Goal: Task Accomplishment & Management: Manage account settings

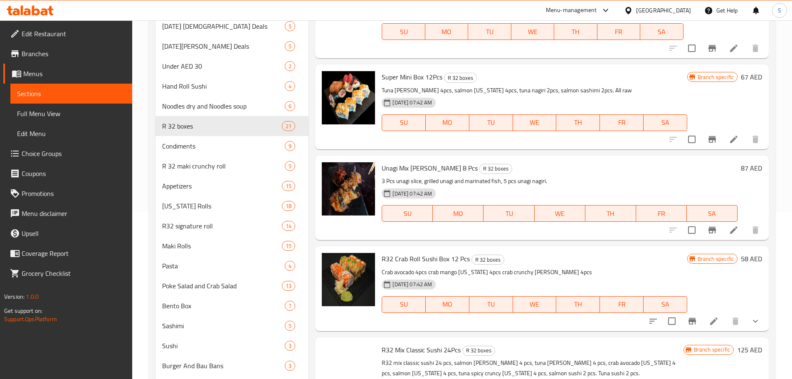
scroll to position [1542, 0]
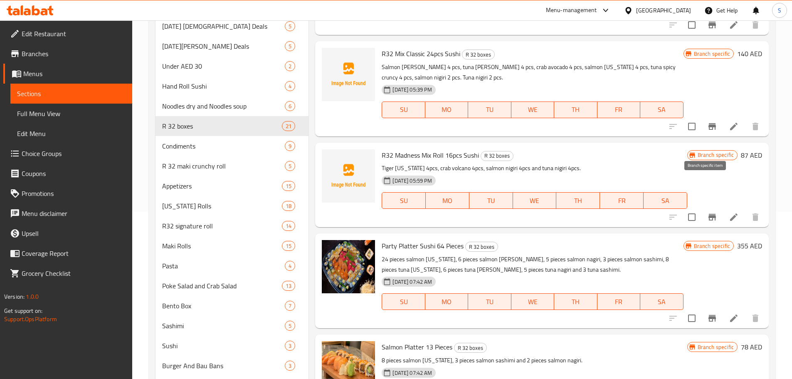
click at [708, 212] on icon "Branch-specific-item" at bounding box center [713, 217] width 10 height 10
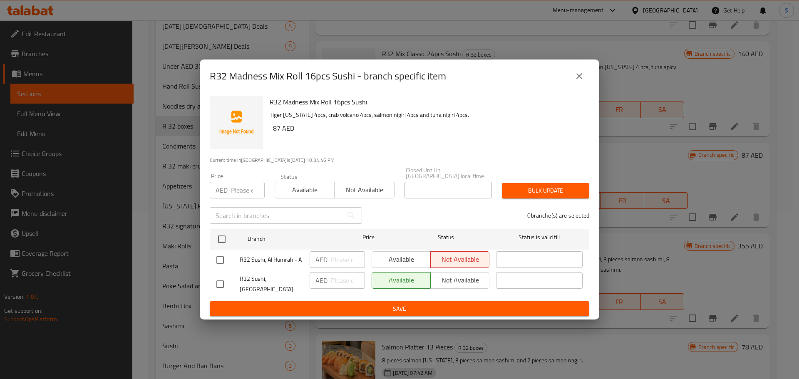
click at [579, 81] on icon "close" at bounding box center [579, 76] width 10 height 10
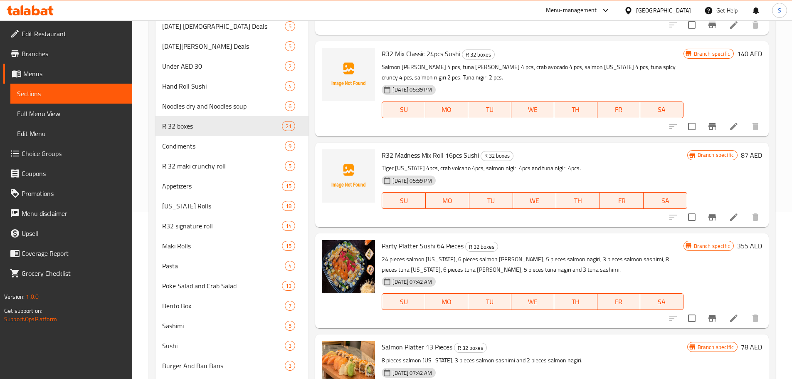
scroll to position [1150, 0]
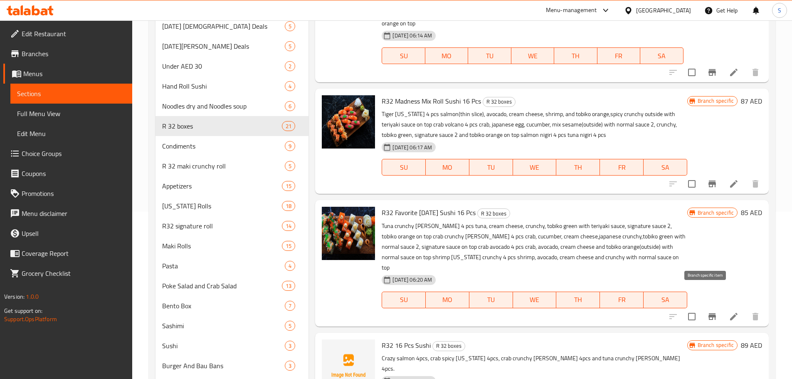
click at [708, 312] on icon "Branch-specific-item" at bounding box center [713, 317] width 10 height 10
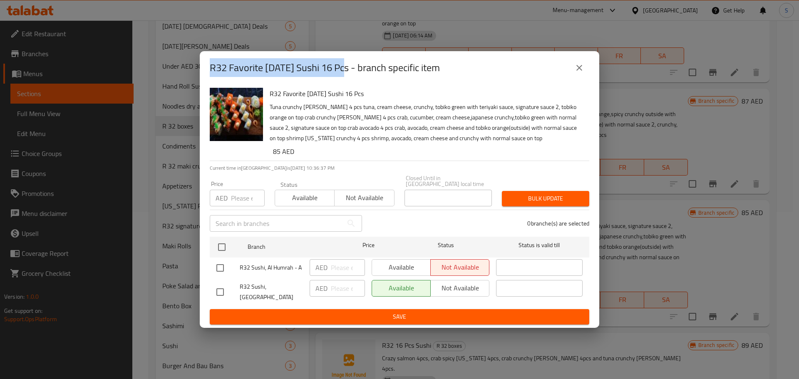
copy h2 "R32 Favorite [DATE] Sushi 16 Pcs"
drag, startPoint x: 346, startPoint y: 75, endPoint x: 201, endPoint y: 79, distance: 145.2
click at [201, 79] on div "R32 Favorite Today Sushi 16 Pcs - branch specific item" at bounding box center [399, 67] width 399 height 33
click at [582, 70] on icon "close" at bounding box center [579, 68] width 10 height 10
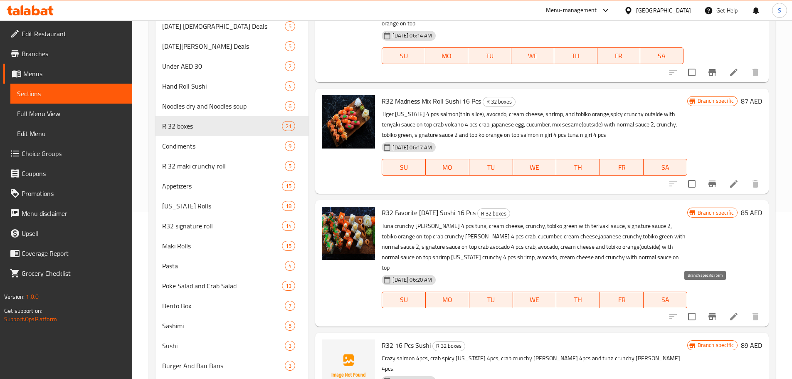
click at [709, 313] on icon "Branch-specific-item" at bounding box center [712, 316] width 7 height 7
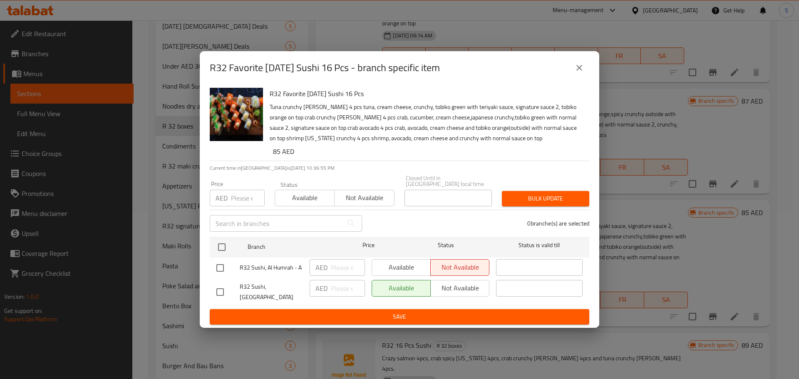
click at [220, 294] on input "checkbox" at bounding box center [219, 291] width 17 height 17
checkbox input "true"
click at [443, 293] on span "Not available" at bounding box center [460, 288] width 52 height 12
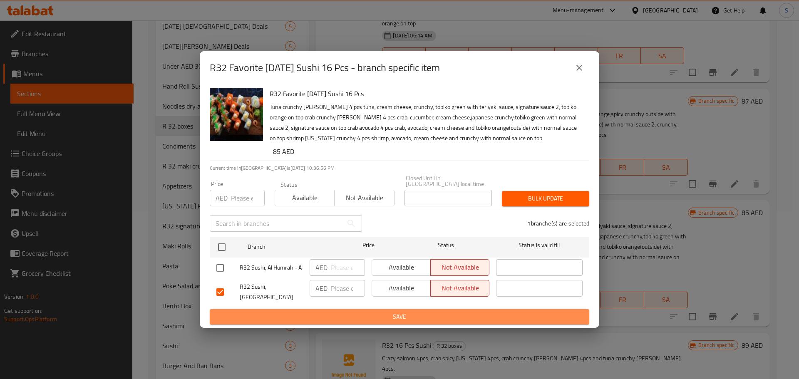
click at [436, 312] on span "Save" at bounding box center [399, 317] width 366 height 10
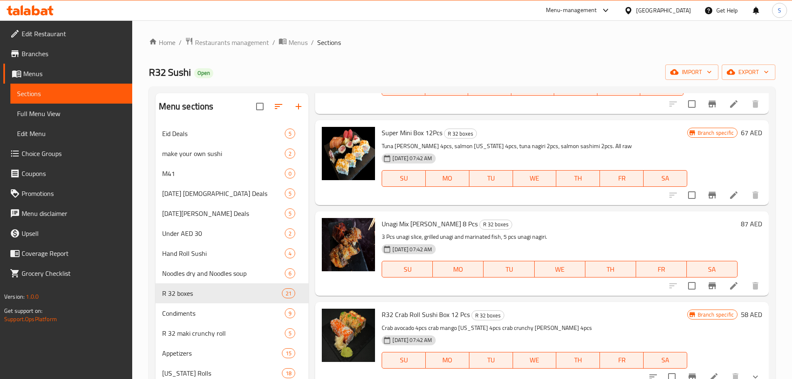
scroll to position [0, 0]
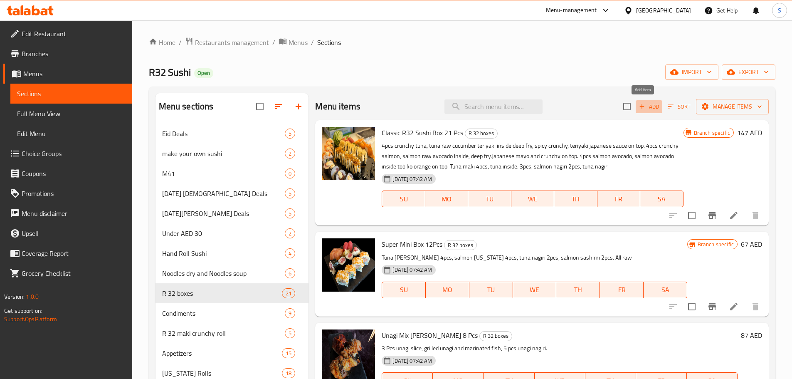
click at [640, 106] on icon "button" at bounding box center [642, 106] width 5 height 5
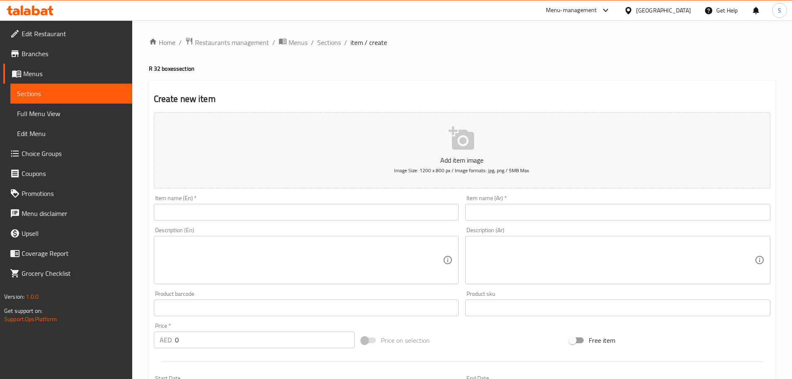
click at [208, 212] on input "text" at bounding box center [306, 212] width 305 height 17
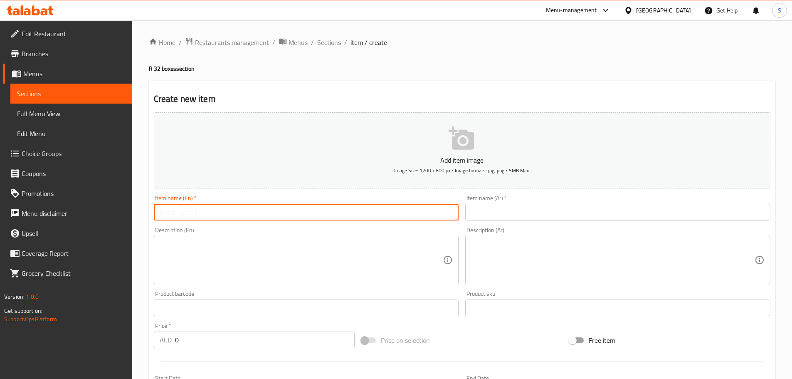
paste input "R32 Favorite Today 16 Pcs Sushi"
type input "R32 Favorite Today 16 Pcs Sushi"
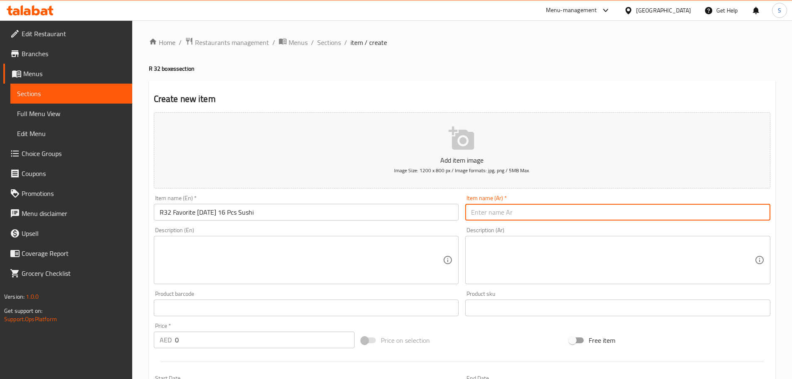
click at [500, 213] on input "text" at bounding box center [617, 212] width 305 height 17
paste input "ار 32 سوشي المفضل اليوم 16 قطعة"
drag, startPoint x: 535, startPoint y: 213, endPoint x: 509, endPoint y: 216, distance: 25.6
click at [509, 216] on input "ار 32 سوشي المفضل اليوم 16 قطعة" at bounding box center [617, 212] width 305 height 17
drag, startPoint x: 510, startPoint y: 215, endPoint x: 500, endPoint y: 215, distance: 10.0
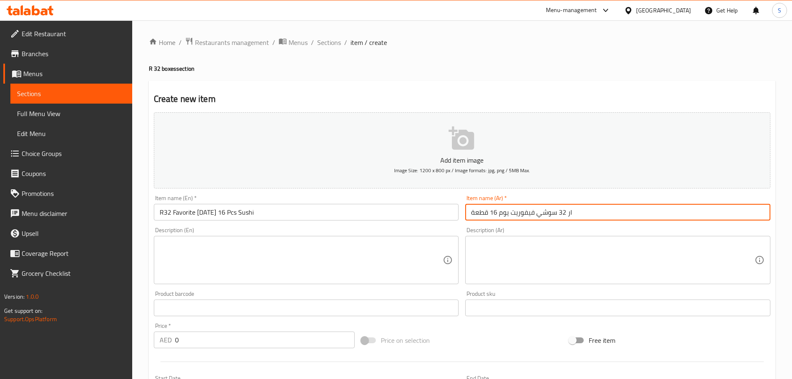
click at [500, 215] on input "ار 32 سوشي فيفوريت يوم 16 قطعة" at bounding box center [617, 212] width 305 height 17
click at [516, 218] on input "ار 32 سوشي فيفوريتتوداي 16 قطعة" at bounding box center [617, 212] width 305 height 17
drag, startPoint x: 562, startPoint y: 214, endPoint x: 543, endPoint y: 216, distance: 19.3
click at [543, 216] on input "ار 32 سوشي فيفوريت توداي 16 قطعة" at bounding box center [617, 212] width 305 height 17
click at [587, 210] on input "ار 32 فيفوريت توداي 16 قطعة" at bounding box center [617, 212] width 305 height 17
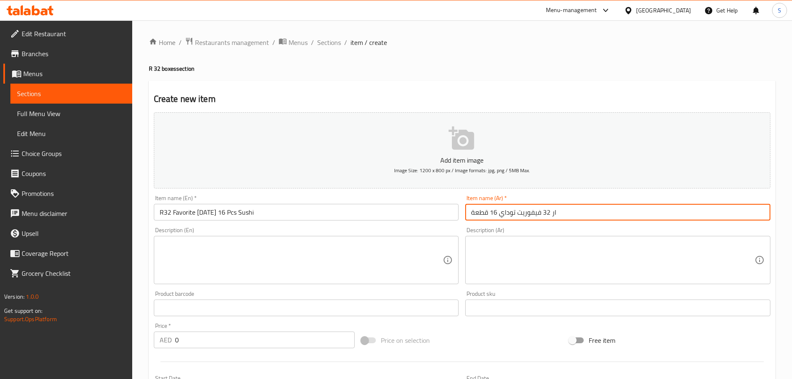
paste input "سوشي"
type input "ار 32 فيفوريت توداي 16 قطعة سوشي"
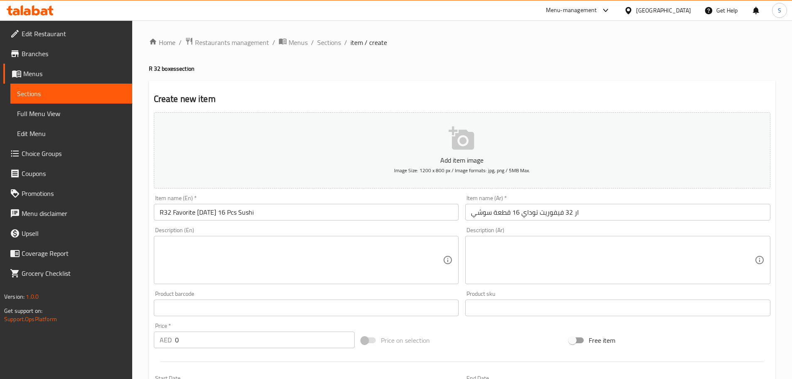
click at [233, 232] on div "Description (En) Description (En)" at bounding box center [306, 255] width 305 height 57
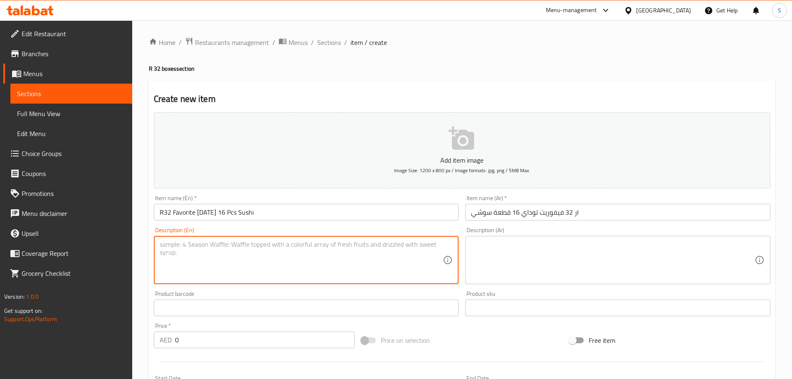
click at [236, 247] on textarea at bounding box center [302, 260] width 284 height 40
paste textarea "Tuna crunchy maki 4pcs, crab crunchy maki 4pcs, crab avocado 4pcs and shrimp ca…"
type textarea "Tuna crunchy maki 4pcs, crab crunchy maki 4pcs, crab avocado 4pcs and shrimp ca…"
click at [618, 246] on textarea at bounding box center [613, 260] width 284 height 40
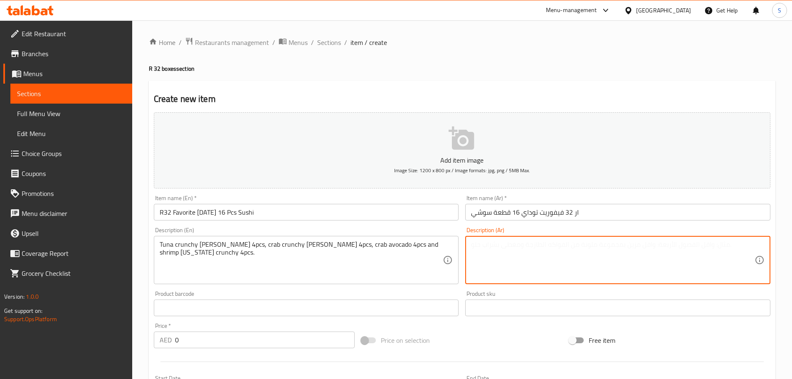
paste textarea "تونة كرانشي ماكي 4 قطع"
paste textarea "سلطعون كرانشي ماكي 4 قطع"
drag, startPoint x: 558, startPoint y: 247, endPoint x: 534, endPoint y: 246, distance: 24.2
click at [534, 246] on textarea "تونة كرانشي ماكي 4 قطع، سلطعون كرانشي ماكي 4 قطع" at bounding box center [613, 260] width 284 height 40
paste textarea "كابوريا"
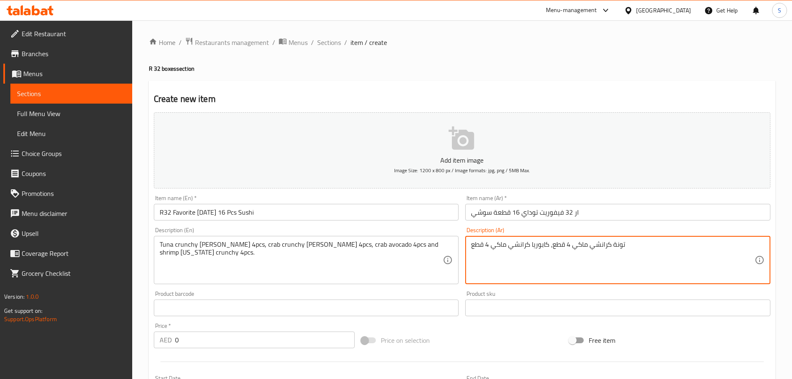
click at [663, 243] on textarea "تونة كرانشي ماكي 4 قطع، كابوريا كرانشي ماكي 4 قطع" at bounding box center [613, 260] width 284 height 40
paste textarea "سلطعون أفوكادو 4 قطع"
paste textarea "كابوريا"
drag, startPoint x: 539, startPoint y: 246, endPoint x: 515, endPoint y: 250, distance: 23.6
drag, startPoint x: 531, startPoint y: 245, endPoint x: 531, endPoint y: 261, distance: 15.8
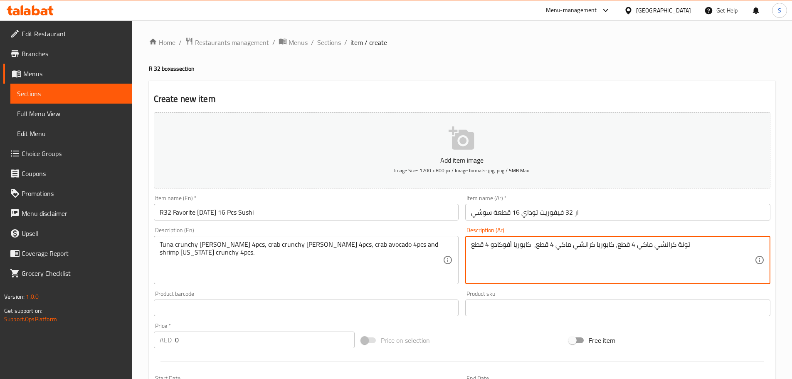
click at [531, 247] on textarea "تونة كرانشي ماكي 4 قطع، كابوريا كرانشي ماكي 4 قطع، كابوريا أفوكادو 4 قطع" at bounding box center [613, 260] width 284 height 40
click at [710, 247] on textarea "تونة كرانشي ماكي 4 قطع، كابوريا كرانشي ماكي 4 قطع، كابوريا أفوكادو 4 قطع" at bounding box center [613, 260] width 284 height 40
paste textarea "روبيان كاليفورنيا كرانشي 4 قطع"
type textarea "تونة كرانشي ماكي 4 قطع، كابوريا كرانشي ماكي 4 قطع، كابوريا أفوكادو 4 قطع وروبيا…"
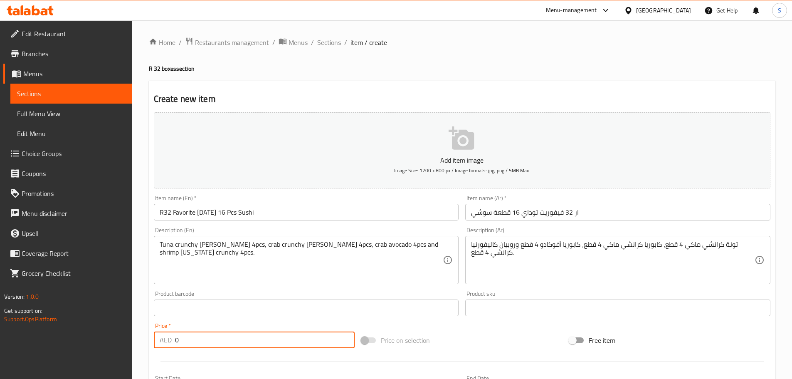
drag, startPoint x: 183, startPoint y: 345, endPoint x: 171, endPoint y: 346, distance: 11.3
click at [171, 346] on div "AED 0 Price *" at bounding box center [254, 340] width 201 height 17
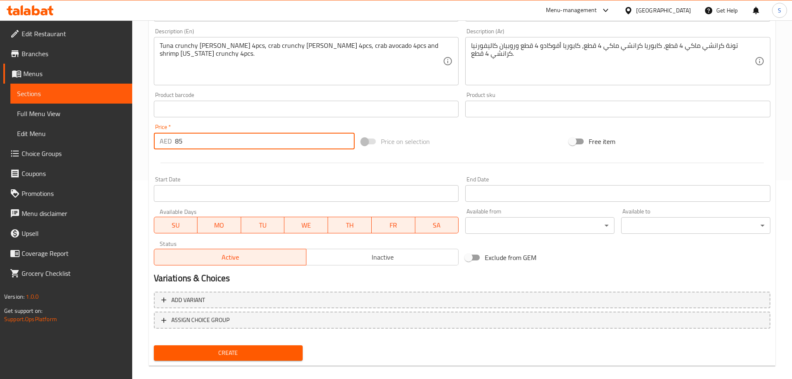
scroll to position [209, 0]
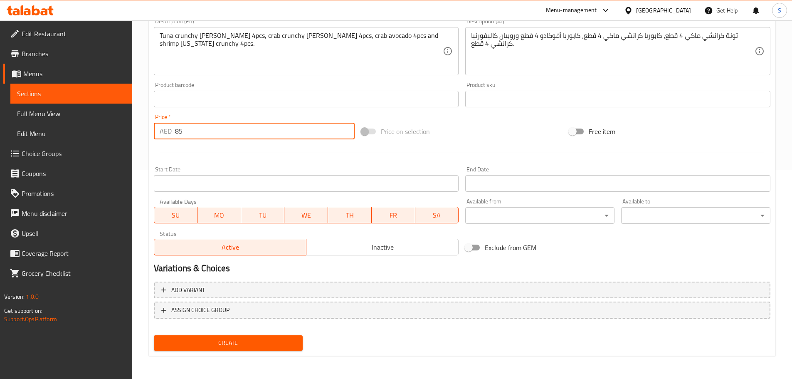
type input "85"
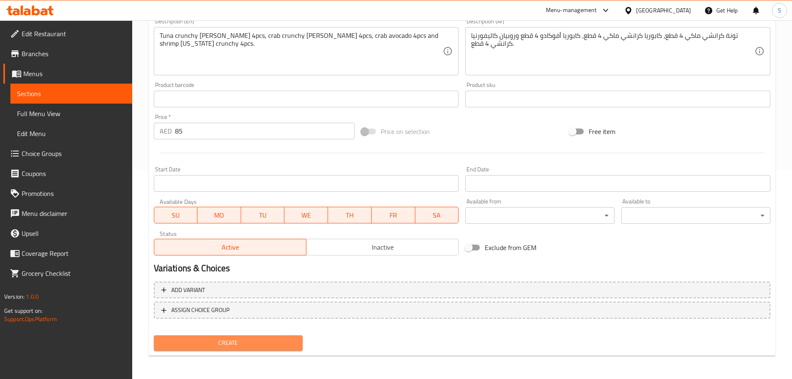
click at [255, 347] on span "Create" at bounding box center [229, 343] width 136 height 10
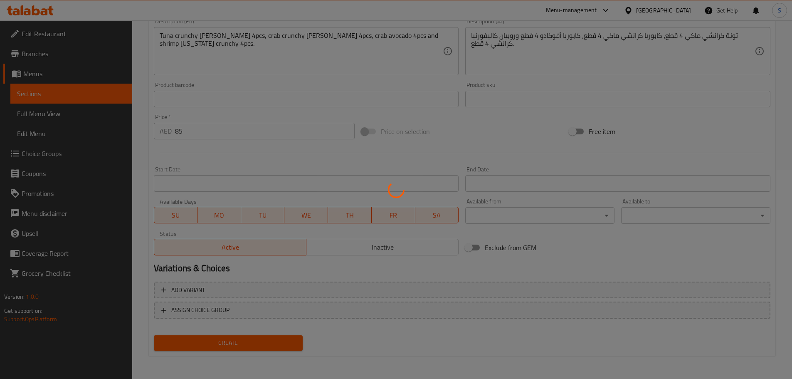
type input "0"
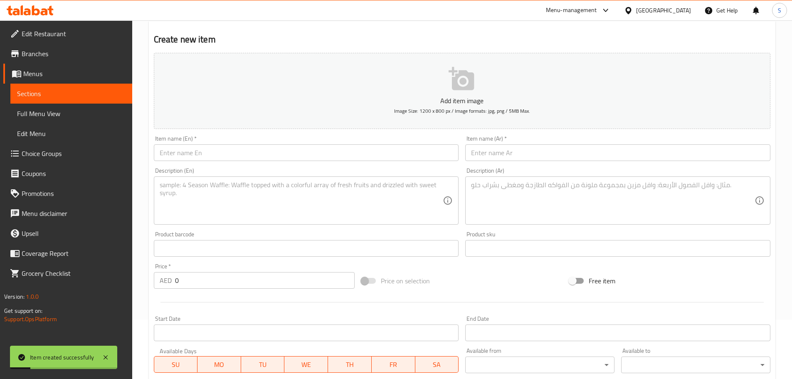
scroll to position [0, 0]
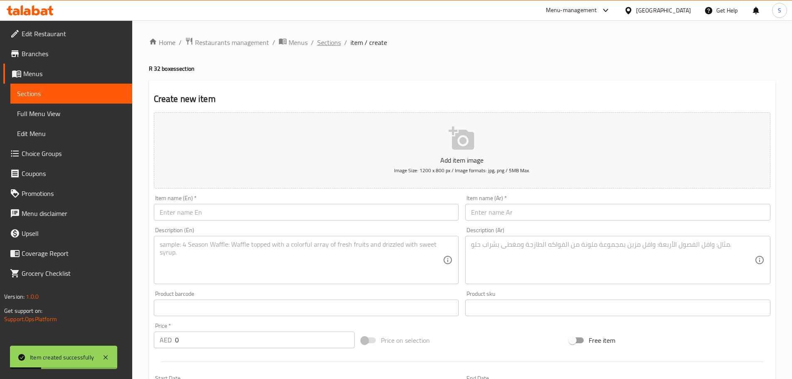
click at [327, 38] on span "Sections" at bounding box center [329, 42] width 24 height 10
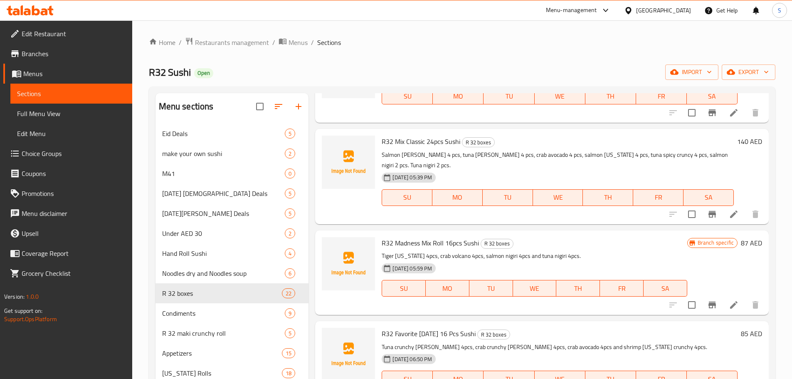
scroll to position [1623, 0]
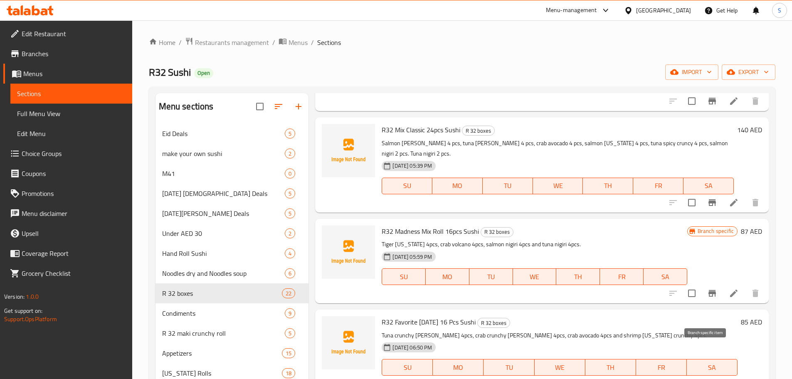
click at [709, 379] on icon "Branch-specific-item" at bounding box center [712, 384] width 7 height 7
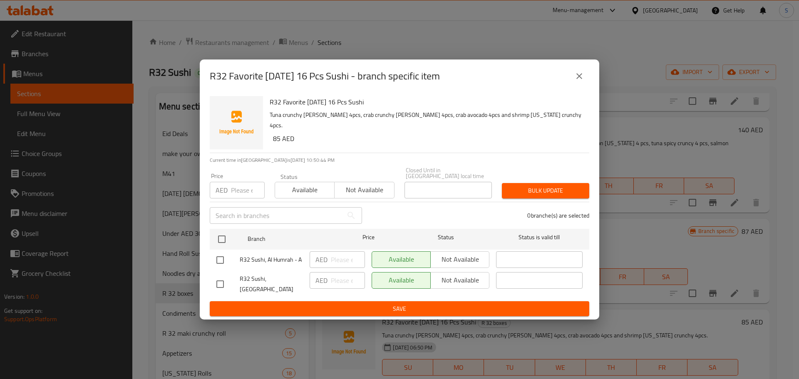
click at [218, 263] on input "checkbox" at bounding box center [219, 259] width 17 height 17
checkbox input "true"
click at [446, 265] on span "Not available" at bounding box center [460, 259] width 52 height 12
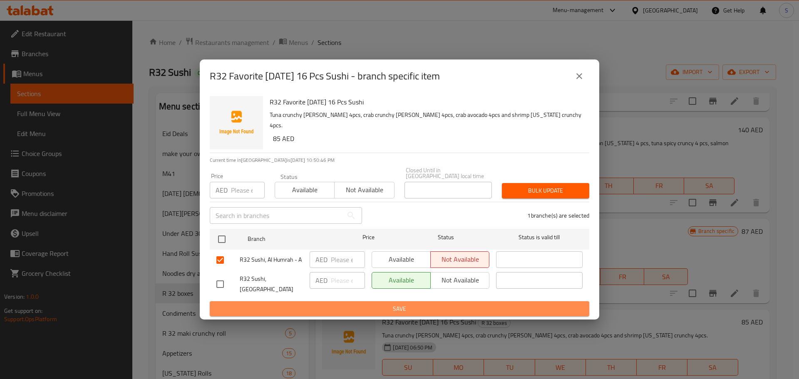
click at [431, 304] on span "Save" at bounding box center [399, 309] width 366 height 10
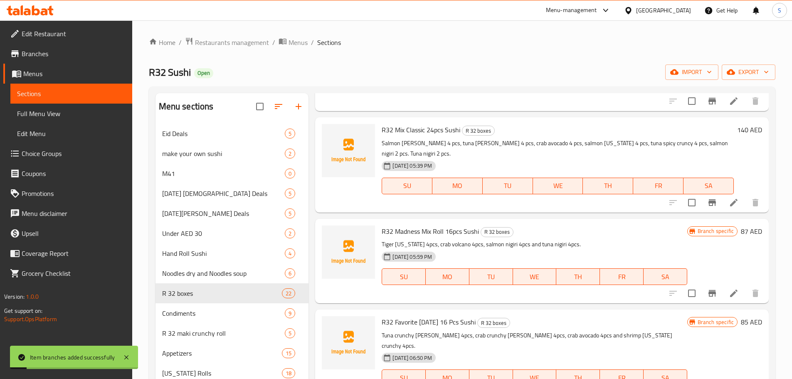
click at [425, 316] on span "R32 Favorite Today 16 Pcs Sushi" at bounding box center [429, 322] width 94 height 12
click at [424, 316] on span "R32 Favorite Today 16 Pcs Sushi" at bounding box center [429, 322] width 94 height 12
copy h6 "R32 Favorite Today 16 Pcs Sushi"
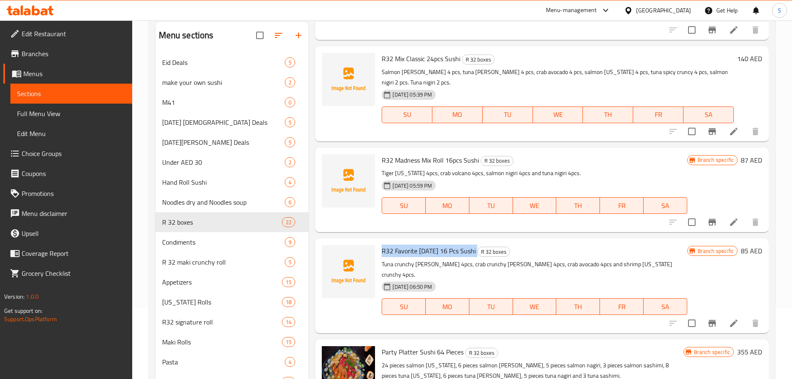
scroll to position [83, 0]
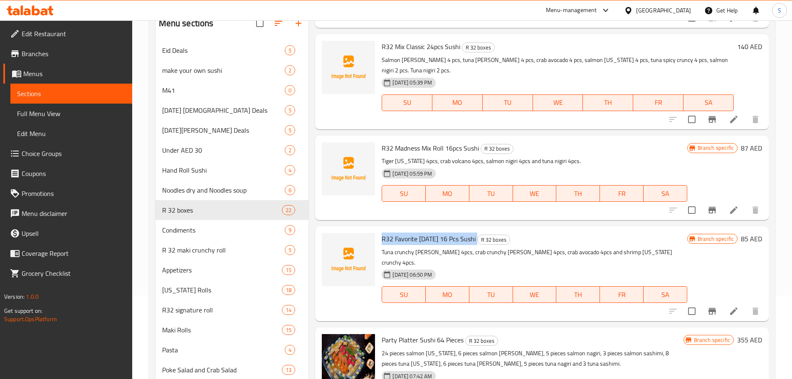
click at [709, 308] on icon "Branch-specific-item" at bounding box center [712, 311] width 7 height 7
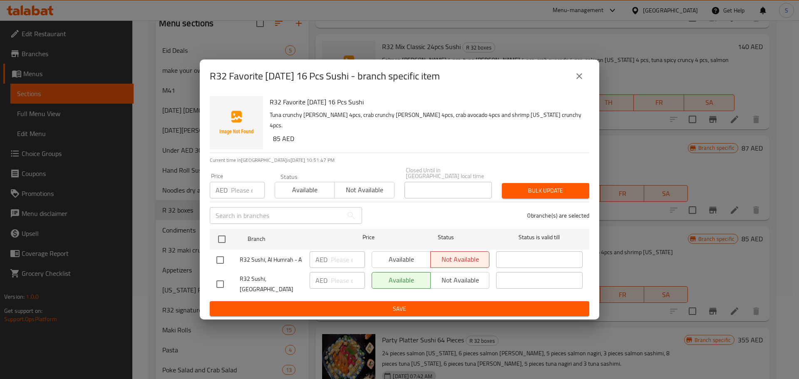
click at [582, 78] on icon "close" at bounding box center [579, 76] width 10 height 10
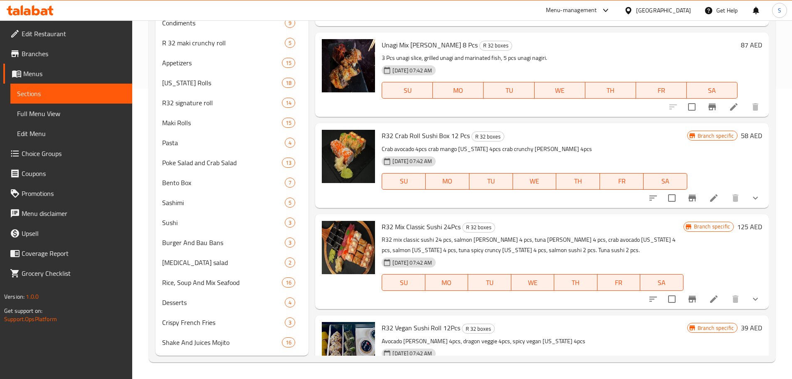
scroll to position [542, 0]
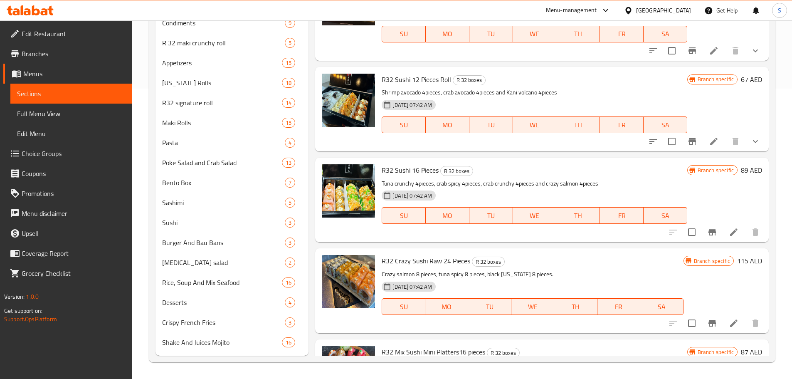
click at [445, 77] on span "R32 Sushi 12 Pieces Roll" at bounding box center [416, 79] width 69 height 12
copy h6 "R32 Sushi 12 Pieces Roll"
click at [689, 142] on icon "Branch-specific-item" at bounding box center [692, 141] width 7 height 7
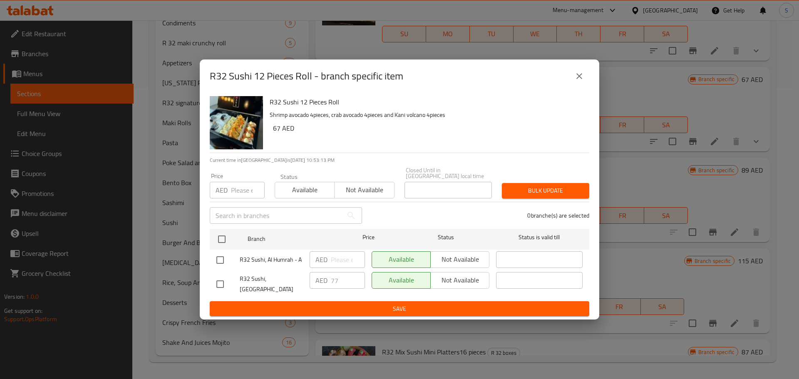
click at [221, 283] on input "checkbox" at bounding box center [219, 283] width 17 height 17
checkbox input "true"
click at [453, 280] on span "Not available" at bounding box center [460, 280] width 52 height 12
click at [438, 304] on span "Save" at bounding box center [399, 309] width 366 height 10
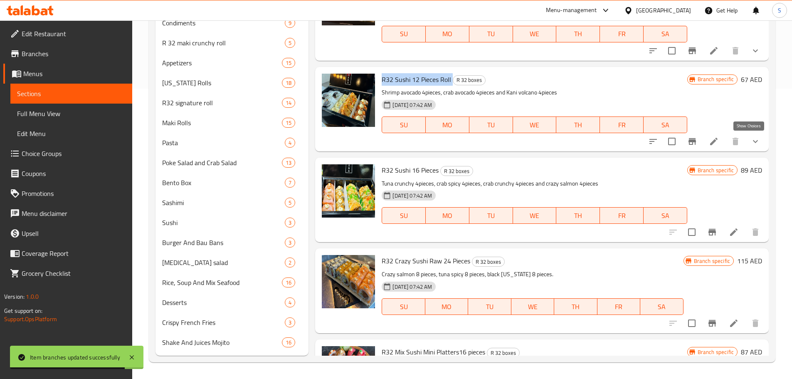
click at [751, 143] on icon "show more" at bounding box center [756, 141] width 10 height 10
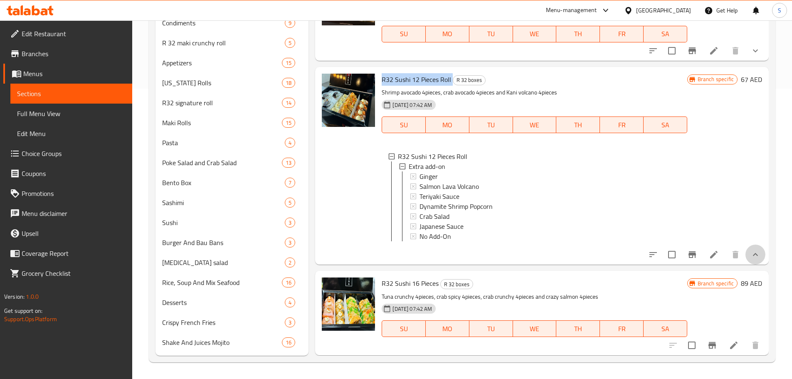
click at [746, 265] on button "show more" at bounding box center [756, 255] width 20 height 20
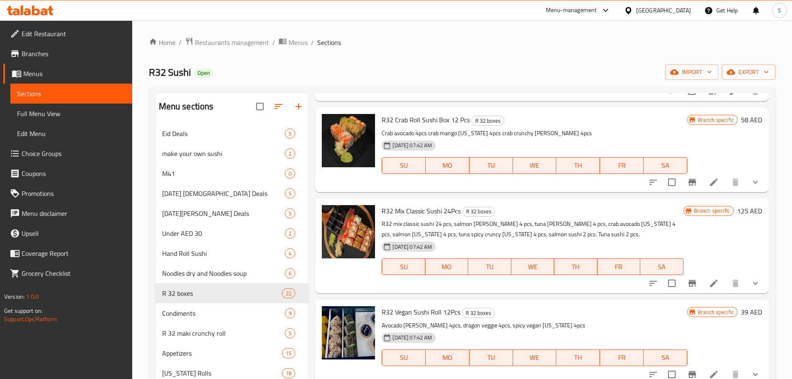
scroll to position [0, 0]
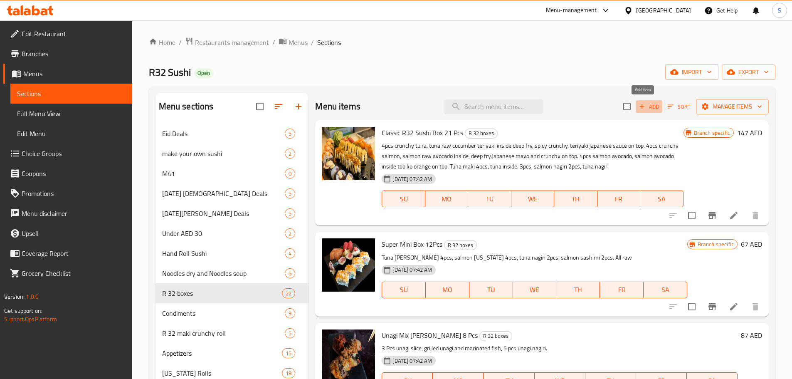
click at [639, 105] on icon "button" at bounding box center [642, 106] width 7 height 7
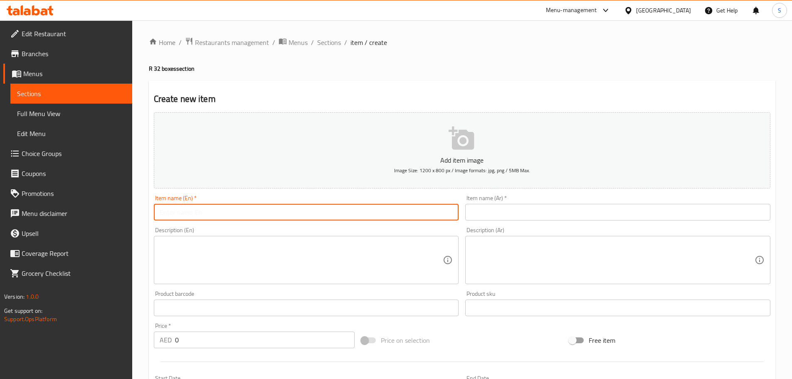
drag, startPoint x: 203, startPoint y: 214, endPoint x: 201, endPoint y: 218, distance: 4.5
click at [203, 214] on input "text" at bounding box center [306, 212] width 305 height 17
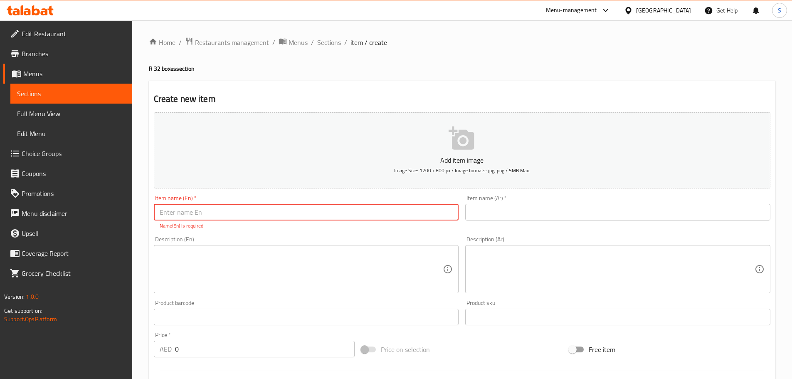
click at [203, 210] on input "text" at bounding box center [306, 212] width 305 height 17
paste input "R32 Roll 12 Pcs Sushi"
type input "R32 Roll 12 Pcs Sushi"
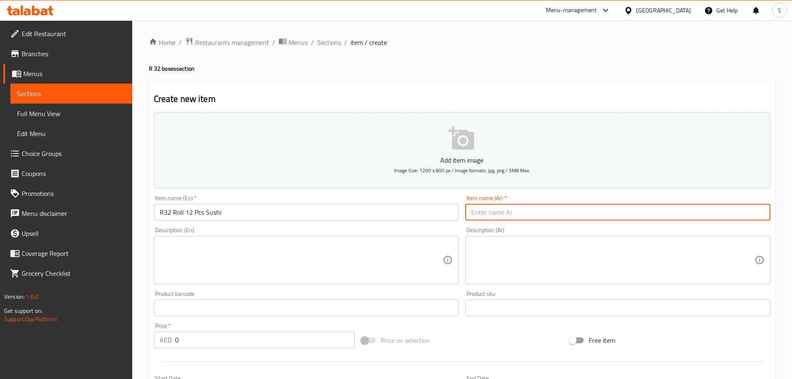
click at [525, 210] on input "text" at bounding box center [617, 212] width 305 height 17
paste input "ار 32 رول سوشي12 قطعة"
drag, startPoint x: 532, startPoint y: 215, endPoint x: 523, endPoint y: 216, distance: 9.2
click at [523, 216] on input "ار ل سوشي12 قطعة" at bounding box center [617, 212] width 305 height 17
click at [533, 212] on input "ار 32 رول سوشي12 قطعة" at bounding box center [617, 212] width 305 height 17
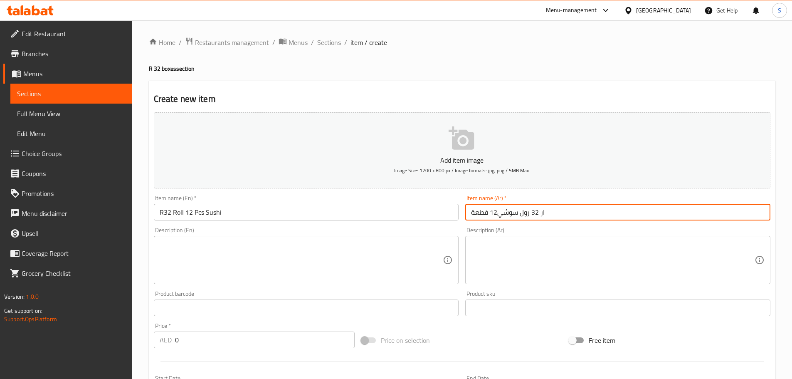
drag, startPoint x: 531, startPoint y: 214, endPoint x: 523, endPoint y: 215, distance: 7.5
click at [523, 215] on input "ار 32 رول سوشي12 قطعة" at bounding box center [617, 212] width 305 height 17
click at [522, 214] on input "ار 32 رول سوشي12 قطعة" at bounding box center [617, 212] width 305 height 17
drag, startPoint x: 521, startPoint y: 214, endPoint x: 530, endPoint y: 215, distance: 9.2
click at [530, 215] on input "ار 32 رول سوشي12 قطعة" at bounding box center [617, 212] width 305 height 17
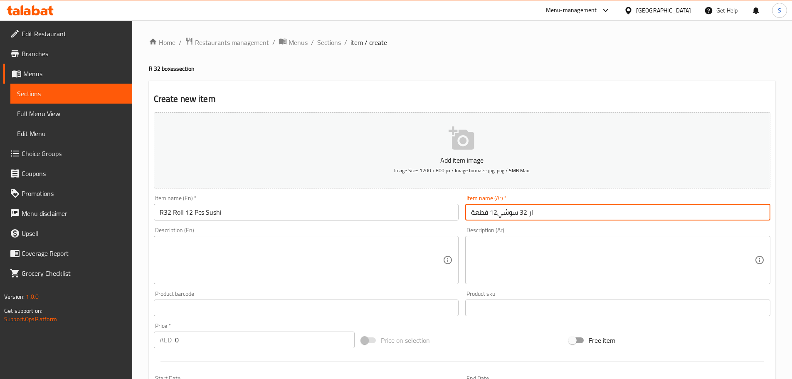
click at [560, 215] on input "ار 32 سوشي12 قطعة" at bounding box center [617, 212] width 305 height 17
paste input "رول"
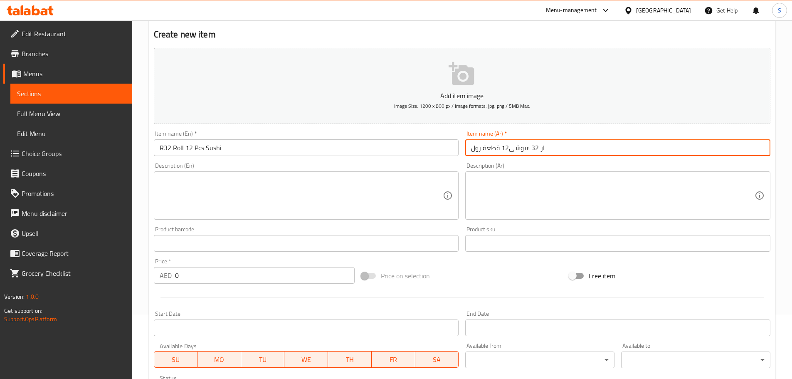
scroll to position [83, 0]
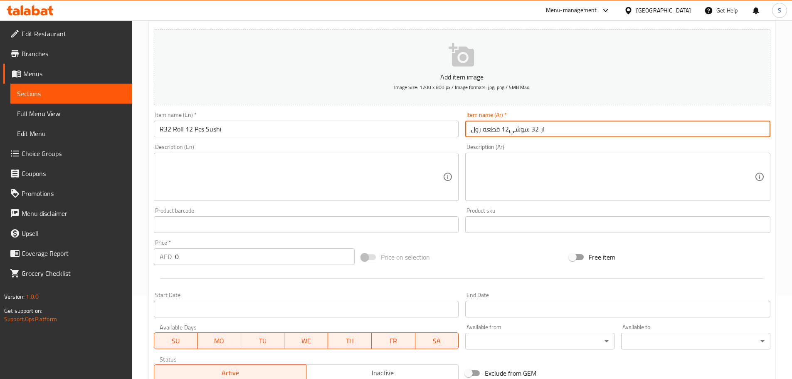
type input "ار 32 سوشي12 قطعة رول"
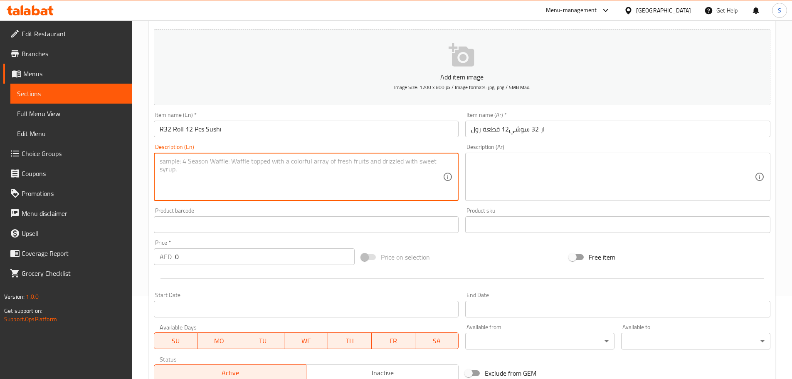
click at [309, 163] on textarea at bounding box center [302, 177] width 284 height 40
paste textarea "Crab avocado 4pcs, shrimp california crunchy 4pcs and crab volcano 4pcs."
type textarea "Crab avocado 4pcs, shrimp california crunchy 4pcs and crab volcano 4pcs."
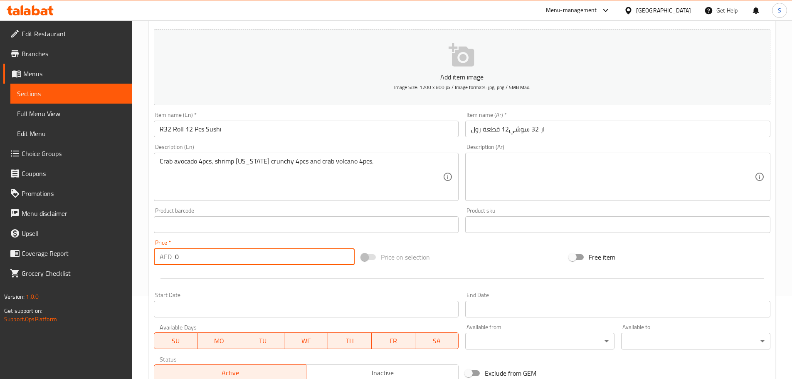
click at [199, 259] on input "0" at bounding box center [265, 256] width 180 height 17
type input "77"
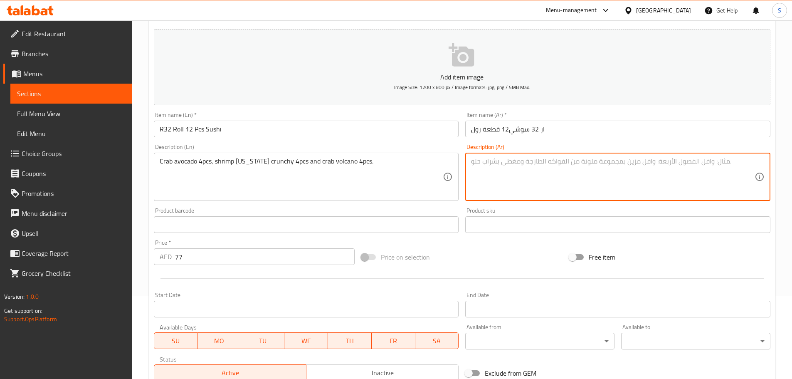
click at [478, 163] on textarea at bounding box center [613, 177] width 284 height 40
paste textarea "سلطعون أفوكادو 4 قطع"
drag, startPoint x: 540, startPoint y: 164, endPoint x: 515, endPoint y: 164, distance: 24.1
click at [515, 164] on textarea "سلطعون أفوكادو 4 قطع" at bounding box center [613, 177] width 284 height 40
paste textarea "كابوريا"
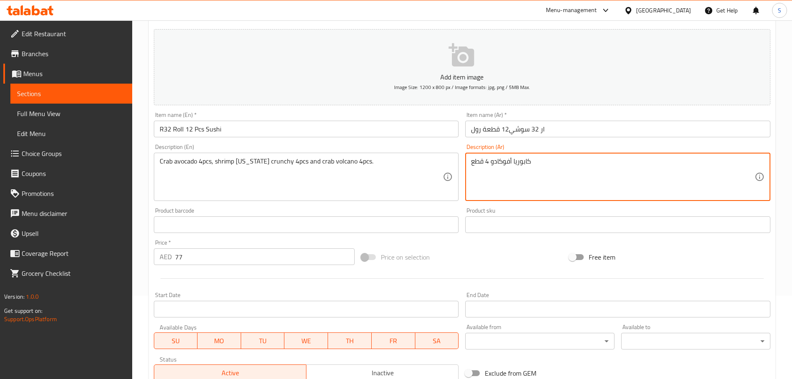
click at [533, 161] on textarea "كابوريا أفوكادو 4 قطع" at bounding box center [613, 177] width 284 height 40
paste textarea "روبيان"
type textarea "كابوريا أفوكادو 4 قطع، روبيان"
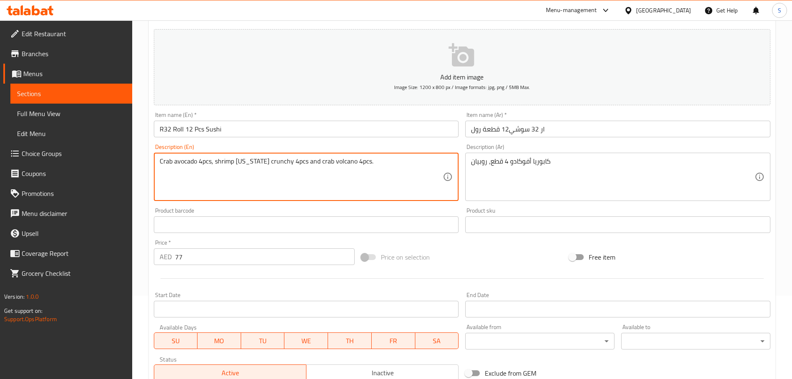
drag, startPoint x: 261, startPoint y: 164, endPoint x: 236, endPoint y: 166, distance: 25.1
paste textarea "كاليفورنيا"
type textarea "Crab avocado 4pcs, shrimp كاليفورنيا crunchy 4pcs and crab volcano 4pcs."
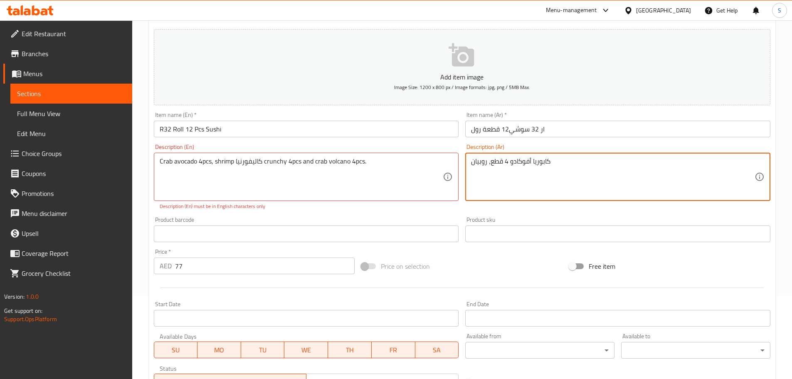
paste textarea "كاليفورنيا"
type textarea "كابوريا أفوكادو 4 قطع، روبيان"
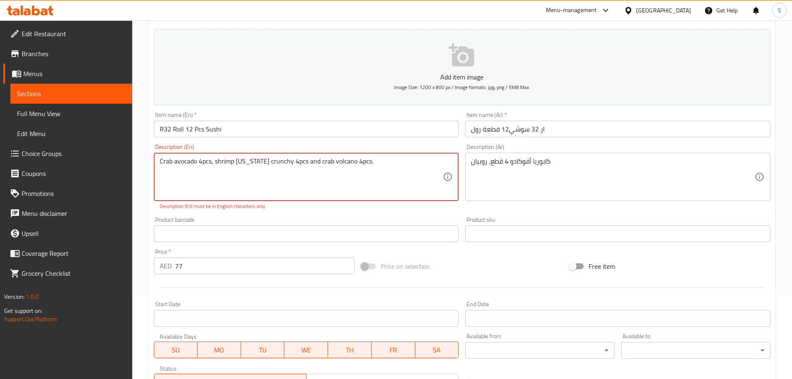
type textarea "Crab avocado 4pcs, shrimp california crunchy 4pcs and crab volcano 4pcs."
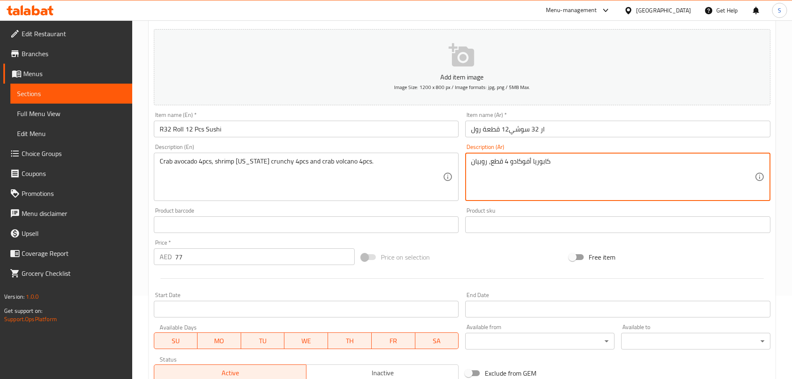
paste textarea "كاليفورنيا"
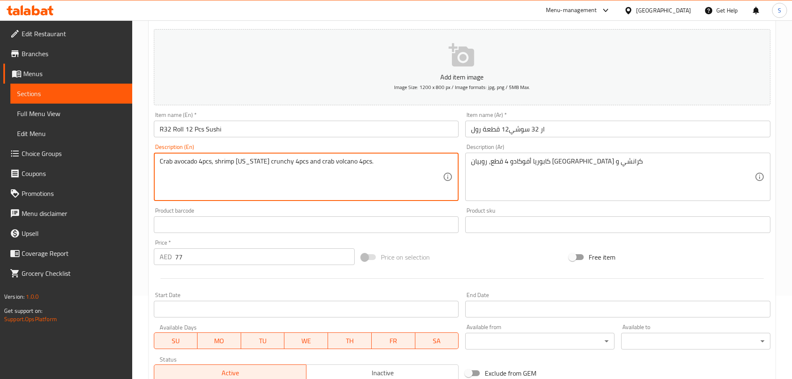
drag, startPoint x: 346, startPoint y: 162, endPoint x: 327, endPoint y: 162, distance: 19.1
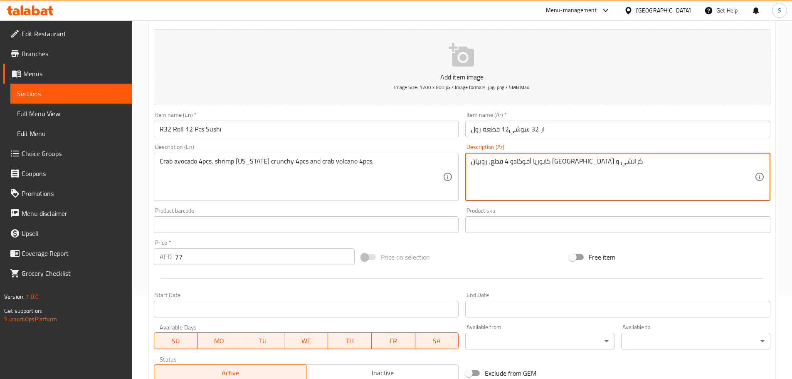
paste textarea "فولكانو شيتوس 8 قطع"
drag, startPoint x: 512, startPoint y: 163, endPoint x: 485, endPoint y: 163, distance: 27.0
click at [485, 163] on textarea "كابوريا أفوكادو 4 قطع، روبيان كاليفورنيا كرانشي و فولكانو شيتوس 8 قطع" at bounding box center [613, 177] width 284 height 40
click at [487, 161] on textarea "كابوريا أفوكادو 4 قطع، روبيان كاليفورنيا كرانشي و فولكانو 8 قطع" at bounding box center [613, 177] width 284 height 40
drag, startPoint x: 651, startPoint y: 163, endPoint x: 633, endPoint y: 166, distance: 18.1
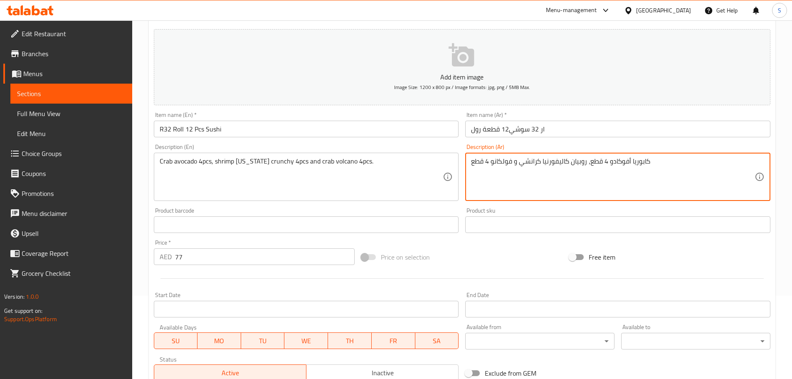
click at [633, 166] on textarea "كابوريا أفوكادو 4 قطع، روبيان كاليفورنيا كرانشي و فولكانو 4 قطع" at bounding box center [613, 177] width 284 height 40
click at [515, 164] on textarea "كابوريا أفوكادو 4 قطع، روبيان كاليفورنيا كرانشي و فولكانو 4 قطع" at bounding box center [613, 177] width 284 height 40
paste textarea "كابوريا"
click at [683, 161] on textarea "كابوريا أفوكادو 4 قطع، روبيان كاليفورنيا كرانشي وكابوريا فولكانو 4 قطع" at bounding box center [613, 177] width 284 height 40
type textarea "كابوريا أفوكادو 4 قطع، روبيان كاليفورنيا كرانشي وكابوريا فولكانو 4 قطع."
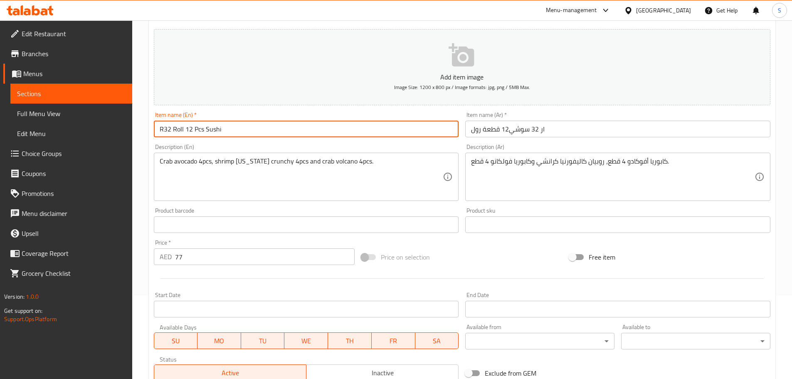
click at [205, 129] on input "R32 Roll 12 Pcs Sushi" at bounding box center [306, 129] width 305 height 17
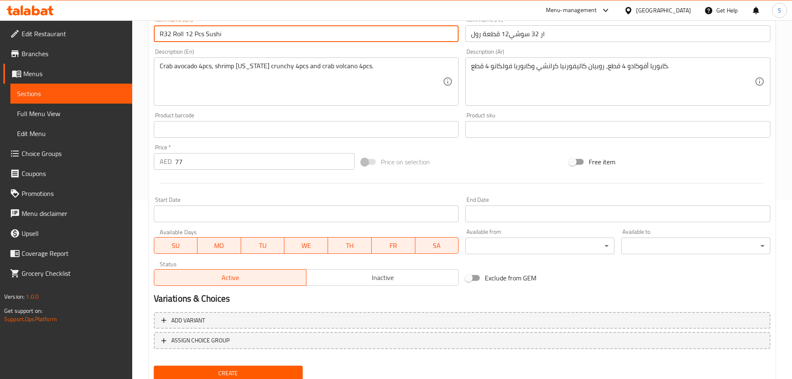
scroll to position [209, 0]
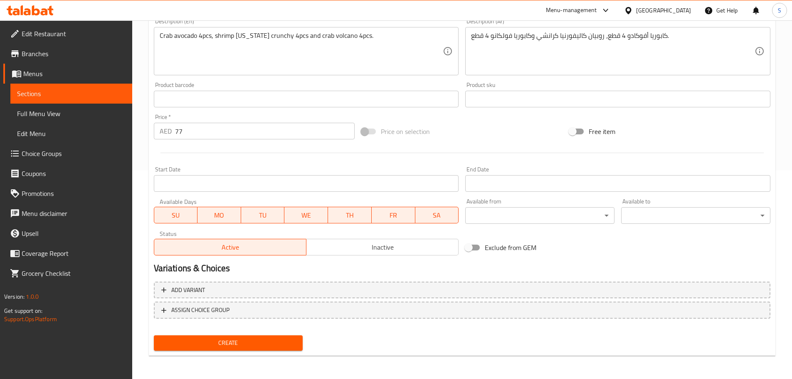
click at [252, 343] on span "Create" at bounding box center [229, 343] width 136 height 10
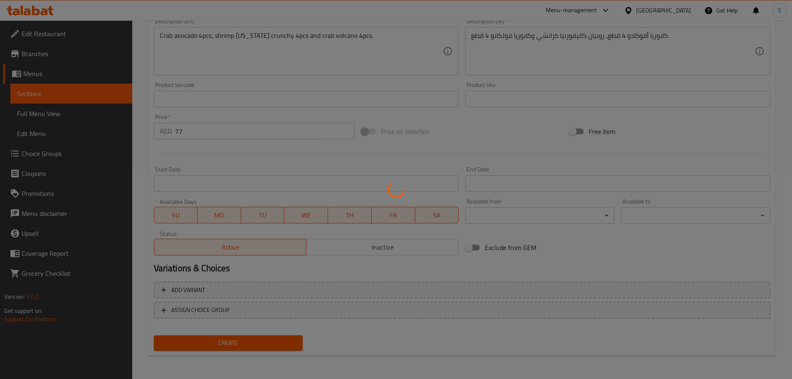
type input "0"
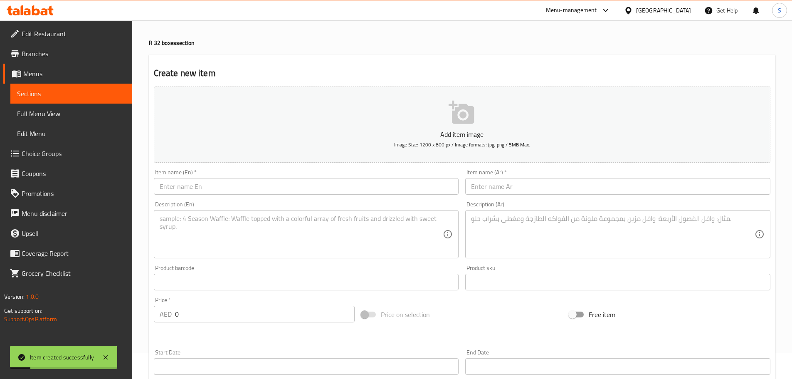
scroll to position [1, 0]
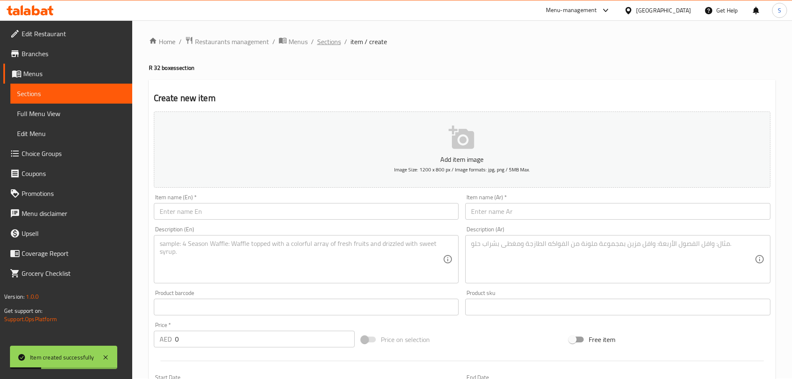
click at [329, 43] on span "Sections" at bounding box center [329, 42] width 24 height 10
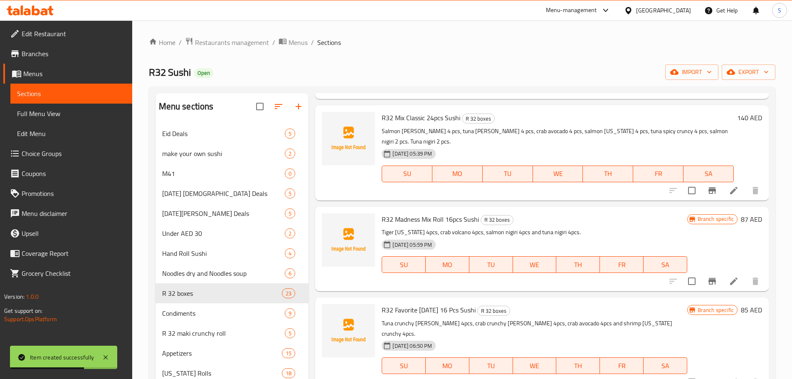
scroll to position [1714, 0]
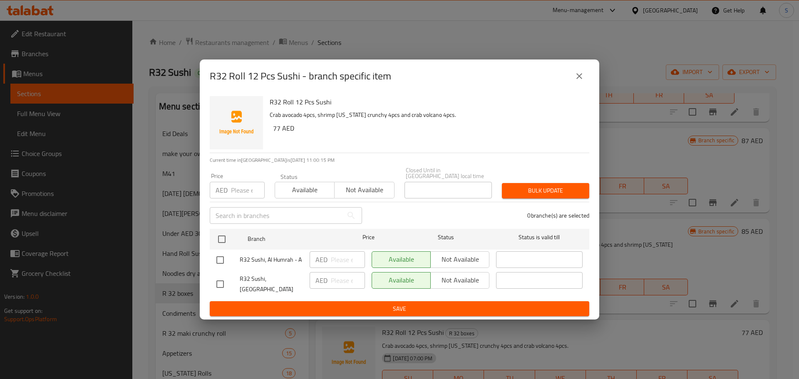
click at [223, 284] on input "checkbox" at bounding box center [219, 283] width 17 height 17
checkbox input "true"
click at [481, 278] on span "Not available" at bounding box center [460, 280] width 52 height 12
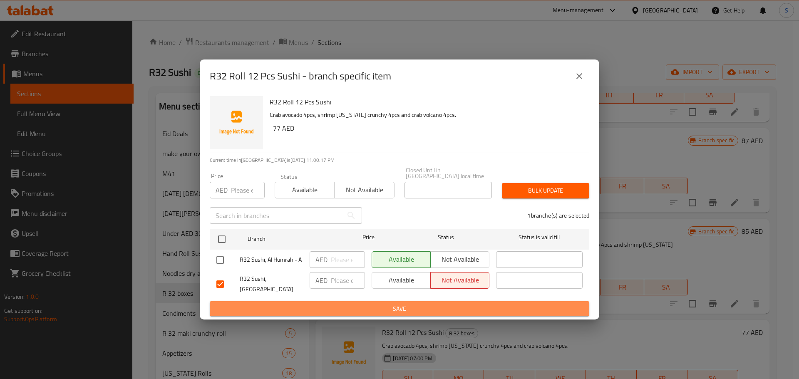
drag, startPoint x: 474, startPoint y: 302, endPoint x: 482, endPoint y: 330, distance: 29.3
click at [475, 304] on span "Save" at bounding box center [399, 309] width 366 height 10
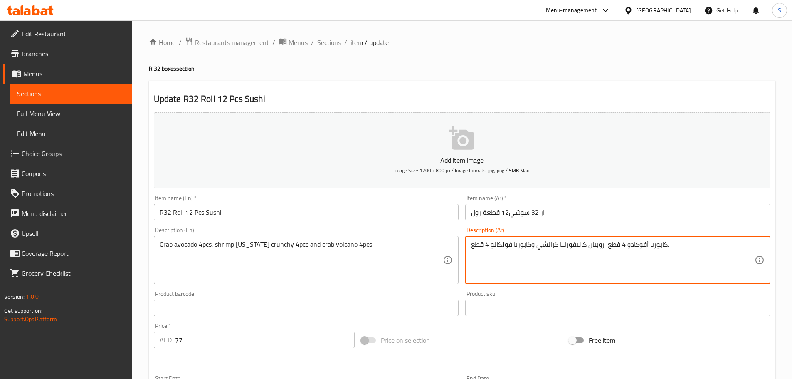
drag, startPoint x: 489, startPoint y: 247, endPoint x: 473, endPoint y: 243, distance: 16.5
drag, startPoint x: 625, startPoint y: 245, endPoint x: 609, endPoint y: 246, distance: 16.2
click at [609, 246] on textarea "كابوريا أفوكادو 4 قطع، روبيان كاليفورنيا كرانشي وكابوريا فولكانو 4 قطع." at bounding box center [613, 260] width 284 height 40
click at [607, 245] on textarea "كابوريا أفوكادو 4 قطع، روبيان كاليفورنيا كرانشي وكابوريا فولكانو 4 قطع." at bounding box center [613, 260] width 284 height 40
drag, startPoint x: 606, startPoint y: 245, endPoint x: 626, endPoint y: 246, distance: 19.6
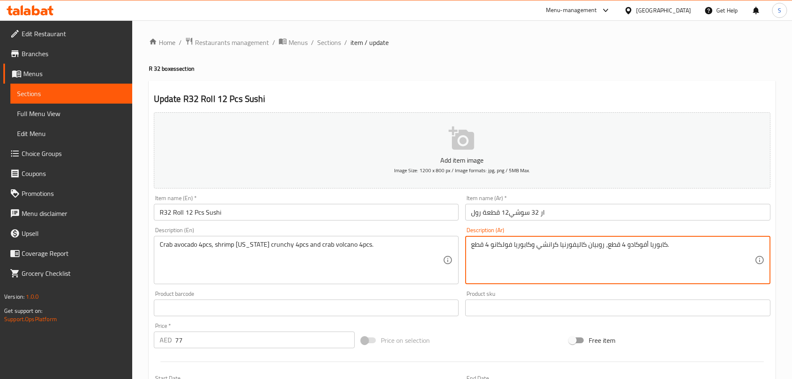
click at [626, 246] on textarea "كابوريا أفوكادو 4 قطع، روبيان كاليفورنيا كرانشي وكابوريا فولكانو 4 قطع." at bounding box center [613, 260] width 284 height 40
click at [537, 246] on textarea "كابوريا أفوكادو 4 قطع، روبيان كاليفورنيا كرانشي وكابوريا فولكانو 4 قطع." at bounding box center [613, 260] width 284 height 40
paste textarea "4 قطع"
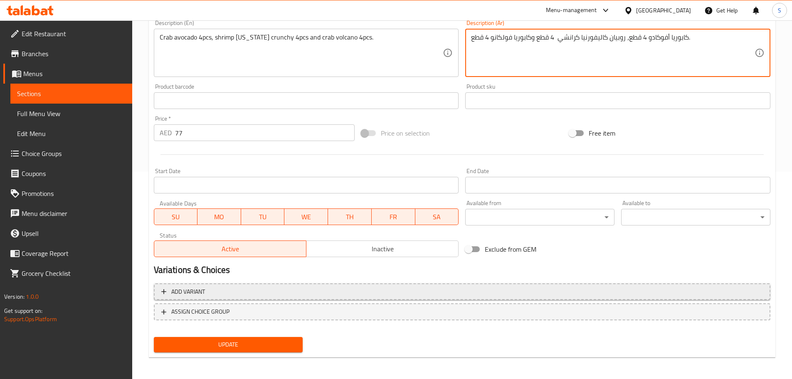
scroll to position [209, 0]
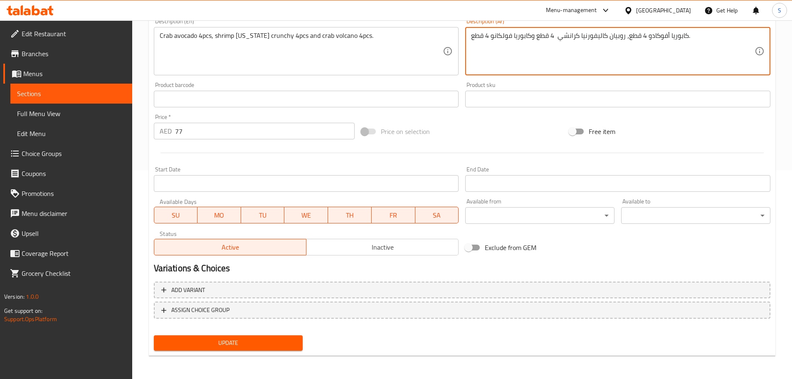
type textarea "كابوريا أفوكادو 4 قطع، روبيان كاليفورنيا كرانشي 4 قطع وكابوريا فولكانو 4 قطع."
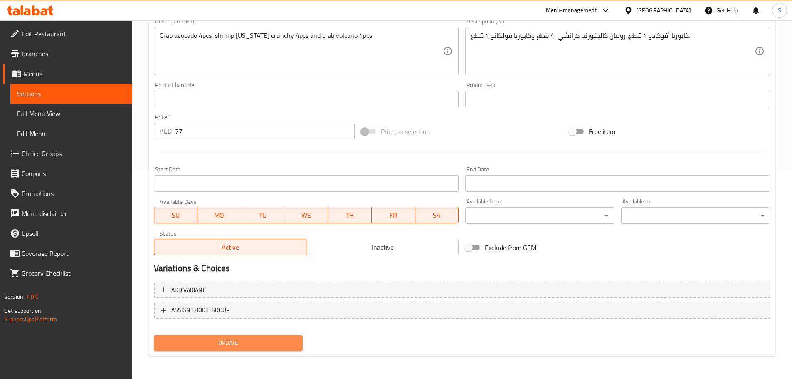
click at [261, 339] on span "Update" at bounding box center [229, 343] width 136 height 10
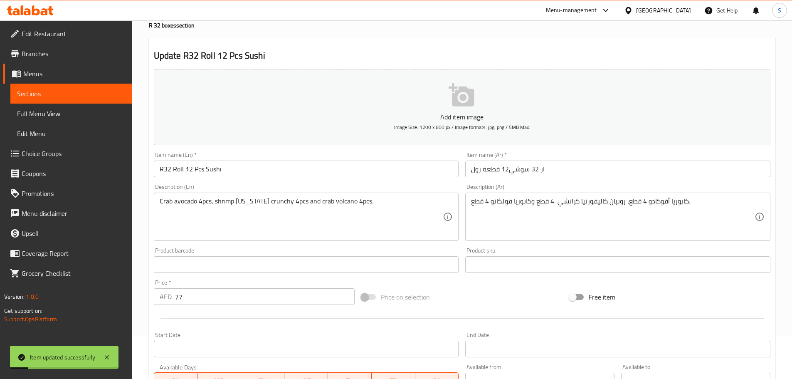
scroll to position [42, 0]
click at [260, 166] on input "R32 Roll 12 Pcs Sushi" at bounding box center [306, 169] width 305 height 17
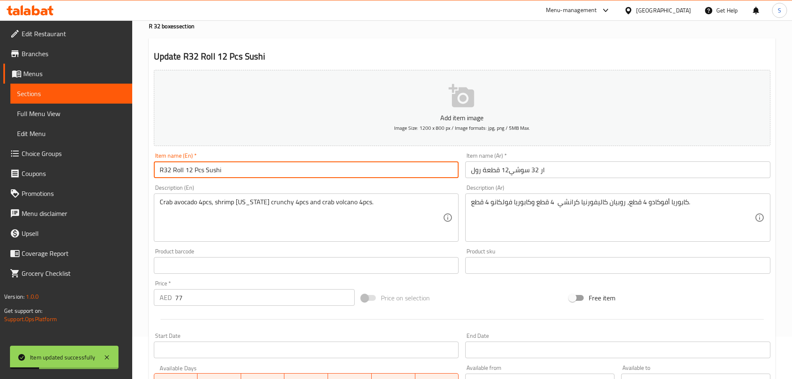
click at [260, 166] on input "R32 Roll 12 Pcs Sushi" at bounding box center [306, 169] width 305 height 17
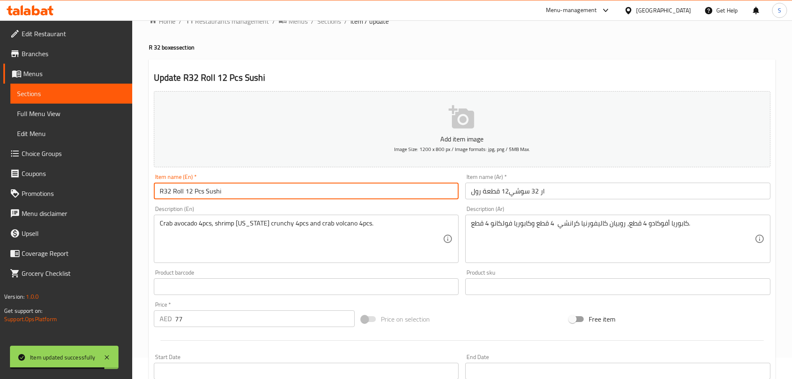
scroll to position [0, 0]
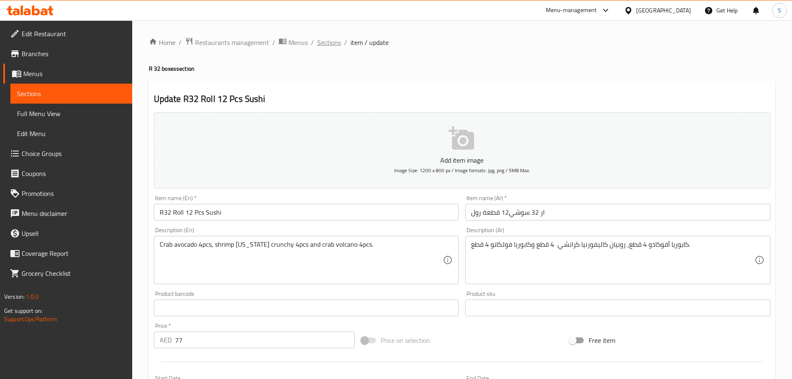
click at [325, 47] on span "Sections" at bounding box center [329, 42] width 24 height 10
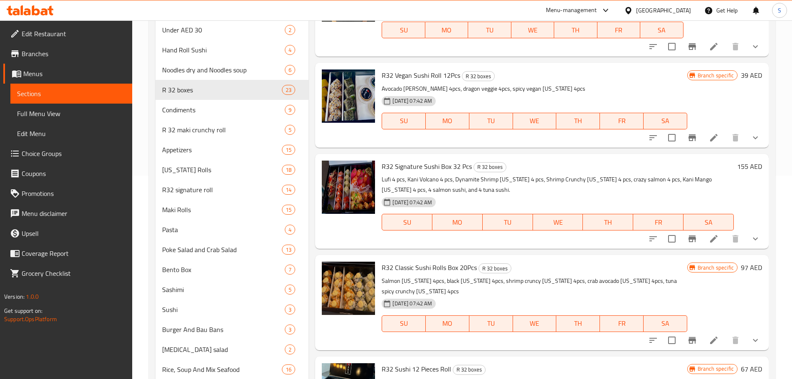
scroll to position [906, 0]
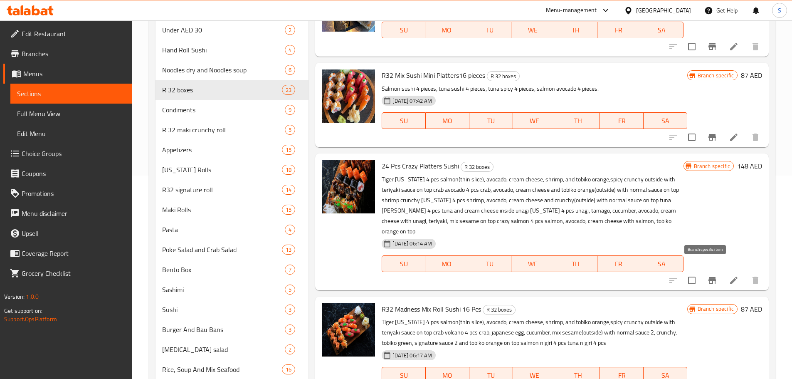
click at [709, 277] on icon "Branch-specific-item" at bounding box center [712, 280] width 7 height 7
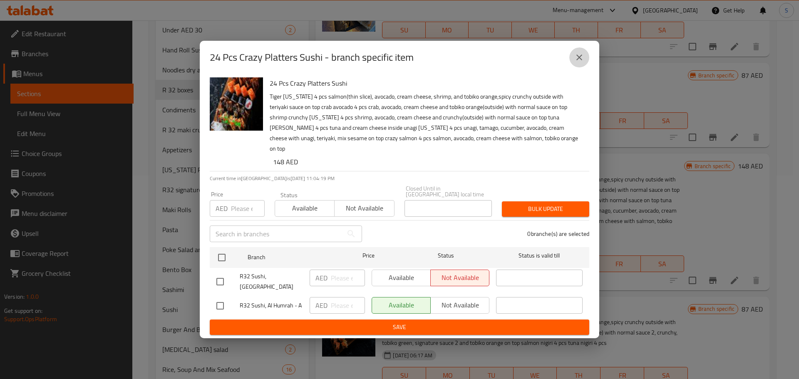
click at [581, 62] on icon "close" at bounding box center [579, 57] width 10 height 10
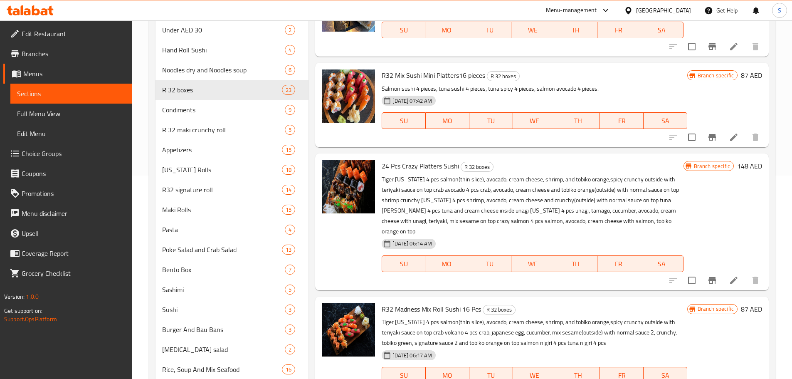
click at [395, 163] on span "24 Pcs Crazy Platters Sushi" at bounding box center [420, 166] width 77 height 12
copy h6 "24 Pcs Crazy Platters Sushi"
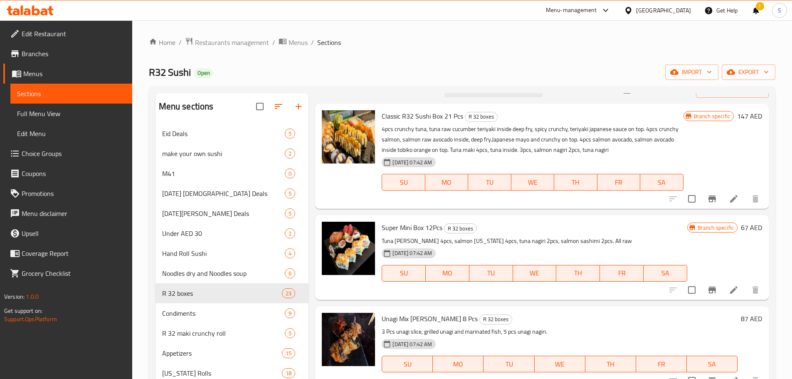
scroll to position [0, 0]
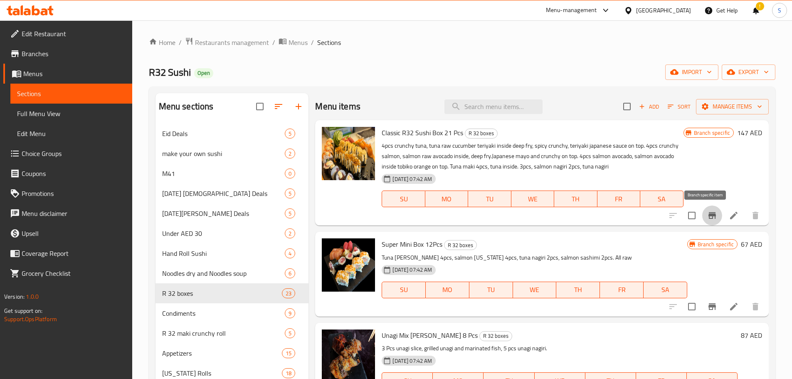
click at [709, 216] on icon "Branch-specific-item" at bounding box center [712, 215] width 7 height 7
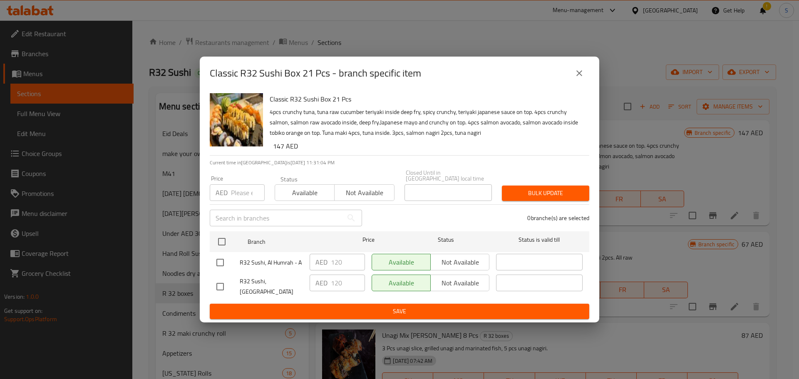
click at [580, 74] on icon "close" at bounding box center [579, 73] width 10 height 10
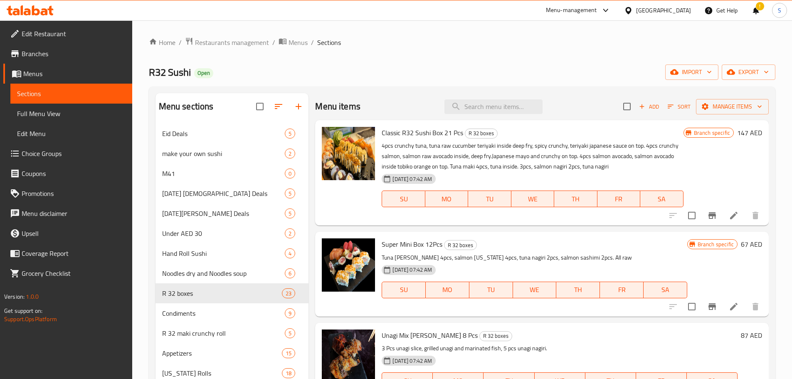
click at [434, 134] on span "Classic R32 Sushi Box 21 Pcs" at bounding box center [423, 132] width 82 height 12
copy h6 "Classic R32 Sushi Box 21 Pcs"
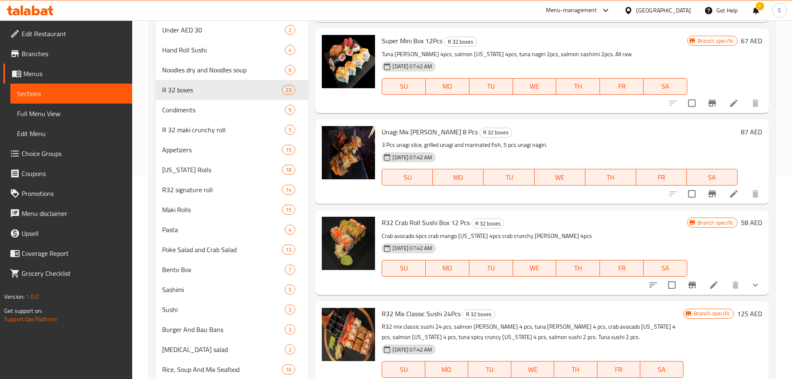
scroll to position [339, 0]
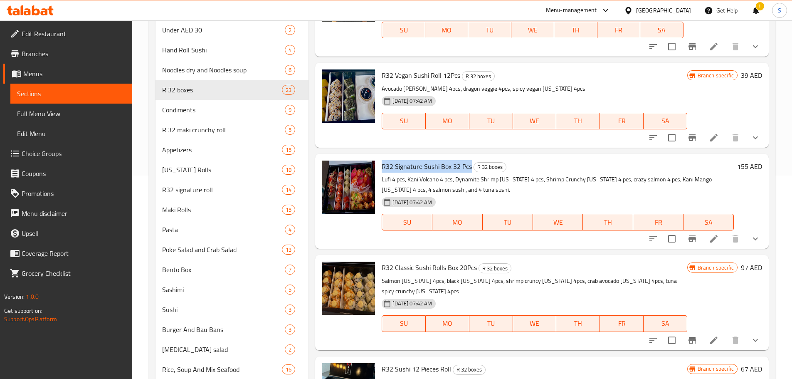
drag, startPoint x: 471, startPoint y: 167, endPoint x: 379, endPoint y: 165, distance: 92.4
click at [379, 165] on div "R32 Signature Sushi Box 32 Pcs R 32 boxes Lufi 4 pcs, Kani Volcano 4 pcs, Dynam…" at bounding box center [558, 201] width 359 height 88
copy span "R32 Signature Sushi Box 32 Pcs"
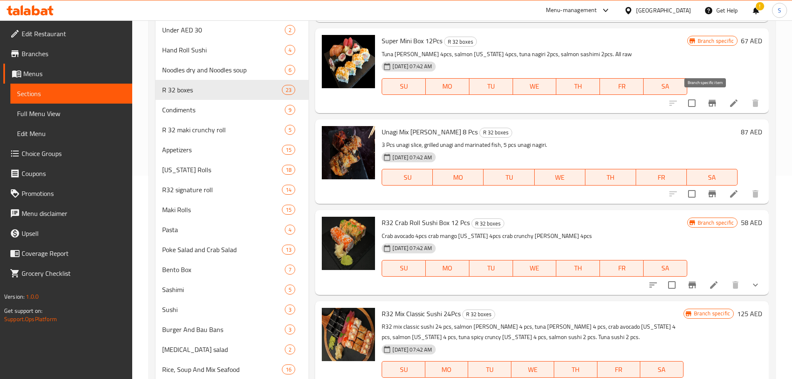
click at [708, 104] on icon "Branch-specific-item" at bounding box center [713, 103] width 10 height 10
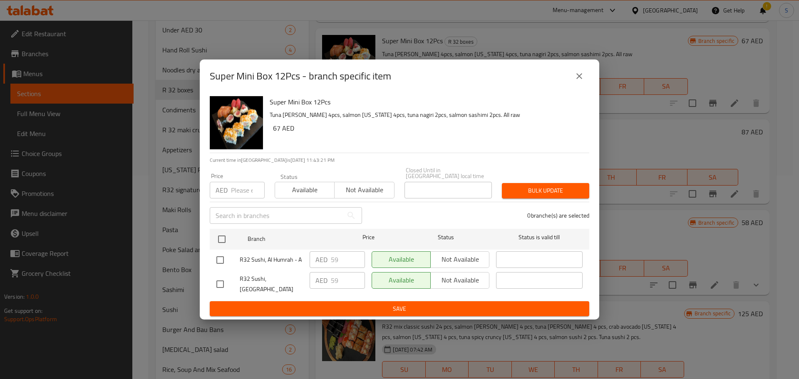
click at [217, 286] on input "checkbox" at bounding box center [219, 283] width 17 height 17
checkbox input "true"
drag, startPoint x: 341, startPoint y: 288, endPoint x: 324, endPoint y: 285, distance: 17.3
click at [324, 285] on div "AED 59 ​" at bounding box center [336, 280] width 55 height 17
type input "67"
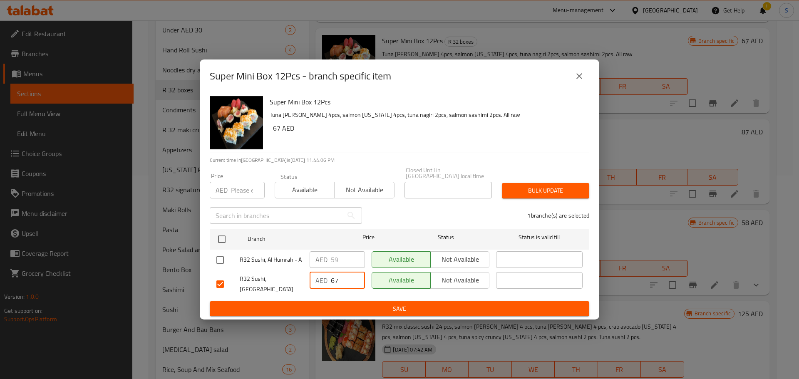
click at [458, 304] on span "Save" at bounding box center [399, 309] width 366 height 10
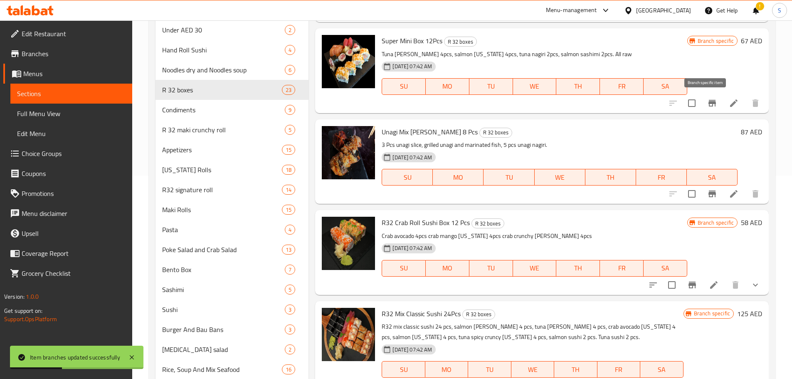
click at [708, 104] on icon "Branch-specific-item" at bounding box center [713, 103] width 10 height 10
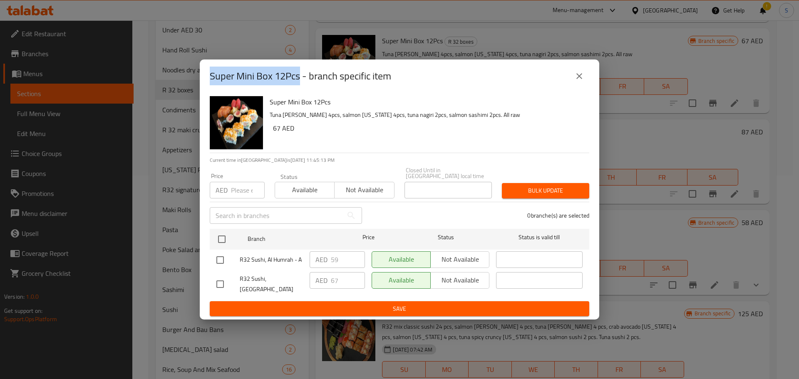
drag, startPoint x: 301, startPoint y: 81, endPoint x: 191, endPoint y: 81, distance: 109.8
click at [191, 81] on div "Super Mini Box 12Pcs - branch specific item Super Mini Box 12Pcs Tuna maki 4pcs…" at bounding box center [399, 189] width 799 height 379
copy h2 "Super Mini Box 12Pcs"
click at [579, 79] on icon "close" at bounding box center [579, 76] width 6 height 6
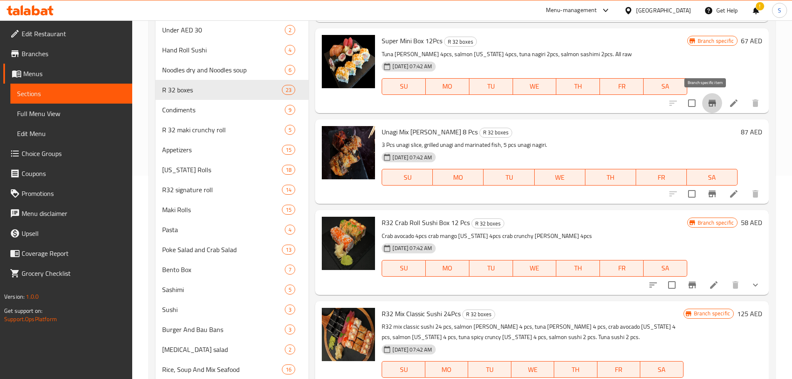
click at [708, 102] on icon "Branch-specific-item" at bounding box center [713, 103] width 10 height 10
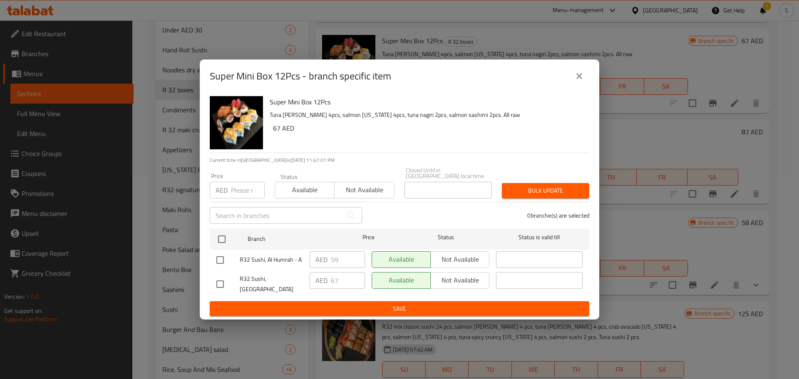
click at [584, 81] on icon "close" at bounding box center [579, 76] width 10 height 10
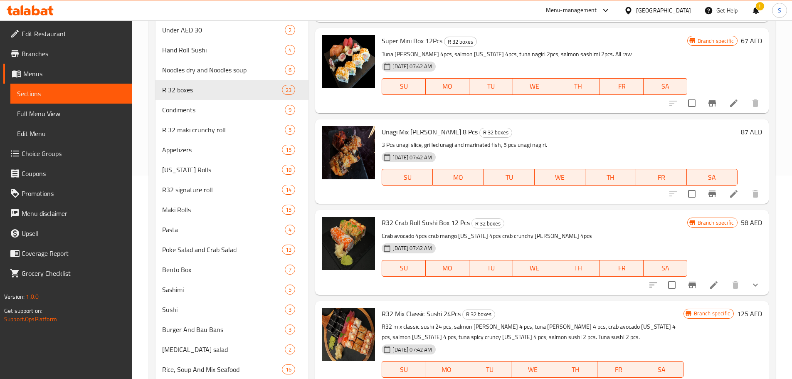
scroll to position [724, 0]
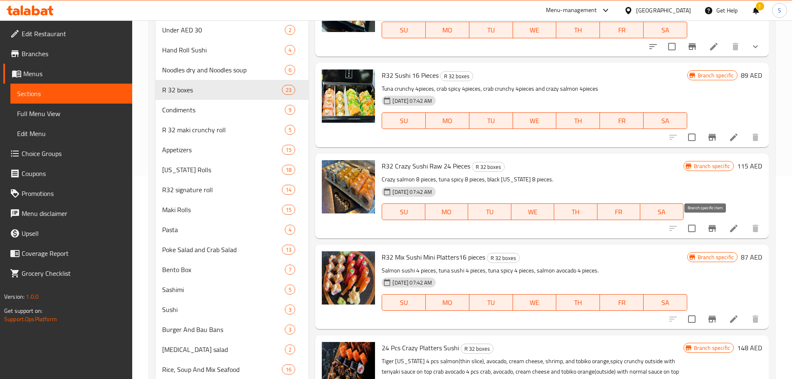
click at [709, 231] on icon "Branch-specific-item" at bounding box center [712, 228] width 7 height 7
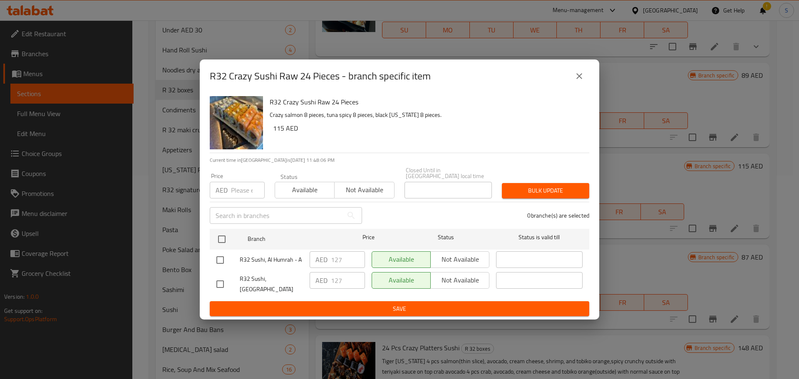
click at [583, 76] on icon "close" at bounding box center [579, 76] width 10 height 10
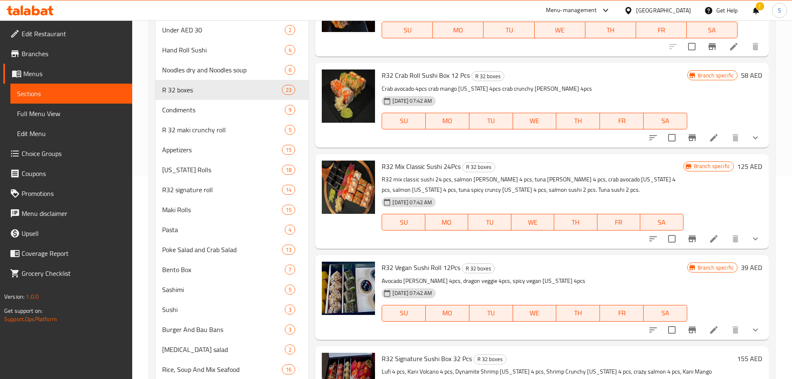
scroll to position [814, 0]
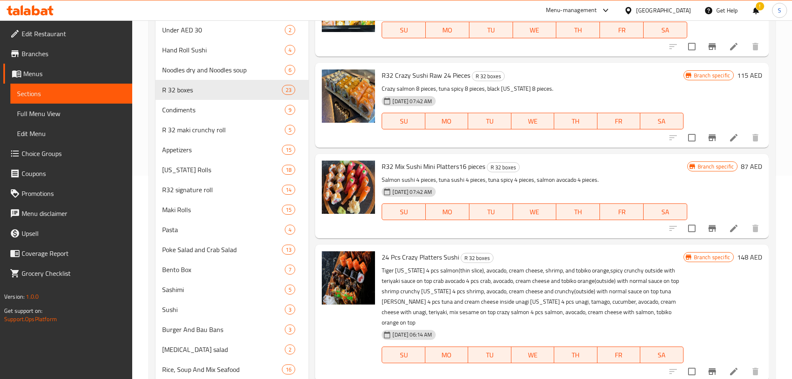
click at [711, 229] on icon "Branch-specific-item" at bounding box center [713, 228] width 10 height 10
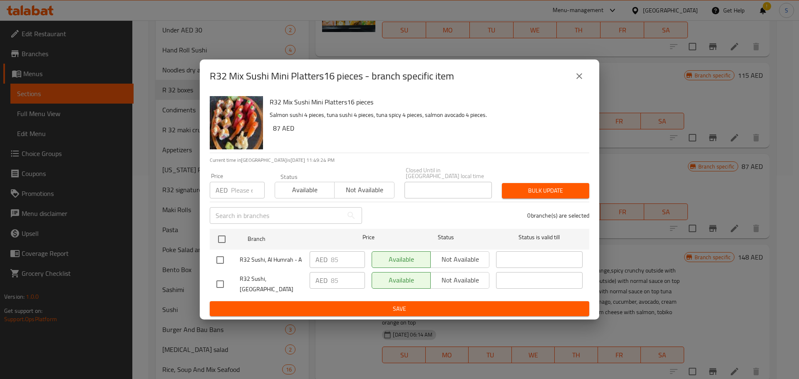
click at [221, 282] on input "checkbox" at bounding box center [219, 283] width 17 height 17
checkbox input "true"
drag, startPoint x: 340, startPoint y: 286, endPoint x: 322, endPoint y: 287, distance: 17.9
click at [322, 287] on div "AED 85 ​" at bounding box center [336, 280] width 55 height 17
type input "87"
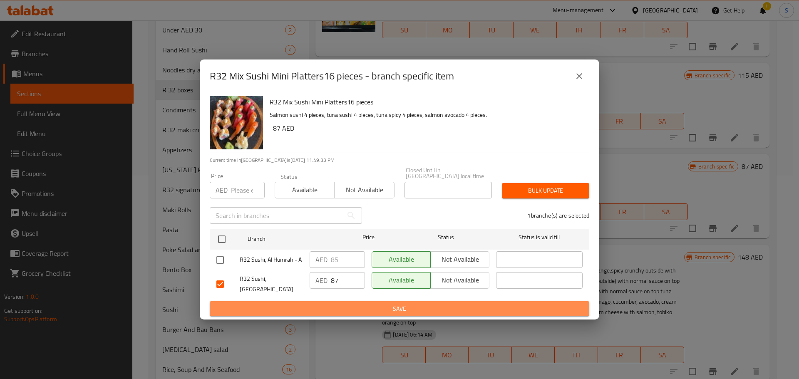
click at [396, 304] on span "Save" at bounding box center [399, 309] width 366 height 10
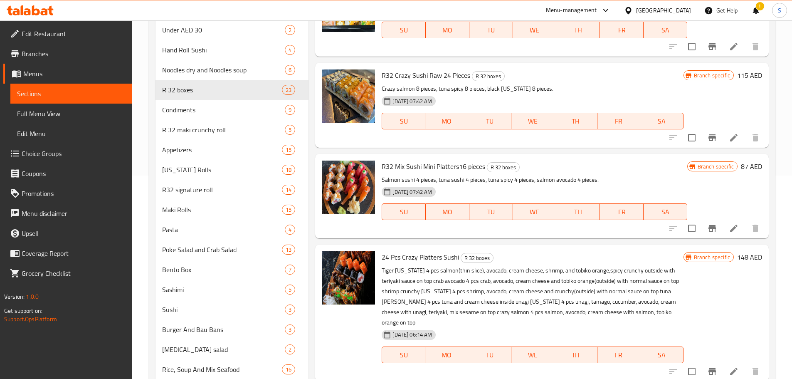
click at [424, 165] on span "R32 Mix Sushi Mini Platters16 pieces" at bounding box center [434, 166] width 104 height 12
click at [423, 165] on span "R32 Mix Sushi Mini Platters16 pieces" at bounding box center [434, 166] width 104 height 12
copy h6 "R32 Mix Sushi Mini Platters16 pieces"
click at [418, 76] on span "R32 Crazy Sushi Raw 24 Pieces" at bounding box center [426, 75] width 89 height 12
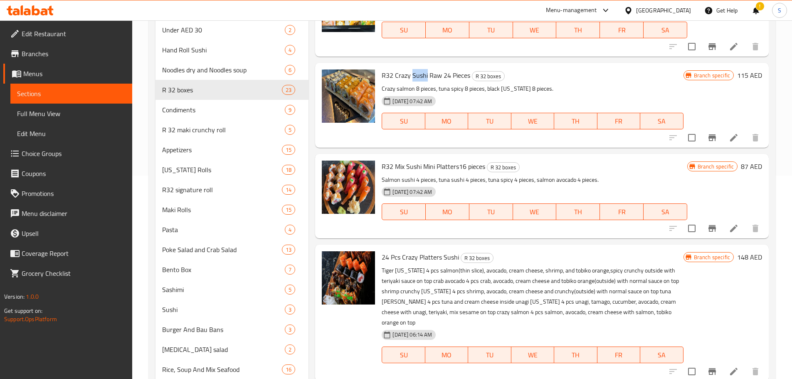
click at [418, 76] on span "R32 Crazy Sushi Raw 24 Pieces" at bounding box center [426, 75] width 89 height 12
copy h6 "R32 Crazy Sushi Raw 24 Pieces"
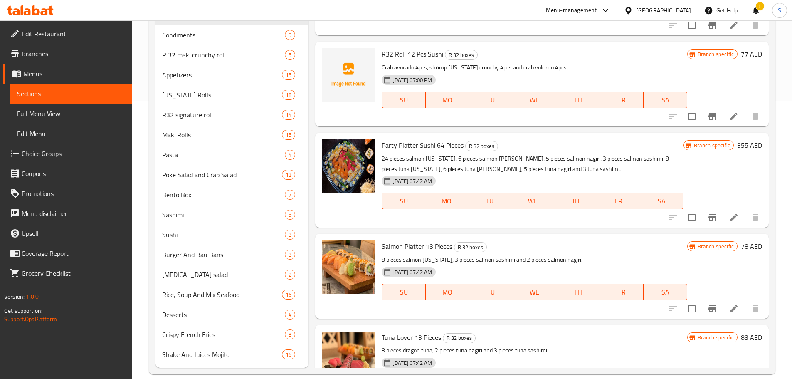
scroll to position [287, 0]
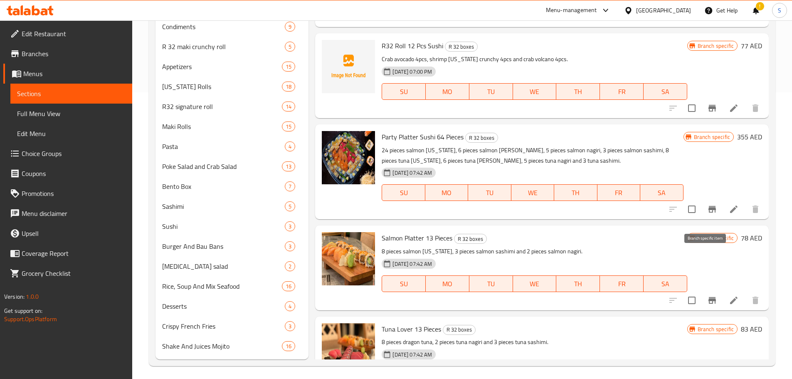
click at [709, 295] on icon "Branch-specific-item" at bounding box center [713, 300] width 10 height 10
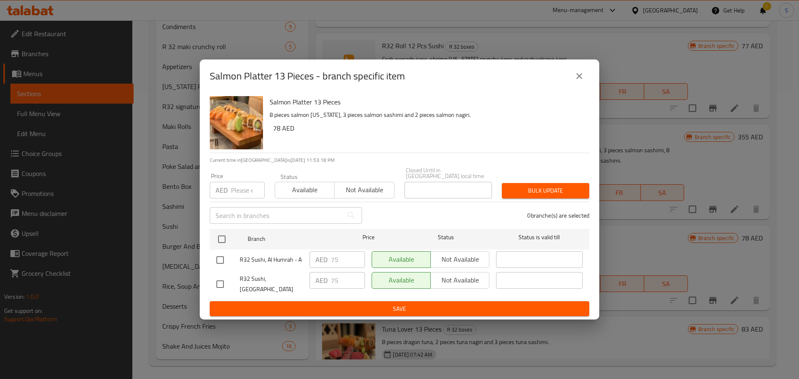
click at [579, 79] on icon "close" at bounding box center [579, 76] width 6 height 6
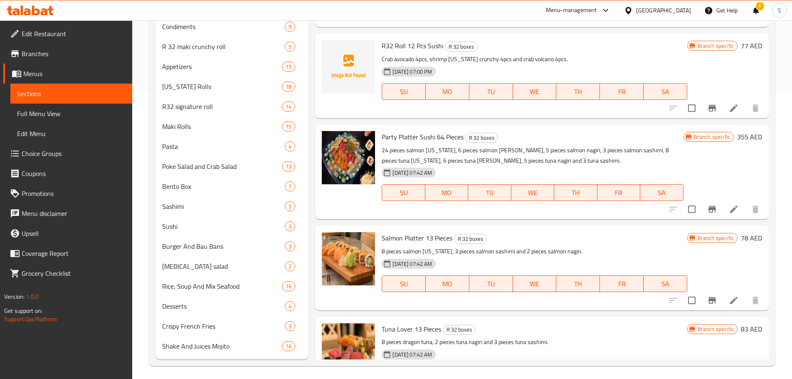
click at [421, 232] on span "Salmon Platter 13 Pieces" at bounding box center [417, 238] width 71 height 12
click at [708, 295] on icon "Branch-specific-item" at bounding box center [713, 300] width 10 height 10
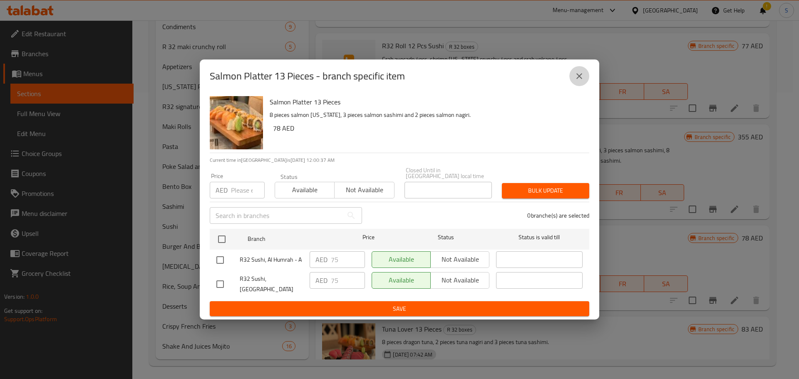
click at [581, 79] on icon "close" at bounding box center [579, 76] width 10 height 10
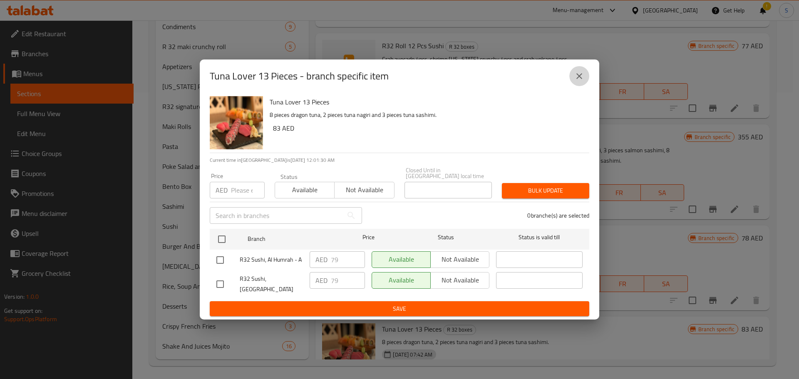
click at [583, 81] on icon "close" at bounding box center [579, 76] width 10 height 10
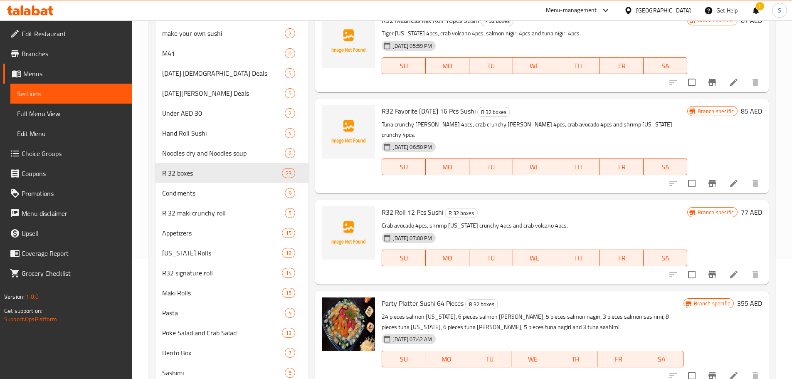
scroll to position [290, 0]
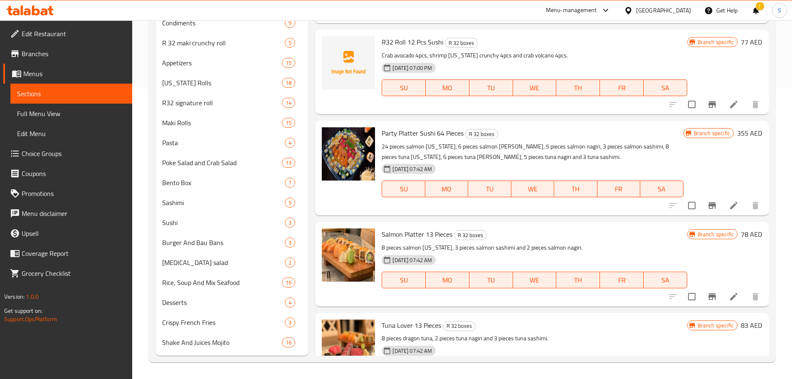
click at [417, 319] on span "Tuna Lover 13 Pieces" at bounding box center [411, 325] width 59 height 12
click at [416, 319] on span "Tuna Lover 13 Pieces" at bounding box center [411, 325] width 59 height 12
click at [244, 163] on span "Poke Salad and Crab Salad" at bounding box center [210, 163] width 97 height 10
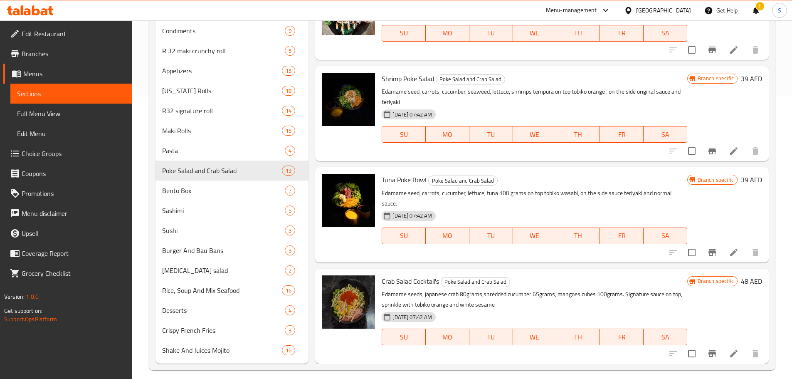
scroll to position [290, 0]
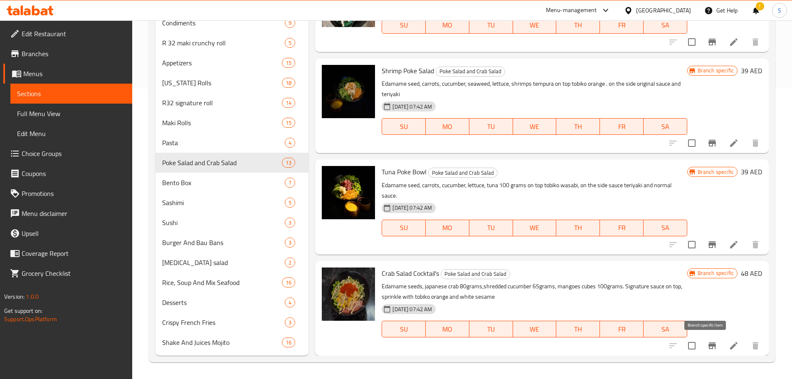
click at [709, 348] on icon "Branch-specific-item" at bounding box center [712, 345] width 7 height 7
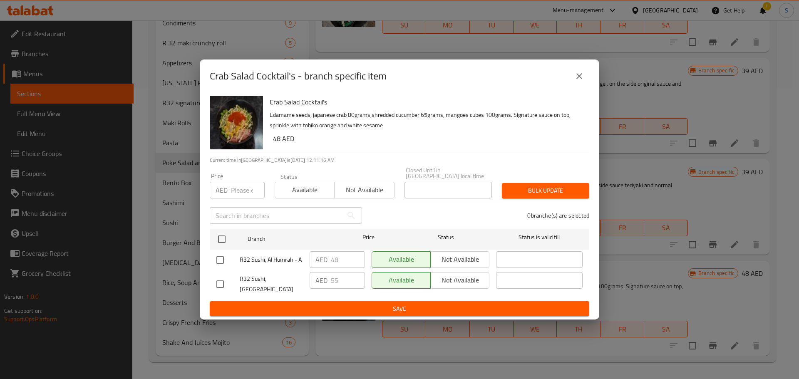
click at [485, 375] on div "Crab Salad Cocktail's - branch specific item Crab Salad Cocktail's Edamame seed…" at bounding box center [399, 189] width 799 height 379
click at [218, 284] on input "checkbox" at bounding box center [219, 283] width 17 height 17
checkbox input "true"
click at [454, 283] on span "Not available" at bounding box center [460, 280] width 52 height 12
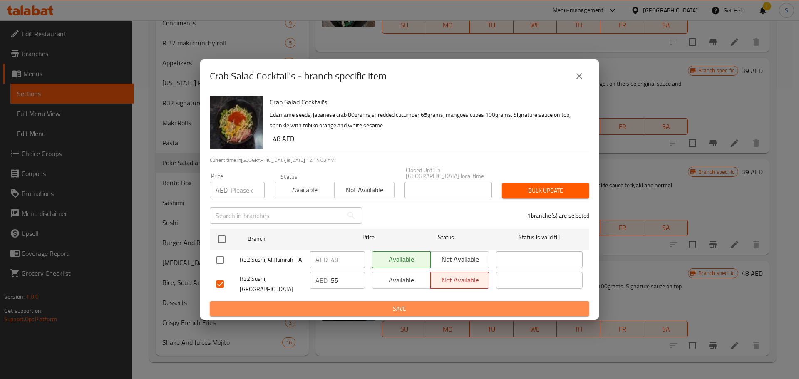
click at [447, 301] on button "Save" at bounding box center [399, 308] width 379 height 15
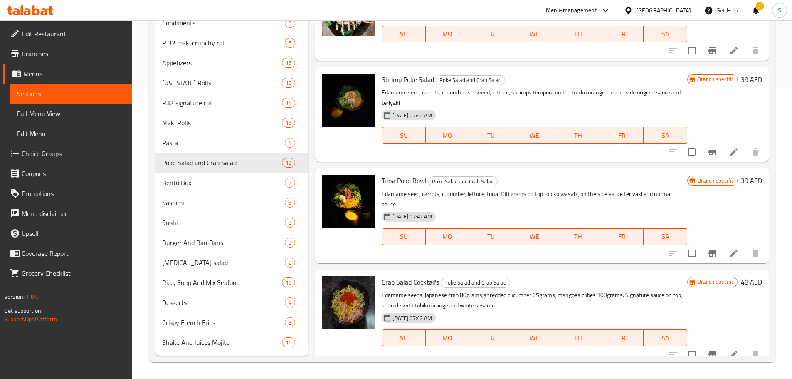
scroll to position [689, 0]
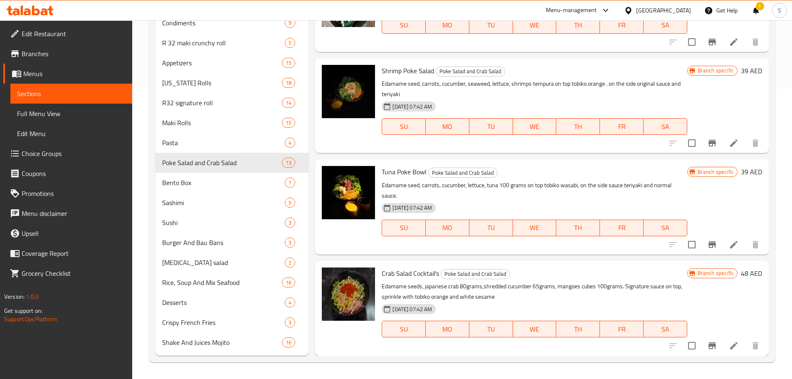
click at [407, 276] on span "Crab Salad Cocktail's" at bounding box center [410, 273] width 57 height 12
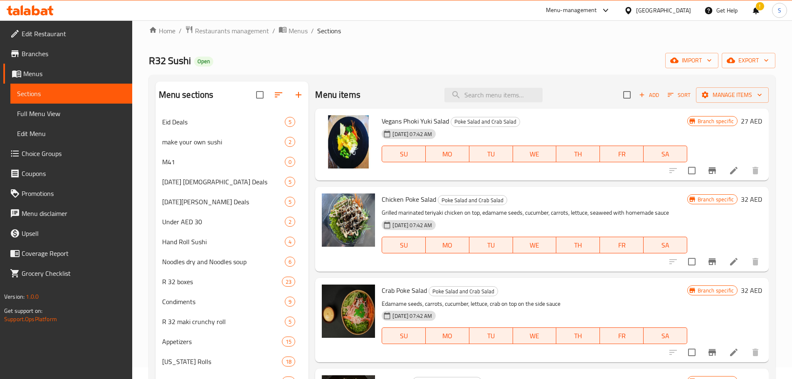
scroll to position [0, 0]
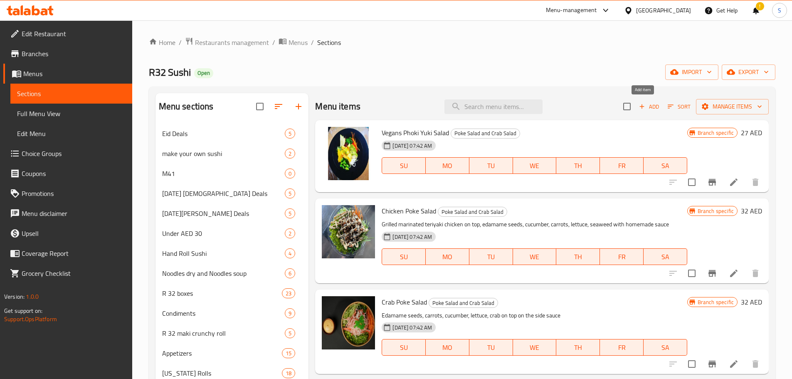
click at [639, 105] on icon "button" at bounding box center [642, 106] width 7 height 7
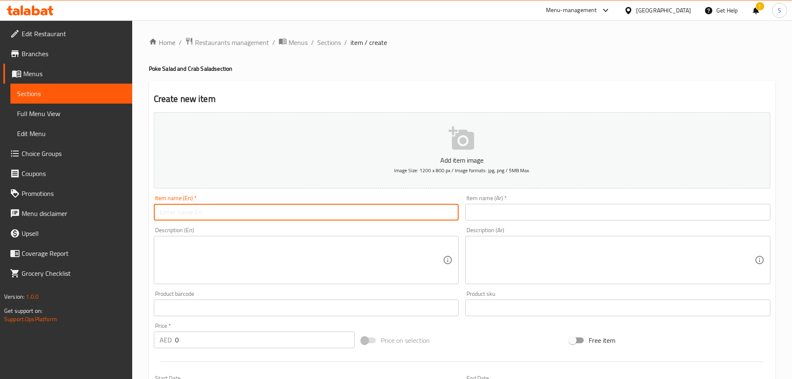
paste input "Crab Cocktails Salad"
type input "Crab Cocktails Salad"
click at [487, 211] on input "text" at bounding box center [617, 212] width 305 height 17
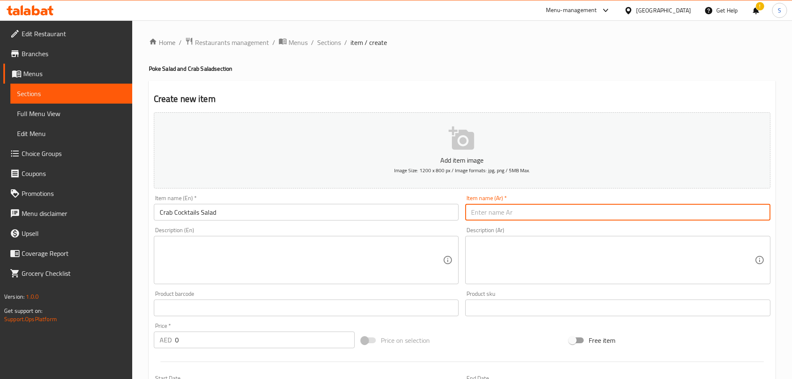
paste input "كوكتيل سلطة الكابوريا"
drag, startPoint x: 512, startPoint y: 214, endPoint x: 495, endPoint y: 214, distance: 16.2
click at [495, 214] on input "كوكتيل سلطة الكابوريا" at bounding box center [617, 212] width 305 height 17
click at [493, 214] on input "كوكتيل الكابوريا" at bounding box center [617, 212] width 305 height 17
click at [472, 213] on input "كوكتيل كابوريا" at bounding box center [617, 212] width 305 height 17
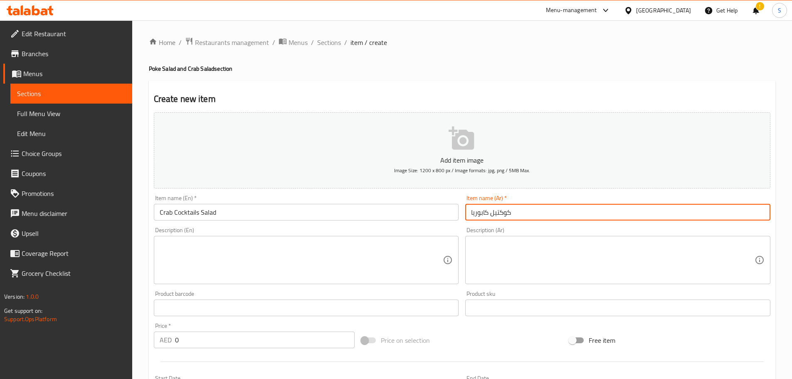
paste input "سلطة"
type input "سلطة كوكتيل كابوريا"
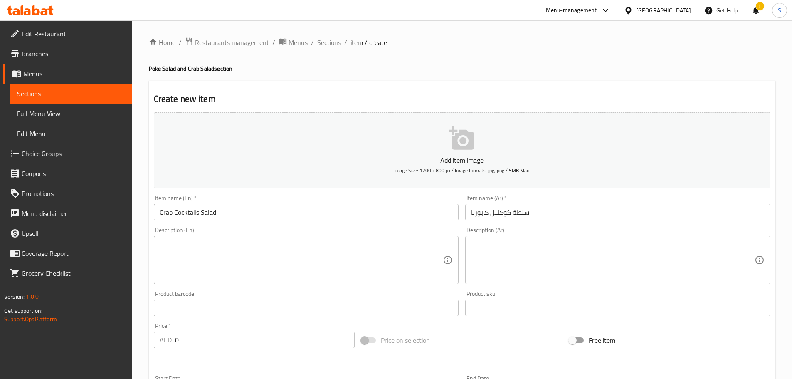
click at [715, 254] on textarea at bounding box center [613, 260] width 284 height 40
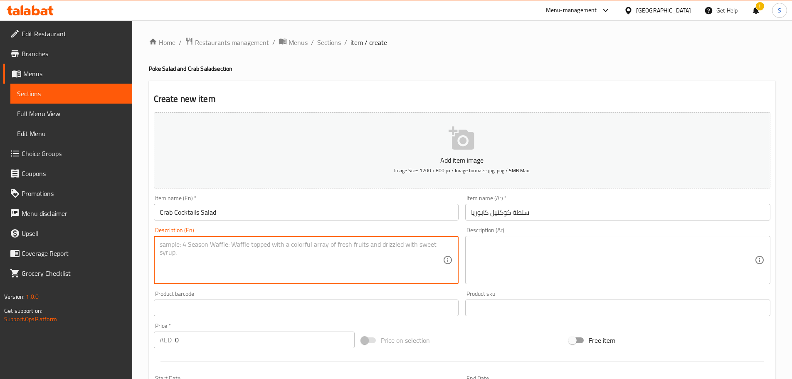
paste textarea "crab, mango, cucumber, edamame seeds with"
click at [304, 243] on textarea "crab, mango, cucumber, edamame seeds with" at bounding box center [302, 260] width 284 height 40
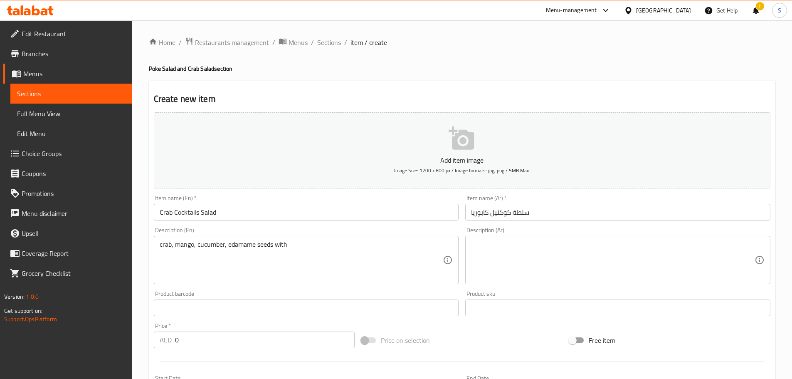
drag, startPoint x: 729, startPoint y: 249, endPoint x: 719, endPoint y: 248, distance: 10.1
click at [729, 249] on textarea at bounding box center [613, 260] width 284 height 40
click at [321, 237] on div "crab, mango, cucumber, edamame seeds with Description (En)" at bounding box center [306, 260] width 305 height 48
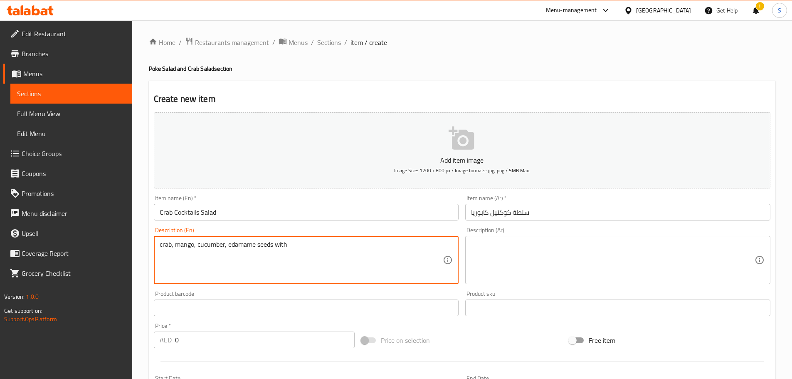
paste textarea "japanese sauce, white sesame and tobiko orange on top"
click at [189, 255] on textarea "crab, mango, cucumber, edamame seeds with japanese sauce, white sesame and tobi…" at bounding box center [302, 260] width 284 height 40
click at [187, 249] on textarea "crab, mango, cucumber, edamame seeds with japanese sauce, white sesame and tobi…" at bounding box center [302, 260] width 284 height 40
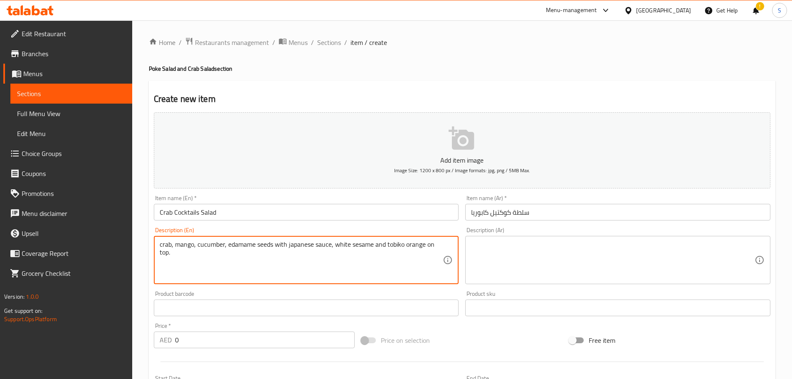
type textarea "crab, mango, cucumber, edamame seeds with japanese sauce, white sesame and tobi…"
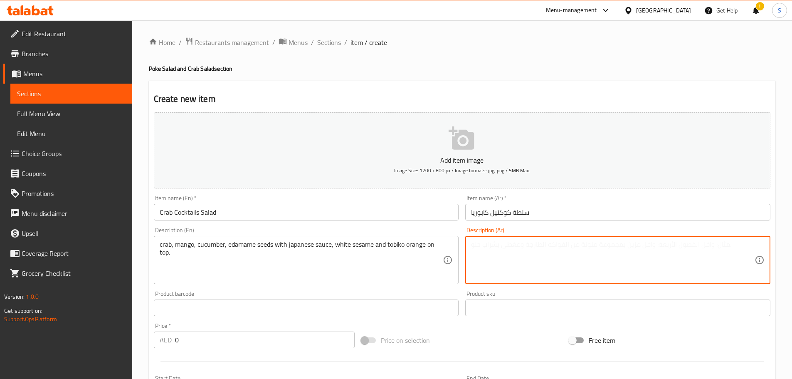
drag, startPoint x: 475, startPoint y: 234, endPoint x: 481, endPoint y: 244, distance: 12.1
paste textarea "سرطان البحر، المانجو، الخيار، بذور فول الصويا مع صلصة يابانية، السمسم الأبيض وا…"
drag, startPoint x: 740, startPoint y: 245, endPoint x: 713, endPoint y: 244, distance: 27.5
click at [718, 245] on textarea "سرطان البحر، المانجو، الخيار، بذور فول الصويا مع صلصة يابانية، السمسم الأبيض وا…" at bounding box center [613, 260] width 284 height 40
click at [713, 244] on textarea "سرطان البحر، المانجو، الخيار، بذور فول الصويا مع صلصة يابانية، السمسم الأبيض وا…" at bounding box center [613, 260] width 284 height 40
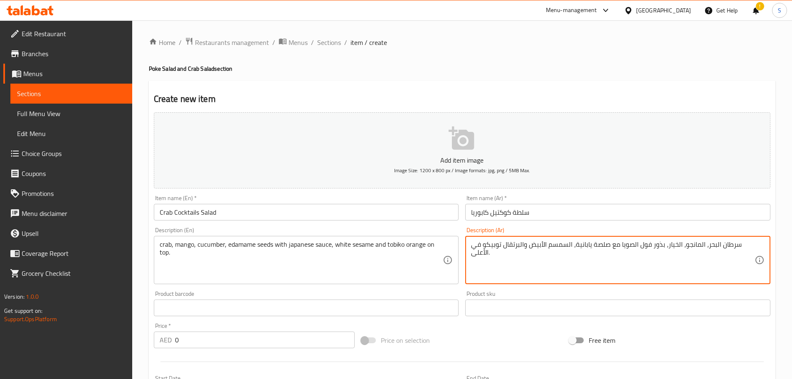
drag, startPoint x: 708, startPoint y: 245, endPoint x: 738, endPoint y: 247, distance: 30.8
click at [738, 247] on textarea "سرطان البحر، المانجو، الخيار، بذور فول الصويا مع صلصة يابانية، السمسم الأبيض وا…" at bounding box center [613, 260] width 284 height 40
paste textarea "كابوريا"
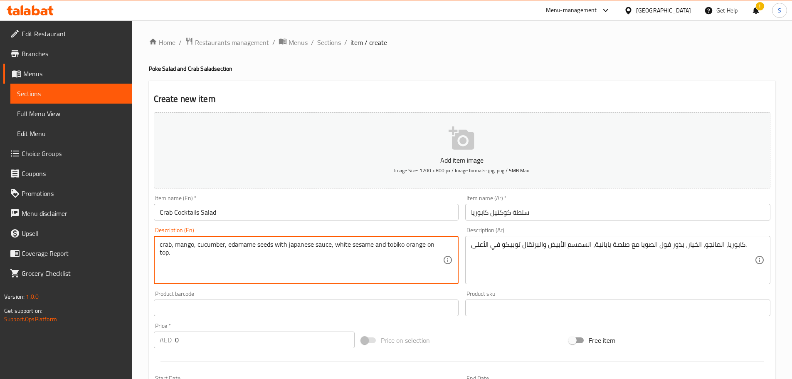
drag, startPoint x: 256, startPoint y: 247, endPoint x: 228, endPoint y: 245, distance: 28.4
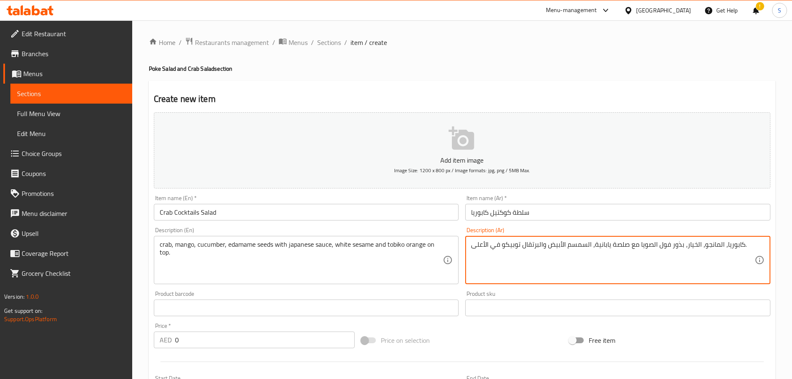
drag, startPoint x: 671, startPoint y: 245, endPoint x: 641, endPoint y: 248, distance: 30.1
paste textarea "ادامامي"
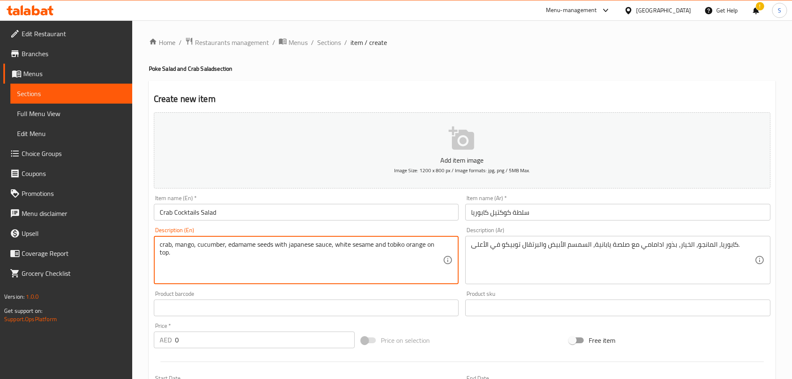
drag, startPoint x: 272, startPoint y: 246, endPoint x: 258, endPoint y: 247, distance: 14.6
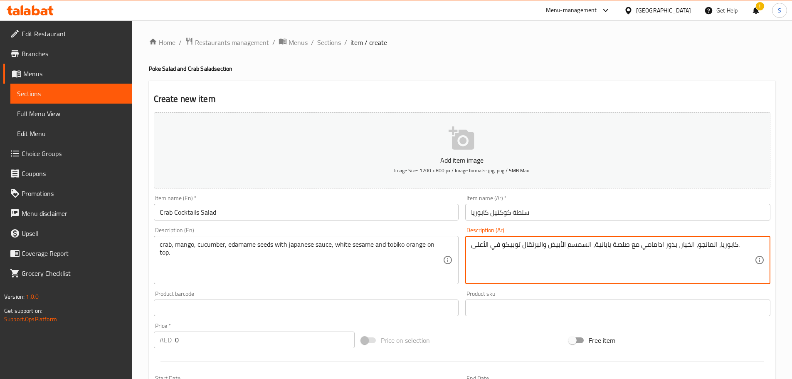
drag, startPoint x: 677, startPoint y: 245, endPoint x: 666, endPoint y: 248, distance: 11.7
paste textarea "حبوب"
drag, startPoint x: 678, startPoint y: 244, endPoint x: 677, endPoint y: 253, distance: 9.3
click at [678, 245] on textarea "كابوريا، المانجو، الخيار،حبوب ادامامي مع صلصة يابانية، السمسم الأبيض والبرتقال …" at bounding box center [613, 260] width 284 height 40
click at [718, 246] on textarea "كابوريا، المانجو، الخيار، حبوب ادامامي مع صلصة يابانية، السمسم الأبيض والبرتقال…" at bounding box center [613, 260] width 284 height 40
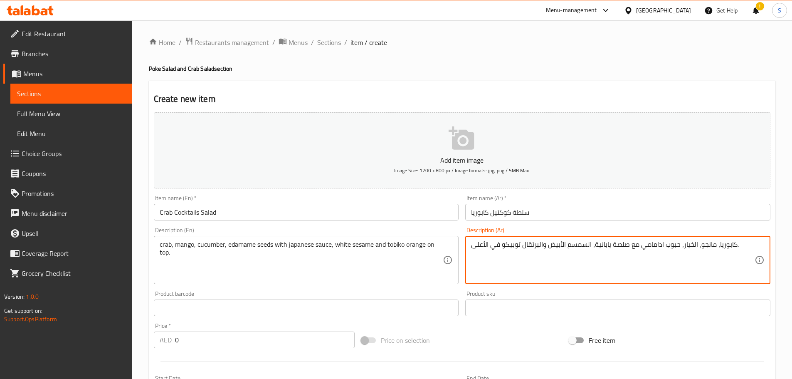
click at [691, 243] on textarea "كابوريا، مانجو، الخيار، حبوب ادامامي مع صلصة يابانية، السمسم الأبيض والبرتقال ت…" at bounding box center [613, 260] width 284 height 40
click at [587, 246] on textarea "كابوريا، مانجو، خيار، حبوب ادامامي مع صلصة يابانية، السمسم الأبيض والبرتقال توب…" at bounding box center [613, 260] width 284 height 40
click at [563, 246] on textarea "كابوريا، مانجو، خيار، حبوب ادامامي مع صلصة يابانية، سمسم الأبيض والبرتقال توبيك…" at bounding box center [613, 260] width 284 height 40
click at [539, 247] on textarea "كابوريا، مانجو، خيار، حبوب ادامامي مع صلصة يابانية، سمسم أبيض والبرتقال توبيكو …" at bounding box center [613, 260] width 284 height 40
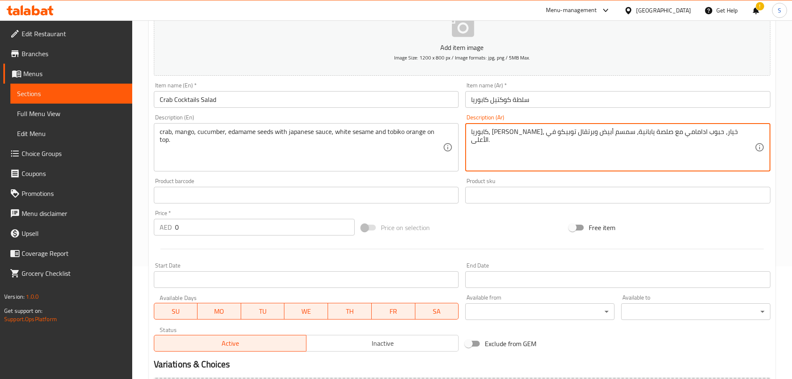
scroll to position [125, 0]
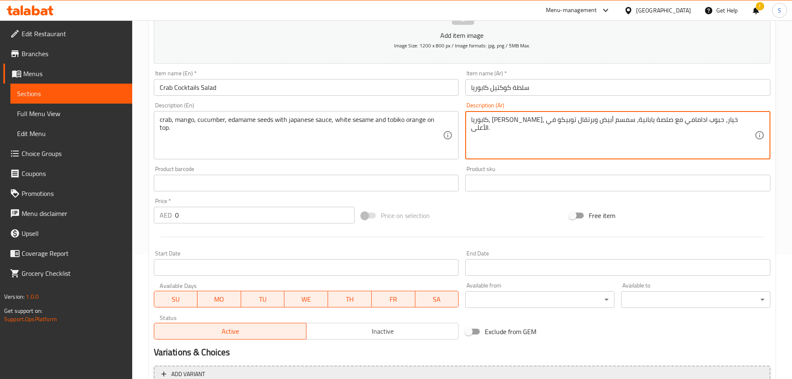
type textarea "كابوريا، [PERSON_NAME]، خيار، حبوب ادامامي مع صلصة يابانية، سمسم أبيض وبرتقال ت…"
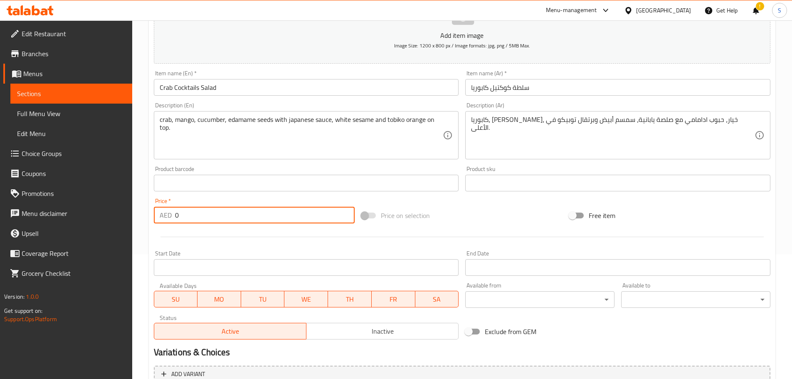
drag, startPoint x: 198, startPoint y: 216, endPoint x: 141, endPoint y: 218, distance: 57.9
click at [141, 218] on div "Home / Restaurants management / Menus / Sections / item / create Poke Salad and…" at bounding box center [462, 179] width 660 height 567
type input "58"
click at [208, 87] on input "Crab Cocktails Salad" at bounding box center [306, 87] width 305 height 17
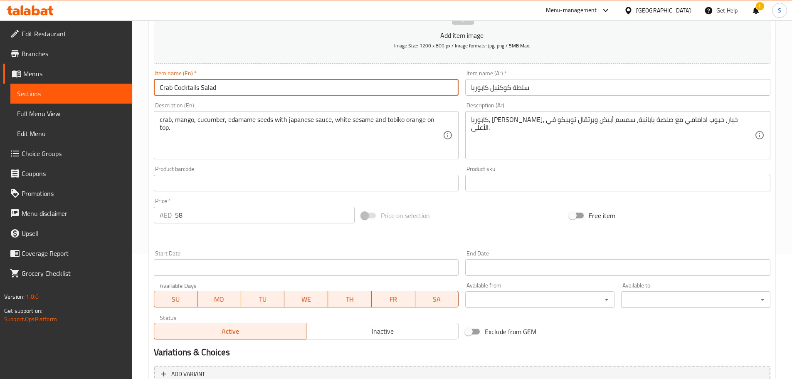
click at [208, 87] on input "Crab Cocktails Salad" at bounding box center [306, 87] width 305 height 17
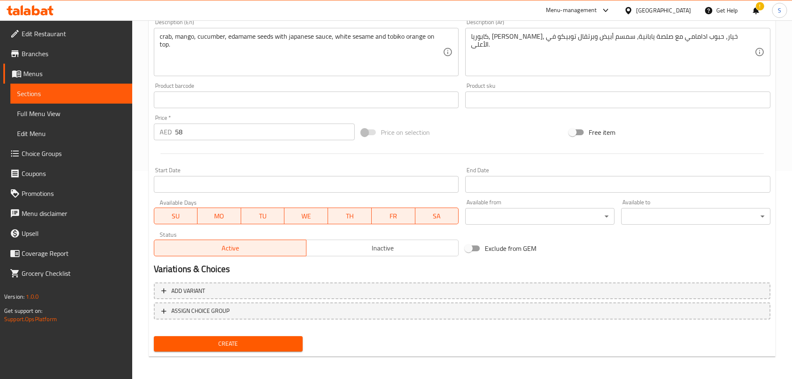
scroll to position [209, 0]
click at [290, 343] on span "Create" at bounding box center [229, 343] width 136 height 10
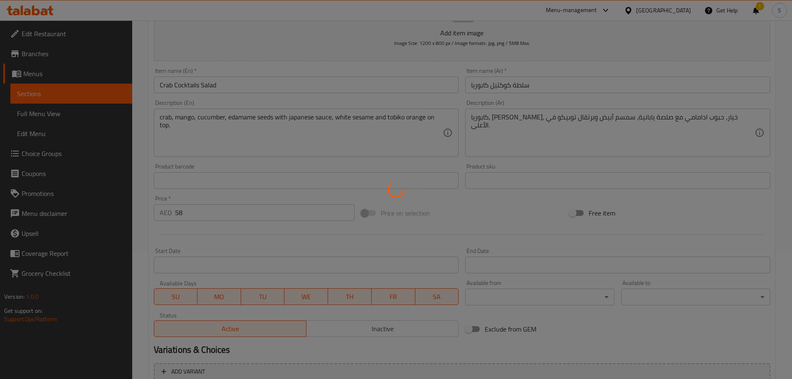
scroll to position [126, 0]
type input "0"
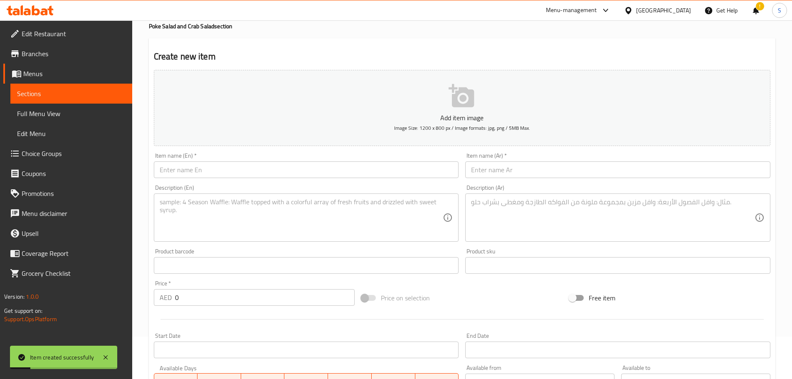
scroll to position [0, 0]
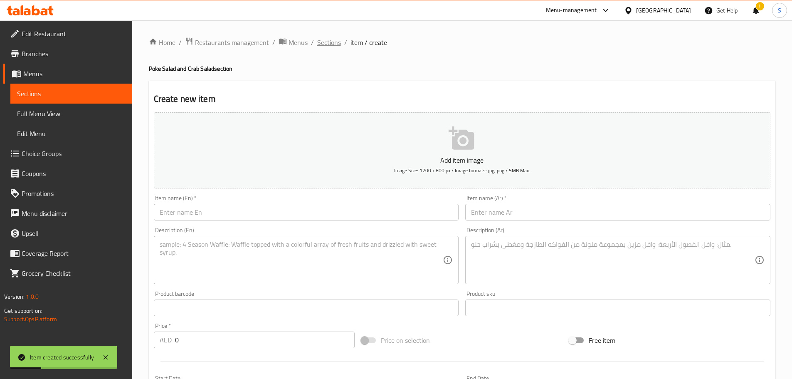
click at [327, 42] on span "Sections" at bounding box center [329, 42] width 24 height 10
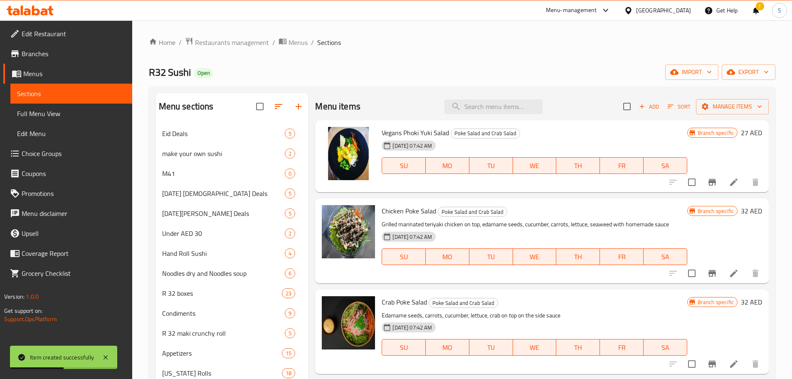
scroll to position [283, 0]
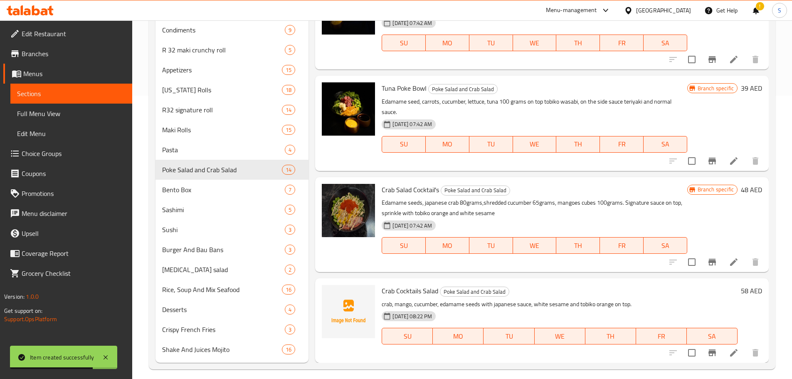
click at [423, 292] on span "Crab Cocktails Salad" at bounding box center [410, 291] width 57 height 12
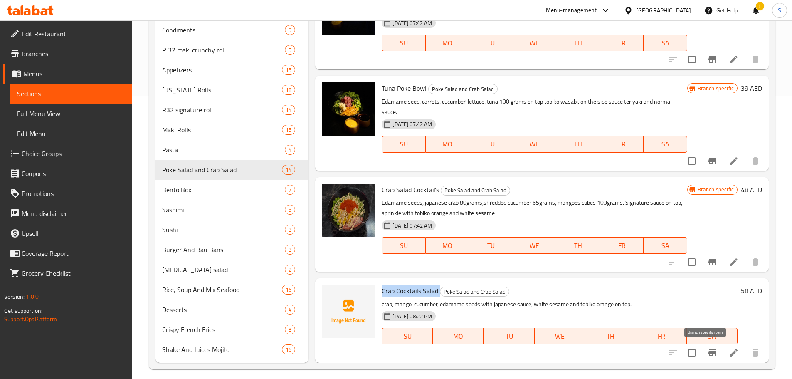
click at [709, 351] on icon "Branch-specific-item" at bounding box center [712, 352] width 7 height 7
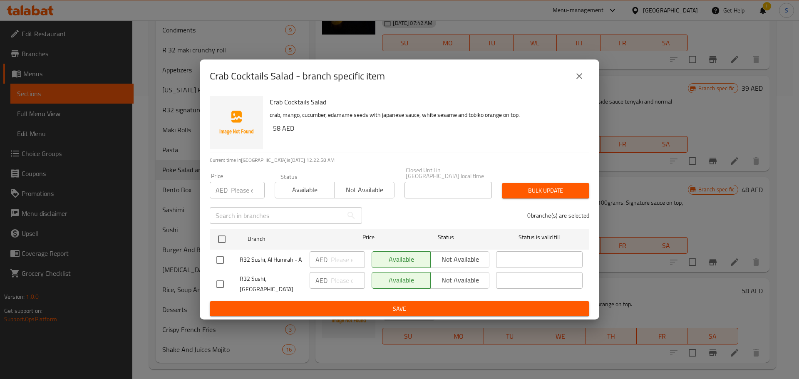
click at [222, 285] on input "checkbox" at bounding box center [219, 283] width 17 height 17
checkbox input "true"
click at [454, 286] on span "Not available" at bounding box center [460, 280] width 52 height 12
click at [451, 304] on span "Save" at bounding box center [399, 309] width 366 height 10
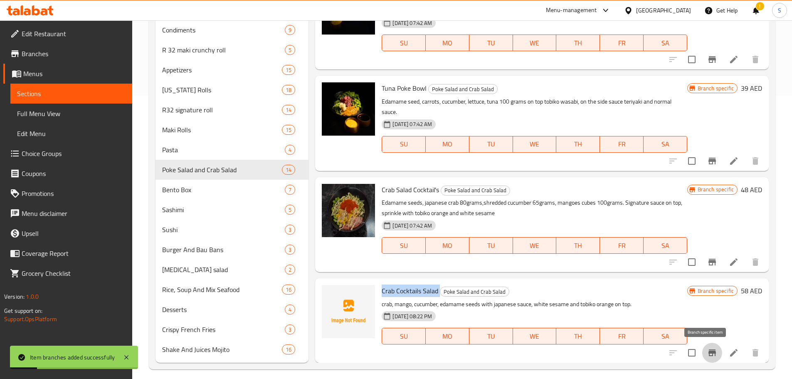
click at [708, 349] on icon "Branch-specific-item" at bounding box center [713, 353] width 10 height 10
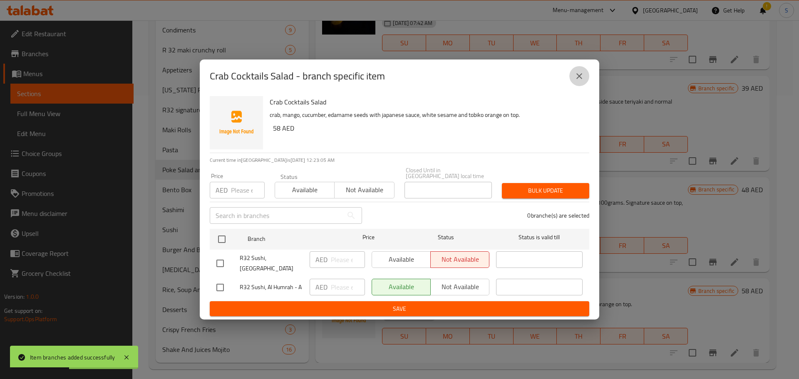
click at [581, 80] on icon "close" at bounding box center [579, 76] width 10 height 10
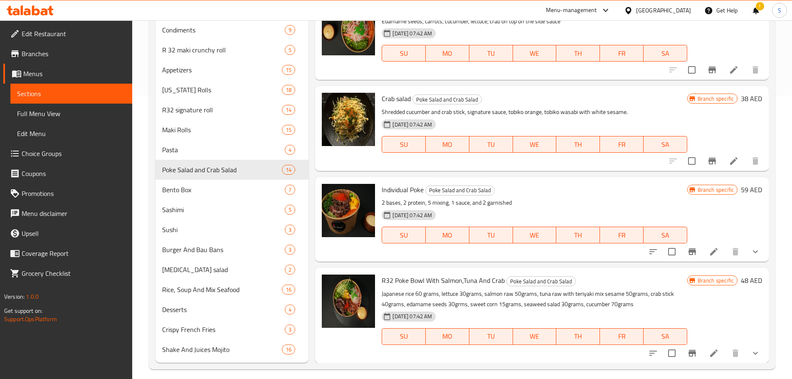
scroll to position [0, 0]
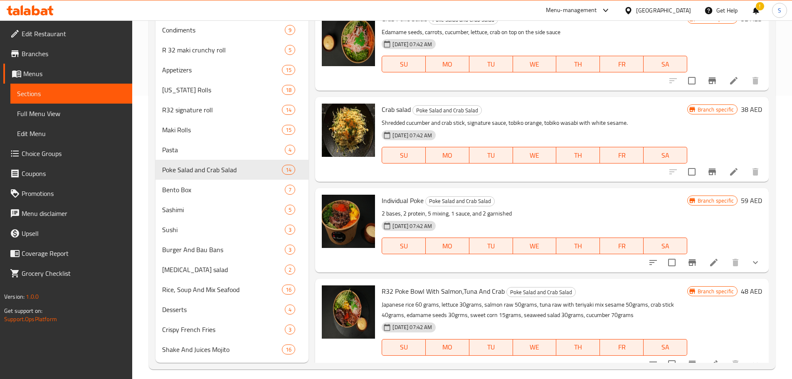
click at [709, 171] on icon "Branch-specific-item" at bounding box center [712, 171] width 7 height 7
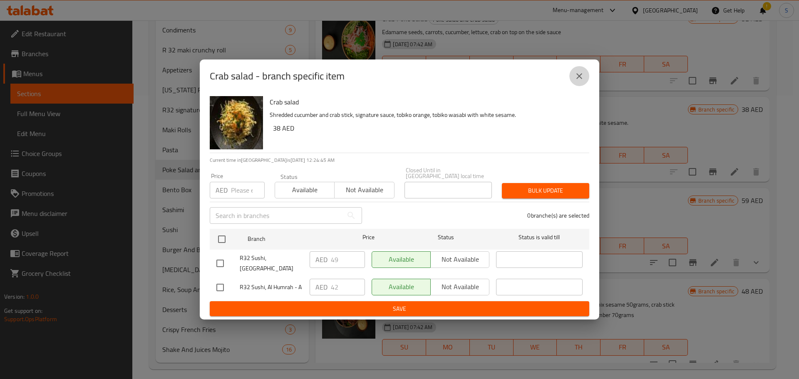
click at [579, 81] on icon "close" at bounding box center [579, 76] width 10 height 10
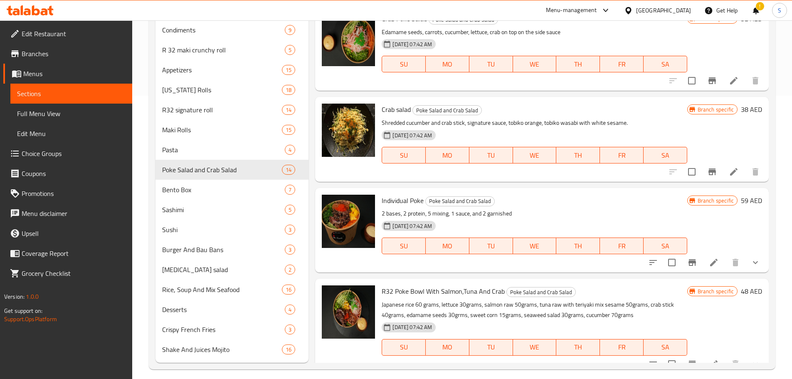
click at [393, 112] on span "Crab salad" at bounding box center [396, 109] width 29 height 12
click at [393, 113] on span "Crab salad" at bounding box center [396, 109] width 29 height 12
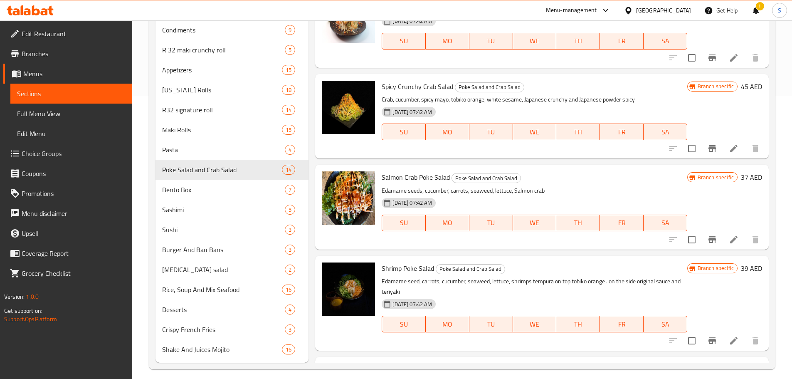
click at [708, 153] on icon "Branch-specific-item" at bounding box center [713, 149] width 10 height 10
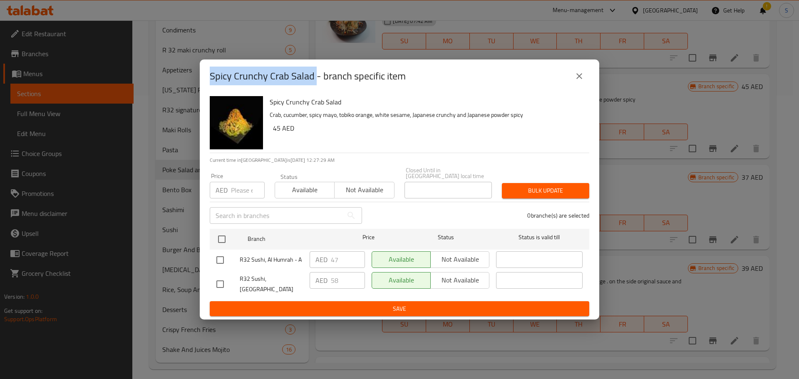
drag, startPoint x: 317, startPoint y: 78, endPoint x: 207, endPoint y: 82, distance: 109.4
click at [207, 82] on div "Spicy Crunchy Crab Salad - branch specific item" at bounding box center [399, 75] width 399 height 33
click at [581, 81] on icon "close" at bounding box center [579, 76] width 10 height 10
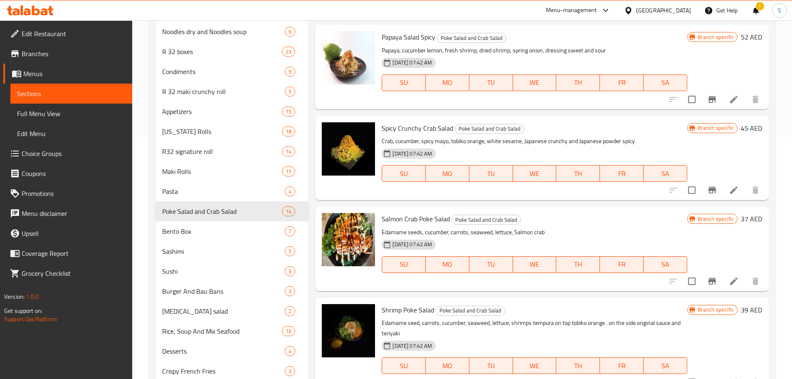
scroll to position [780, 0]
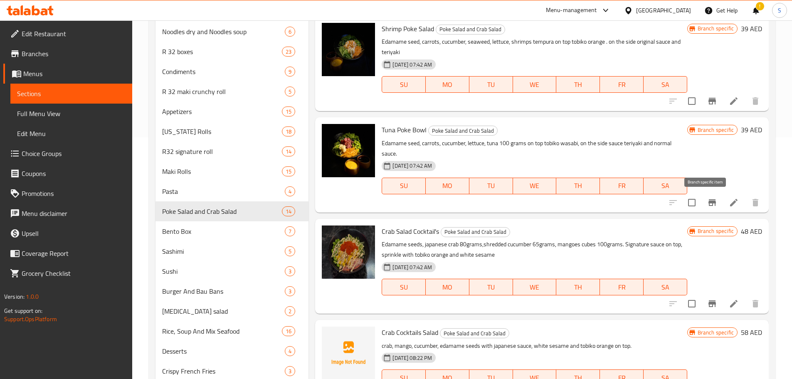
click at [709, 204] on icon "Branch-specific-item" at bounding box center [712, 202] width 7 height 7
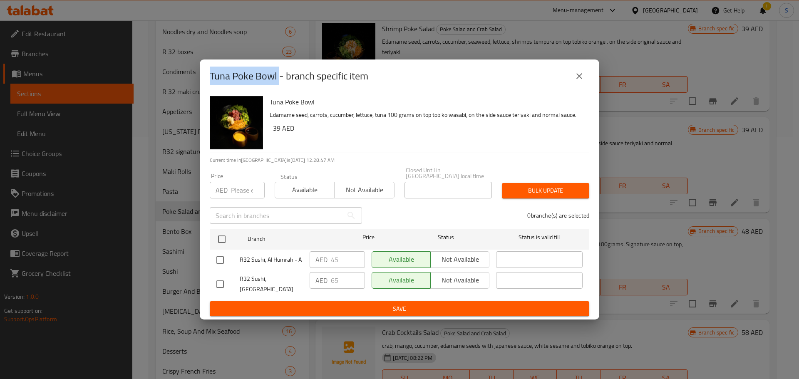
drag, startPoint x: 278, startPoint y: 77, endPoint x: 205, endPoint y: 72, distance: 73.0
click at [205, 72] on div "Tuna Poke Bowl - branch specific item" at bounding box center [399, 75] width 399 height 33
click at [577, 80] on icon "close" at bounding box center [579, 76] width 10 height 10
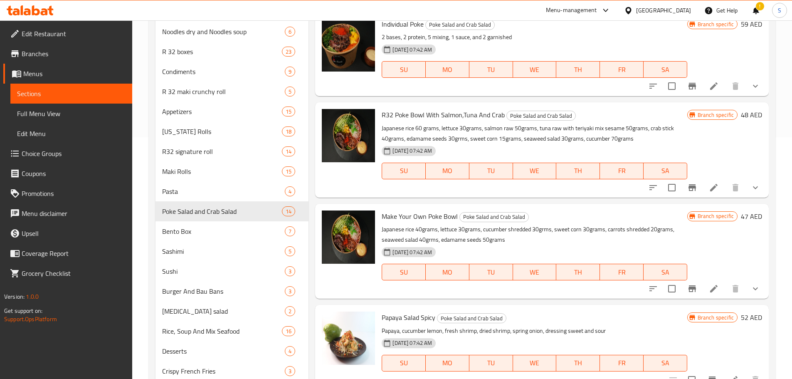
scroll to position [589, 0]
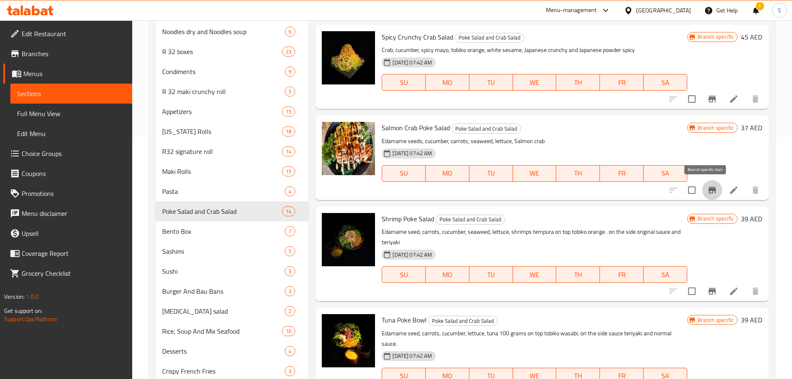
click at [710, 194] on icon "Branch-specific-item" at bounding box center [713, 190] width 10 height 10
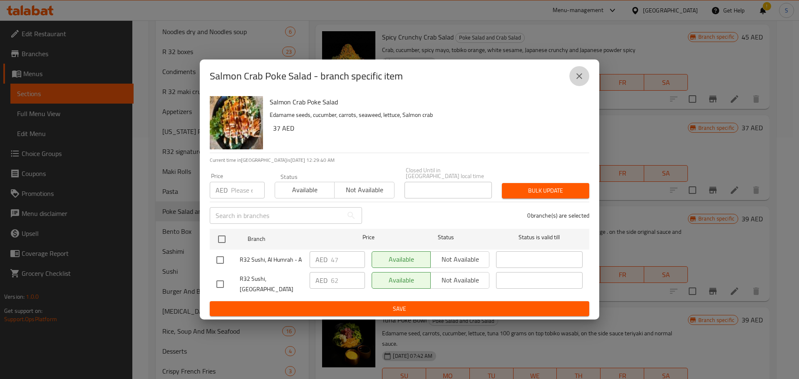
drag, startPoint x: 579, startPoint y: 81, endPoint x: 595, endPoint y: 62, distance: 24.2
click at [580, 81] on icon "close" at bounding box center [579, 76] width 10 height 10
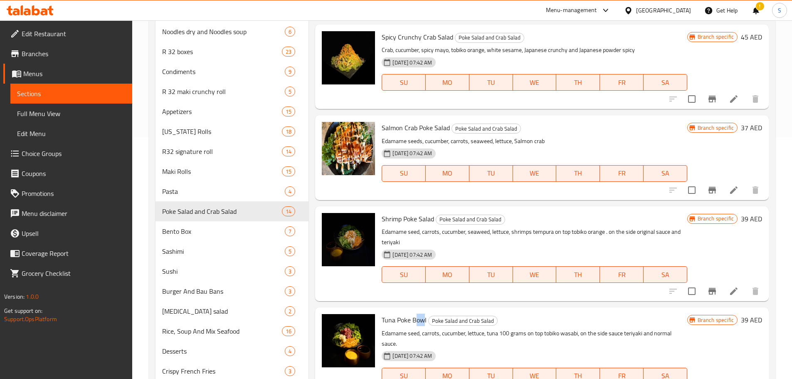
drag, startPoint x: 424, startPoint y: 320, endPoint x: 414, endPoint y: 320, distance: 10.0
click at [414, 320] on span "Tuna Poke Bowl" at bounding box center [404, 320] width 45 height 12
click at [416, 320] on span "Tuna Poke Bowl" at bounding box center [404, 320] width 45 height 12
click at [423, 318] on span "Tuna Poke Bowl" at bounding box center [404, 320] width 45 height 12
drag, startPoint x: 428, startPoint y: 319, endPoint x: 413, endPoint y: 319, distance: 15.4
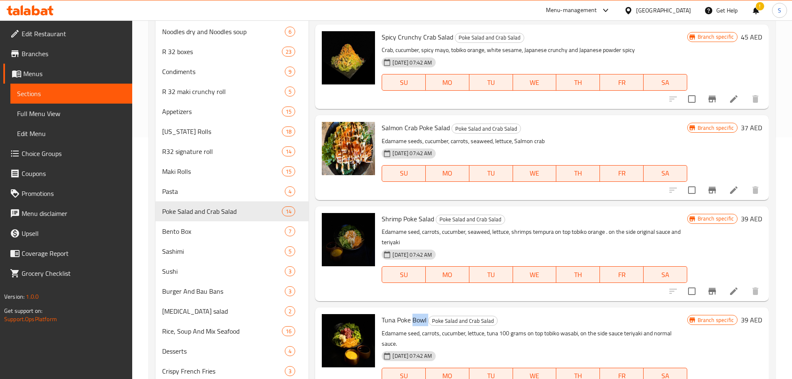
click at [413, 319] on h6 "Tuna Poke Bowl Poke Salad and Crab Salad" at bounding box center [534, 320] width 305 height 12
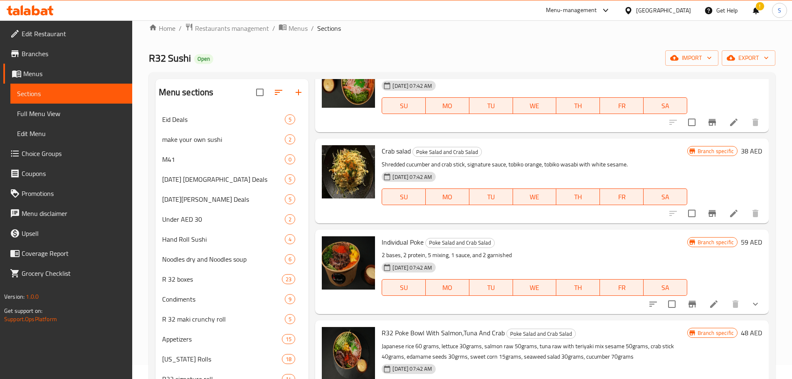
scroll to position [3, 0]
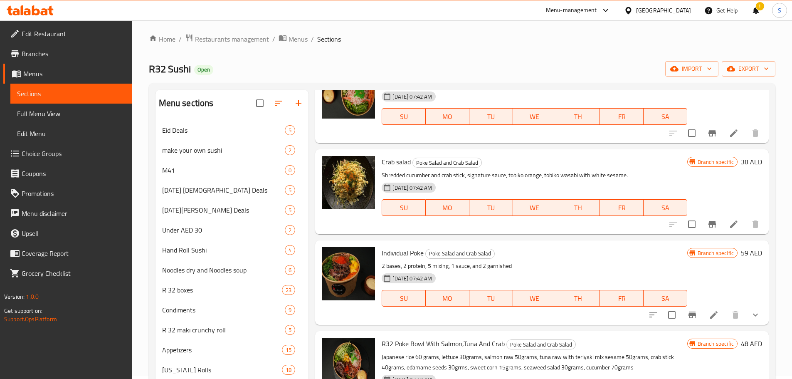
click at [763, 231] on div "Menu items Add Sort Manage items Vegans Phoki Yuki Salad Poke Salad and Crab Sa…" at bounding box center [539, 366] width 460 height 553
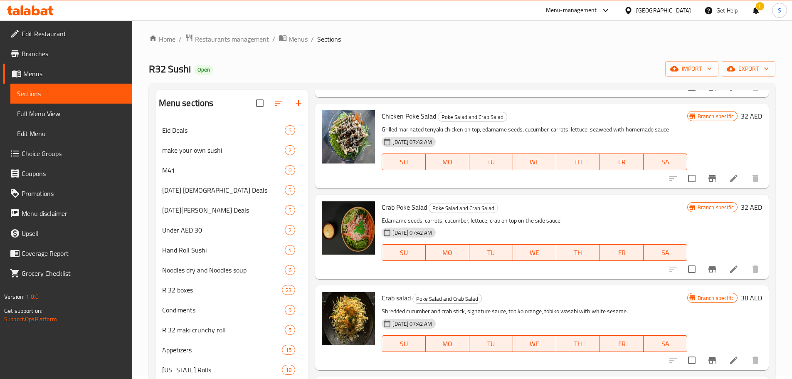
scroll to position [0, 0]
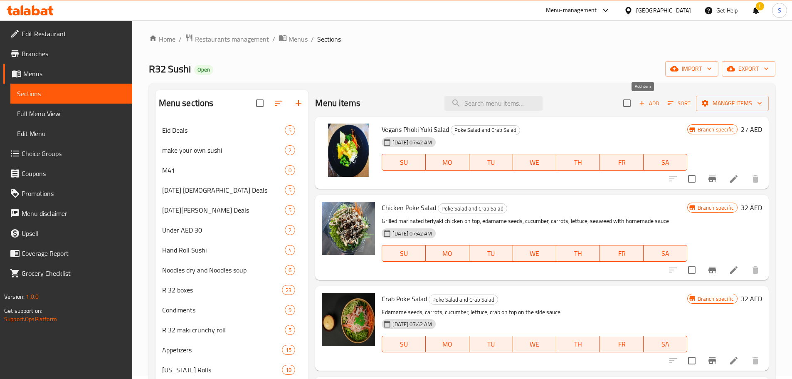
click at [644, 101] on span "Add" at bounding box center [649, 104] width 22 height 10
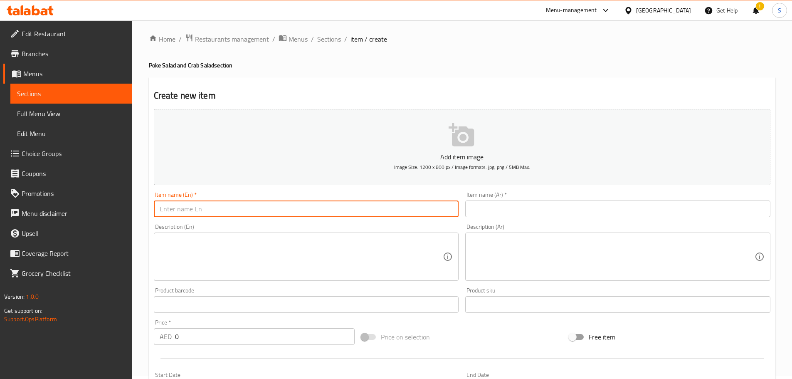
click at [283, 213] on input "text" at bounding box center [306, 208] width 305 height 17
paste input "Salmon Poke Bowl Salad"
type input "Salmon Poke Bowl Salad"
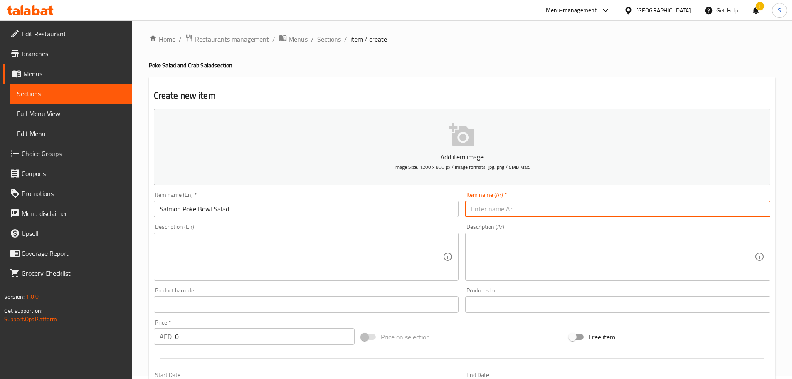
click at [506, 211] on input "text" at bounding box center [617, 208] width 305 height 17
paste input "جاط تونة بوكي"
click at [469, 211] on input "جاط تونة بوكي" at bounding box center [617, 208] width 305 height 17
click at [500, 210] on input "جاط تونة بوكي" at bounding box center [617, 208] width 305 height 17
drag, startPoint x: 501, startPoint y: 210, endPoint x: 490, endPoint y: 211, distance: 11.3
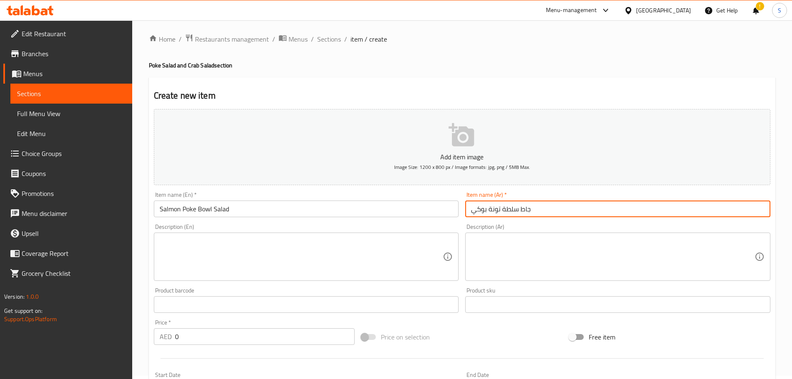
click at [490, 211] on input "جاط سلطة تونة بوكي" at bounding box center [617, 208] width 305 height 17
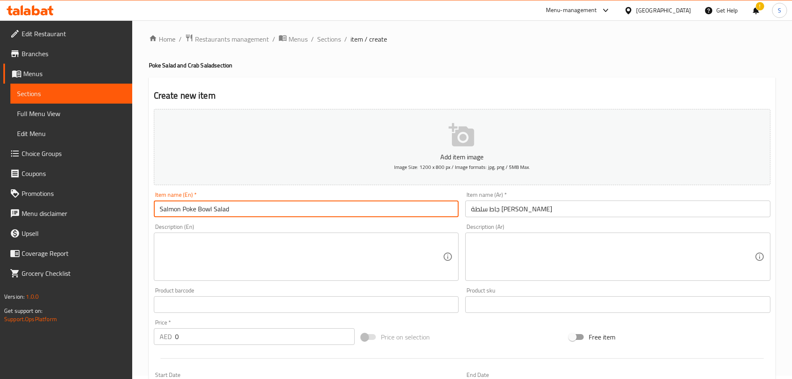
drag, startPoint x: 195, startPoint y: 210, endPoint x: 182, endPoint y: 211, distance: 13.4
click at [182, 211] on input "Salmon Poke Bowl Salad" at bounding box center [306, 208] width 305 height 17
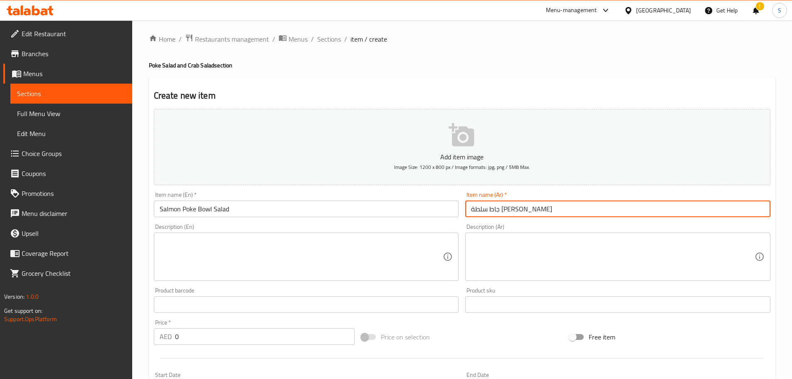
drag, startPoint x: 477, startPoint y: 213, endPoint x: 466, endPoint y: 214, distance: 11.2
click at [466, 214] on input "جاط سلطة سلمون بوكي" at bounding box center [617, 208] width 305 height 17
type input "جاط سلطة سلمون بوك"
click at [202, 238] on textarea at bounding box center [302, 257] width 284 height 40
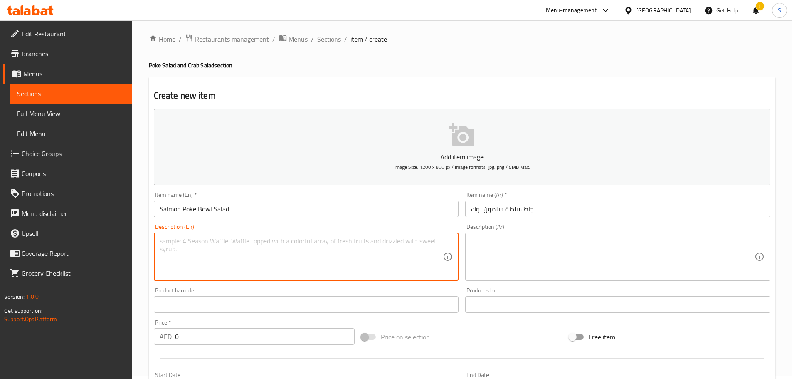
paste textarea "salmon(not cook), wakame salad, edamame seeds, cucumber"
click at [162, 241] on textarea "salmon(not cook), wakame salad, edamame seeds, cucumber" at bounding box center [302, 257] width 284 height 40
click at [340, 243] on textarea "Salmon(not cook), wakame salad, edamame seeds, cucumber" at bounding box center [302, 257] width 284 height 40
paste textarea "lettuce, carrots, tobiko orange(on top)"
click at [441, 240] on textarea "Salmon(not cook), wakame salad, edamame seeds, cucumber, lettuce, carrots, tobi…" at bounding box center [302, 257] width 284 height 40
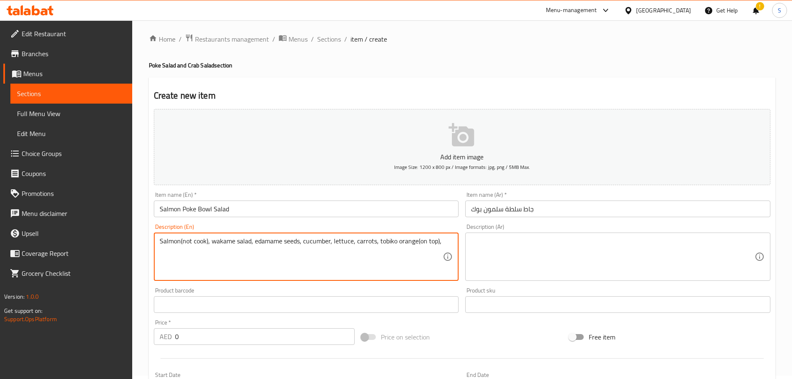
click at [183, 241] on textarea "Salmon(not cook), wakame salad, edamame seeds, cucumber, lettuce, carrots, tobi…" at bounding box center [302, 257] width 284 height 40
click at [209, 242] on textarea "Salmon not cook), wakame salad, edamame seeds, cucumber, lettuce, carrots, tobi…" at bounding box center [302, 257] width 284 height 40
click at [207, 242] on textarea "Salmon not cook), wakame salad, edamame seeds, cucumber, lettuce, carrots, tobi…" at bounding box center [302, 257] width 284 height 40
click at [208, 243] on textarea "Salmon not cook), wakame salad, edamame seeds, cucumber, lettuce, carrots, tobi…" at bounding box center [302, 257] width 284 height 40
click at [416, 242] on textarea "Salmon not cook, wakame salad, edamame seeds, cucumber, lettuce, carrots, tobik…" at bounding box center [302, 257] width 284 height 40
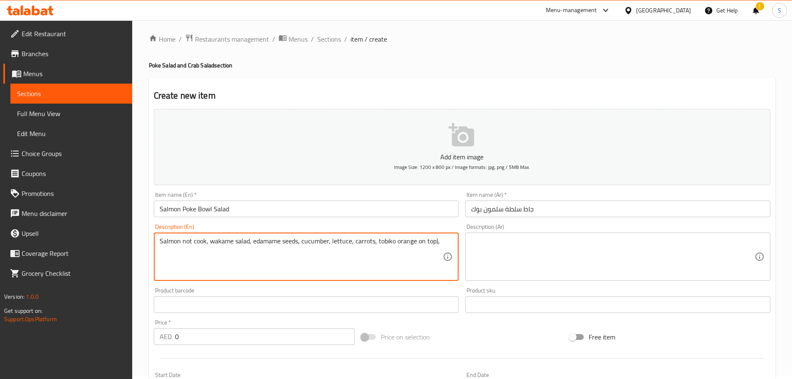
click at [435, 242] on textarea "Salmon not cook, wakame salad, edamame seeds, cucumber, lettuce, carrots, tobik…" at bounding box center [302, 257] width 284 height 40
click at [441, 242] on textarea "Salmon not cook, wakame salad, edamame seeds, cucumber, lettuce, carrots, tobik…" at bounding box center [302, 257] width 284 height 40
paste textarea "with teriyaki sauce and japanese sauce on the side"
click at [304, 252] on textarea "Salmon not cook, wakame salad, edamame seeds, cucumber, lettuce, carrots, tobik…" at bounding box center [302, 257] width 284 height 40
click at [307, 248] on textarea "Salmon not cook, wakame salad, edamame seeds, cucumber, lettuce, carrots, tobik…" at bounding box center [302, 257] width 284 height 40
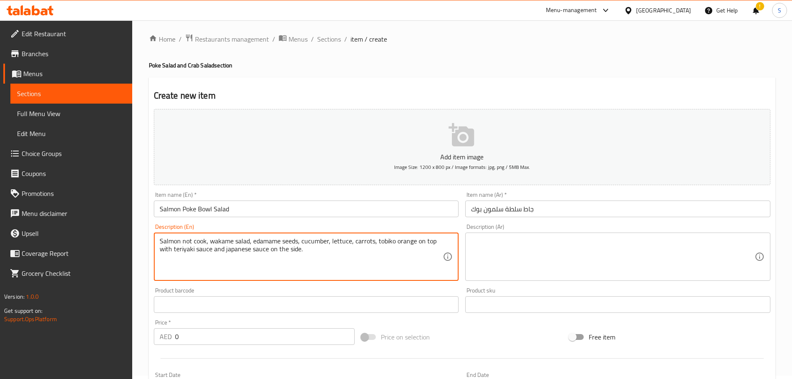
click at [307, 248] on textarea "Salmon not cook, wakame salad, edamame seeds, cucumber, lettuce, carrots, tobik…" at bounding box center [302, 257] width 284 height 40
type textarea "Salmon not cook, wakame salad, edamame seeds, cucumber, lettuce, carrots, tobik…"
click at [484, 237] on textarea at bounding box center [613, 257] width 284 height 40
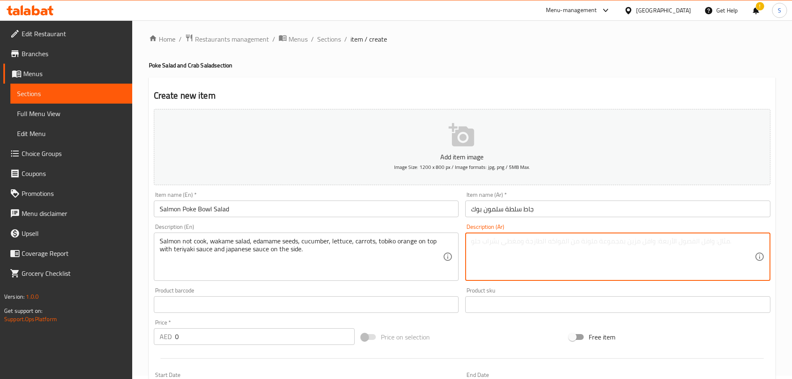
paste textarea "سمك السلمون غير المطبوخ، سلطة واكامي، بذور فول الصويا، خيار، خس، جزر، برتقال تو…"
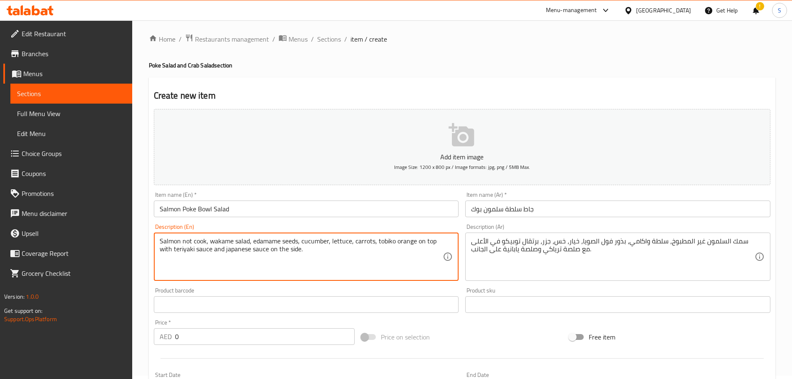
drag, startPoint x: 280, startPoint y: 243, endPoint x: 253, endPoint y: 242, distance: 26.6
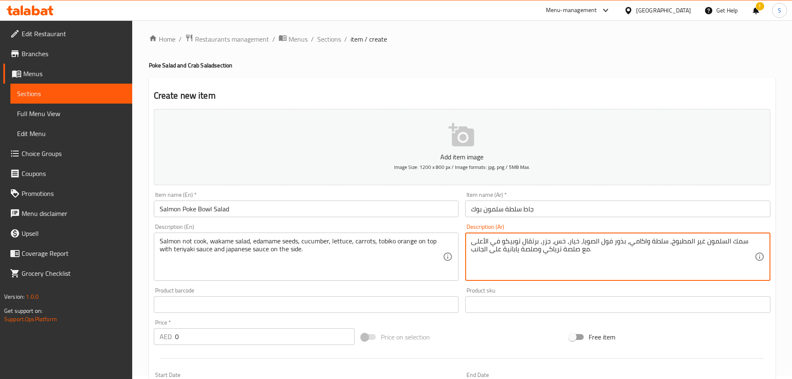
drag, startPoint x: 620, startPoint y: 241, endPoint x: 591, endPoint y: 241, distance: 29.1
paste textarea "ادامامي"
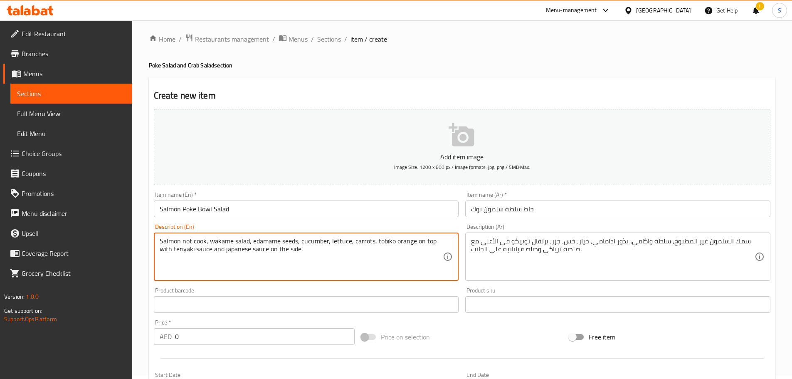
drag, startPoint x: 296, startPoint y: 242, endPoint x: 283, endPoint y: 241, distance: 13.3
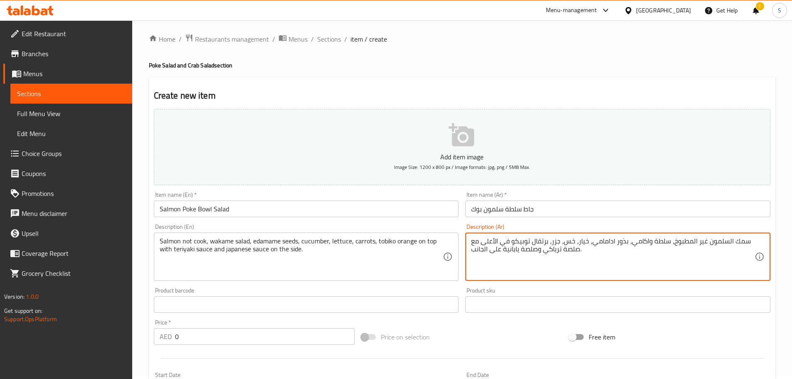
drag, startPoint x: 627, startPoint y: 242, endPoint x: 615, endPoint y: 242, distance: 11.6
paste textarea "بوب"
type textarea "سمك السلمون غير المطبوخ، سلطة واكامي، حبوب ادامامي، خيار، خس، جزر، برتقال توبيك…"
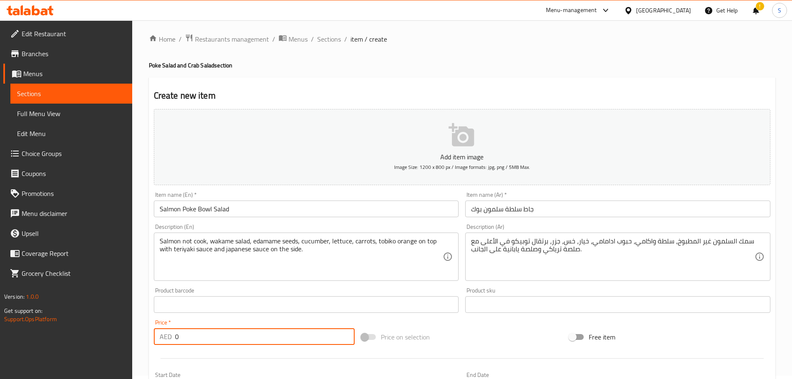
drag, startPoint x: 182, startPoint y: 337, endPoint x: 167, endPoint y: 337, distance: 15.0
click at [167, 337] on div "AED 0 Price *" at bounding box center [254, 336] width 201 height 17
type input "65"
click at [242, 209] on input "Salmon Poke Bowl Salad" at bounding box center [306, 208] width 305 height 17
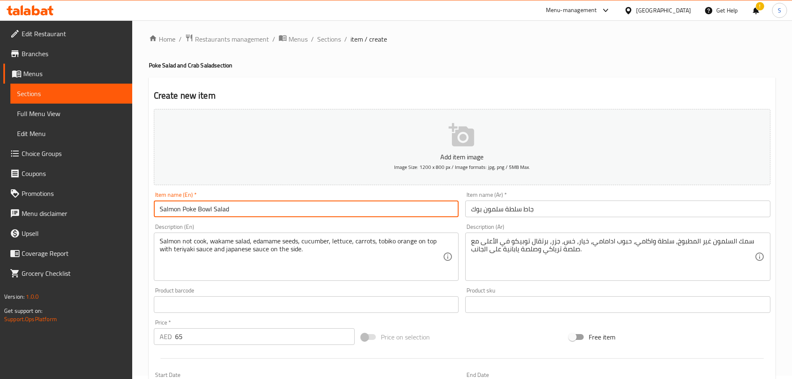
click at [242, 208] on input "Salmon Poke Bowl Salad" at bounding box center [306, 208] width 305 height 17
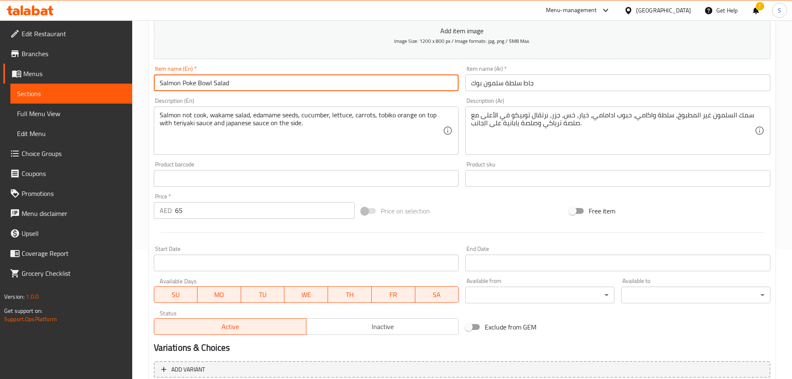
scroll to position [126, 0]
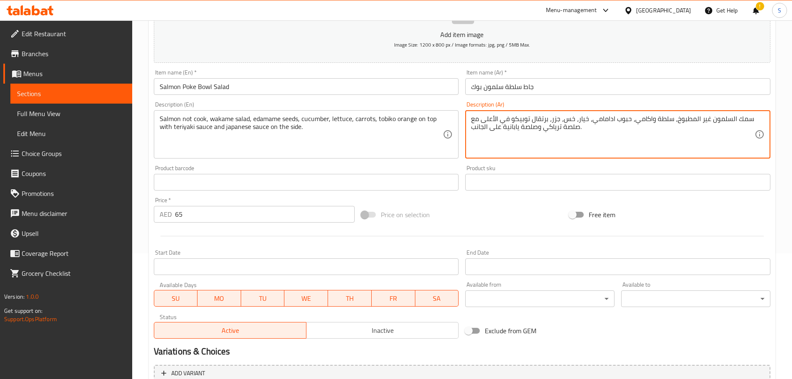
drag, startPoint x: 731, startPoint y: 121, endPoint x: 751, endPoint y: 120, distance: 20.0
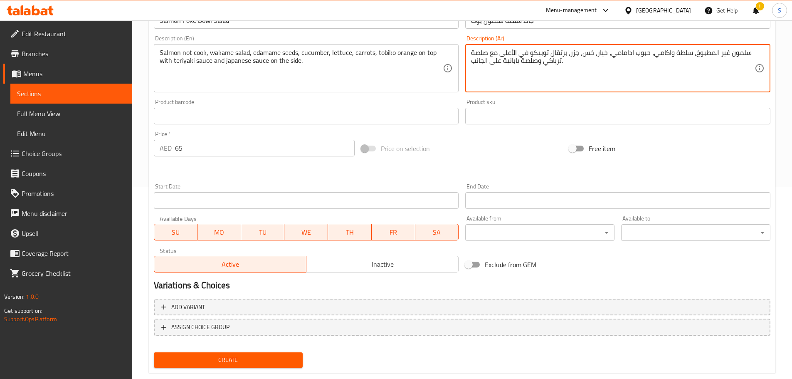
scroll to position [209, 0]
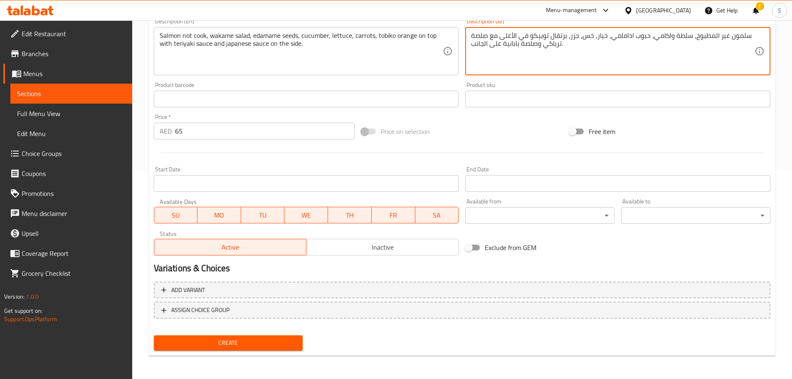
type textarea "سلمون غير المطبوخ، سلطة واكامي، حبوب ادامامي، خيار، خس، جزر، برتقال توبيكو في ا…"
click at [226, 340] on span "Create" at bounding box center [229, 343] width 136 height 10
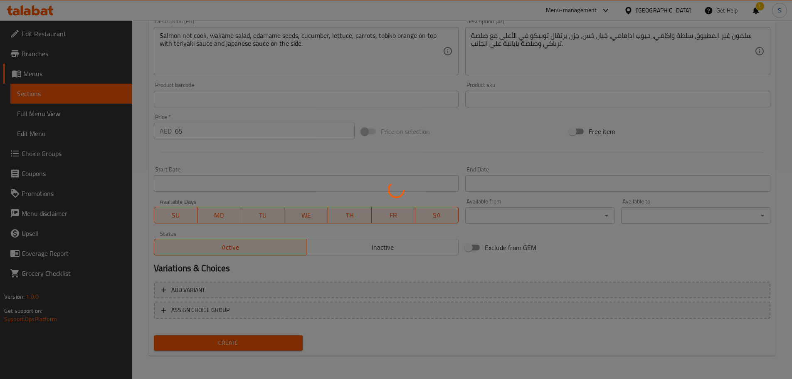
type input "0"
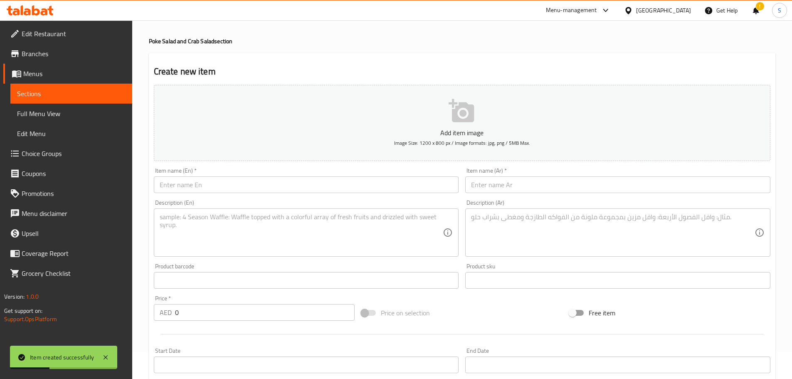
scroll to position [0, 0]
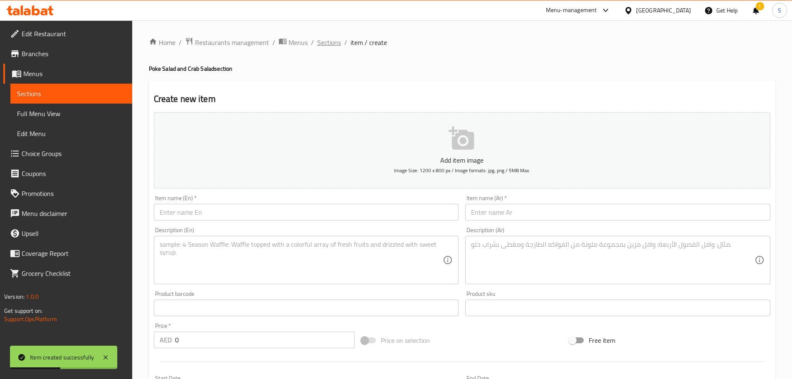
click at [334, 37] on span "Sections" at bounding box center [329, 42] width 24 height 10
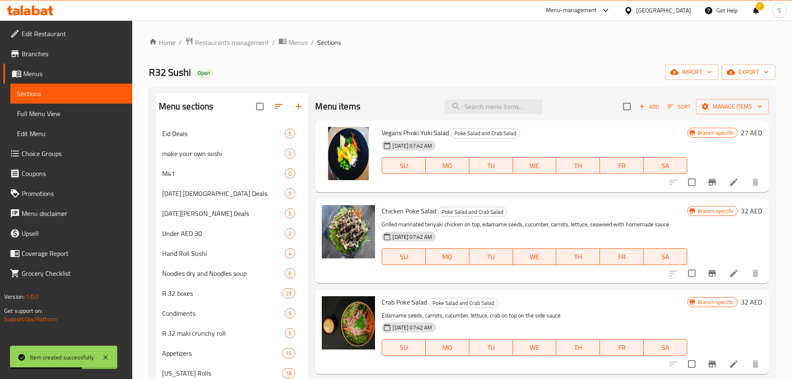
scroll to position [290, 0]
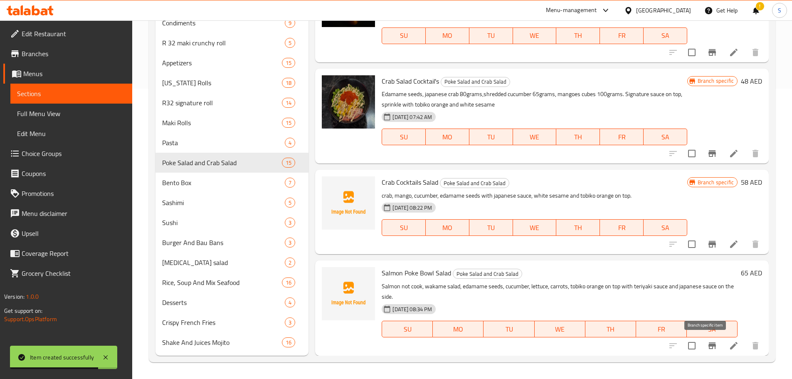
click at [706, 350] on button "Branch-specific-item" at bounding box center [713, 346] width 20 height 20
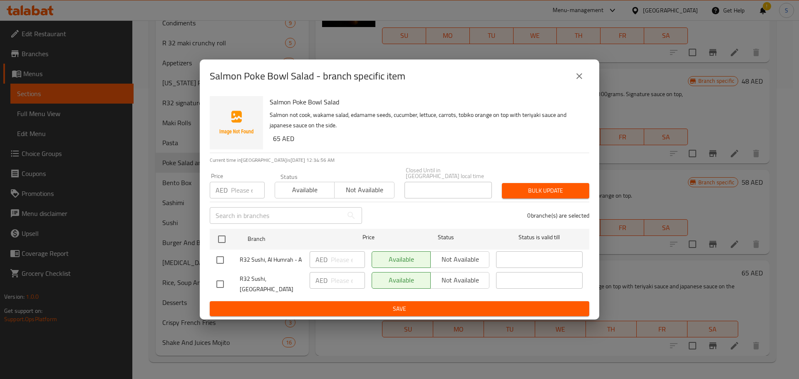
click at [219, 264] on input "checkbox" at bounding box center [219, 259] width 17 height 17
checkbox input "true"
click at [488, 264] on button "Not available" at bounding box center [459, 259] width 59 height 17
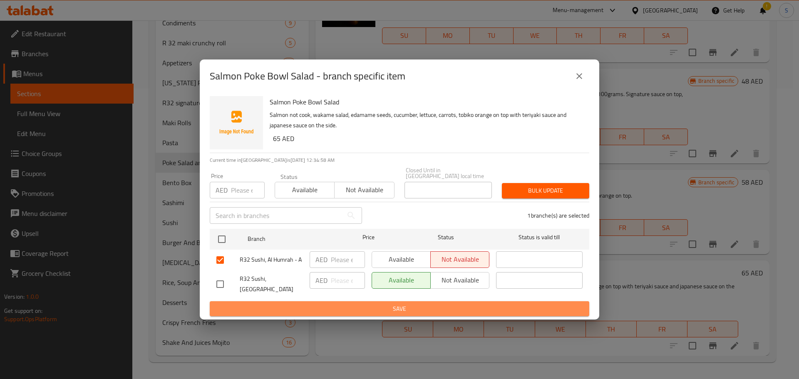
click at [472, 305] on span "Save" at bounding box center [399, 309] width 366 height 10
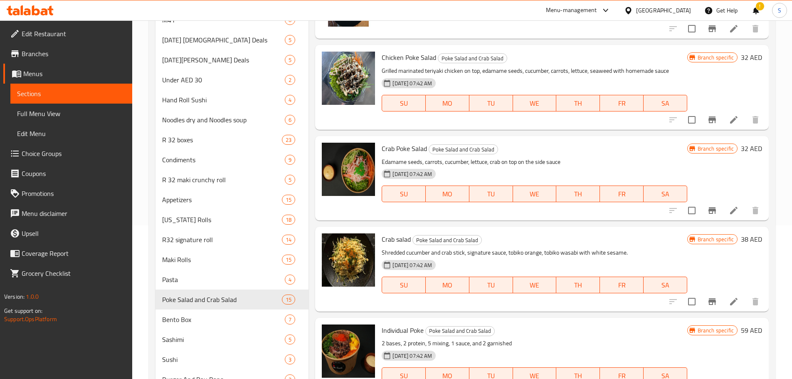
scroll to position [153, 0]
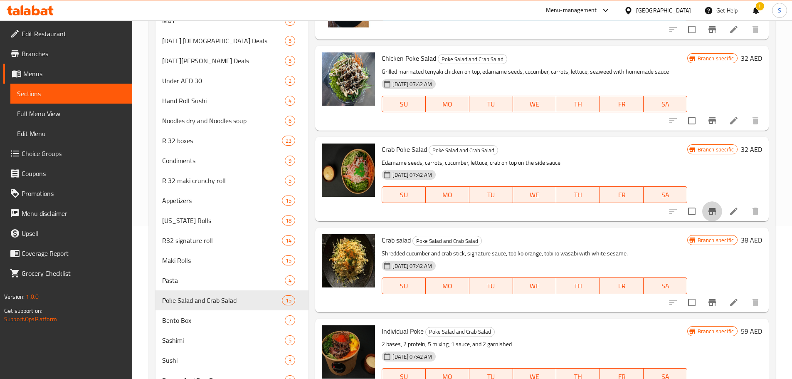
click at [709, 211] on icon "Branch-specific-item" at bounding box center [712, 211] width 7 height 7
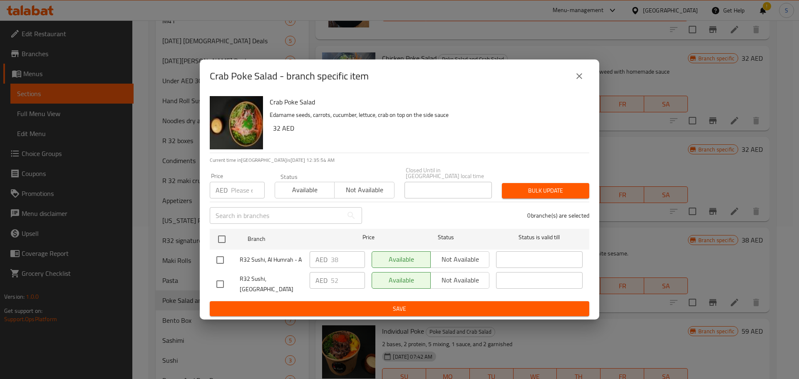
click at [584, 79] on icon "close" at bounding box center [579, 76] width 10 height 10
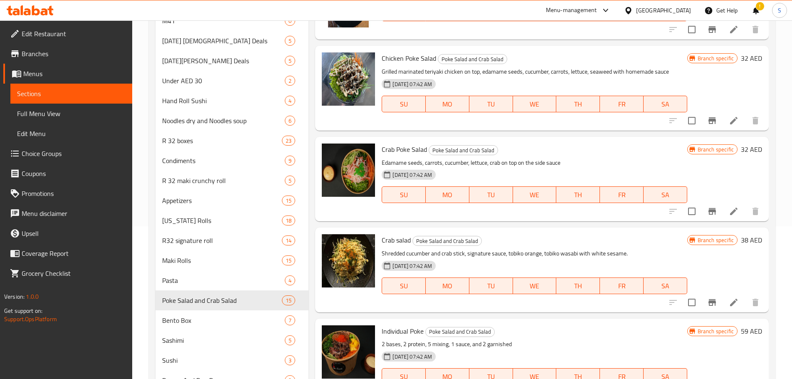
click at [709, 211] on icon "Branch-specific-item" at bounding box center [712, 211] width 7 height 7
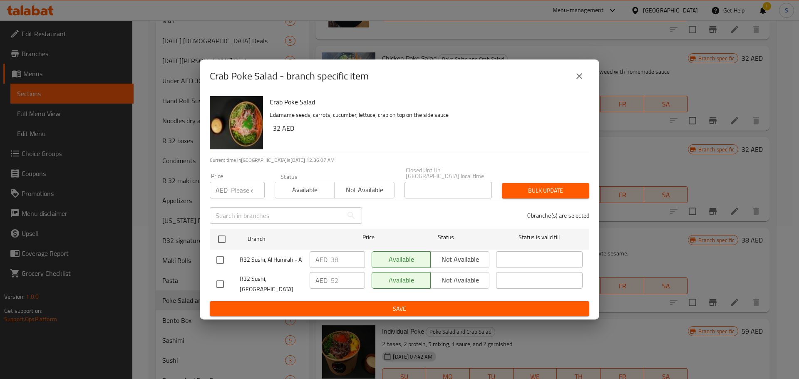
click at [219, 282] on input "checkbox" at bounding box center [219, 283] width 17 height 17
checkbox input "true"
click at [446, 284] on span "Not available" at bounding box center [460, 280] width 52 height 12
click at [441, 309] on span "Save" at bounding box center [399, 309] width 366 height 10
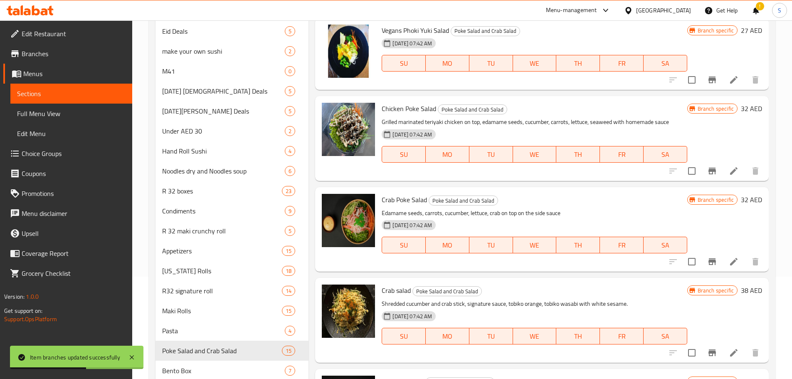
scroll to position [0, 0]
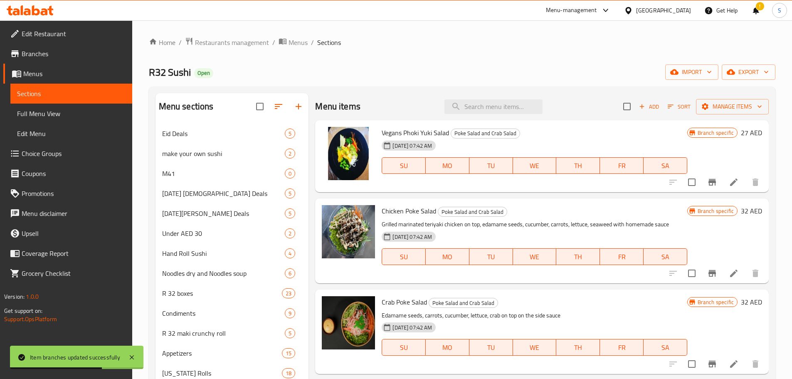
click at [636, 101] on button "Add" at bounding box center [649, 106] width 27 height 13
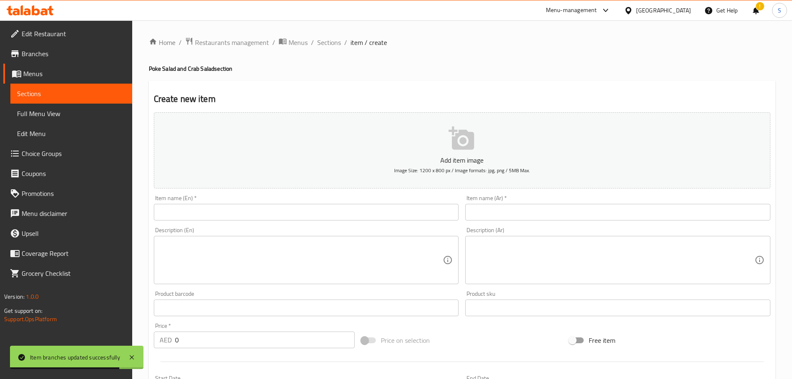
click at [350, 212] on input "text" at bounding box center [306, 212] width 305 height 17
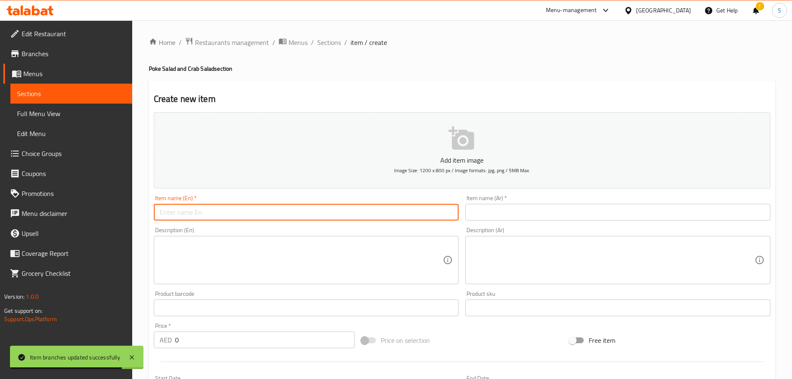
paste input "Crab Poke Bowl Salad"
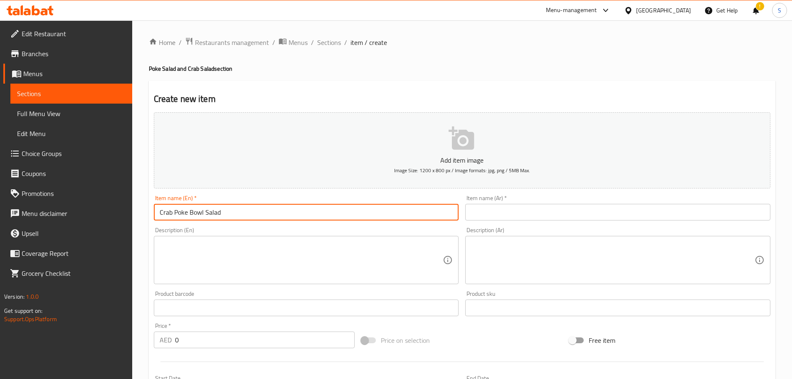
type input "Crab Poke Bowl Salad"
click at [499, 213] on input "text" at bounding box center [617, 212] width 305 height 17
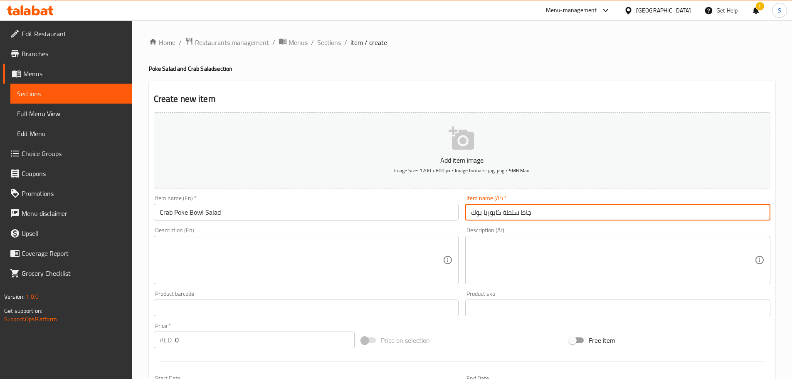
type input "جاط سلطة كابوريا بوك"
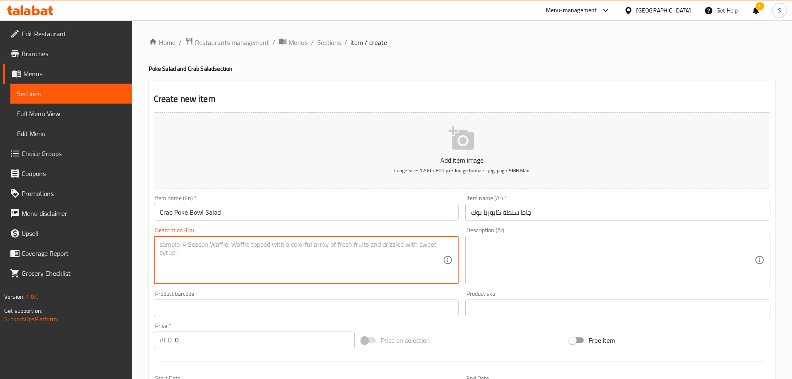
click at [314, 247] on textarea at bounding box center [302, 260] width 284 height 40
paste textarea "crab, wakame salad, edamame seeds, cucumber"
click at [317, 247] on textarea "crab, wakame salad, edamame seeds, cucumber" at bounding box center [302, 260] width 284 height 40
paste textarea "lettuce, carrots, tobiko wasabi(on top)"
click at [383, 247] on textarea "crab, wakame salad, edamame seeds, cucumber, lettuce, carrots, tobiko wasabi(on…" at bounding box center [302, 260] width 284 height 40
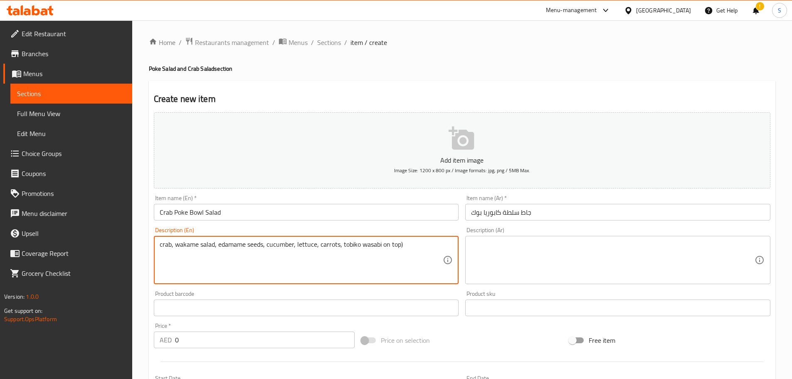
click at [408, 244] on textarea "crab, wakame salad, edamame seeds, cucumber, lettuce, carrots, tobiko wasabi on…" at bounding box center [302, 260] width 284 height 40
paste textarea "with teriyaki sauce and japanese sauce on the side"
click at [278, 255] on textarea "crab, wakame salad, edamame seeds, cucumber, lettuce, carrots, tobiko wasabi on…" at bounding box center [302, 260] width 284 height 40
type textarea "crab, wakame salad, edamame seeds, cucumber, lettuce, carrots, tobiko wasabi on…"
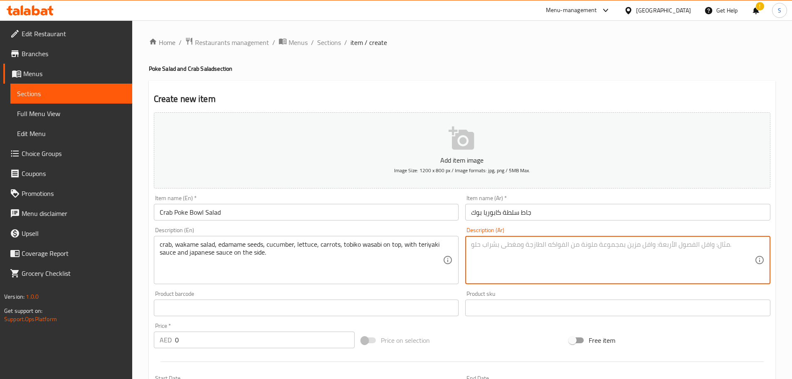
click at [512, 240] on textarea at bounding box center [613, 260] width 284 height 40
paste textarea "سلمون غير المطبوخ، سلطة واكامي، حبوب ادامامي، خيار، خس، جزر، برتقال توبيكو في ا…"
drag, startPoint x: 750, startPoint y: 245, endPoint x: 715, endPoint y: 249, distance: 35.9
click at [715, 249] on textarea "سلمون غير المطبوخ، سلطة واكامي، حبوب ادامامي، خيار، خس، جزر، برتقال توبيكو في ا…" at bounding box center [613, 260] width 284 height 40
click at [713, 248] on textarea "سلمون غير المطبوخ، سلطة واكامي، حبوب ادامامي، خيار، خس، جزر، برتقال توبيكو في ا…" at bounding box center [613, 260] width 284 height 40
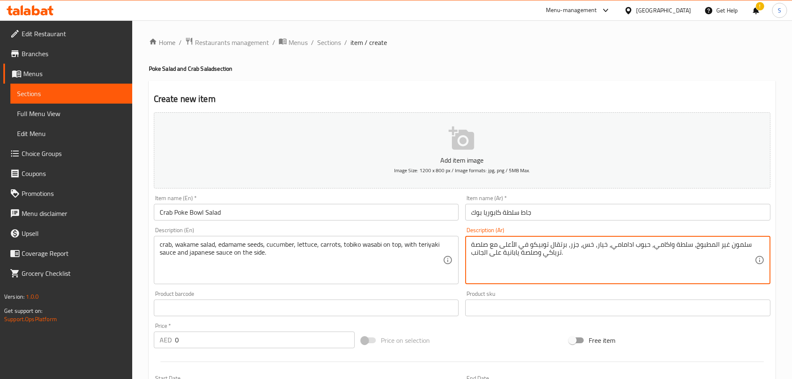
drag, startPoint x: 694, startPoint y: 247, endPoint x: 749, endPoint y: 247, distance: 54.9
click at [749, 247] on textarea "سلمون غير المطبوخ، سلطة واكامي، حبوب ادامامي، خيار، خس، جزر، برتقال توبيكو في ا…" at bounding box center [613, 260] width 284 height 40
drag, startPoint x: 592, startPoint y: 247, endPoint x: 607, endPoint y: 246, distance: 14.6
click at [609, 246] on textarea "كابوريا، سلطة واكامي، حبوب ادامامي، خيار، خس، جزر، برتقال توبيكو في الأعلى مع ص…" at bounding box center [613, 260] width 284 height 40
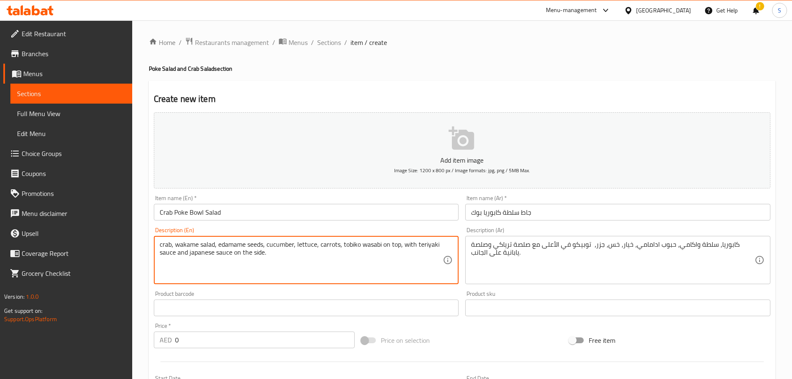
drag, startPoint x: 380, startPoint y: 245, endPoint x: 361, endPoint y: 247, distance: 19.7
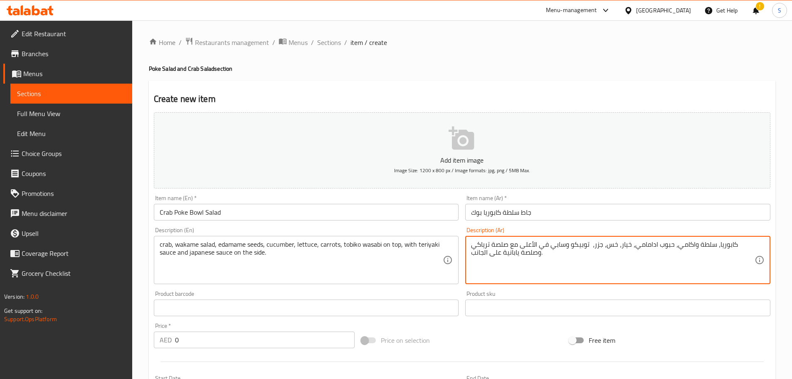
type textarea "كابوريا، سلطة واكامي، حبوب ادامامي، خيار، خس، جزر، توبيكو وسابي في الأعلى مع صل…"
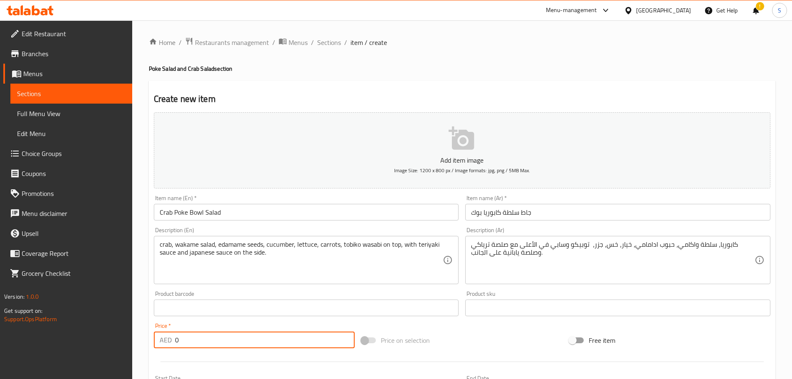
drag, startPoint x: 180, startPoint y: 343, endPoint x: 169, endPoint y: 343, distance: 11.2
click at [169, 343] on div "AED 0 Price *" at bounding box center [254, 340] width 201 height 17
type input "52"
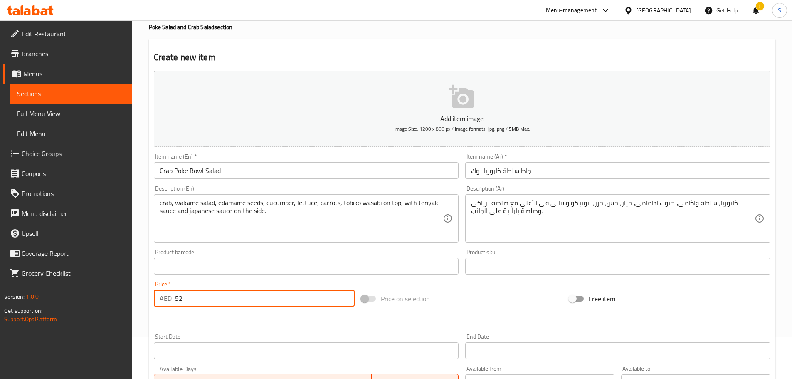
click at [194, 174] on input "Crab Poke Bowl Salad" at bounding box center [306, 170] width 305 height 17
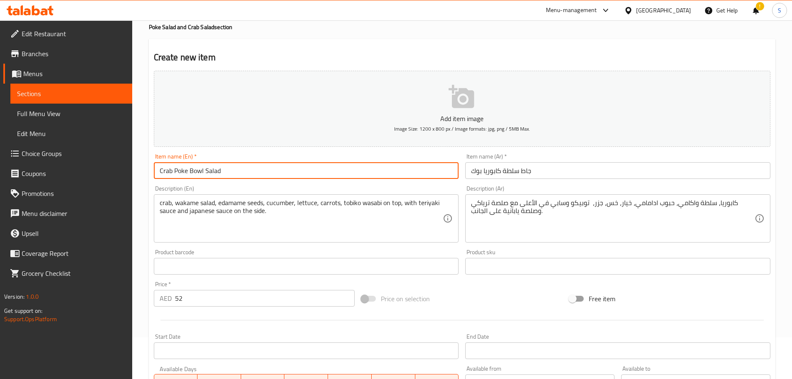
click at [194, 174] on input "Crab Poke Bowl Salad" at bounding box center [306, 170] width 305 height 17
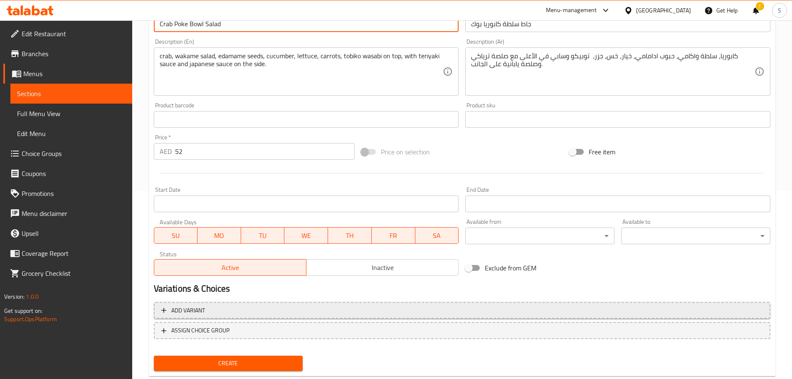
scroll to position [209, 0]
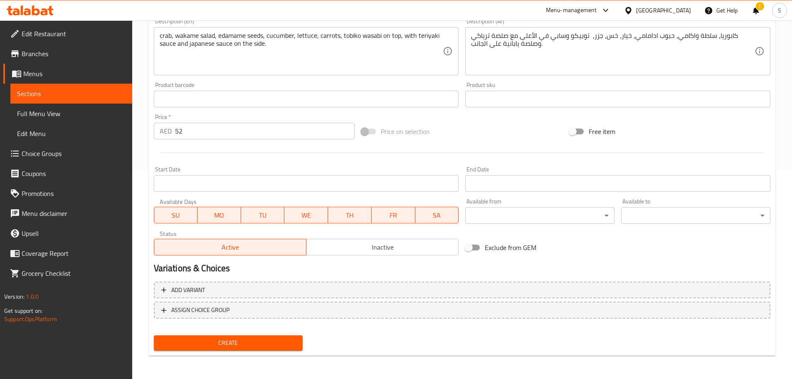
click at [283, 351] on div "Create" at bounding box center [229, 343] width 156 height 22
click at [285, 331] on div "Add variant ASSIGN CHOICE GROUP" at bounding box center [463, 305] width 624 height 54
click at [277, 338] on span "Create" at bounding box center [229, 343] width 136 height 10
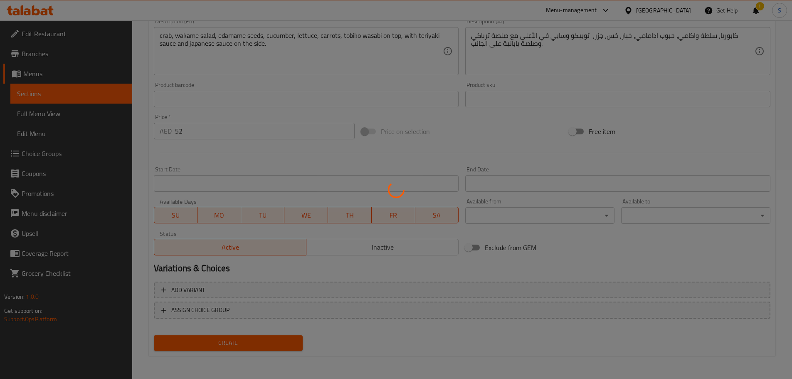
type input "0"
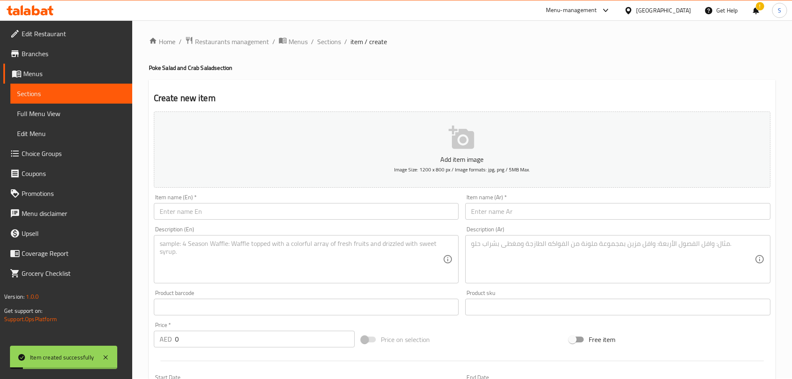
scroll to position [0, 0]
click at [322, 38] on span "Sections" at bounding box center [329, 42] width 24 height 10
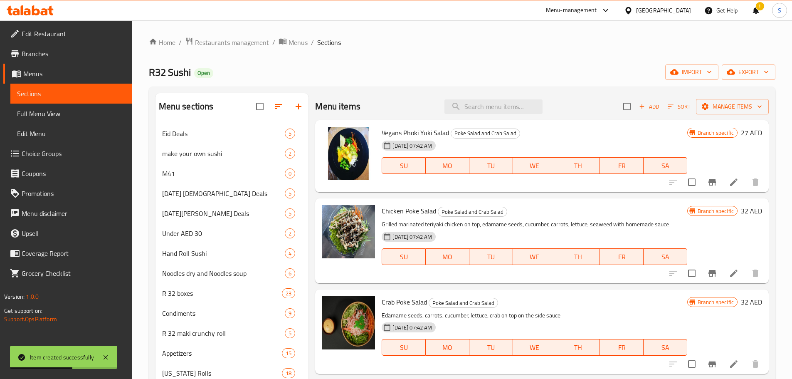
scroll to position [290, 0]
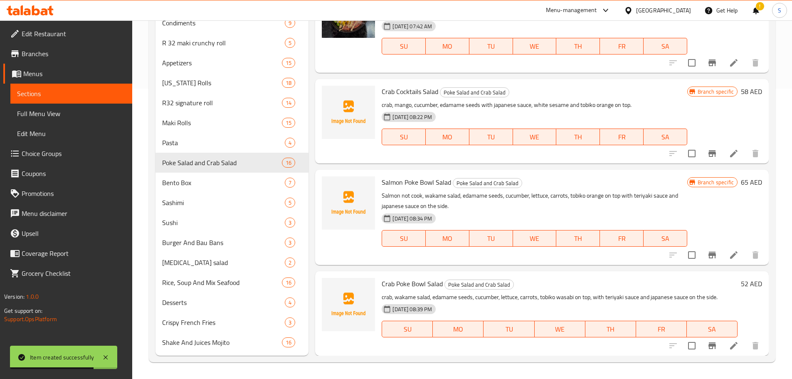
click at [730, 255] on icon at bounding box center [734, 255] width 10 height 10
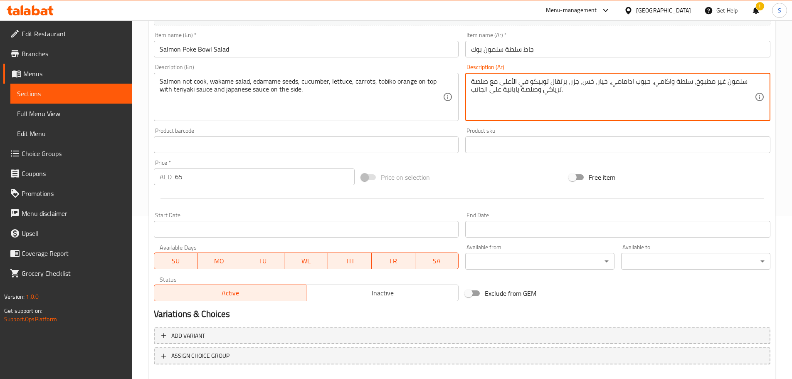
scroll to position [208, 0]
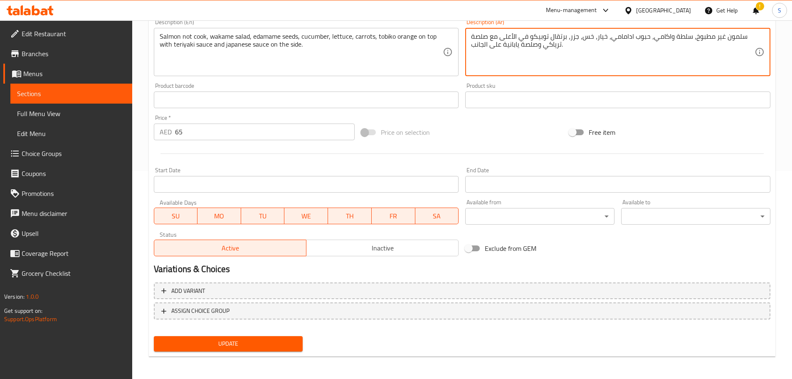
type textarea "سلمون غير مطبوخ، سلطة واكامي، حبوب ادامامي، خيار، خس، جزر، برتقال توبيكو في الأ…"
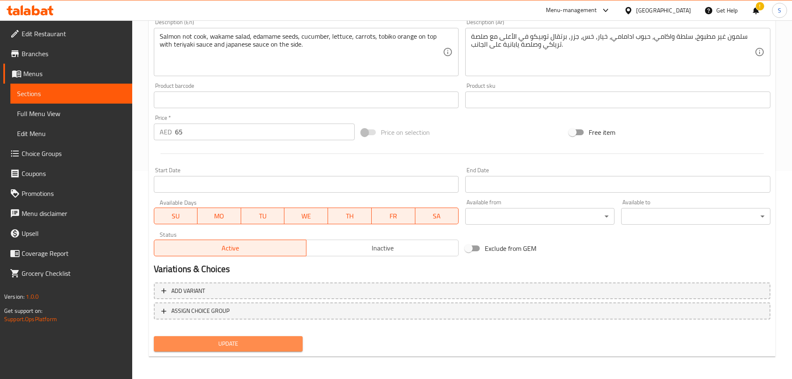
click at [279, 340] on span "Update" at bounding box center [229, 344] width 136 height 10
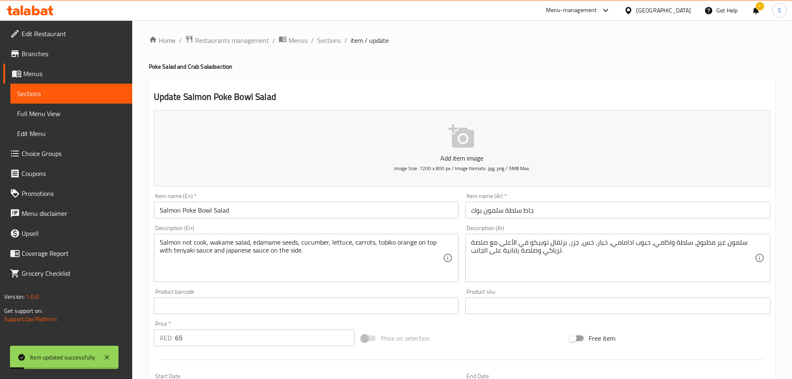
scroll to position [0, 0]
click at [330, 40] on span "Sections" at bounding box center [329, 42] width 24 height 10
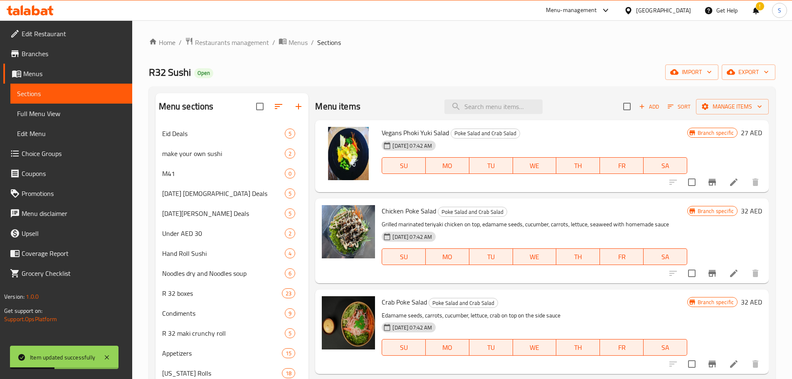
scroll to position [290, 0]
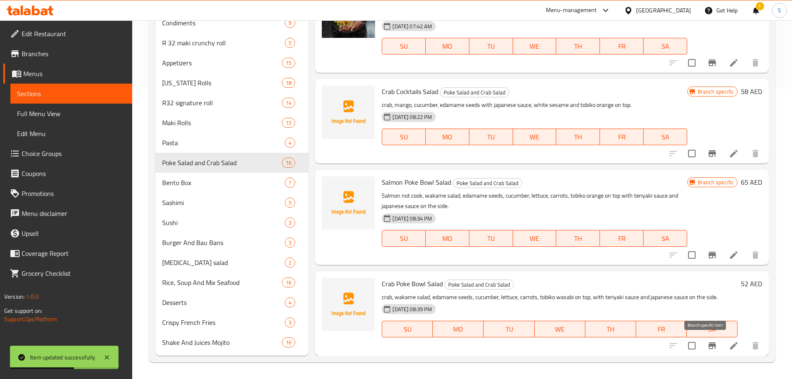
click at [710, 351] on icon "Branch-specific-item" at bounding box center [713, 346] width 10 height 10
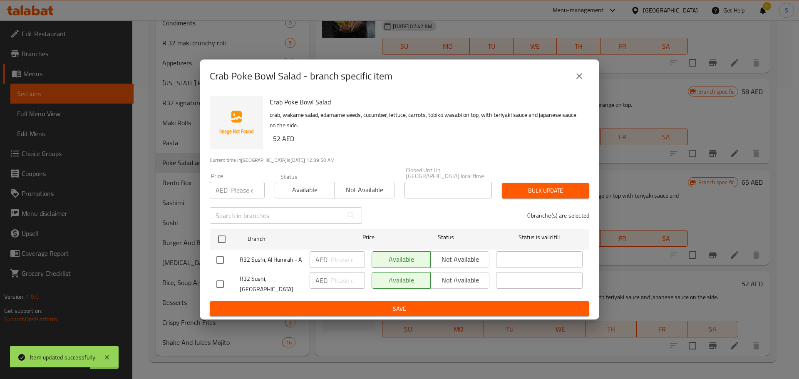
click at [222, 257] on input "checkbox" at bounding box center [219, 259] width 17 height 17
checkbox input "true"
click at [467, 260] on span "Not available" at bounding box center [460, 259] width 52 height 12
click at [465, 304] on span "Save" at bounding box center [399, 309] width 366 height 10
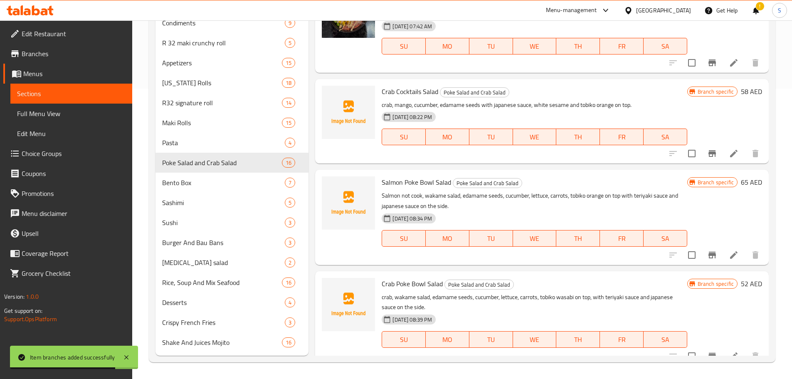
scroll to position [22, 0]
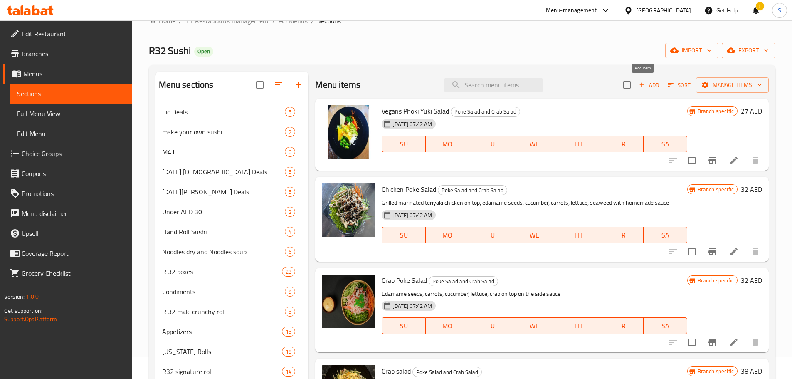
click at [639, 85] on icon "button" at bounding box center [642, 84] width 7 height 7
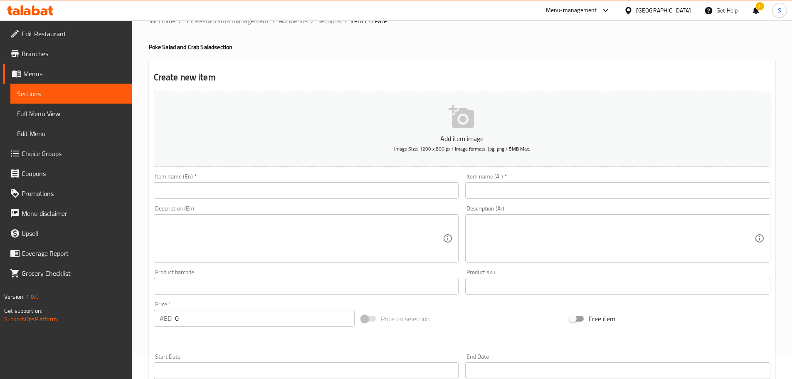
click at [390, 194] on input "text" at bounding box center [306, 190] width 305 height 17
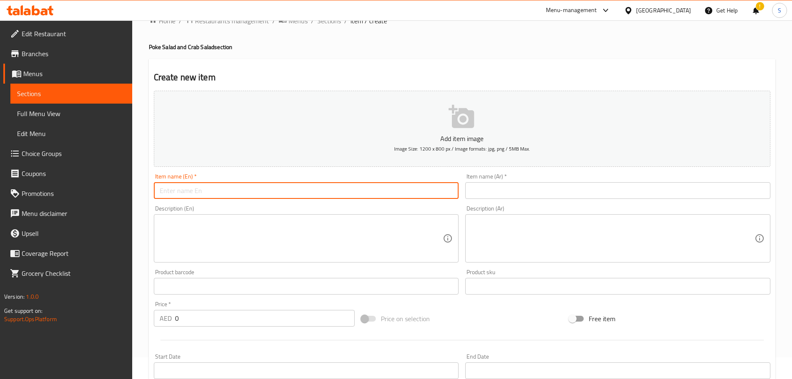
paste input "Chicken Poke Bowl Salad"
type input "Chicken Poke Bowl Salad"
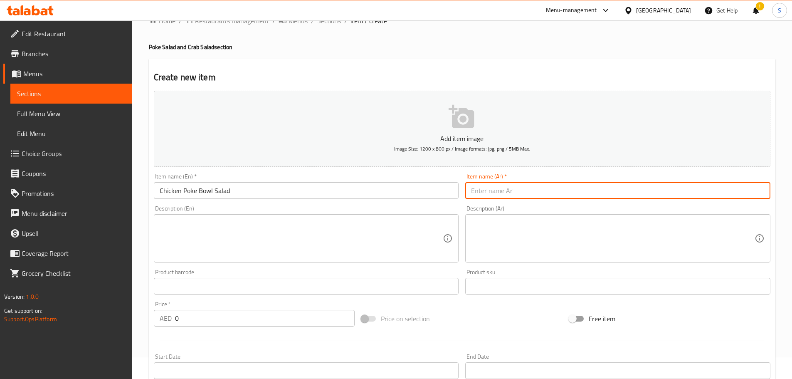
click at [498, 190] on input "text" at bounding box center [617, 190] width 305 height 17
paste input "جاط سلطة سلمون بوك"
drag, startPoint x: 503, startPoint y: 192, endPoint x: 484, endPoint y: 194, distance: 19.2
click at [484, 194] on input "جاط سلطة سلمون بوك" at bounding box center [617, 190] width 305 height 17
type input "جاط سلطة دجاج بوك"
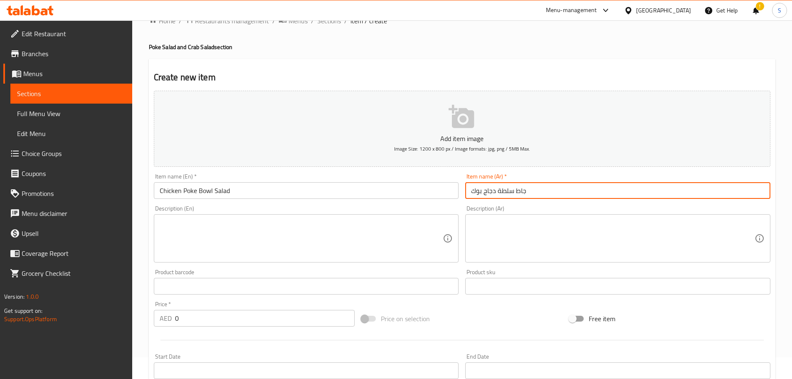
click at [262, 213] on div "Description (En) Description (En)" at bounding box center [306, 233] width 305 height 57
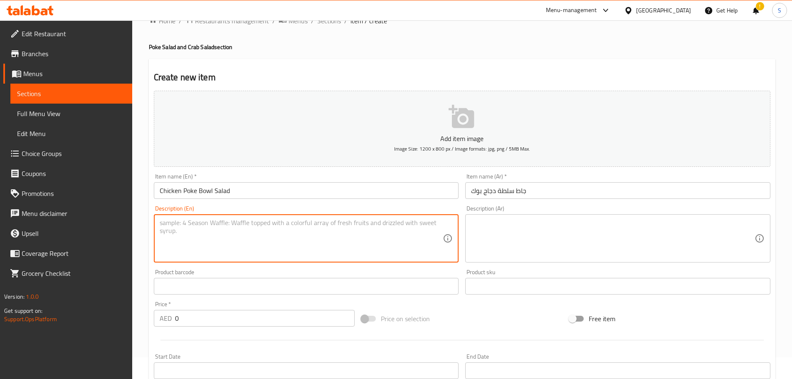
click at [265, 224] on textarea at bounding box center [302, 239] width 284 height 40
paste textarea "Salmon not cook, wakame salad, edamame seeds, cucumber, lettuce, carrots, tobik…"
drag, startPoint x: 205, startPoint y: 223, endPoint x: 160, endPoint y: 227, distance: 45.5
click at [160, 227] on textarea "Salmon not cook, wakame salad, edamame seeds, cucumber, lettuce, carrots, tobik…" at bounding box center [302, 239] width 284 height 40
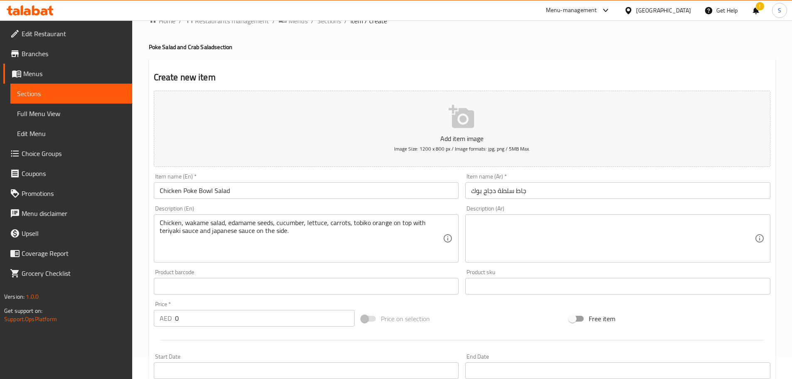
click at [159, 230] on div "Chicken, wakame salad, edamame seeds, cucumber, lettuce, carrots, tobiko orange…" at bounding box center [306, 238] width 305 height 48
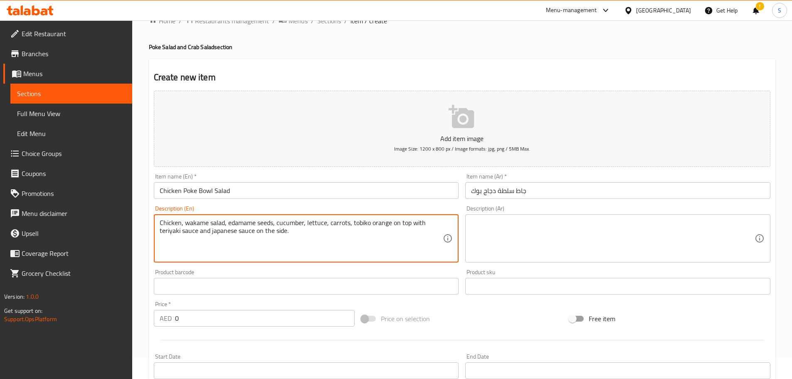
click at [161, 231] on textarea "Chicken, wakame salad, edamame seeds, cucumber, lettuce, carrots, tobiko orange…" at bounding box center [302, 239] width 284 height 40
click at [162, 225] on textarea "Chicken, wakame salad, edamame seeds, cucumber, lettuce, carrots, tobiko orange…" at bounding box center [302, 239] width 284 height 40
paste textarea "grilled marinated"
click at [163, 224] on textarea "grilled marinated chicken, wakame salad, edamame seeds, cucumber, lettuce, carr…" at bounding box center [302, 239] width 284 height 40
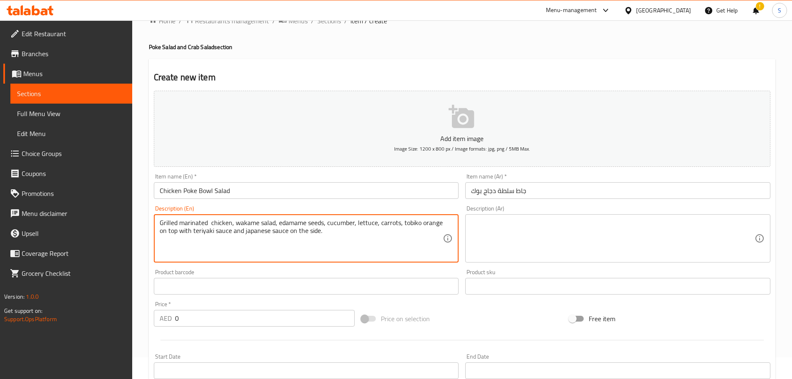
drag, startPoint x: 439, startPoint y: 222, endPoint x: 401, endPoint y: 225, distance: 37.9
click at [401, 225] on textarea "Grilled marinated chicken, wakame salad, edamame seeds, cucumber, lettuce, carr…" at bounding box center [302, 239] width 284 height 40
paste textarea "mix sesam"
type textarea "Grilled marinated chicken, wakame salad, edamame seeds, cucumber, lettuce, carr…"
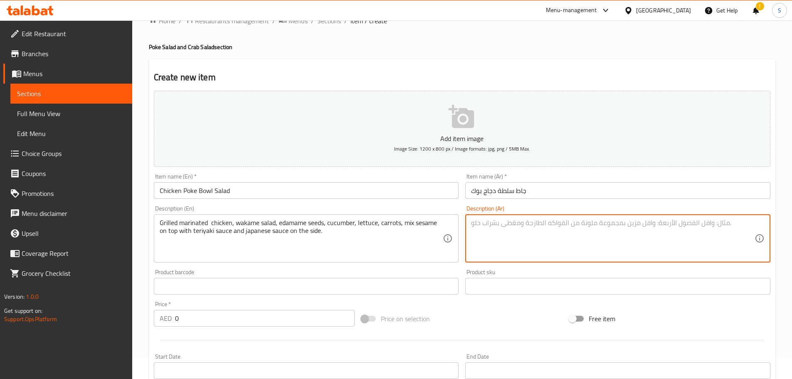
click at [478, 228] on textarea at bounding box center [613, 239] width 284 height 40
paste textarea "سلمون غير المطبوخ، سلطة واكامي، حبوب ادامامي، خيار، خس، جزر، برتقال توبيكو في ا…"
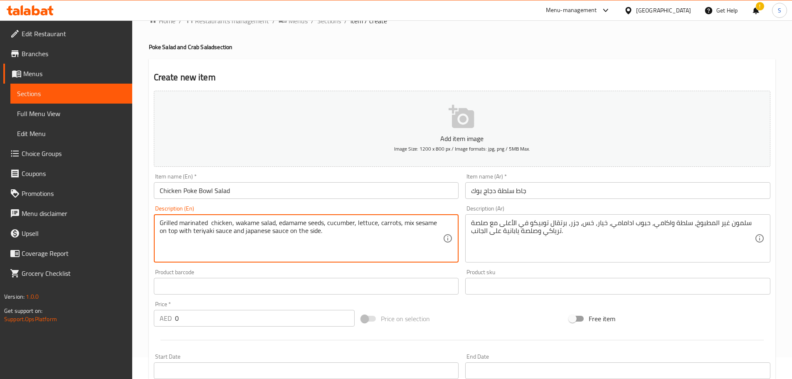
drag, startPoint x: 231, startPoint y: 223, endPoint x: 157, endPoint y: 220, distance: 74.1
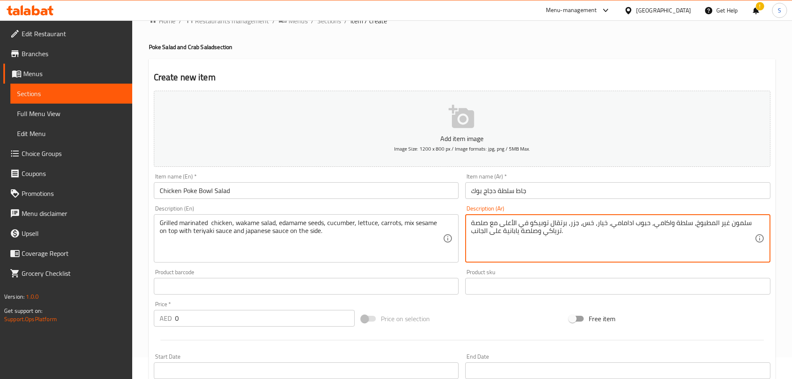
drag, startPoint x: 753, startPoint y: 225, endPoint x: 677, endPoint y: 225, distance: 76.1
click at [677, 225] on textarea "سلمون غير المطبوخ، سلطة واكامي، حبوب ادامامي، خيار، خس، جزر، برتقال توبيكو في ا…" at bounding box center [613, 239] width 284 height 40
drag, startPoint x: 693, startPoint y: 227, endPoint x: 749, endPoint y: 227, distance: 55.7
click at [749, 227] on textarea "سلمون غير المطبوخ، سلطة واكامي، حبوب ادامامي، خيار، خس، جزر، برتقال توبيكو في ا…" at bounding box center [613, 239] width 284 height 40
paste textarea "جاج متبل مشوي"
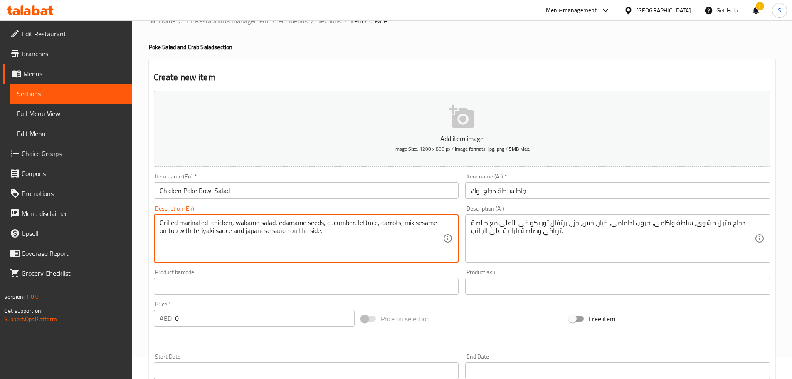
drag, startPoint x: 435, startPoint y: 225, endPoint x: 402, endPoint y: 225, distance: 33.3
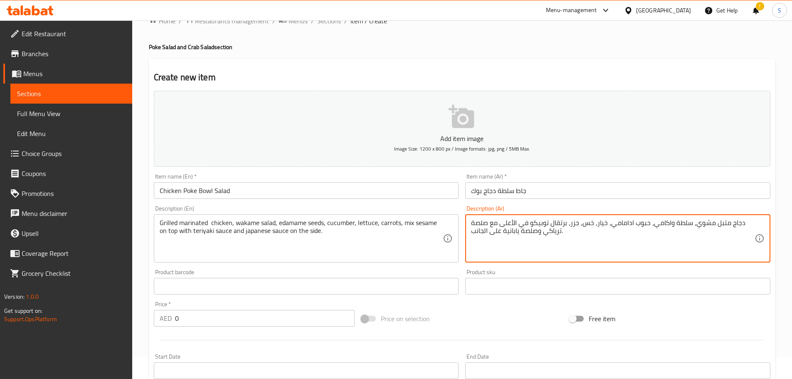
drag, startPoint x: 567, startPoint y: 225, endPoint x: 528, endPoint y: 226, distance: 39.1
paste textarea "لسمسم"
click at [543, 225] on textarea "دجاج متبل مشوي، سلطة واكامي، حبوب ادامامي، خيار، خس، جزر، لسمسم مكس في الأعلى م…" at bounding box center [613, 239] width 284 height 40
type textarea "دجاج متبل مشوي، سلطة واكامي، حبوب ادامامي، خيار، خس، جزر، لسمسم ميكس في الأعلى …"
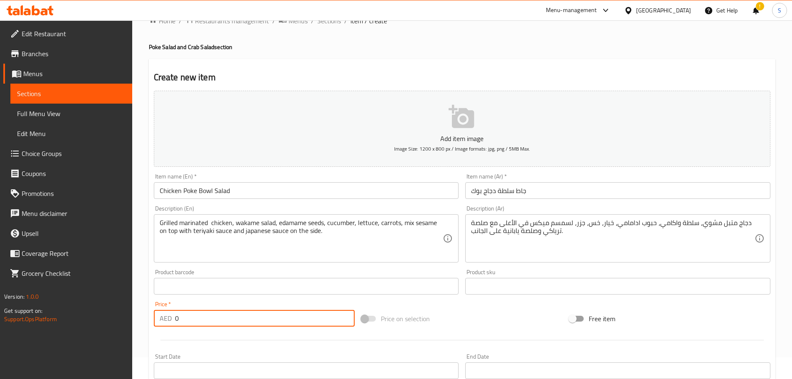
drag, startPoint x: 198, startPoint y: 314, endPoint x: 171, endPoint y: 319, distance: 27.6
click at [171, 319] on div "AED 0 Price *" at bounding box center [254, 318] width 201 height 17
type input "45"
click at [208, 190] on input "Chicken Poke Bowl Salad" at bounding box center [306, 190] width 305 height 17
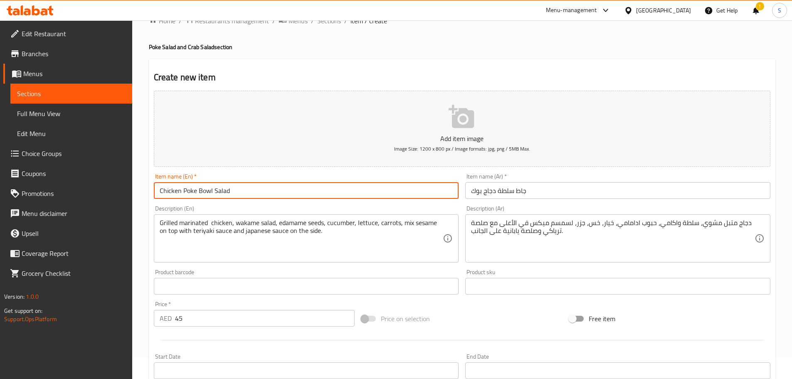
click at [208, 190] on input "Chicken Poke Bowl Salad" at bounding box center [306, 190] width 305 height 17
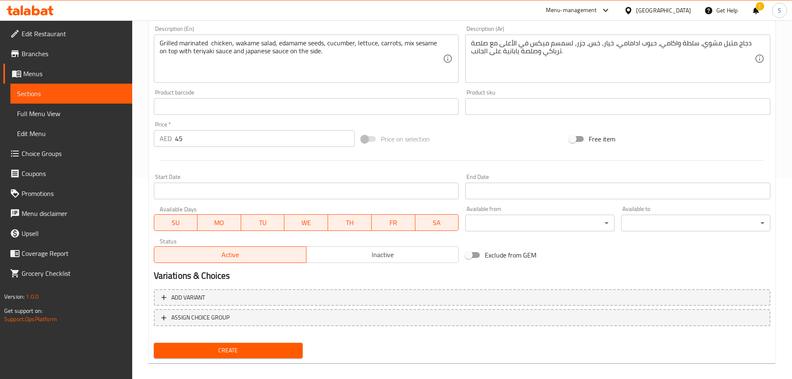
scroll to position [209, 0]
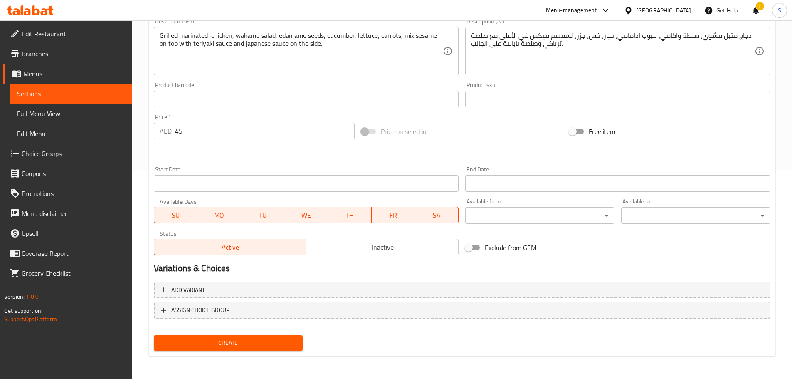
click at [258, 346] on span "Create" at bounding box center [229, 343] width 136 height 10
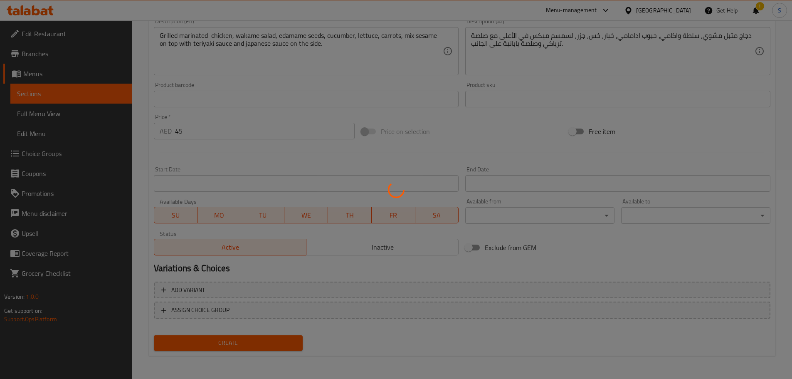
type input "0"
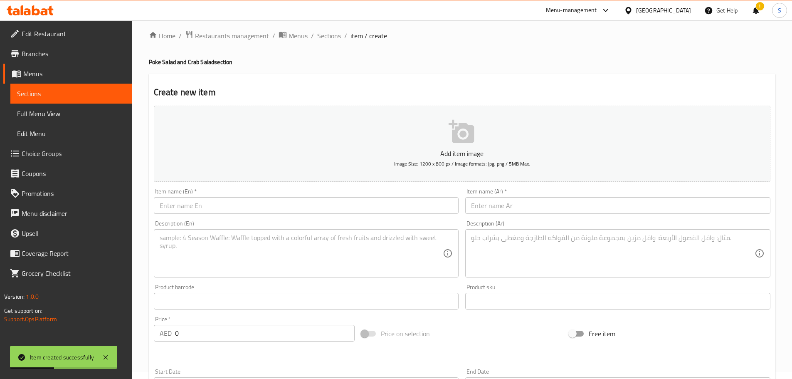
scroll to position [0, 0]
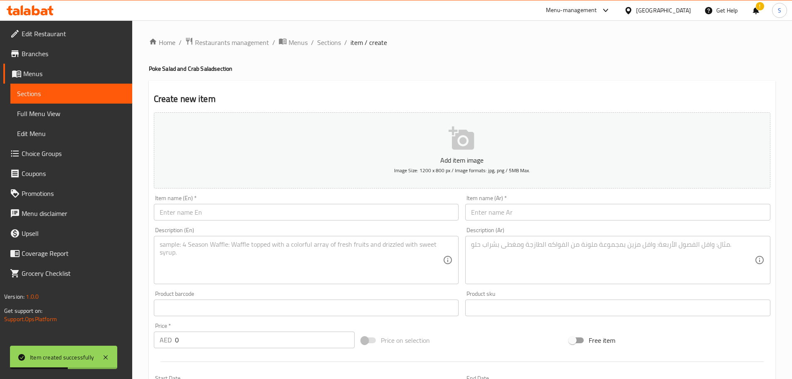
drag, startPoint x: 322, startPoint y: 40, endPoint x: 495, endPoint y: 28, distance: 173.0
click at [322, 40] on span "Sections" at bounding box center [329, 42] width 24 height 10
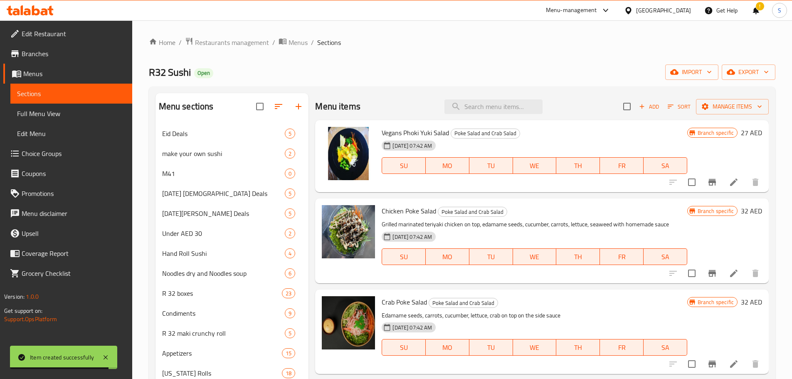
scroll to position [290, 0]
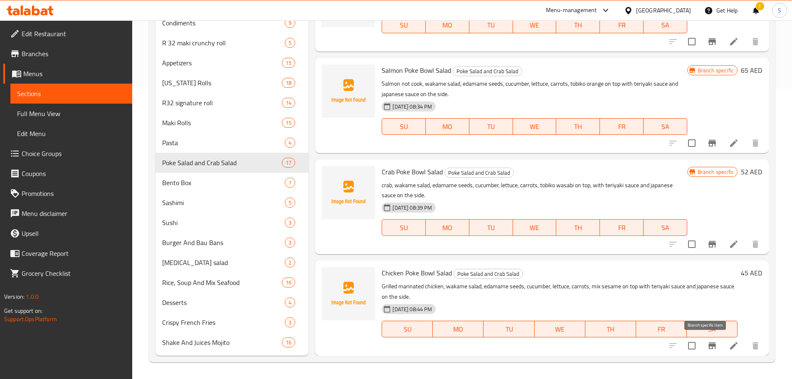
click at [708, 348] on icon "Branch-specific-item" at bounding box center [713, 346] width 10 height 10
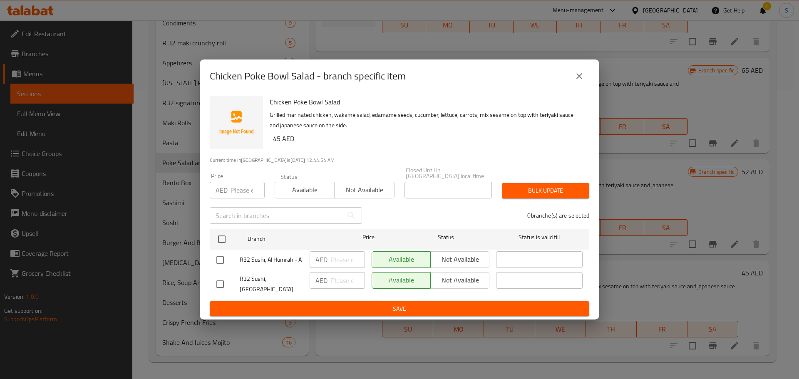
click at [222, 261] on input "checkbox" at bounding box center [219, 259] width 17 height 17
checkbox input "true"
click at [452, 265] on span "Not available" at bounding box center [460, 259] width 52 height 12
click at [448, 309] on span "Save" at bounding box center [399, 309] width 366 height 10
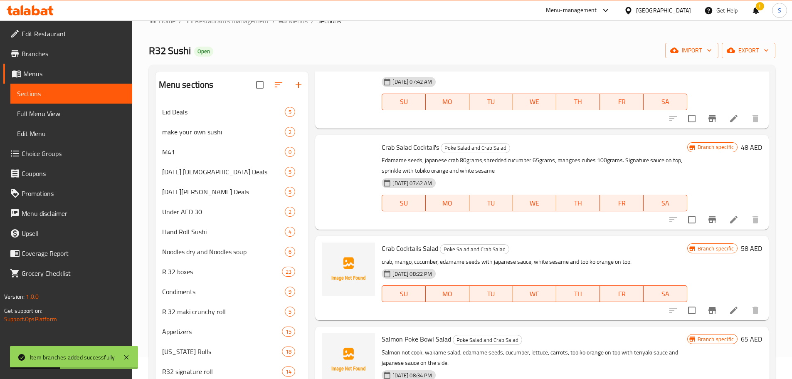
scroll to position [0, 0]
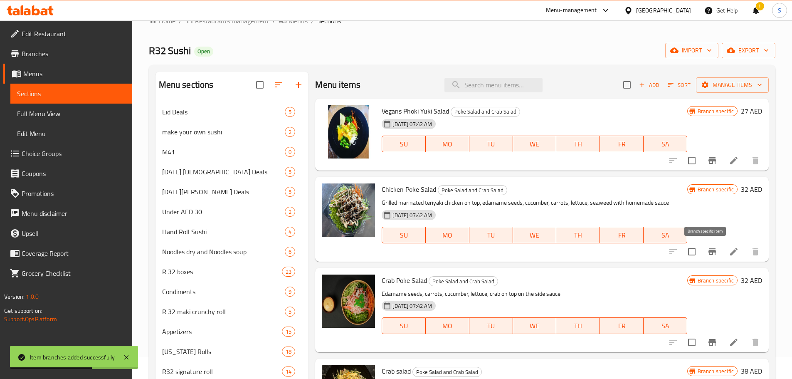
click at [709, 250] on icon "Branch-specific-item" at bounding box center [712, 251] width 7 height 7
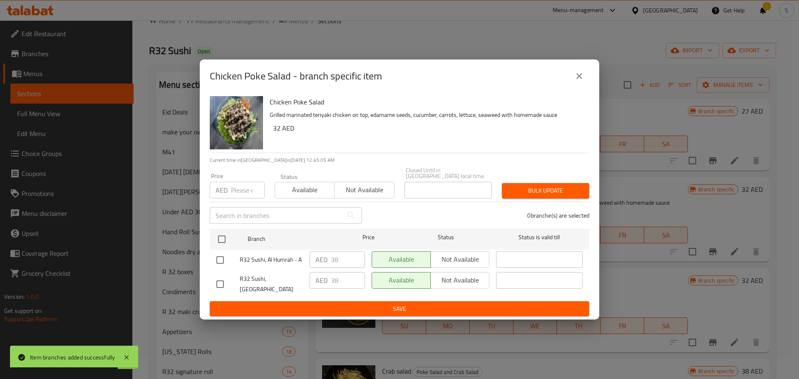
click at [219, 282] on input "checkbox" at bounding box center [219, 283] width 17 height 17
checkbox input "true"
click at [478, 285] on span "Not available" at bounding box center [460, 280] width 52 height 12
click at [470, 309] on span "Save" at bounding box center [399, 309] width 366 height 10
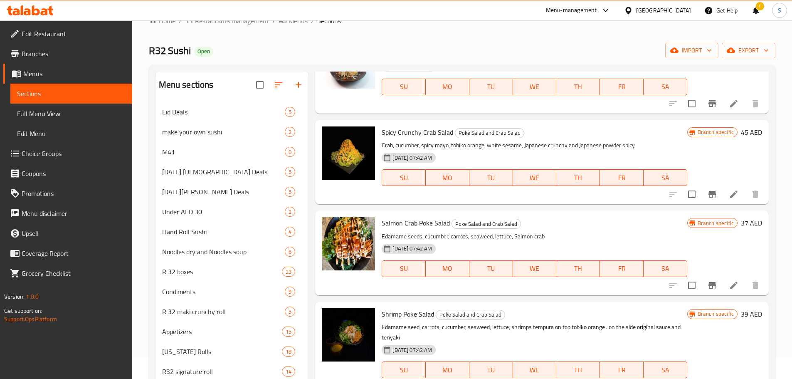
scroll to position [756, 0]
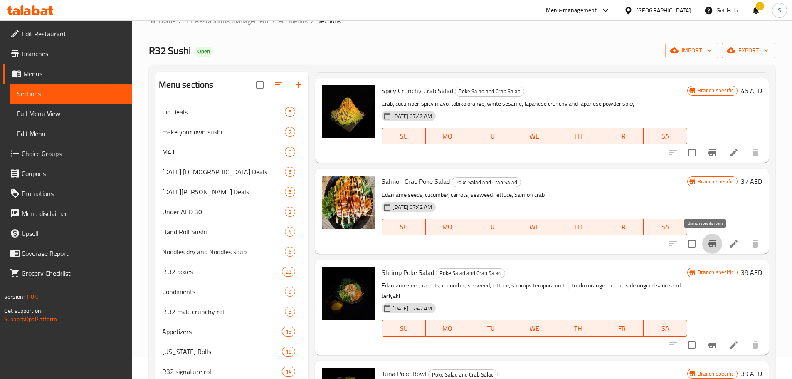
click at [709, 245] on icon "Branch-specific-item" at bounding box center [712, 243] width 7 height 7
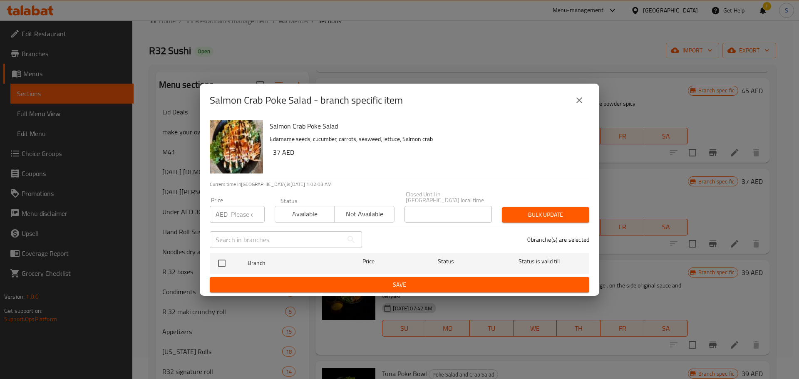
click at [576, 98] on icon "close" at bounding box center [579, 100] width 10 height 10
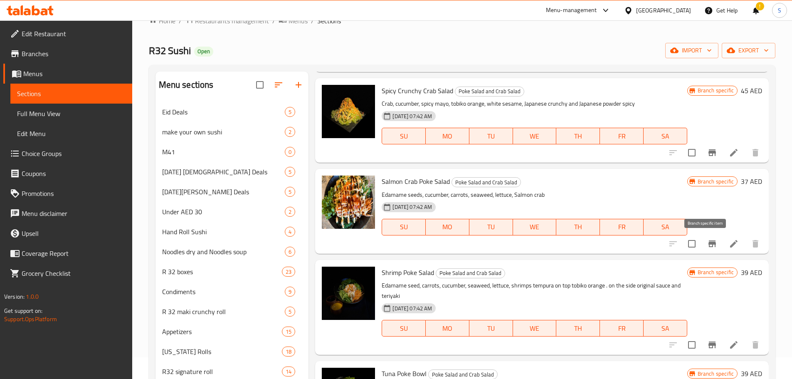
click at [709, 243] on icon "Branch-specific-item" at bounding box center [712, 243] width 7 height 7
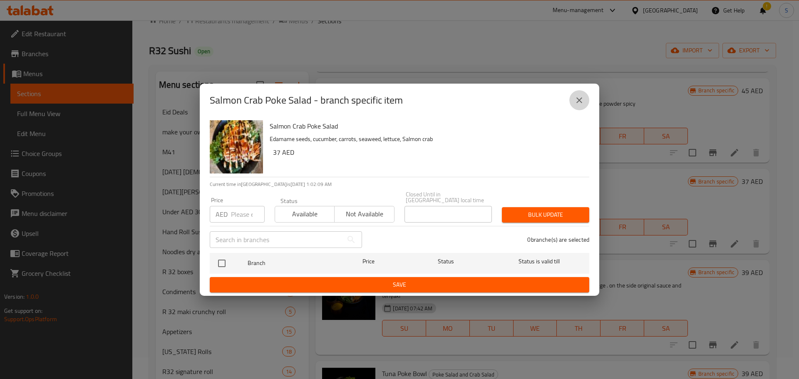
click at [582, 97] on icon "close" at bounding box center [579, 100] width 10 height 10
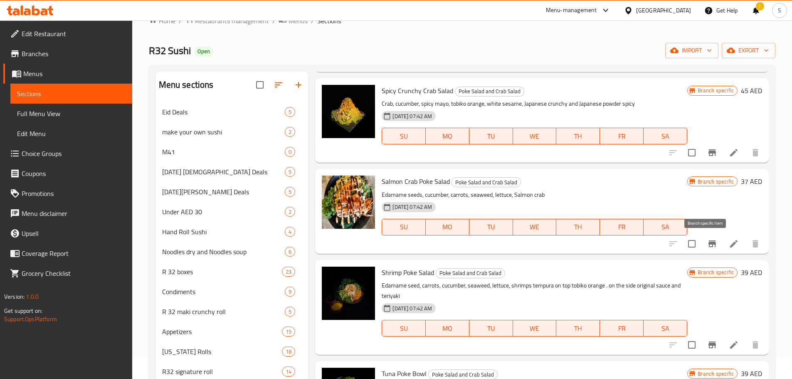
click at [708, 239] on icon "Branch-specific-item" at bounding box center [713, 244] width 10 height 10
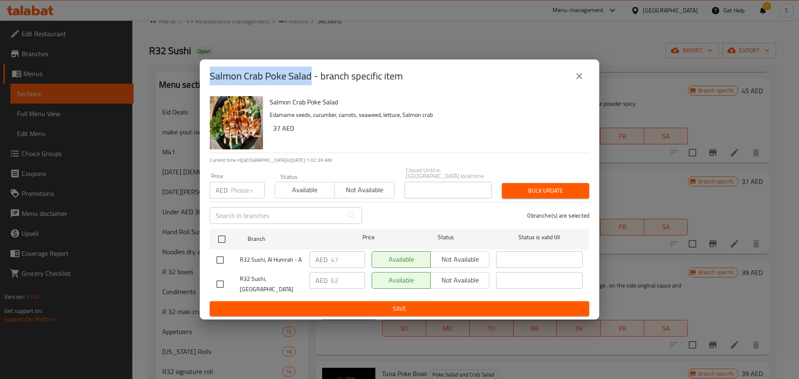
drag, startPoint x: 312, startPoint y: 82, endPoint x: 205, endPoint y: 80, distance: 106.1
click at [205, 80] on div "Salmon Crab Poke Salad - branch specific item" at bounding box center [399, 75] width 399 height 33
click at [584, 80] on button "close" at bounding box center [579, 76] width 20 height 20
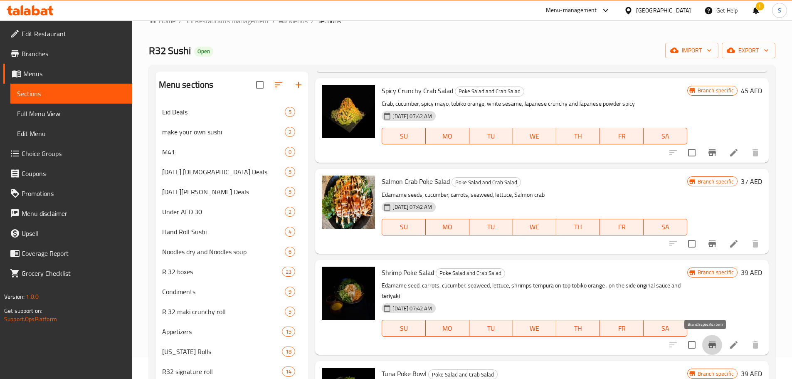
click at [708, 342] on icon "Branch-specific-item" at bounding box center [713, 345] width 10 height 10
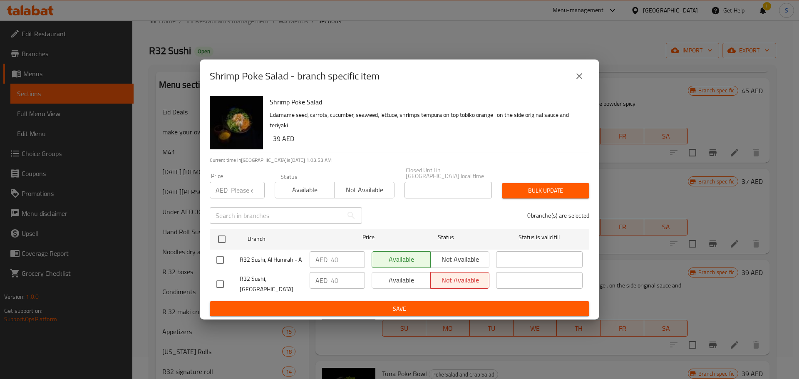
click at [222, 282] on input "checkbox" at bounding box center [219, 283] width 17 height 17
checkbox input "true"
drag, startPoint x: 339, startPoint y: 284, endPoint x: 329, endPoint y: 285, distance: 9.2
click at [329, 285] on div "AED 40 ​" at bounding box center [336, 280] width 55 height 17
type input "55"
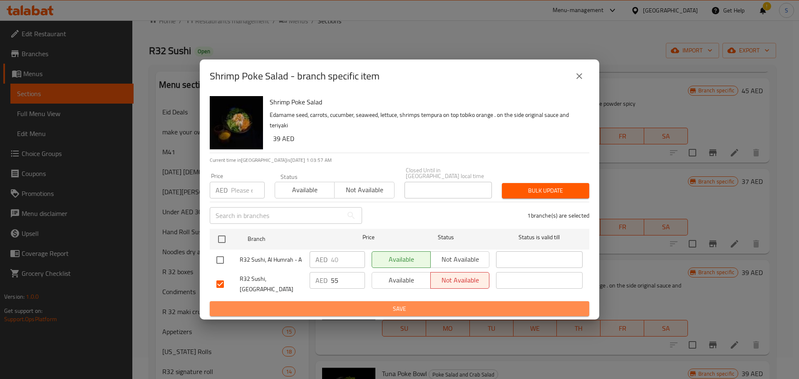
click at [372, 305] on span "Save" at bounding box center [399, 309] width 366 height 10
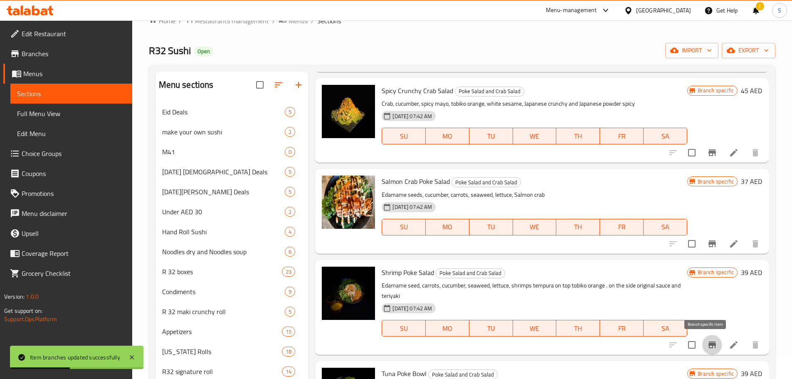
click at [703, 339] on button "Branch-specific-item" at bounding box center [713, 345] width 20 height 20
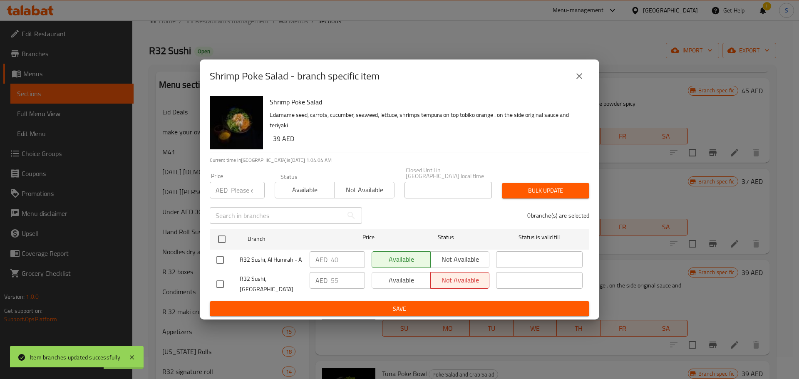
click at [580, 81] on icon "close" at bounding box center [579, 76] width 10 height 10
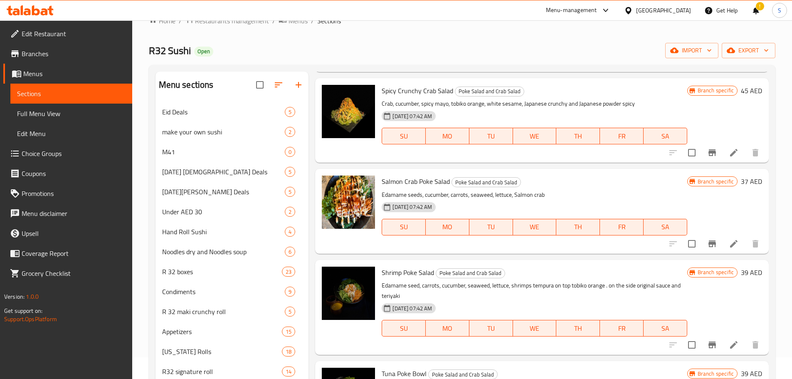
click at [410, 275] on span "Shrimp Poke Salad" at bounding box center [408, 272] width 52 height 12
click at [709, 342] on icon "Branch-specific-item" at bounding box center [712, 345] width 7 height 7
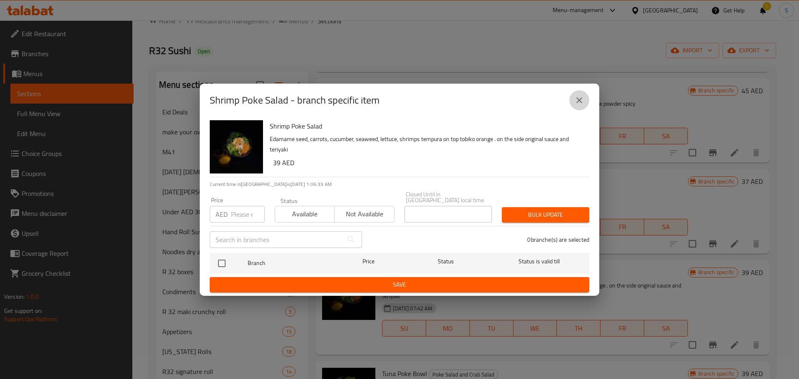
click at [584, 98] on button "close" at bounding box center [579, 100] width 20 height 20
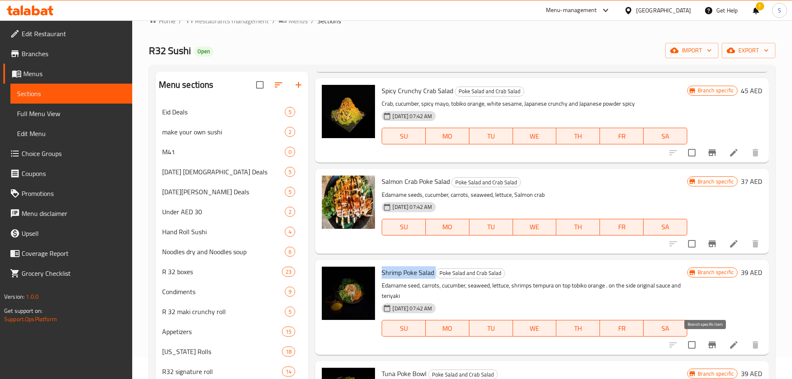
click at [709, 344] on icon "Branch-specific-item" at bounding box center [712, 345] width 7 height 7
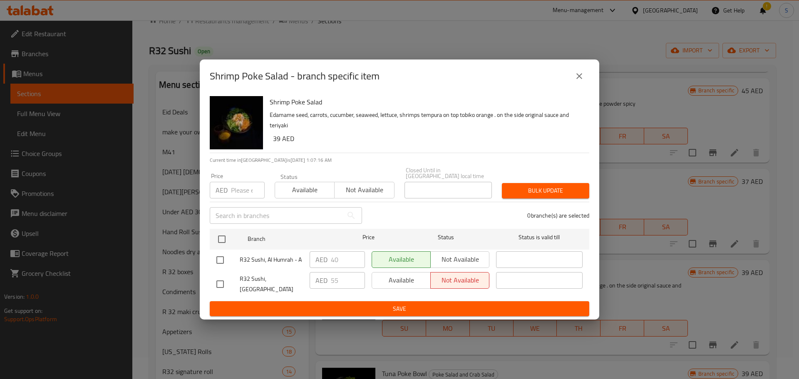
click at [583, 79] on icon "close" at bounding box center [579, 76] width 10 height 10
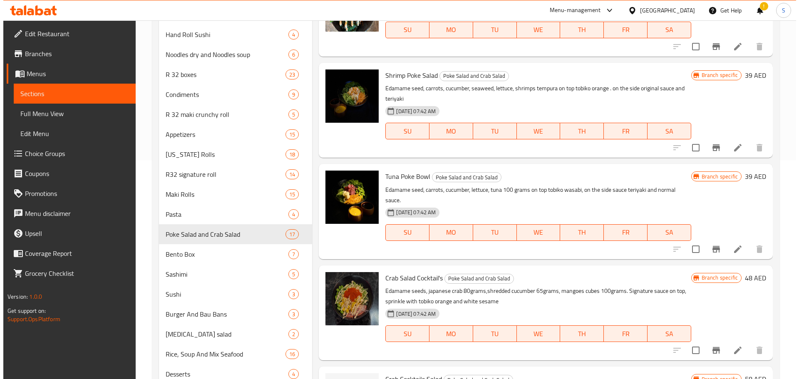
scroll to position [205, 0]
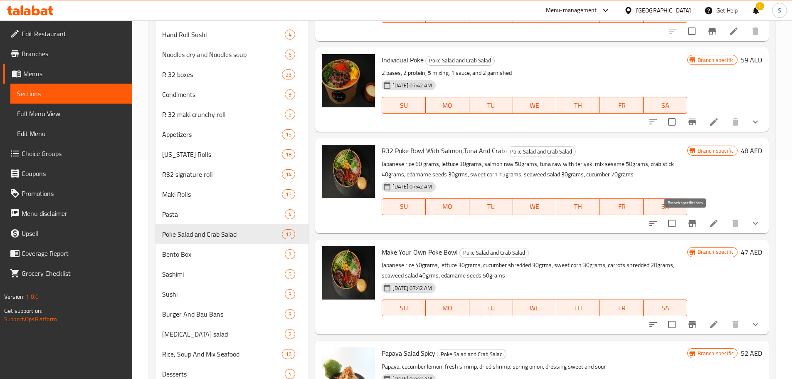
click at [690, 223] on icon "Branch-specific-item" at bounding box center [693, 223] width 10 height 10
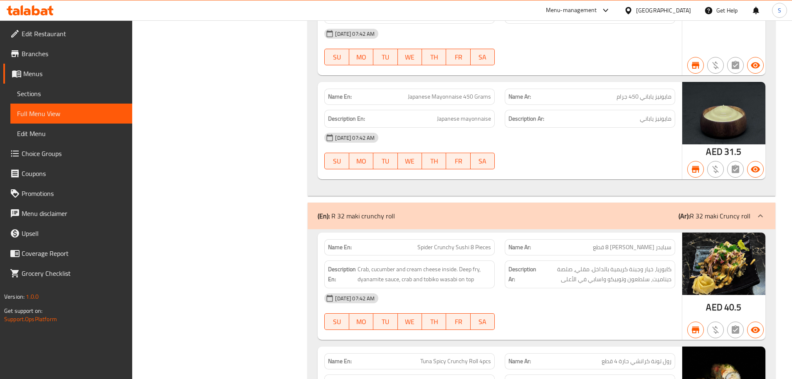
scroll to position [6209, 0]
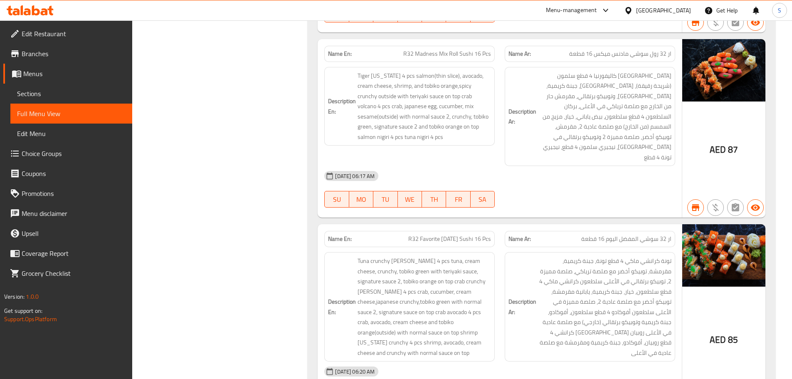
click at [652, 235] on span "ار 32 سوشي المفضل اليوم 16 قطعة" at bounding box center [627, 239] width 90 height 9
copy span "ار 32 سوشي المفضل اليوم 16 قطعة"
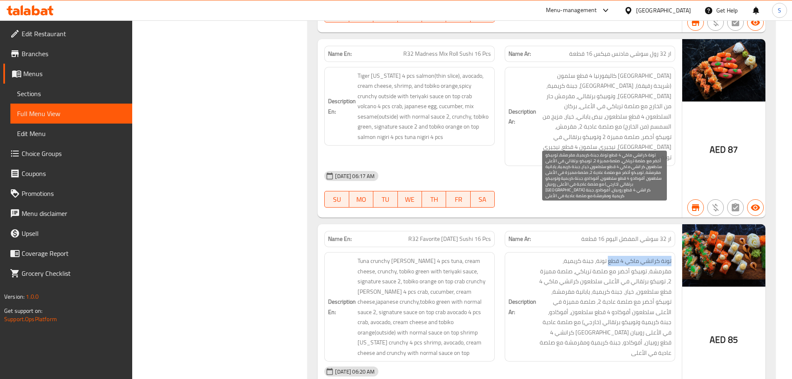
copy span "تونة كرانشي ماكي 4 قطع"
drag, startPoint x: 674, startPoint y: 211, endPoint x: 608, endPoint y: 214, distance: 65.8
click at [608, 252] on div "Description Ar: تونة كرانشي ماكي 4 قطع تونة، جبنة كريمية، مقرمشة، توبيكو أخضر م…" at bounding box center [590, 306] width 171 height 109
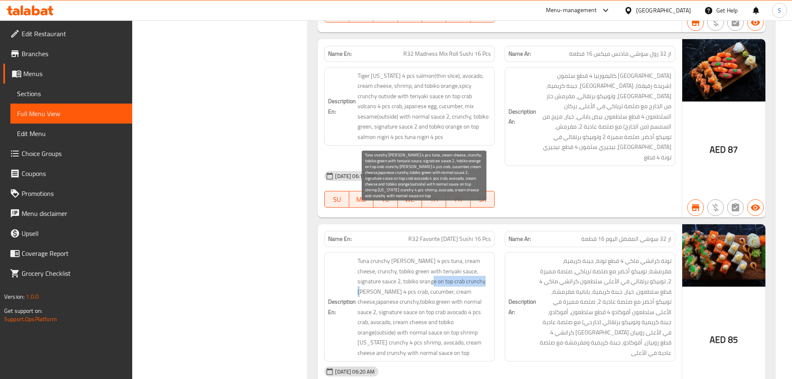
drag, startPoint x: 468, startPoint y: 230, endPoint x: 410, endPoint y: 236, distance: 58.1
click at [410, 256] on span "Tuna crunchy maki 4 pcs tuna, cream cheese, crunchy, tobiko green with teriyaki…" at bounding box center [425, 307] width 134 height 102
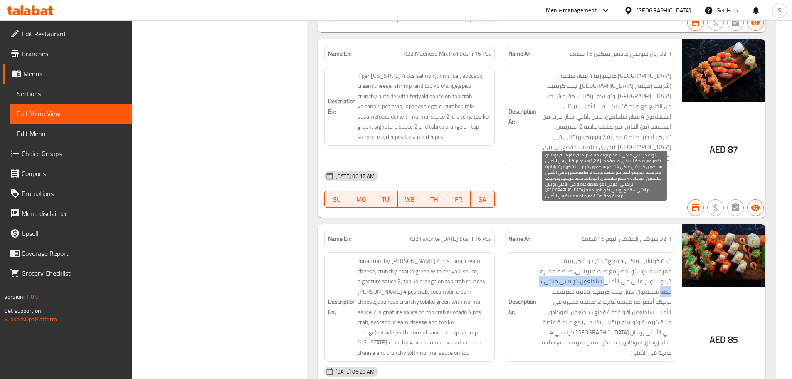
copy span "سلطعون كرانشي ماكي 4 قطع"
drag, startPoint x: 627, startPoint y: 233, endPoint x: 549, endPoint y: 234, distance: 77.8
click at [549, 256] on span "تونة كرانشي ماكي 4 قطع تونة، جبنة كريمية، مقرمشة، توبيكو أخضر مع صلصة ترياكي، ص…" at bounding box center [605, 307] width 134 height 102
drag, startPoint x: 673, startPoint y: 262, endPoint x: 614, endPoint y: 262, distance: 59.5
click at [614, 264] on div "Description Ar: تونة كرانشي ماكي 4 قطع تونة، جبنة كريمية، مقرمشة، توبيكو أخضر م…" at bounding box center [590, 306] width 171 height 109
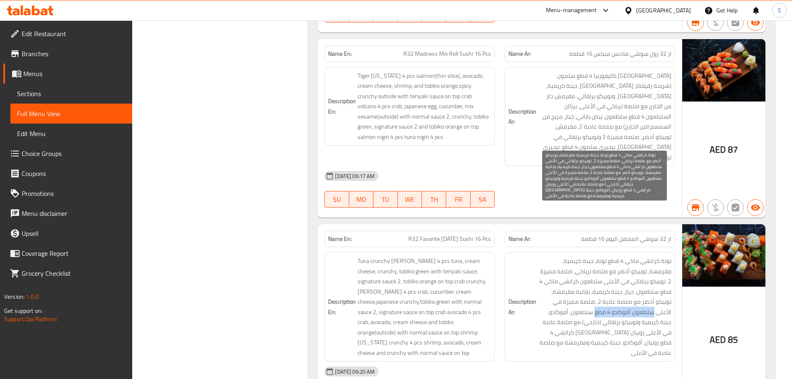
copy span "سلطعون أفوكادو 4 قطع"
drag, startPoint x: 656, startPoint y: 285, endPoint x: 579, endPoint y: 284, distance: 77.0
click at [579, 284] on span "تونة كرانشي ماكي 4 قطع تونة، جبنة كريمية، مقرمشة، توبيكو أخضر مع صلصة ترياكي، ص…" at bounding box center [605, 307] width 134 height 102
copy span "روبيان كاليفورنيا كرانشي 4 قطع"
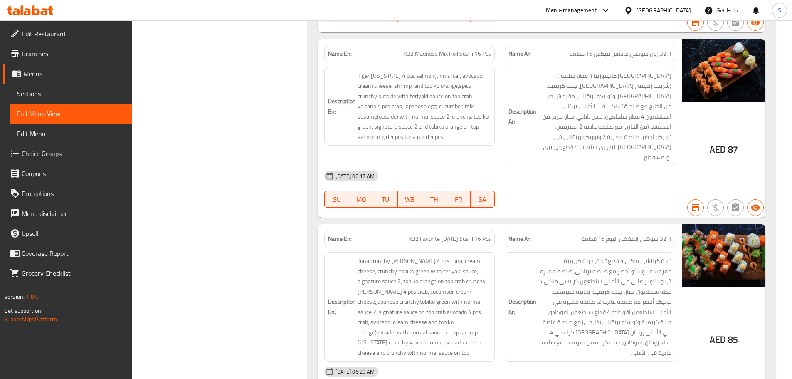
scroll to position [5328, 0]
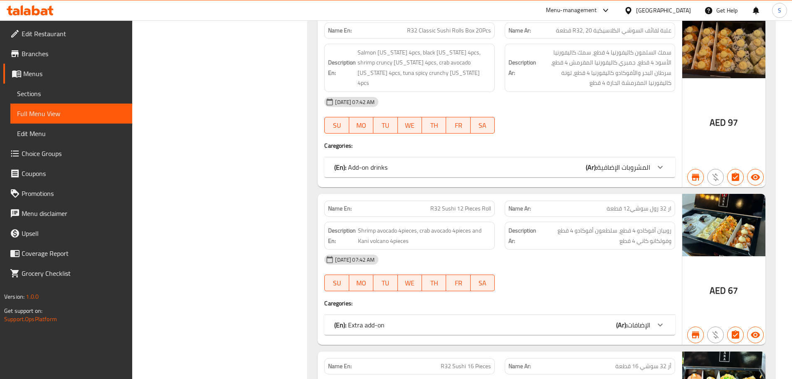
click at [625, 204] on span "ار 32 رول سوشي12 قطعة" at bounding box center [639, 208] width 65 height 9
copy span "ار 32 رول سوشي12 قطعة"
copy span "سلطعون أفوكادو 4 قطع"
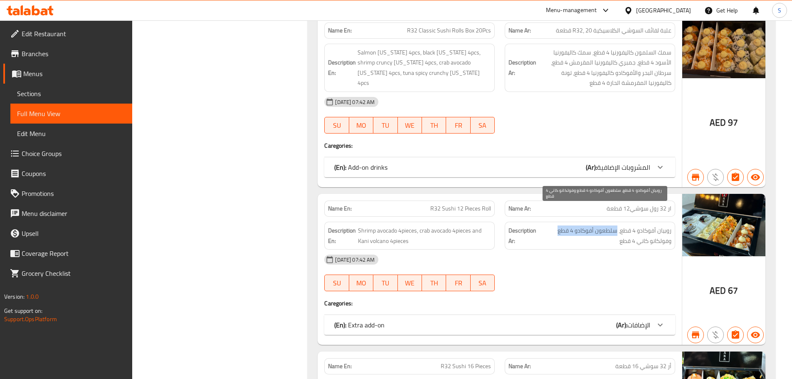
drag, startPoint x: 617, startPoint y: 215, endPoint x: 554, endPoint y: 216, distance: 62.8
click at [554, 225] on span "روبيان أفوكادو 4 قطع، سلطعون أفوكادو 4 قطع وفولكانو كاني 4 قطع" at bounding box center [605, 235] width 133 height 20
drag, startPoint x: 672, startPoint y: 213, endPoint x: 658, endPoint y: 213, distance: 13.3
click at [658, 222] on div "Description Ar: روبيان أفوكادو 4 قطع، سلطعون أفوكادو 4 قطع وفولكانو كاني 4 قطع" at bounding box center [590, 236] width 171 height 28
copy span "روبيان"
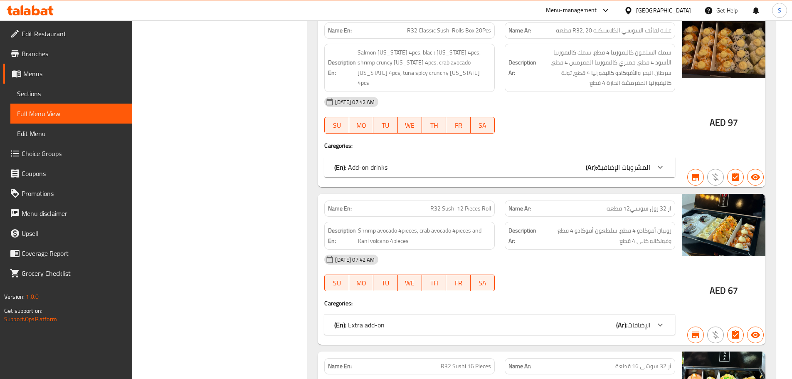
scroll to position [5632, 0]
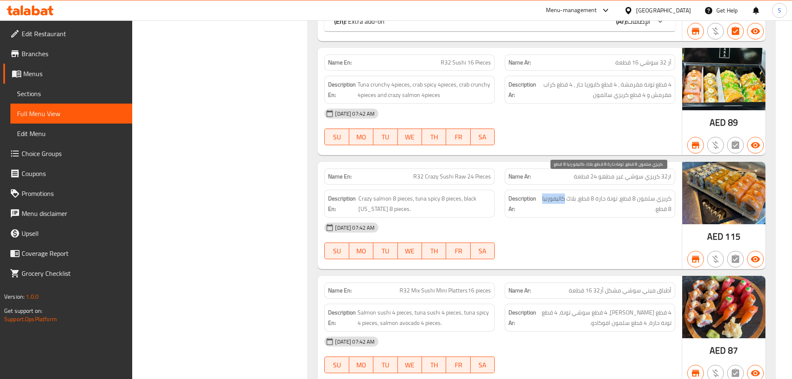
copy span "كاليفورنيا"
drag, startPoint x: 565, startPoint y: 182, endPoint x: 542, endPoint y: 183, distance: 23.7
click at [542, 193] on span "كريزي سلمون 8 قطع، تونة حارة 8 قطع، بلاك كاليفورنيا 8 قطع." at bounding box center [607, 203] width 130 height 20
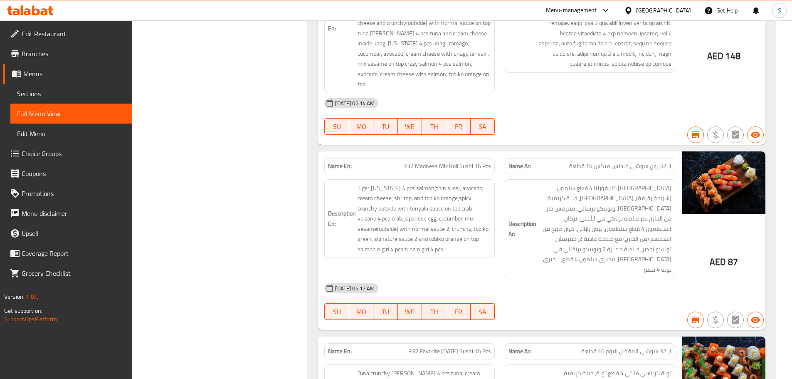
scroll to position [10500, 0]
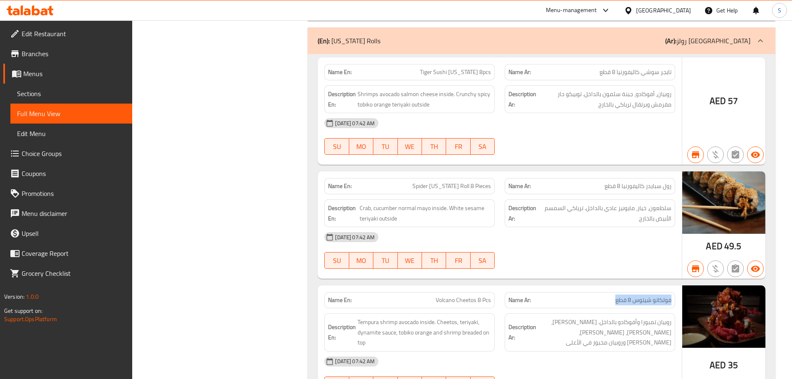
copy span "فولكانو شيتوس 8 قطع"
drag, startPoint x: 673, startPoint y: 190, endPoint x: 256, endPoint y: 17, distance: 451.7
click at [590, 292] on div "Name Ar: فولكانو شيتوس 8 قطع" at bounding box center [590, 300] width 171 height 16
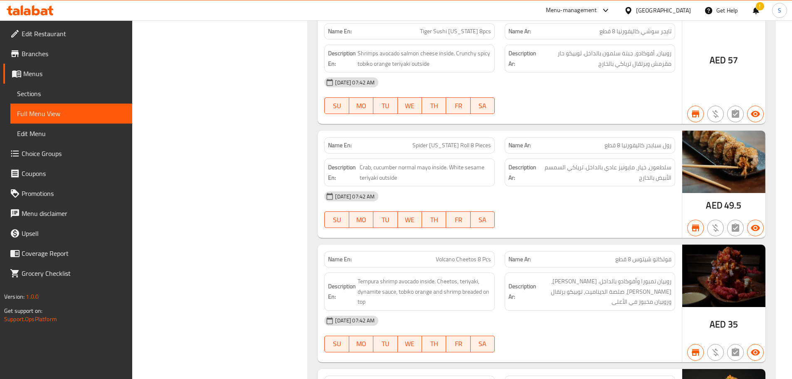
scroll to position [18424, 0]
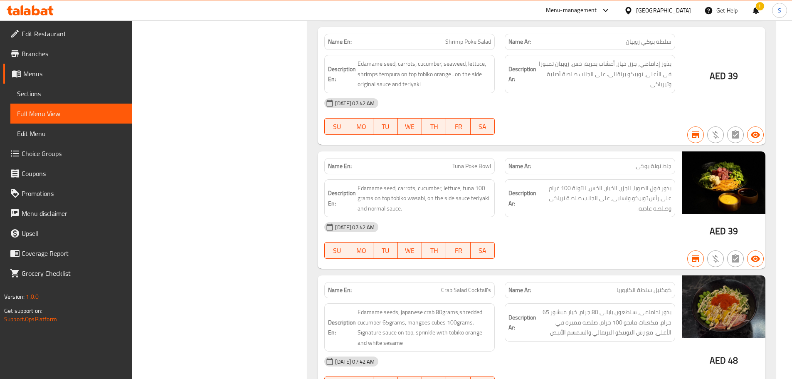
click at [651, 286] on span "كوكتيل سلطة الكابوريا" at bounding box center [644, 290] width 55 height 9
copy span "كوكتيل سلطة الكابوريا"
click at [658, 162] on span "جاط تونة بوكي" at bounding box center [654, 166] width 36 height 9
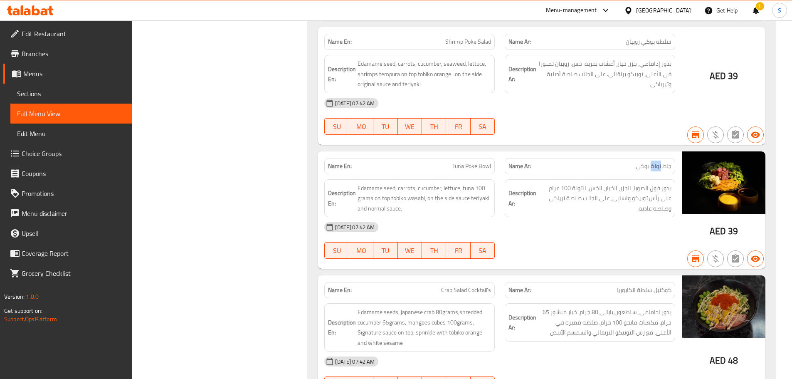
click at [659, 162] on span "جاط تونة بوكي" at bounding box center [654, 166] width 36 height 9
click at [658, 162] on span "جاط تونة بوكي" at bounding box center [654, 166] width 36 height 9
copy span "جاط تونة بوكي"
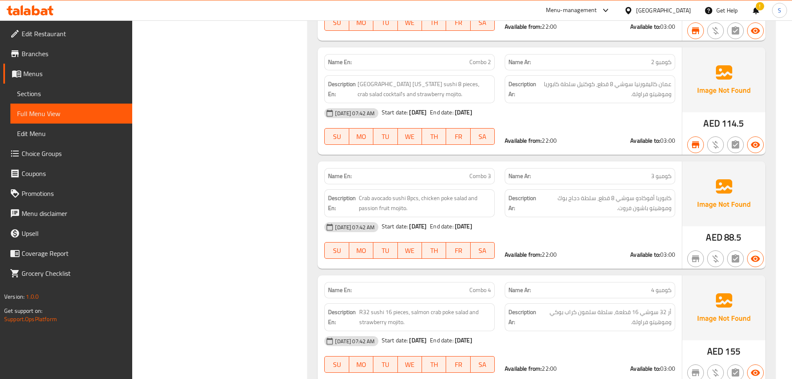
scroll to position [16623, 0]
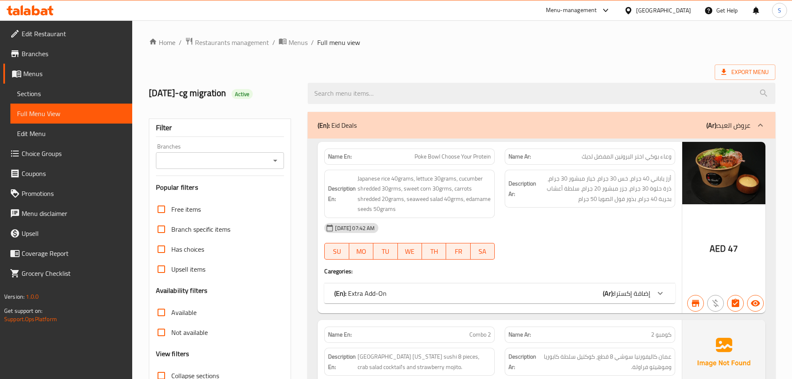
scroll to position [19283, 0]
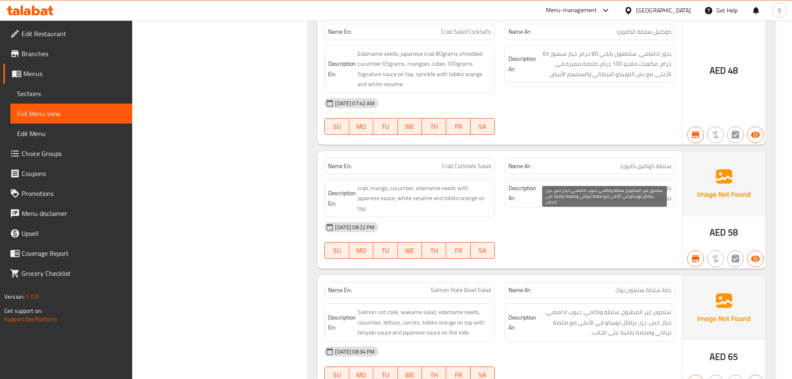
click at [644, 307] on span "سلمون غير المطبوخ، سلطة واكامي، حبوب ادامامي، خيار، خس، جزر، برتقال توبيكو في ا…" at bounding box center [605, 322] width 134 height 31
click at [643, 307] on span "سلمون غير المطبوخ، سلطة واكامي، حبوب ادامامي، خيار، خس، جزر، برتقال توبيكو في ا…" at bounding box center [605, 322] width 134 height 31
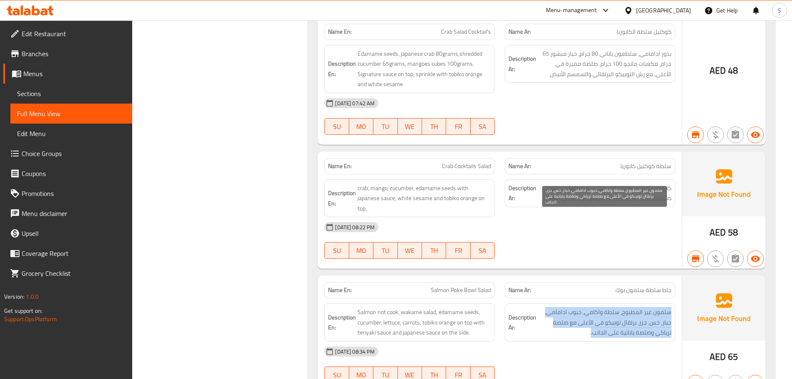
click at [643, 307] on span "سلمون غير المطبوخ، سلطة واكامي، حبوب ادامامي، خيار، خس، جزر، برتقال توبيكو في ا…" at bounding box center [605, 322] width 134 height 31
copy div "سلمون غير المطبوخ، سلطة واكامي، حبوب ادامامي، خيار، خس، جزر، برتقال توبيكو في ا…"
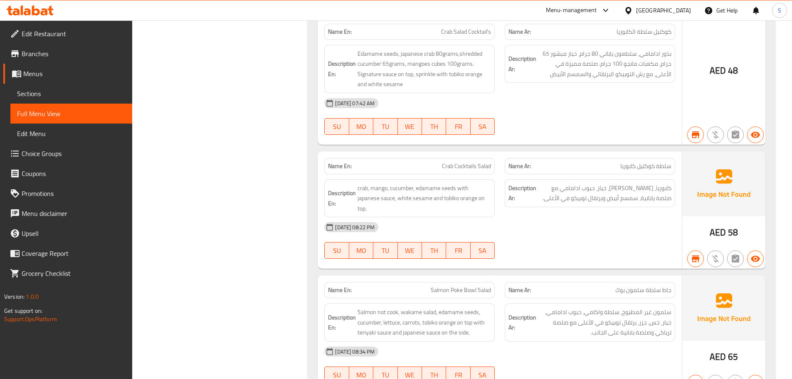
click at [651, 286] on span "جاط سلطة سلمون بوك" at bounding box center [644, 290] width 56 height 9
copy span "جاط سلطة سلمون بوك"
click at [406, 307] on span "Salmon not cook, wakame salad, edamame seeds, cucumber, lettuce, carrots, tobik…" at bounding box center [425, 322] width 134 height 31
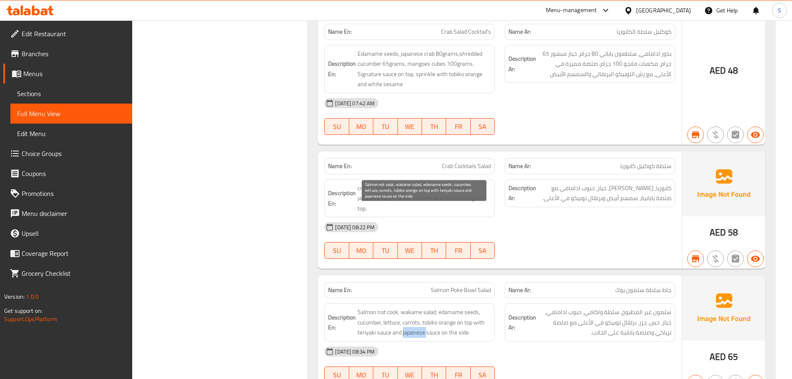
click at [406, 307] on span "Salmon not cook, wakame salad, edamame seeds, cucumber, lettuce, carrots, tobik…" at bounding box center [425, 322] width 134 height 31
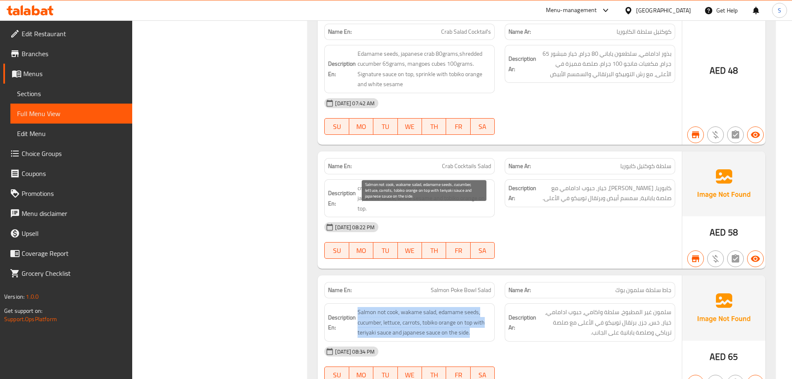
click at [405, 307] on span "Salmon not cook, wakame salad, edamame seeds, cucumber, lettuce, carrots, tobik…" at bounding box center [425, 322] width 134 height 31
copy span "Salmon not cook, wakame salad, edamame seeds, cucumber, lettuce, carrots, tobik…"
click at [415, 307] on span "Salmon not cook, wakame salad, edamame seeds, cucumber, lettuce, carrots, tobik…" at bounding box center [425, 322] width 134 height 31
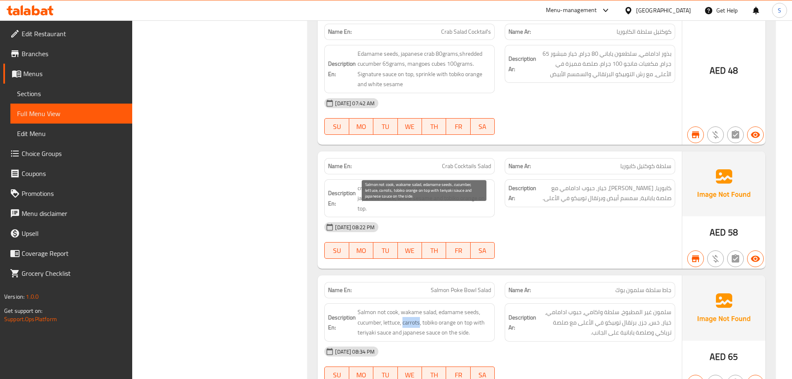
click at [415, 307] on span "Salmon not cook, wakame salad, edamame seeds, cucumber, lettuce, carrots, tobik…" at bounding box center [425, 322] width 134 height 31
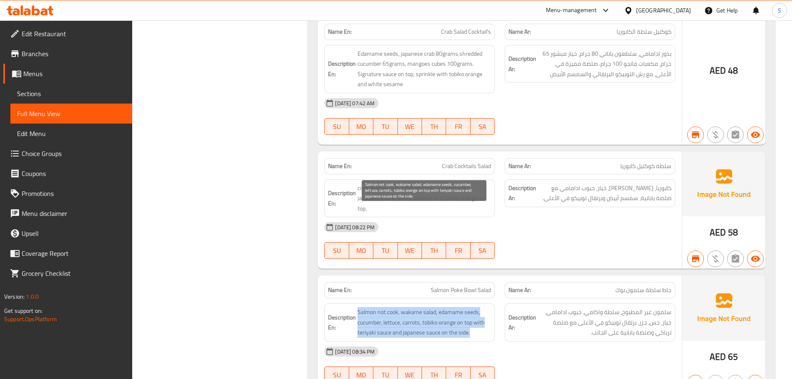
click at [415, 307] on span "Salmon not cook, wakame salad, edamame seeds, cucumber, lettuce, carrots, tobik…" at bounding box center [425, 322] width 134 height 31
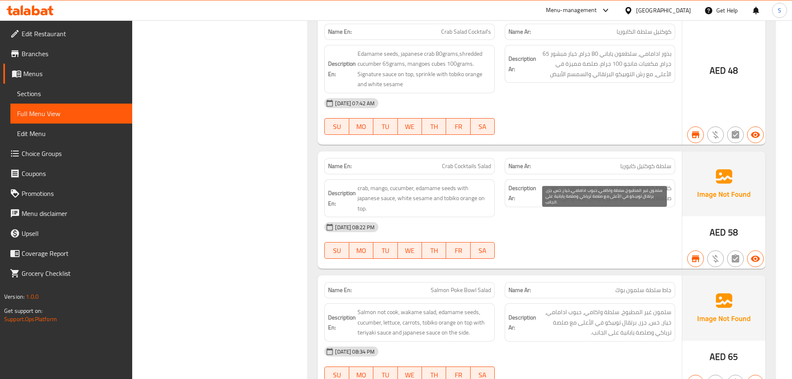
click at [579, 307] on span "سلمون غير المطبوخ، سلطة واكامي، حبوب ادامامي، خيار، خس، جزر، برتقال توبيكو في ا…" at bounding box center [605, 322] width 134 height 31
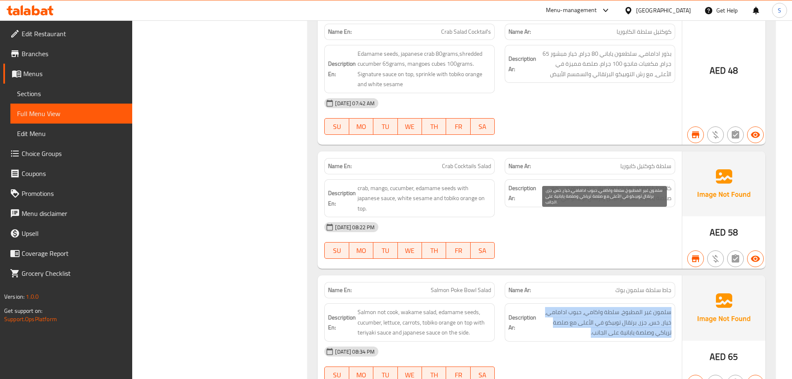
click at [579, 307] on span "سلمون غير المطبوخ، سلطة واكامي، حبوب ادامامي، خيار، خس، جزر، برتقال توبيكو في ا…" at bounding box center [605, 322] width 134 height 31
copy div "سلمون غير المطبوخ، سلطة واكامي، حبوب ادامامي، خيار، خس، جزر، برتقال توبيكو في ا…"
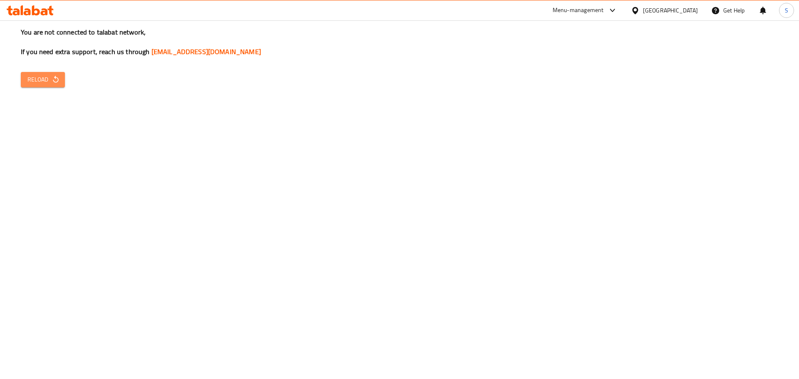
click at [52, 80] on icon "button" at bounding box center [56, 79] width 8 height 8
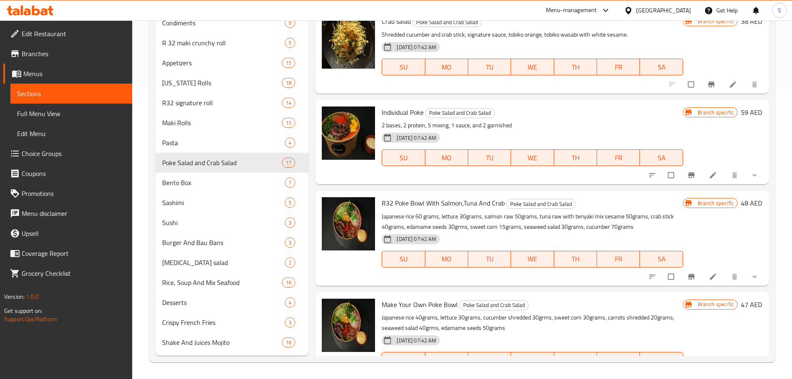
scroll to position [83, 0]
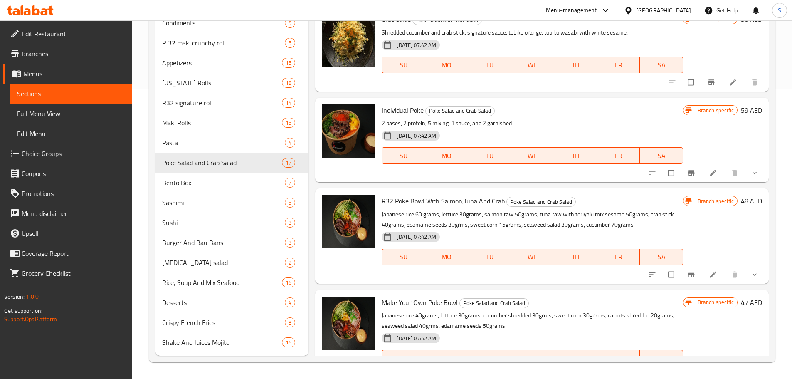
click at [450, 201] on span "R32 Poke Bowl With Salmon,Tuna And Crab" at bounding box center [443, 201] width 123 height 12
click at [449, 201] on span "R32 Poke Bowl With Salmon,Tuna And Crab" at bounding box center [443, 201] width 123 height 12
click at [449, 200] on span "R32 Poke Bowl With Salmon,Tuna And Crab" at bounding box center [443, 201] width 123 height 12
copy h6 "R32 Poke Bowl With Salmon,Tuna And Crab"
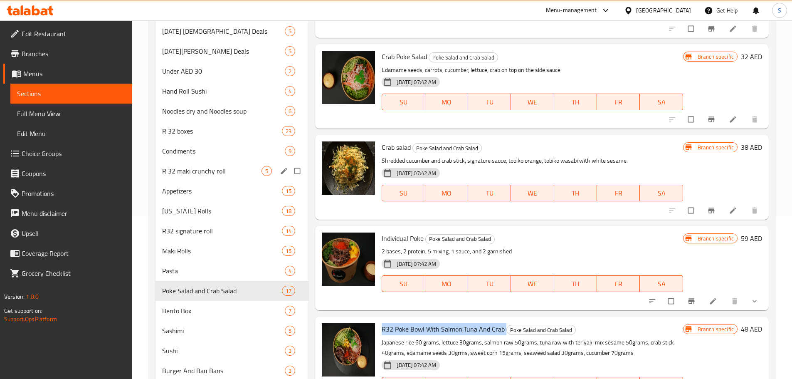
scroll to position [124, 0]
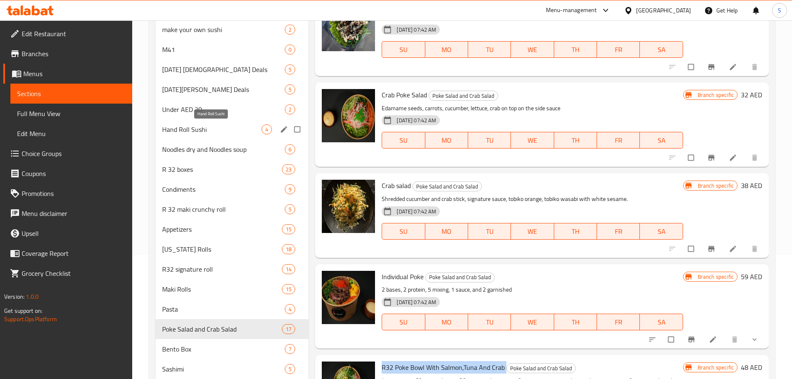
click at [226, 132] on span "Hand Roll Sushi" at bounding box center [212, 129] width 100 height 10
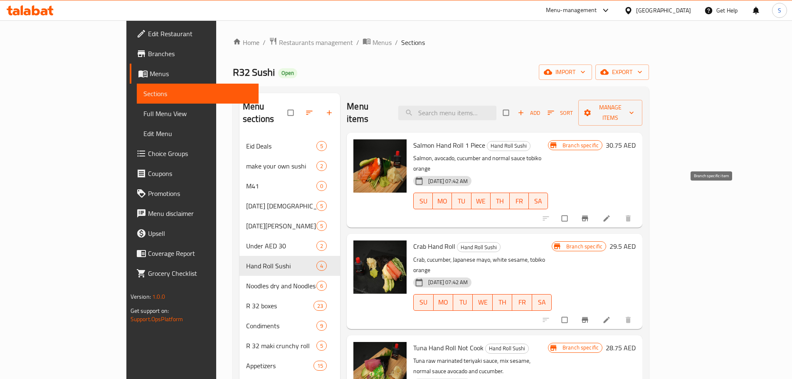
click at [589, 214] on icon "Branch-specific-item" at bounding box center [585, 218] width 8 height 8
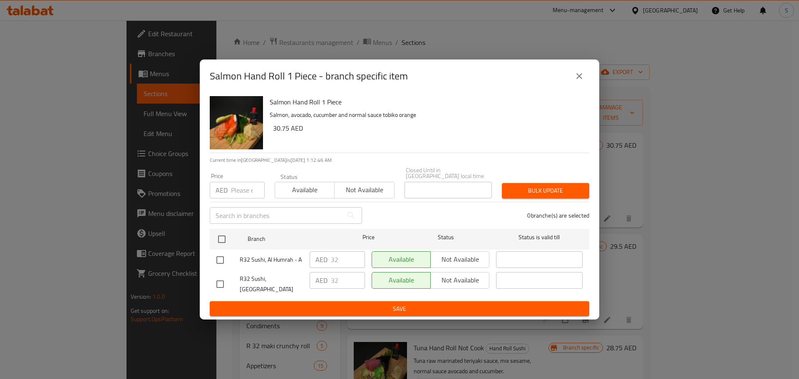
click at [577, 81] on icon "close" at bounding box center [579, 76] width 10 height 10
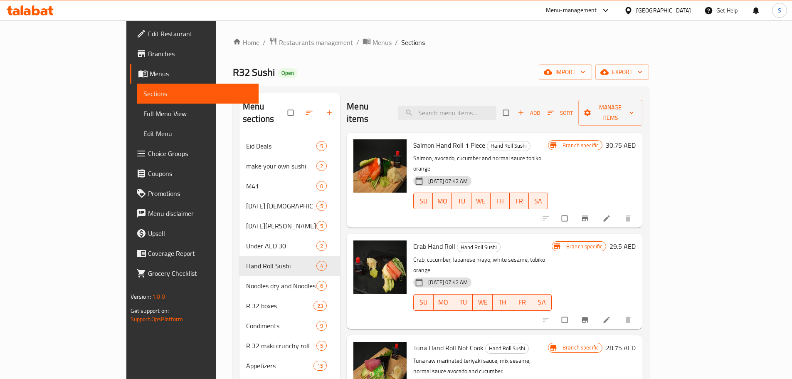
click at [413, 139] on span "Salmon Hand Roll 1 Piece" at bounding box center [449, 145] width 72 height 12
copy h6 "Salmon Hand Roll 1 Piece"
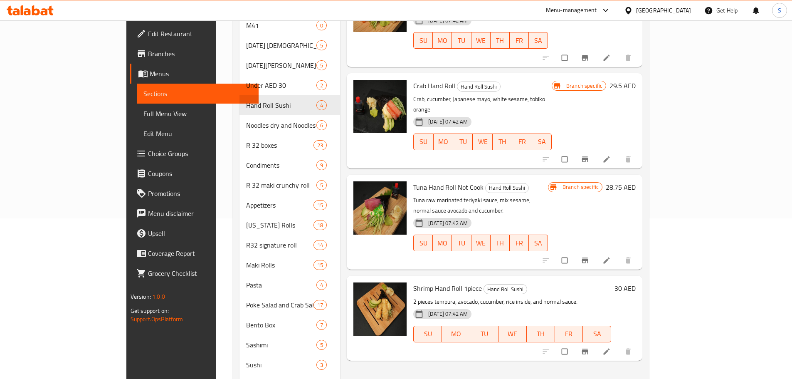
scroll to position [166, 0]
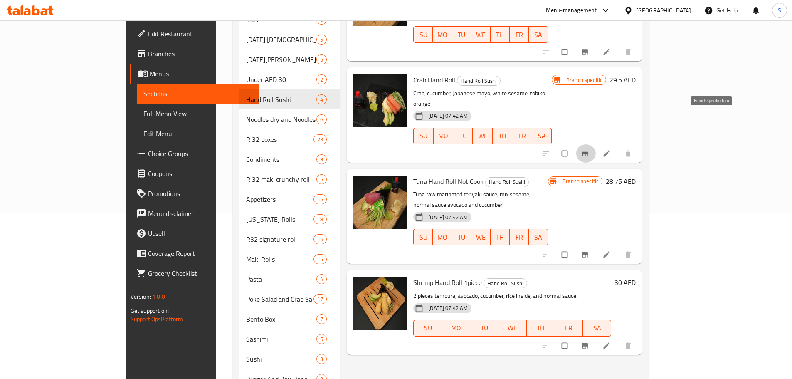
click at [589, 151] on icon "Branch-specific-item" at bounding box center [585, 153] width 6 height 5
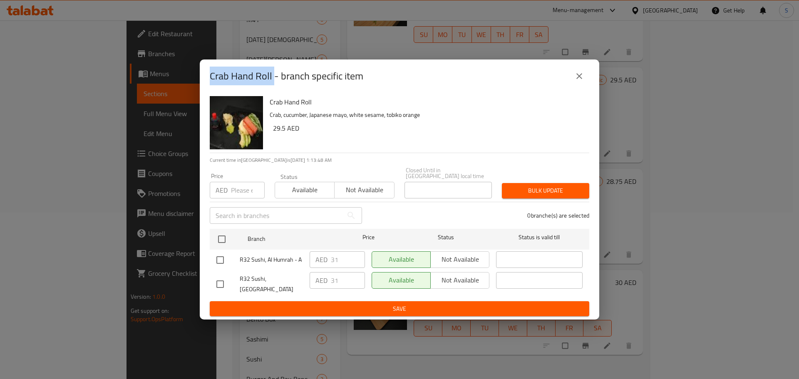
drag, startPoint x: 273, startPoint y: 79, endPoint x: 211, endPoint y: 84, distance: 62.6
click at [211, 83] on h2 "Crab Hand Roll - branch specific item" at bounding box center [286, 75] width 153 height 13
copy h2 "Crab Hand Roll"
click at [579, 81] on icon "close" at bounding box center [579, 76] width 10 height 10
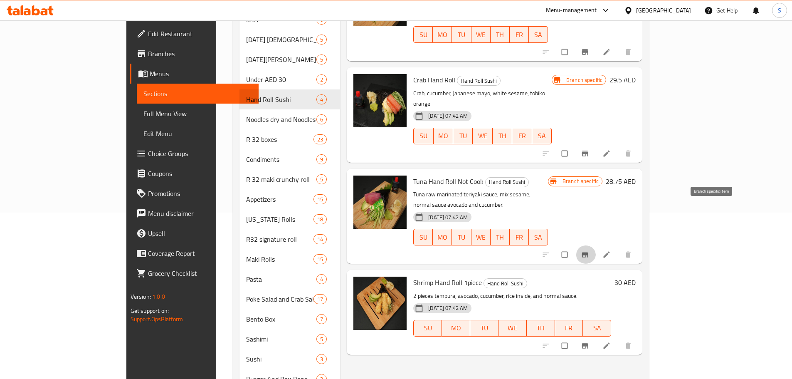
click at [596, 245] on button "Branch-specific-item" at bounding box center [586, 254] width 20 height 18
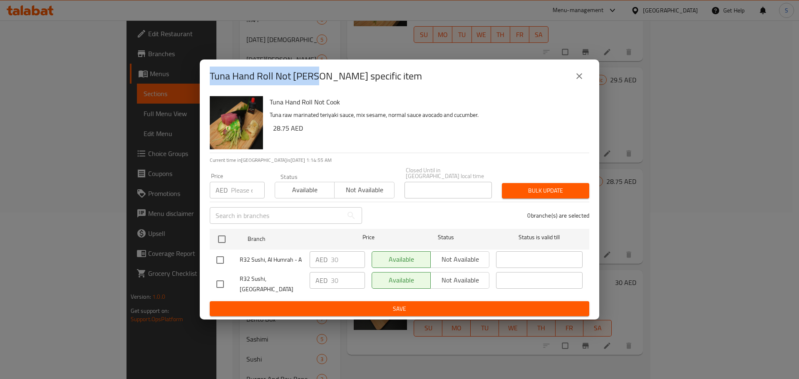
drag, startPoint x: 315, startPoint y: 81, endPoint x: 206, endPoint y: 81, distance: 108.6
click at [206, 81] on div "Tuna Hand Roll Not Cook - branch specific item" at bounding box center [399, 75] width 399 height 33
copy h2 "Tuna Hand Roll Not Cook"
click at [581, 79] on icon "close" at bounding box center [579, 76] width 6 height 6
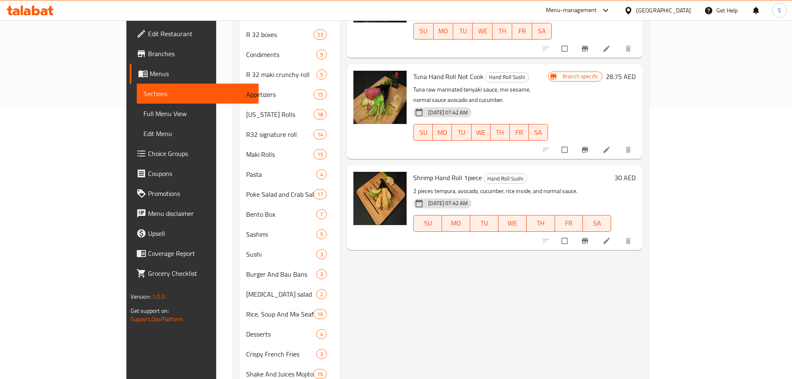
scroll to position [290, 0]
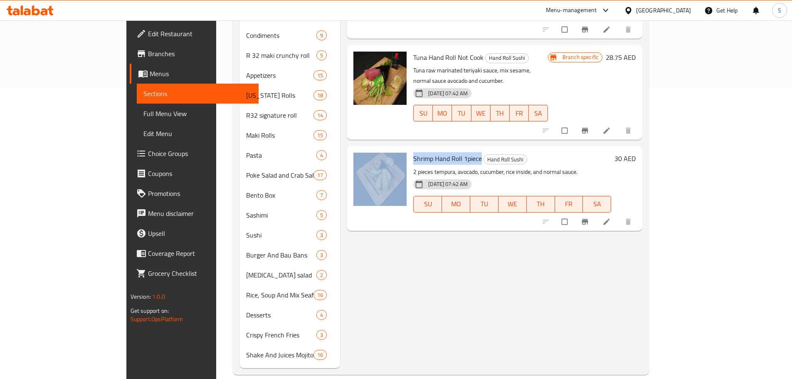
copy div "Shrimp Hand Roll 1piece"
drag, startPoint x: 451, startPoint y: 115, endPoint x: 376, endPoint y: 116, distance: 75.3
click at [376, 149] on div "Shrimp Hand Roll 1piece Hand Roll Sushi 2 pieces tempura, avocado, cucumber, ri…" at bounding box center [494, 188] width 289 height 78
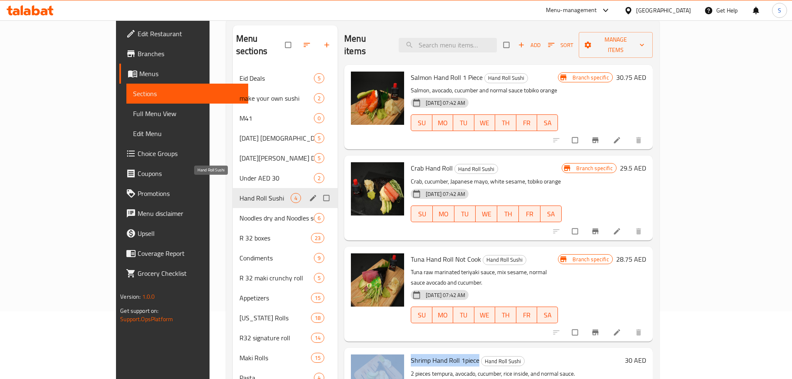
scroll to position [83, 0]
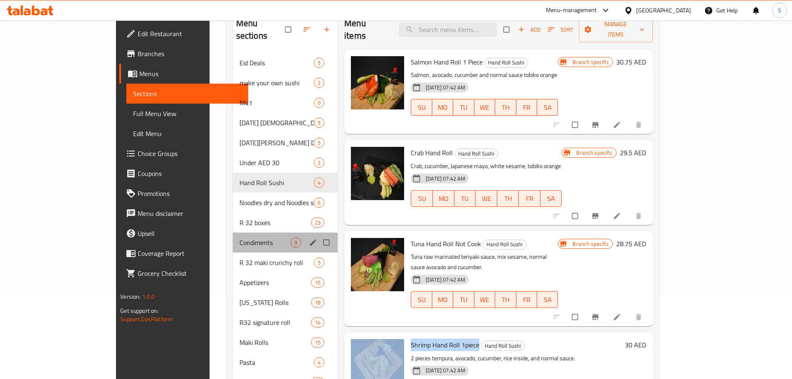
click at [244, 233] on div "Condiments 9" at bounding box center [285, 243] width 105 height 20
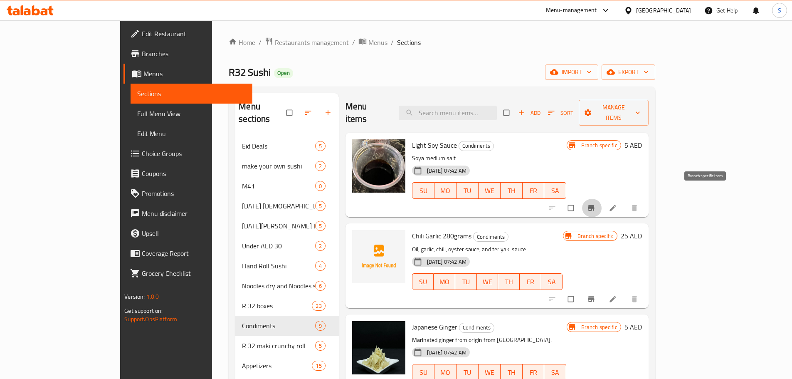
click at [596, 204] on icon "Branch-specific-item" at bounding box center [591, 208] width 8 height 8
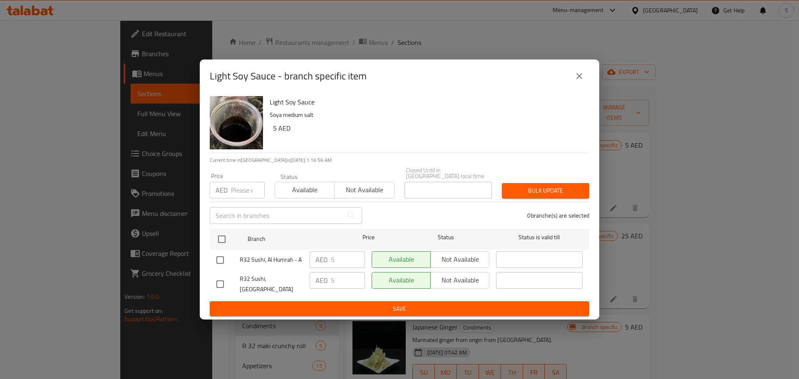
click at [580, 77] on icon "close" at bounding box center [579, 76] width 10 height 10
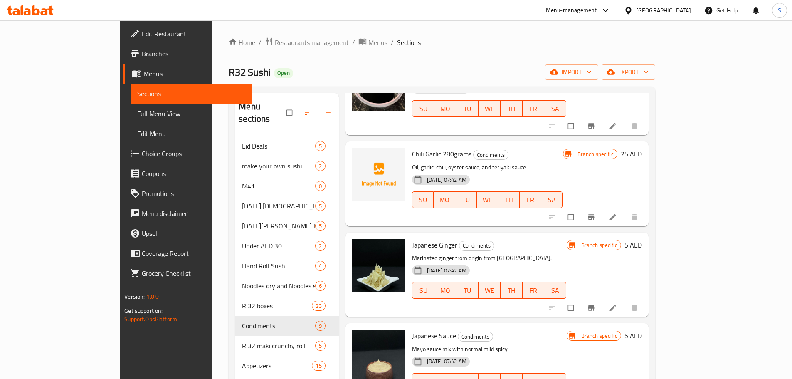
scroll to position [83, 0]
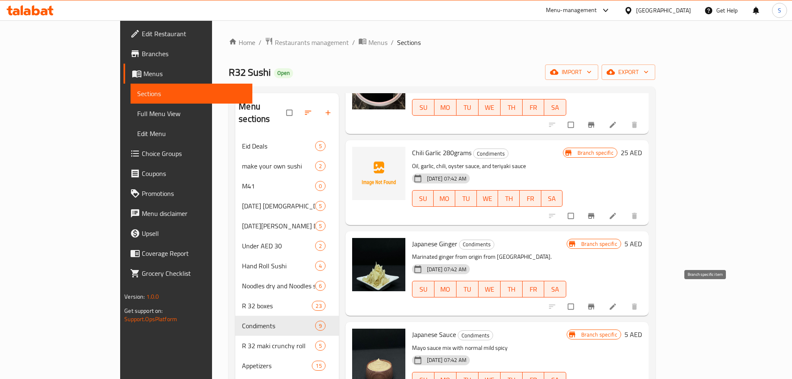
click at [594, 304] on icon "Branch-specific-item" at bounding box center [591, 306] width 6 height 5
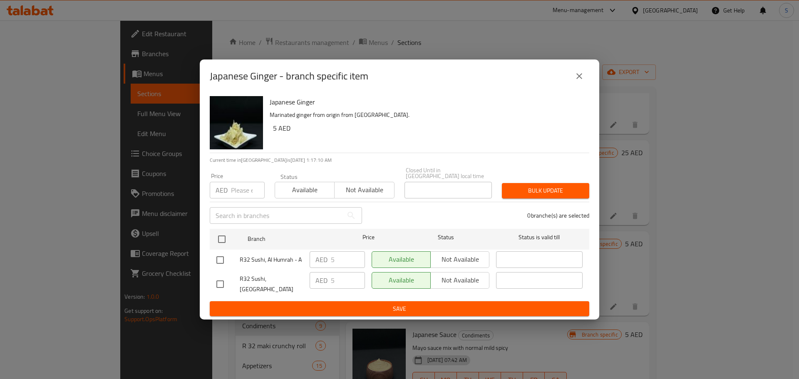
click at [579, 79] on icon "close" at bounding box center [579, 76] width 6 height 6
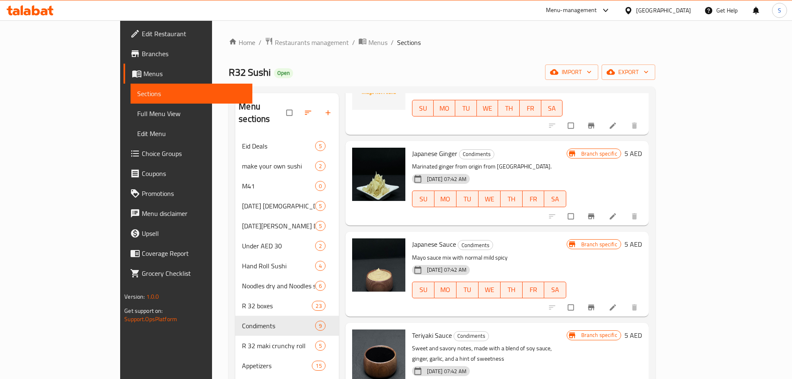
scroll to position [208, 0]
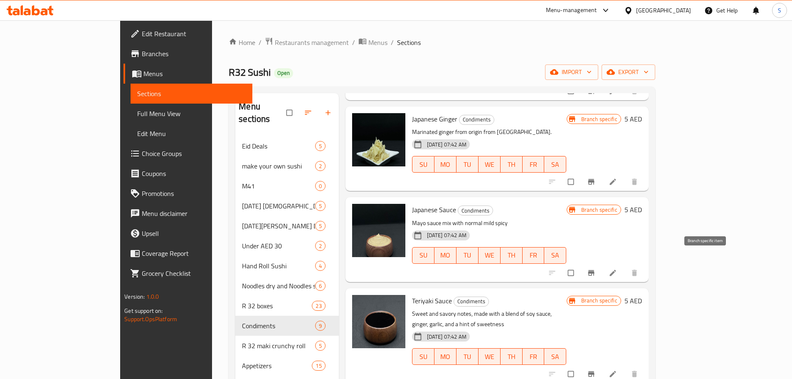
click at [594, 270] on icon "Branch-specific-item" at bounding box center [591, 272] width 6 height 5
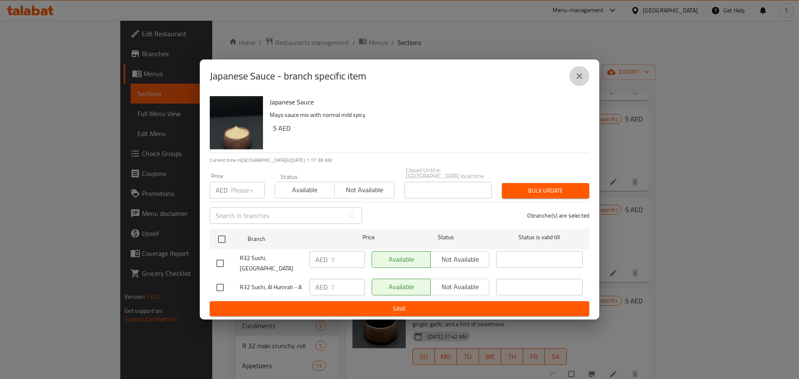
click at [585, 81] on button "close" at bounding box center [579, 76] width 20 height 20
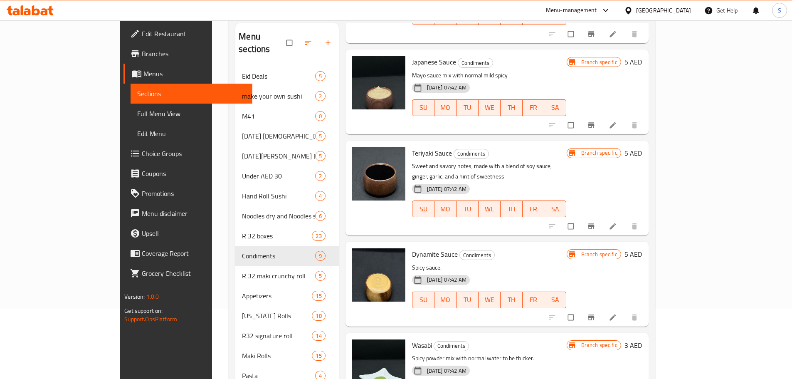
scroll to position [83, 0]
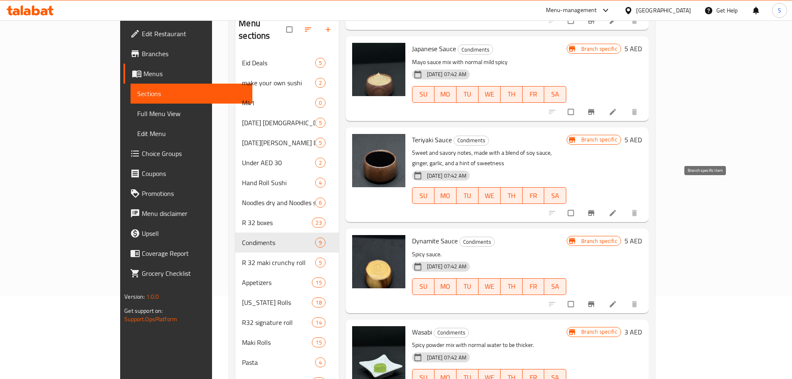
click at [596, 209] on icon "Branch-specific-item" at bounding box center [591, 213] width 8 height 8
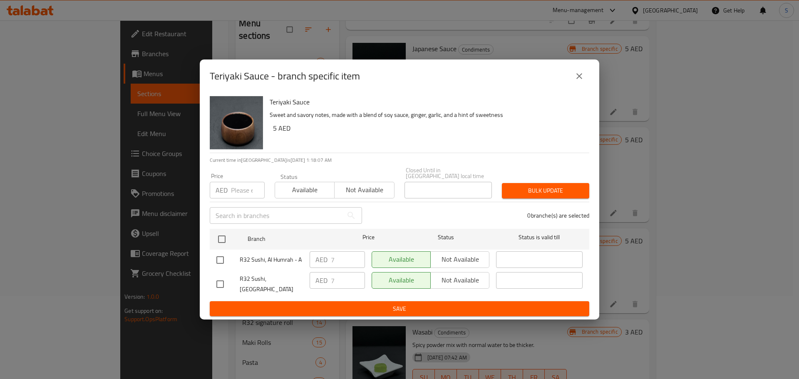
click at [582, 76] on icon "close" at bounding box center [579, 76] width 10 height 10
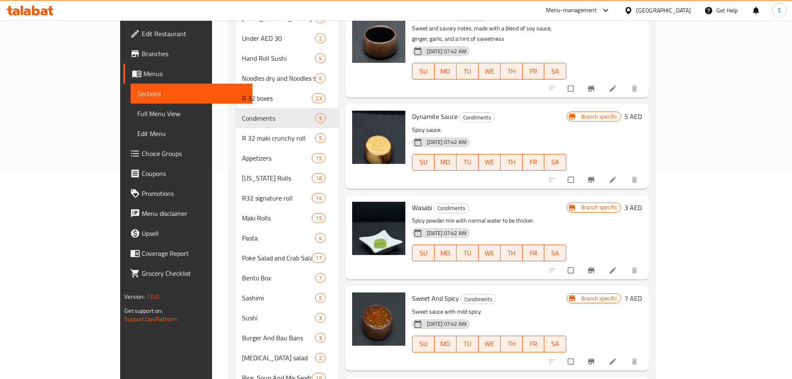
scroll to position [208, 0]
click at [594, 176] on icon "Branch-specific-item" at bounding box center [591, 178] width 6 height 5
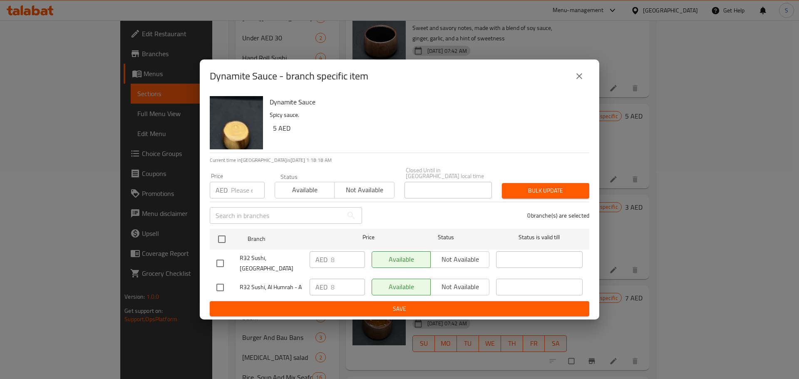
click at [582, 80] on icon "close" at bounding box center [579, 76] width 10 height 10
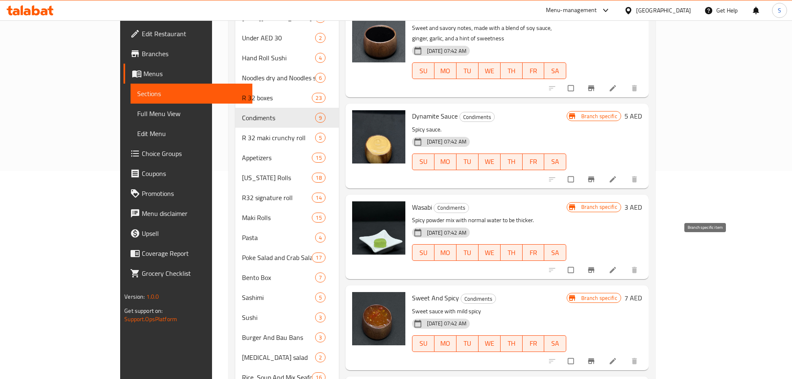
click at [596, 266] on icon "Branch-specific-item" at bounding box center [591, 270] width 8 height 8
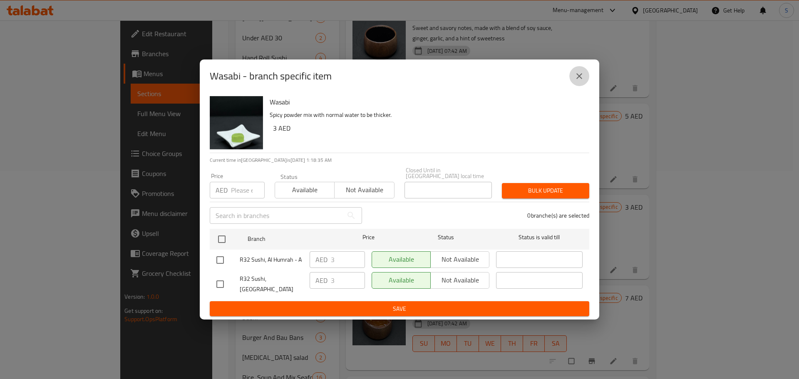
click at [584, 82] on button "close" at bounding box center [579, 76] width 20 height 20
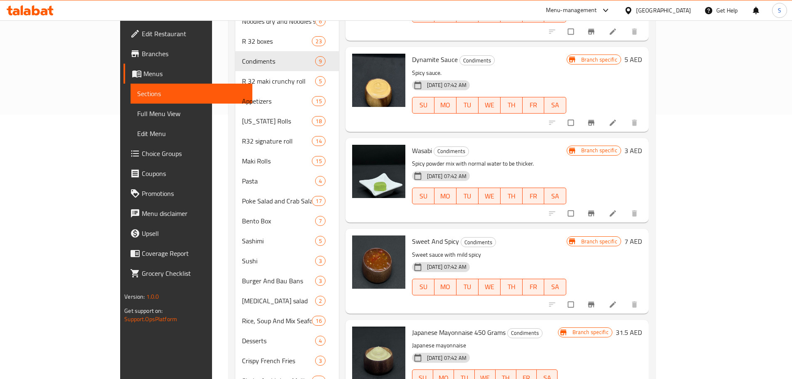
scroll to position [290, 0]
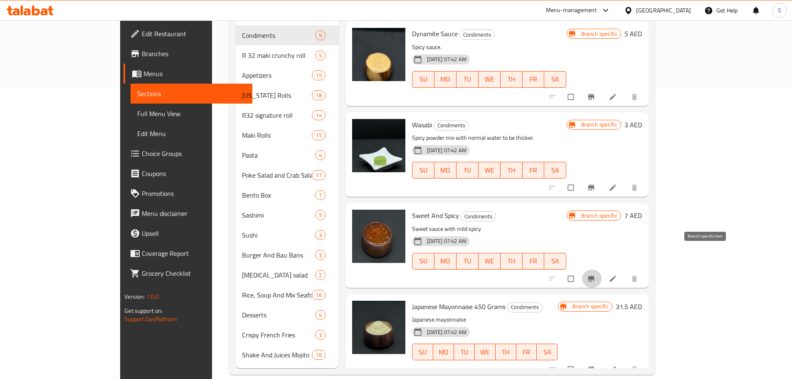
click at [594, 276] on icon "Branch-specific-item" at bounding box center [591, 278] width 6 height 5
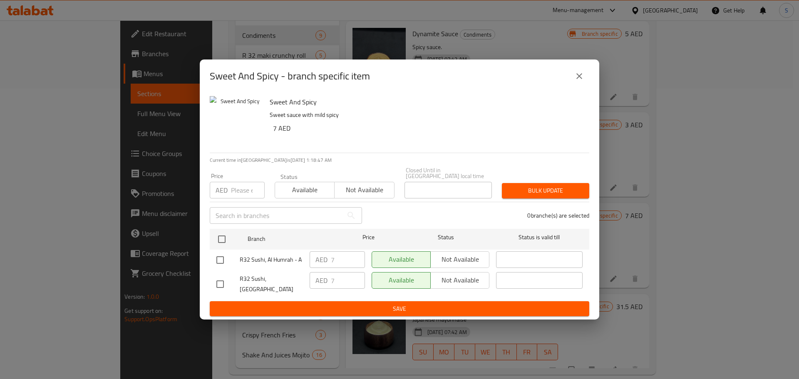
click at [582, 75] on icon "close" at bounding box center [579, 76] width 10 height 10
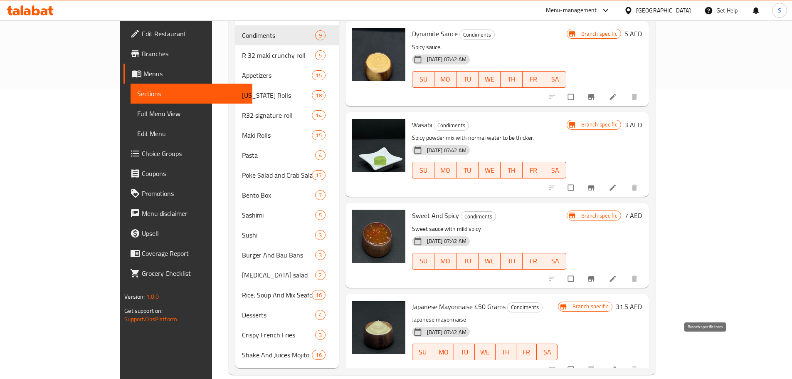
click at [596, 365] on icon "Branch-specific-item" at bounding box center [591, 369] width 8 height 8
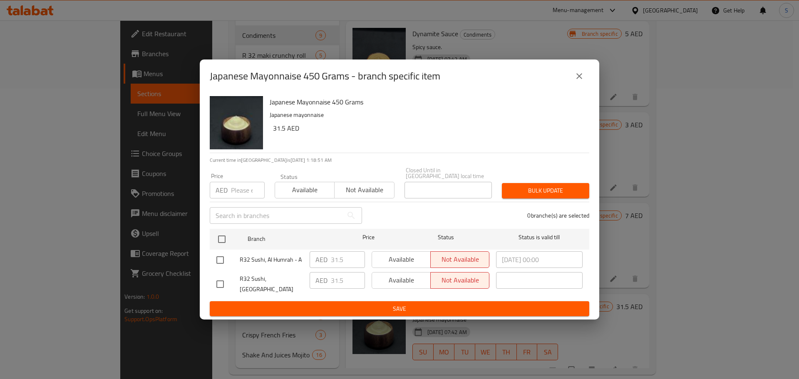
click at [582, 80] on icon "close" at bounding box center [579, 76] width 10 height 10
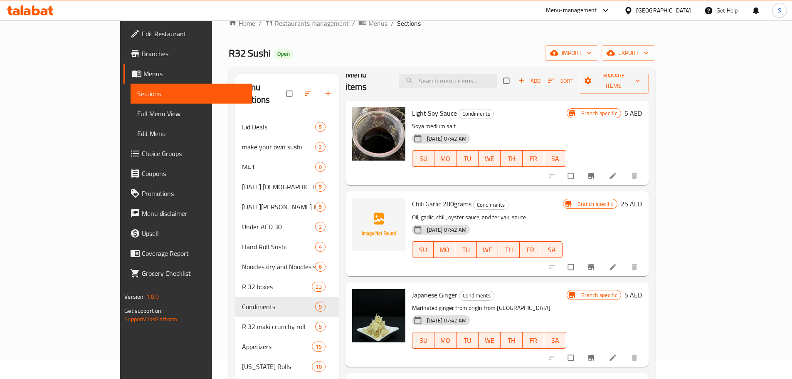
scroll to position [0, 0]
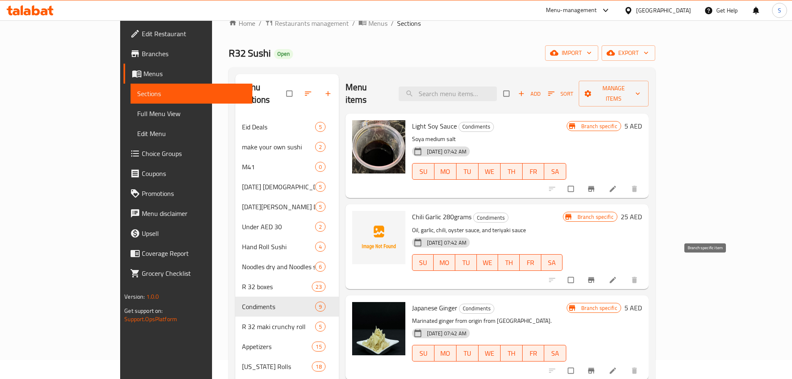
click at [596, 276] on icon "Branch-specific-item" at bounding box center [591, 280] width 8 height 8
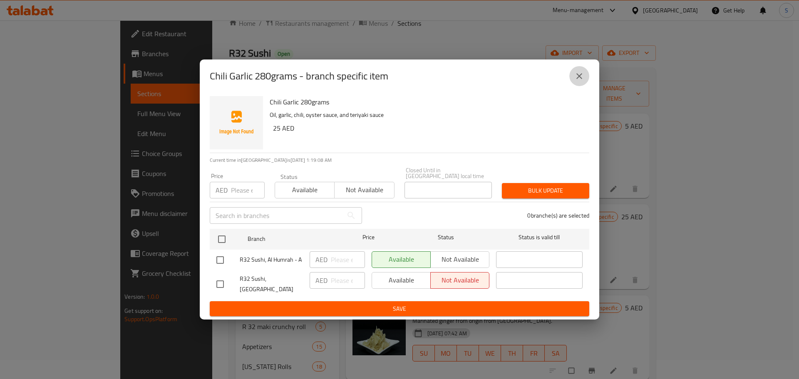
click at [579, 79] on icon "close" at bounding box center [579, 76] width 6 height 6
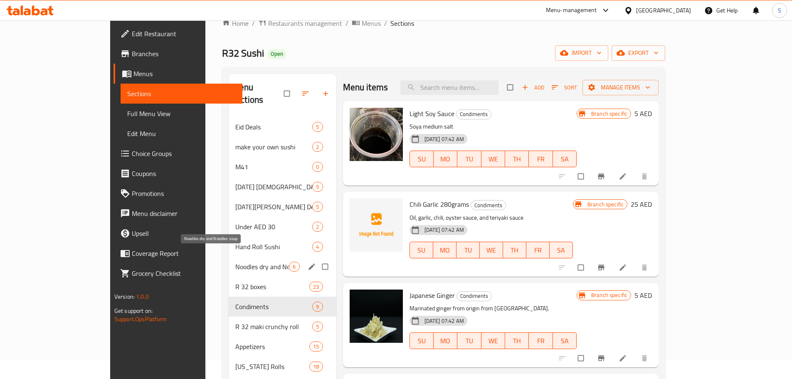
click at [241, 262] on span "Noodles dry and Noodles soup" at bounding box center [262, 267] width 54 height 10
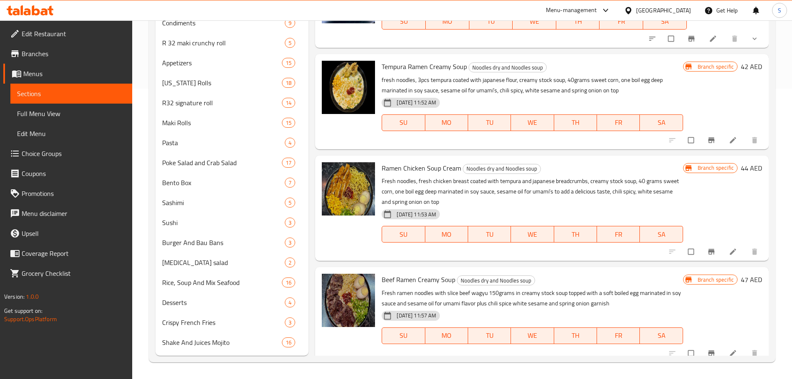
scroll to position [55, 0]
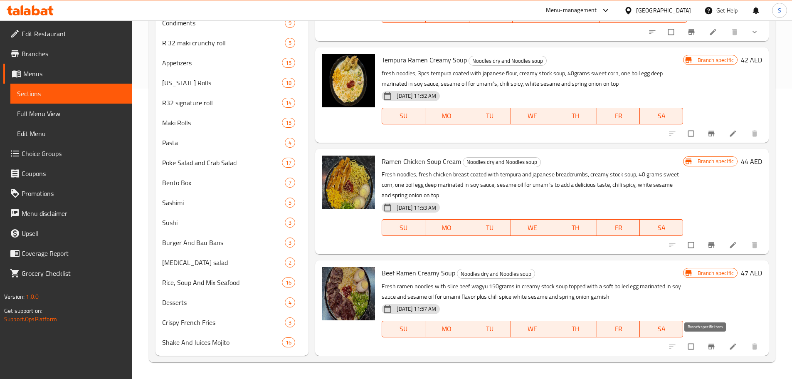
click at [708, 343] on icon "Branch-specific-item" at bounding box center [712, 346] width 8 height 8
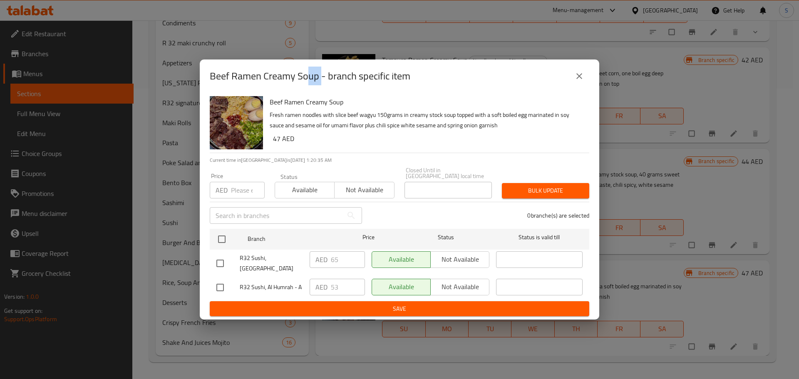
drag, startPoint x: 322, startPoint y: 78, endPoint x: 310, endPoint y: 77, distance: 11.7
click at [310, 77] on h2 "Beef Ramen Creamy Soup - branch specific item" at bounding box center [310, 75] width 200 height 13
click at [307, 80] on h2 "Beef Ramen Creamy Soup - branch specific item" at bounding box center [310, 75] width 200 height 13
copy h2 "Beef Ramen Creamy Soup"
drag, startPoint x: 318, startPoint y: 80, endPoint x: 203, endPoint y: 83, distance: 114.8
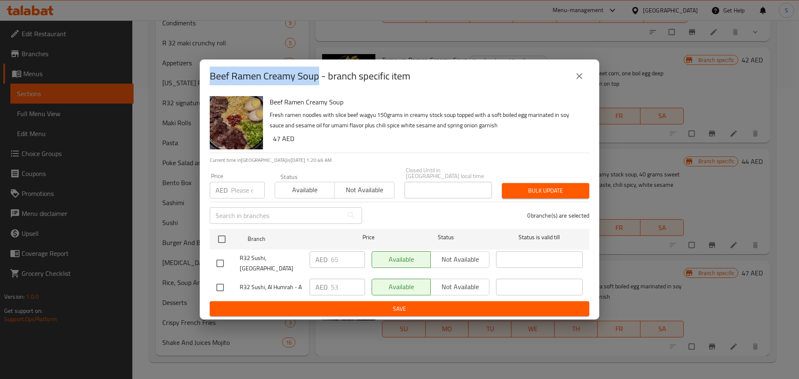
click at [203, 83] on div "Beef Ramen Creamy Soup - branch specific item" at bounding box center [399, 75] width 399 height 33
click at [582, 72] on button "close" at bounding box center [579, 76] width 20 height 20
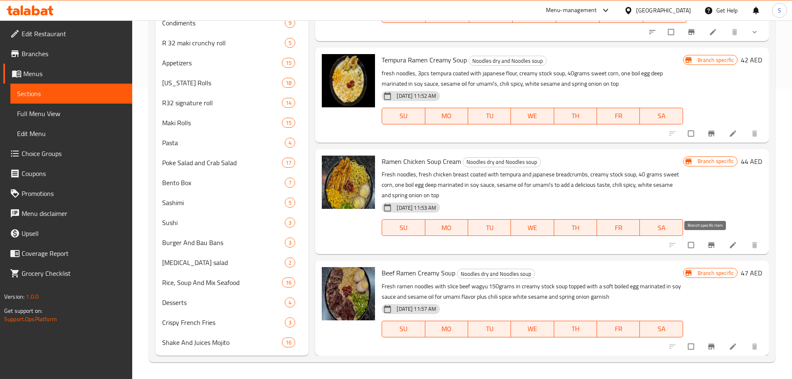
click at [708, 245] on icon "Branch-specific-item" at bounding box center [711, 244] width 6 height 5
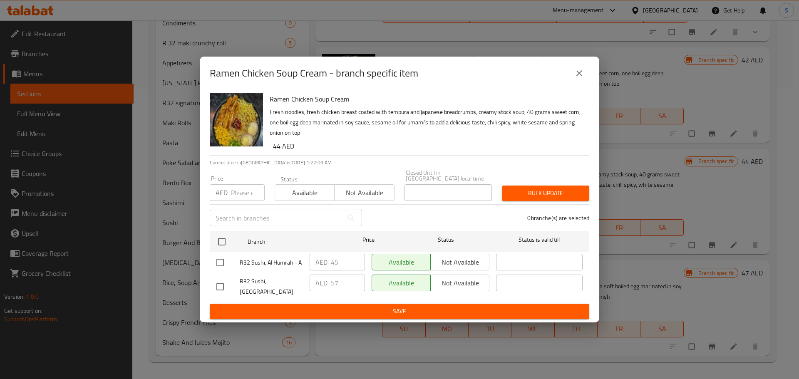
click at [580, 72] on icon "close" at bounding box center [579, 73] width 10 height 10
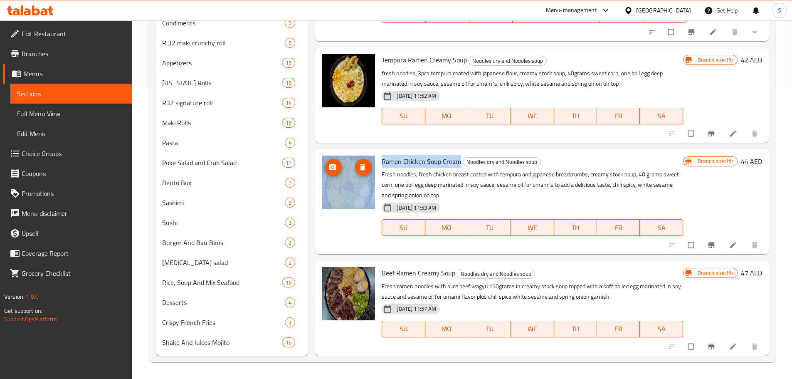
drag, startPoint x: 459, startPoint y: 165, endPoint x: 359, endPoint y: 153, distance: 100.5
click at [366, 159] on div "Ramen Chicken Soup Cream Noodles dry and Noodles soup Fresh noodles, fresh chic…" at bounding box center [542, 201] width 447 height 99
copy div "Ramen Chicken Soup Cream"
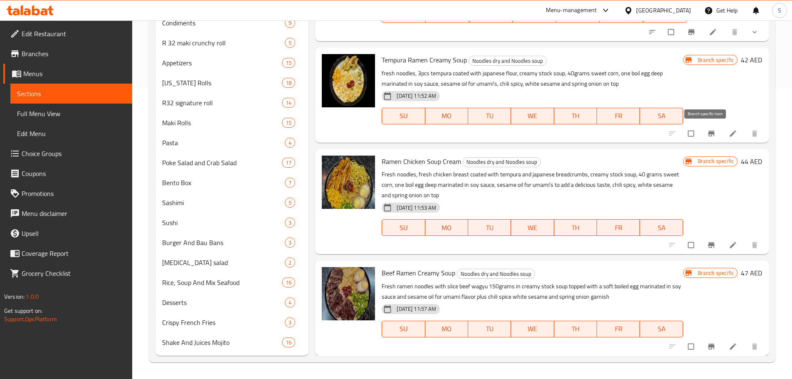
click at [708, 133] on icon "Branch-specific-item" at bounding box center [711, 133] width 6 height 5
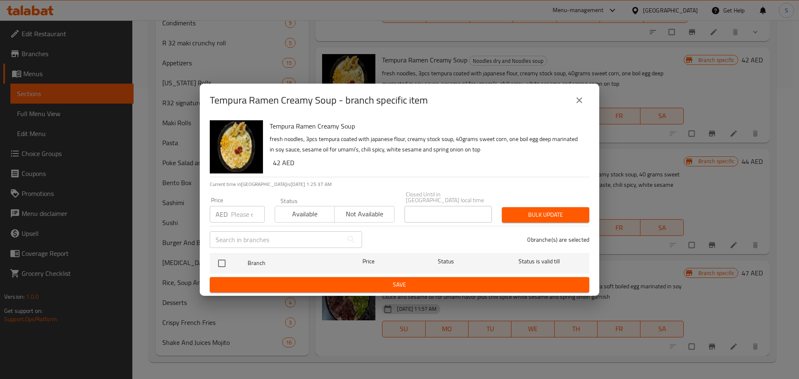
click at [577, 102] on icon "close" at bounding box center [579, 100] width 6 height 6
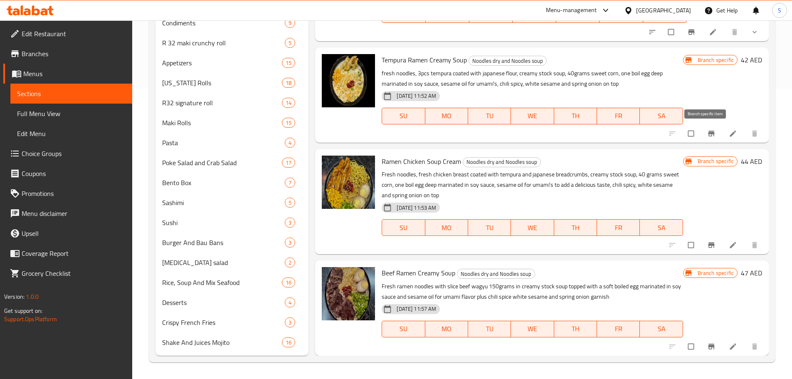
click at [708, 136] on icon "Branch-specific-item" at bounding box center [712, 133] width 8 height 8
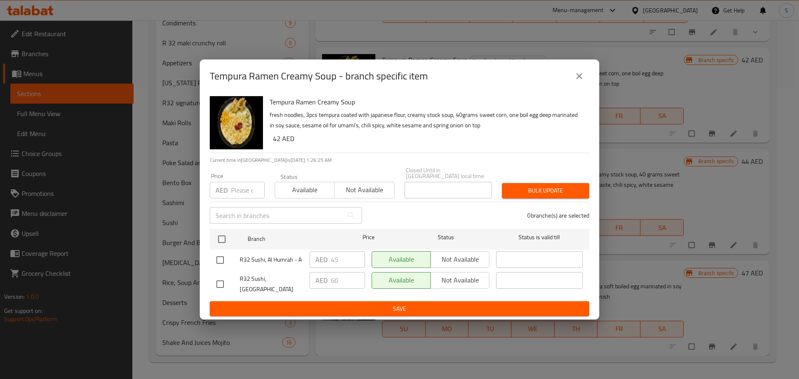
click at [582, 79] on icon "close" at bounding box center [579, 76] width 10 height 10
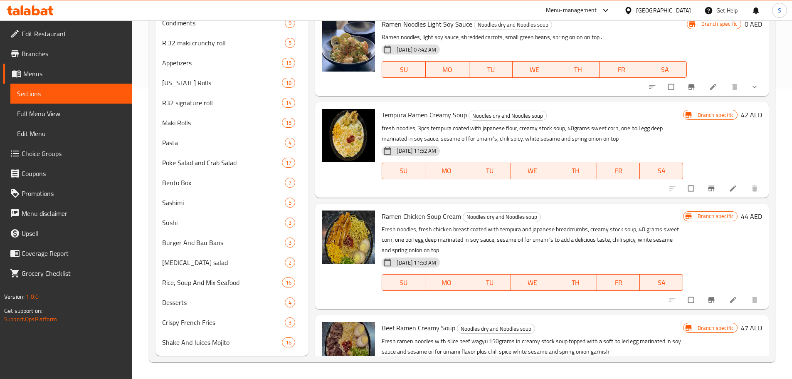
scroll to position [84, 0]
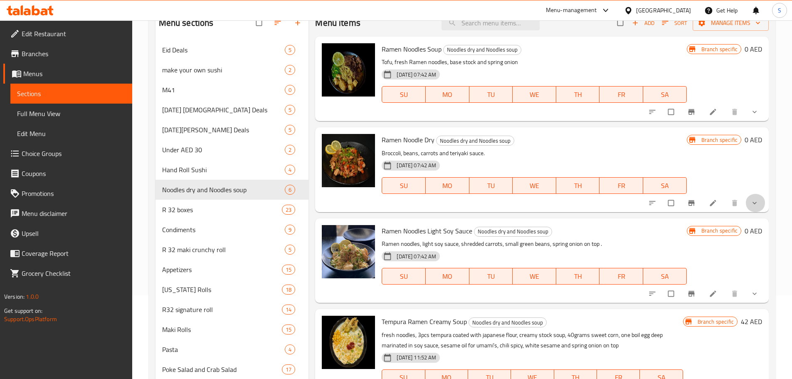
click at [746, 202] on button "show more" at bounding box center [756, 203] width 20 height 18
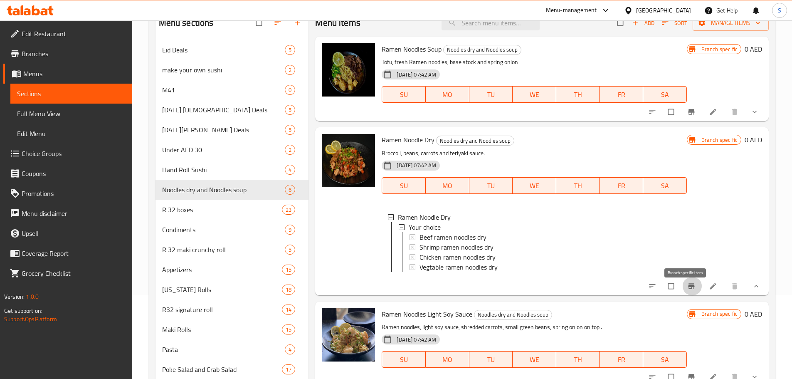
click at [690, 290] on span "Branch-specific-item" at bounding box center [693, 286] width 10 height 8
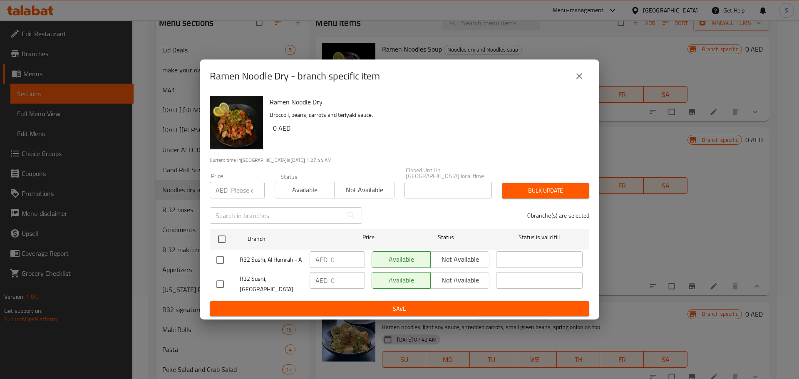
click at [578, 78] on icon "close" at bounding box center [579, 76] width 10 height 10
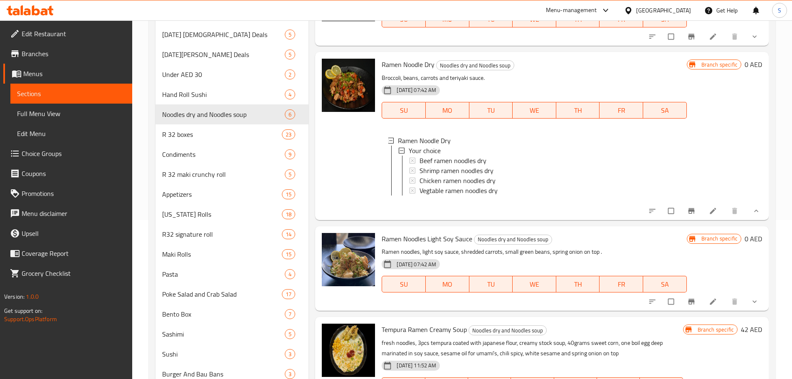
scroll to position [21, 0]
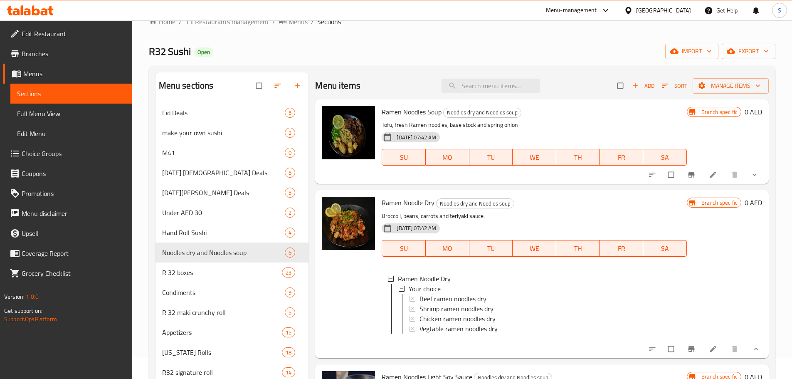
click at [632, 85] on icon "button" at bounding box center [635, 86] width 8 height 8
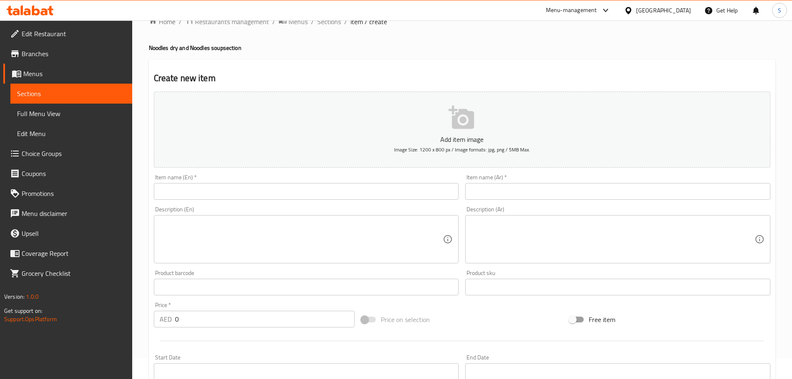
drag, startPoint x: 713, startPoint y: 73, endPoint x: 649, endPoint y: 89, distance: 65.6
click at [713, 73] on h2 "Create new item" at bounding box center [462, 78] width 617 height 12
click at [173, 190] on input "text" at bounding box center [306, 191] width 305 height 17
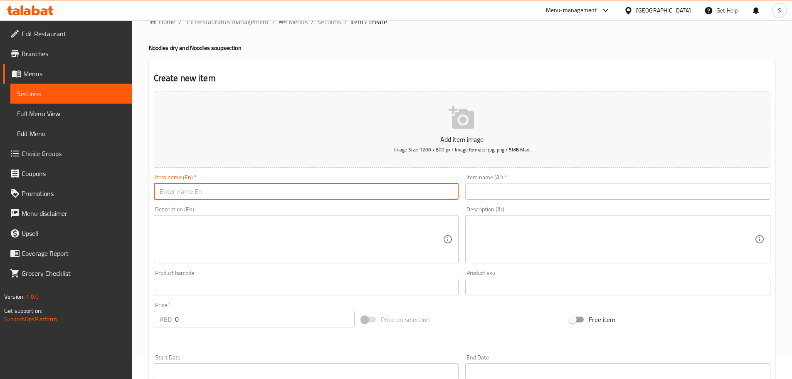
paste input "RAMEN DRY TERIYAKI"
click at [199, 189] on input "RAMEN DRY TERIYAKI" at bounding box center [306, 191] width 305 height 17
paste input "amen Dry Teriyaki Vegetables"
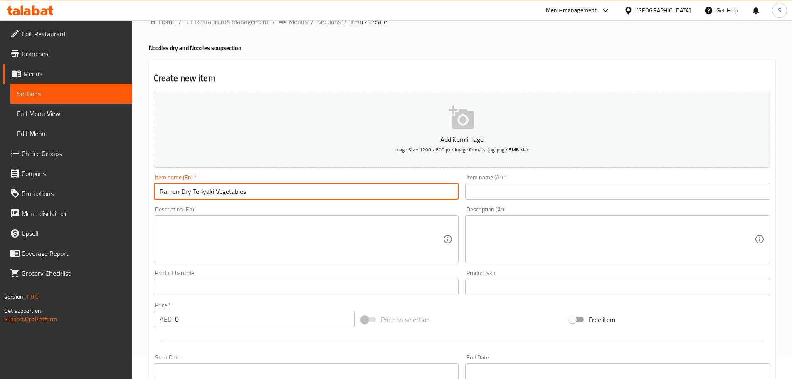
type input "Ramen Dry Teriyaki Vegetables"
click at [496, 197] on input "text" at bounding box center [617, 191] width 305 height 17
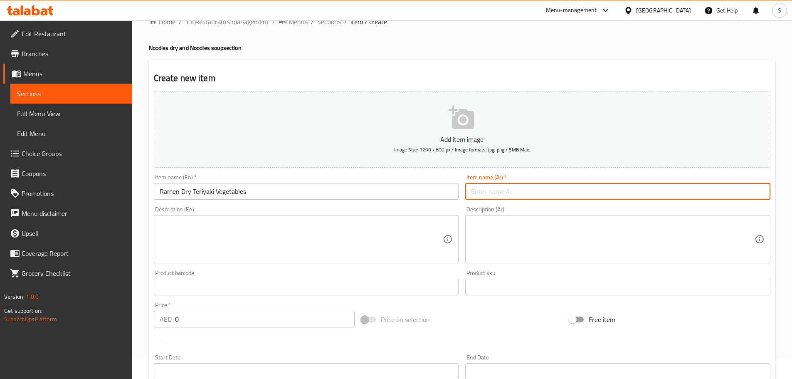
paste input "رامين خضراوات ترياكي جافة"
drag, startPoint x: 475, startPoint y: 194, endPoint x: 468, endPoint y: 192, distance: 6.9
click at [468, 192] on input "رامين خضراوات ترياكي جافة" at bounding box center [617, 191] width 305 height 17
click at [515, 193] on input "رامين خضراوات ترياكي جاف" at bounding box center [617, 191] width 305 height 17
type input "[PERSON_NAME] ترياكي جاف"
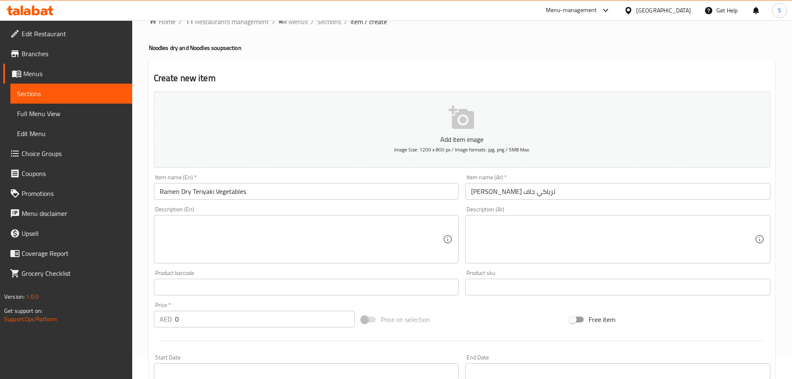
click at [745, 175] on div "Item name (Ar)   * رامين خضروات ترياكي جاف Item name (Ar) *" at bounding box center [617, 186] width 305 height 25
click at [355, 229] on textarea at bounding box center [302, 240] width 284 height 40
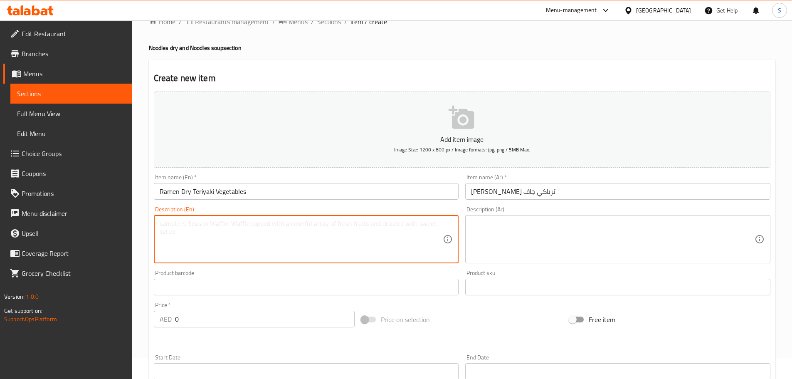
paste textarea "Fresh noodles with broccoli, beans, carrots, teriyaki sauce and"
click at [350, 226] on textarea "Fresh noodles with broccoli, beans, carrots, teriyaki sauce and" at bounding box center [302, 240] width 284 height 40
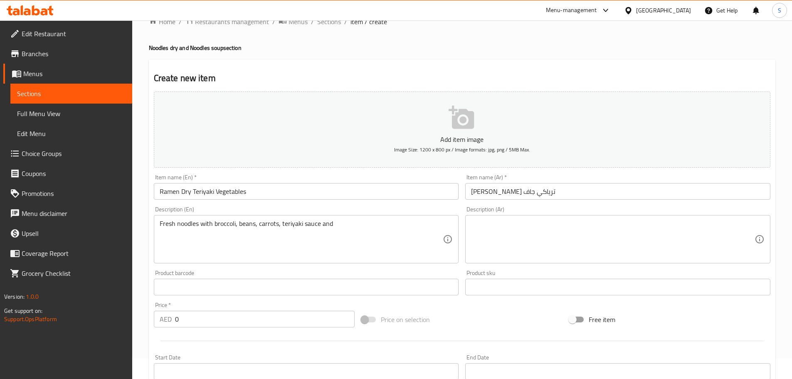
click at [710, 232] on textarea at bounding box center [613, 240] width 284 height 40
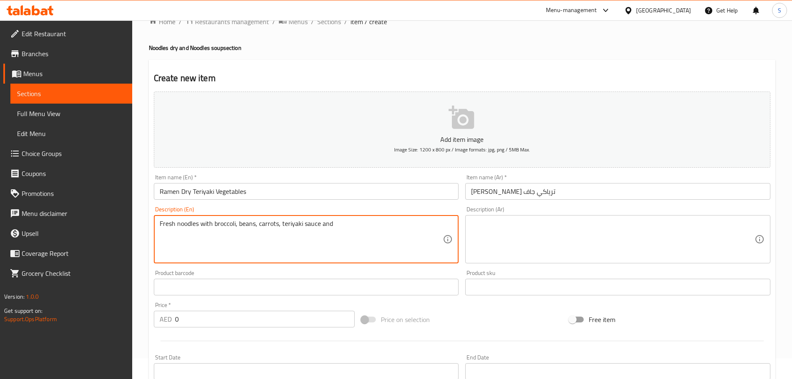
paste textarea "spring onion, lemon slice on top"
click at [429, 223] on textarea "Fresh noodles with broccoli, beans, carrots, teriyaki sauce and spring onion, l…" at bounding box center [302, 240] width 284 height 40
click at [427, 225] on textarea "Fresh noodles with broccoli, beans, carrots, teriyaki sauce and spring onion, l…" at bounding box center [302, 240] width 284 height 40
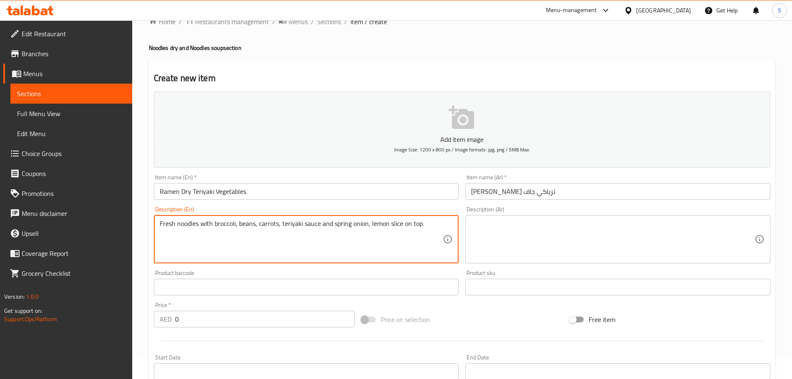
click at [428, 225] on textarea "Fresh noodles with broccoli, beans, carrots, teriyaki sauce and spring onion, l…" at bounding box center [302, 240] width 284 height 40
type textarea "Fresh noodles with broccoli, beans, carrots, teriyaki sauce and spring onion, l…"
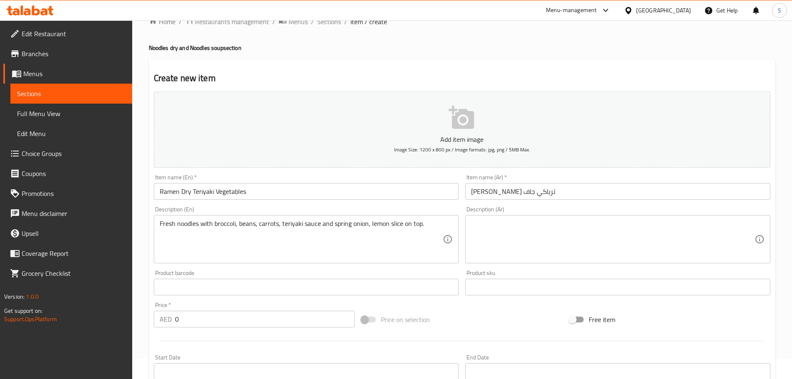
click at [475, 218] on div "Description (Ar)" at bounding box center [617, 239] width 305 height 48
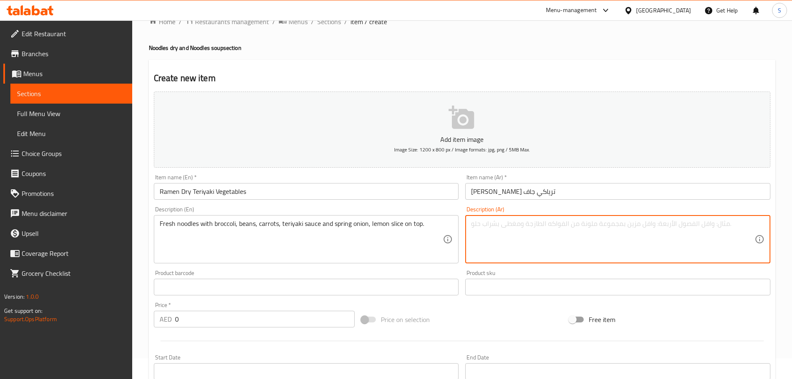
paste textarea "نودلز طازجة مع البروكلي والفاصوليا والجزر وصلصة التيرياكي والبصل الأخضر وشريحة …"
click at [704, 228] on textarea "نودلز طازجة مع البروكلي والفاصوليا والجزر وصلصة التيرياكي والبصل الأخضر وشريحة …" at bounding box center [613, 240] width 284 height 40
click at [680, 225] on textarea "نودلز طازجة مع بروكلي والفاصوليا والجزر وصلصة التيرياكي والبصل الأخضر وشريحة ال…" at bounding box center [613, 240] width 284 height 40
click at [679, 226] on textarea "نودلز طازجة مع بروكلي والفاصوليا والجزر وصلصة التيرياكي والبصل الأخضر وشريحة ال…" at bounding box center [613, 240] width 284 height 40
click at [673, 226] on textarea "نودلز طازجة مع بروكلي، الفاصوليا والجزر وصلصة التيرياكي والبصل الأخضر وشريحة ال…" at bounding box center [613, 240] width 284 height 40
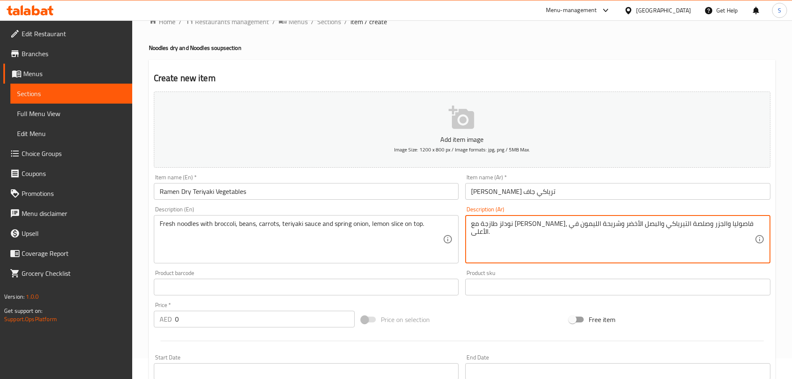
drag, startPoint x: 649, startPoint y: 224, endPoint x: 651, endPoint y: 237, distance: 13.1
click at [649, 224] on textarea "نودلز طازجة مع بروكلي، فاصوليا والجزر وصلصة التيرياكي والبصل الأخضر وشريحة اللي…" at bounding box center [613, 240] width 284 height 40
click at [645, 225] on textarea "نودلز طازجة مع بروكلي، فاصوليا، الجزر وصلصة التيرياكي والبصل الأخضر وشريحة اللي…" at bounding box center [613, 240] width 284 height 40
click at [631, 225] on textarea "نودلز طازجة مع بروكلي، فاصوليا، جزر وصلصة التيرياكي والبصل الأخضر وشريحة الليمو…" at bounding box center [613, 240] width 284 height 40
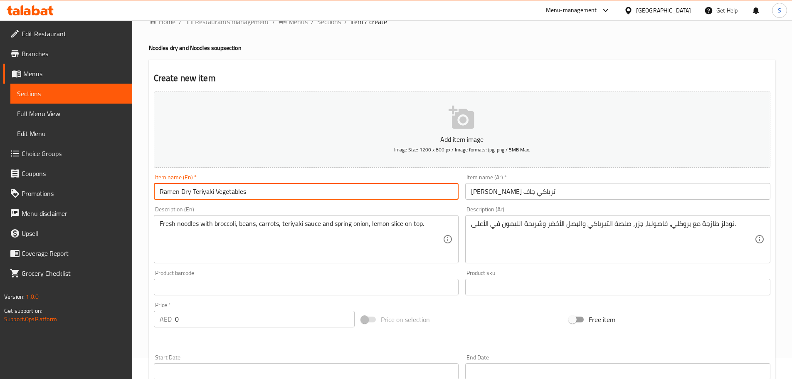
drag, startPoint x: 214, startPoint y: 195, endPoint x: 193, endPoint y: 194, distance: 21.6
click at [193, 194] on input "Ramen Dry Teriyaki Vegetables" at bounding box center [306, 191] width 305 height 17
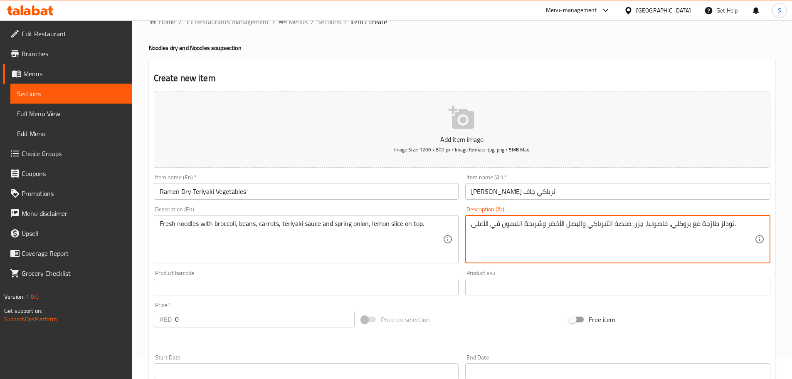
drag, startPoint x: 612, startPoint y: 225, endPoint x: 589, endPoint y: 228, distance: 23.4
paste textarea "ت"
drag, startPoint x: 579, startPoint y: 225, endPoint x: 580, endPoint y: 234, distance: 9.2
click at [579, 226] on textarea "نودلز طازجة مع بروكلي، فاصوليا، جزر، صلصة ترياكي والبصل الأخضر وشريحة الليمون ف…" at bounding box center [613, 240] width 284 height 40
drag, startPoint x: 561, startPoint y: 227, endPoint x: 563, endPoint y: 230, distance: 4.3
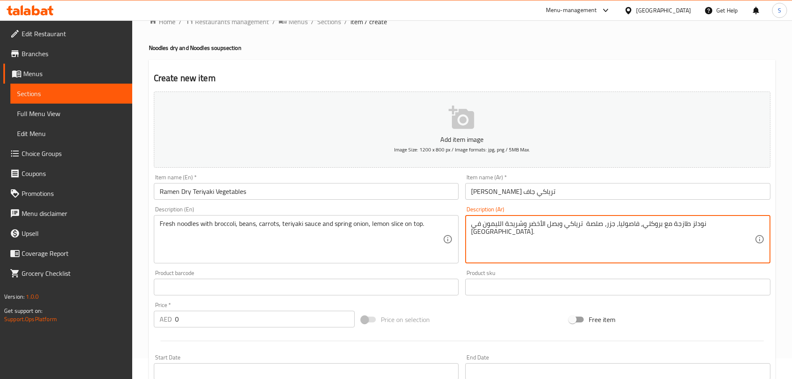
click at [562, 227] on textarea "نودلز طازجة مع بروكلي، فاصوليا، جزر، صلصة ترياكي وبصل الأخضر وشريحة الليمون في …" at bounding box center [613, 240] width 284 height 40
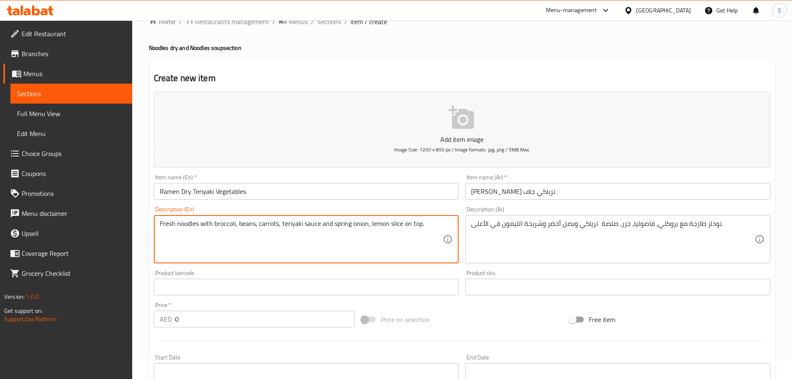
drag, startPoint x: 255, startPoint y: 225, endPoint x: 239, endPoint y: 226, distance: 16.2
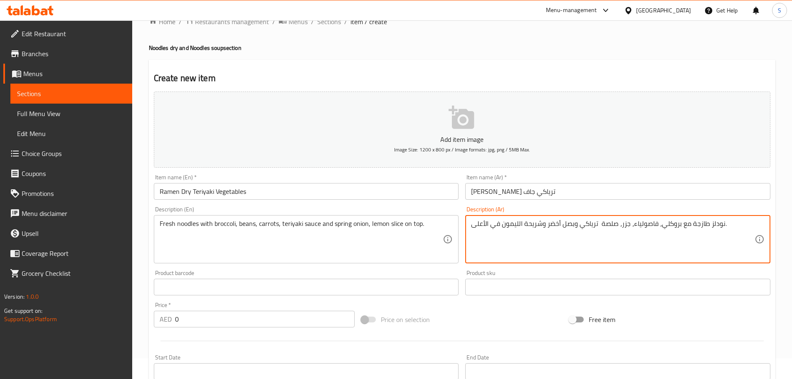
type textarea "نودلز طازجة مع بروكلي، فاصولياء، جزر، صلصة ترياكي وبصل أخضر وشريحة الليمون في ا…"
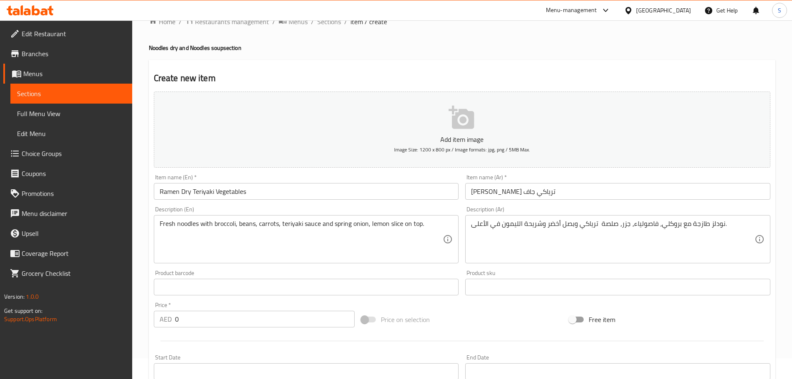
click at [775, 210] on div "Create new item Add item image Image Size: 1200 x 800 px / Image formats: jpg, …" at bounding box center [462, 302] width 627 height 484
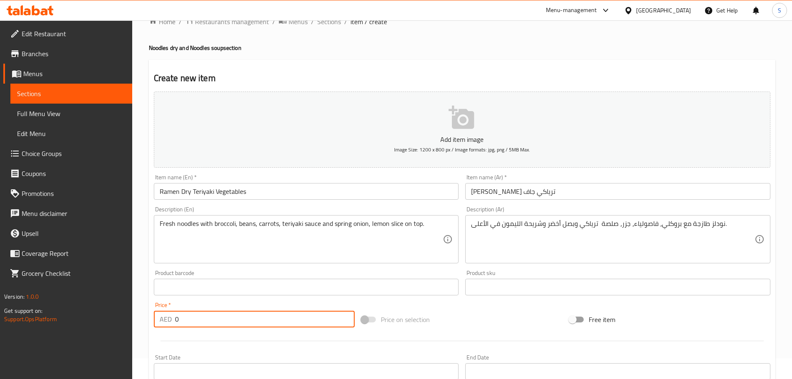
drag, startPoint x: 184, startPoint y: 322, endPoint x: 168, endPoint y: 323, distance: 16.3
click at [168, 323] on div "AED 0 Price *" at bounding box center [254, 319] width 201 height 17
type input "48"
click at [221, 192] on input "Ramen Dry Teriyaki Vegetables" at bounding box center [306, 191] width 305 height 17
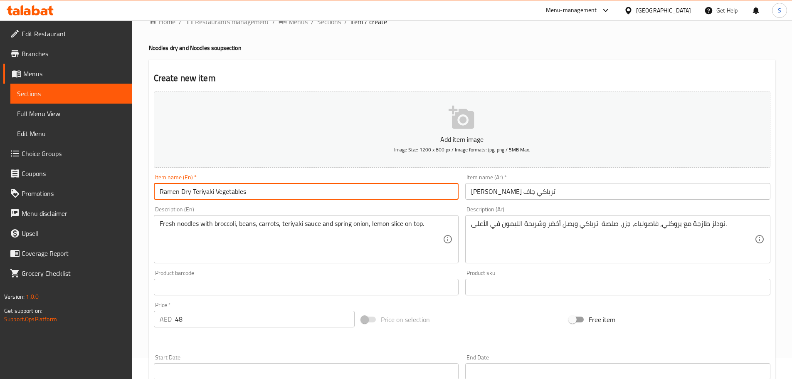
click at [221, 192] on input "Ramen Dry Teriyaki Vegetables" at bounding box center [306, 191] width 305 height 17
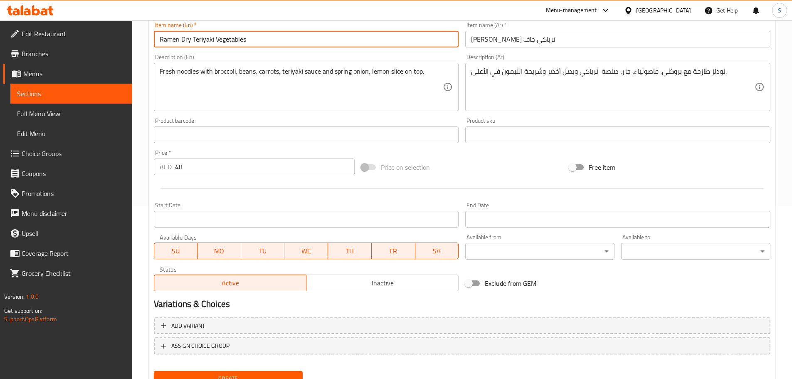
scroll to position [209, 0]
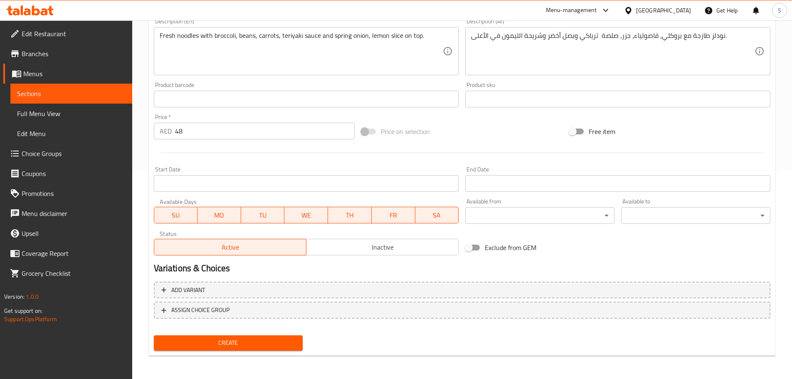
click at [283, 347] on span "Create" at bounding box center [229, 343] width 136 height 10
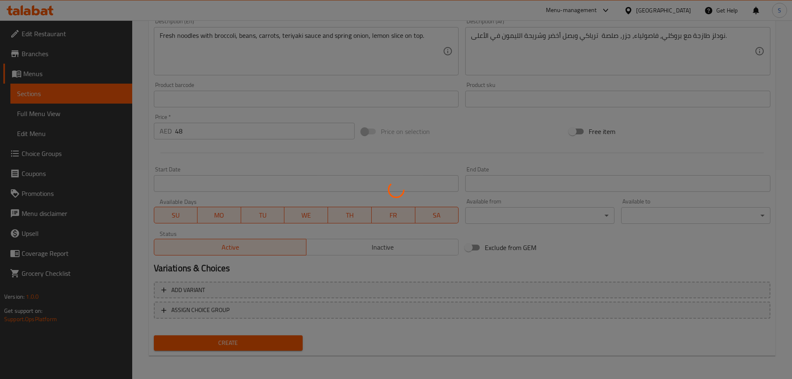
type input "0"
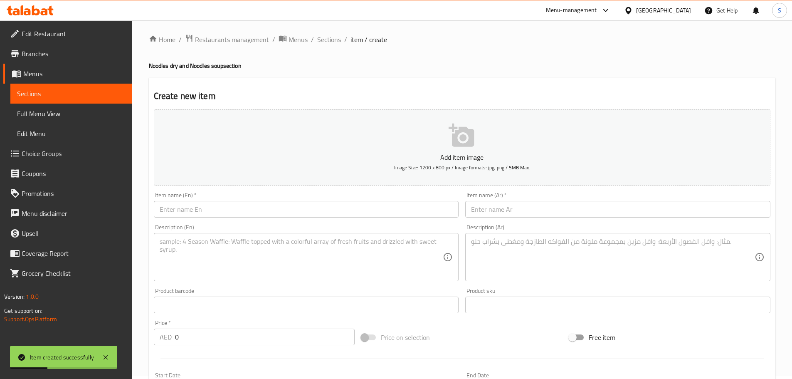
scroll to position [0, 0]
click at [327, 43] on span "Sections" at bounding box center [329, 42] width 24 height 10
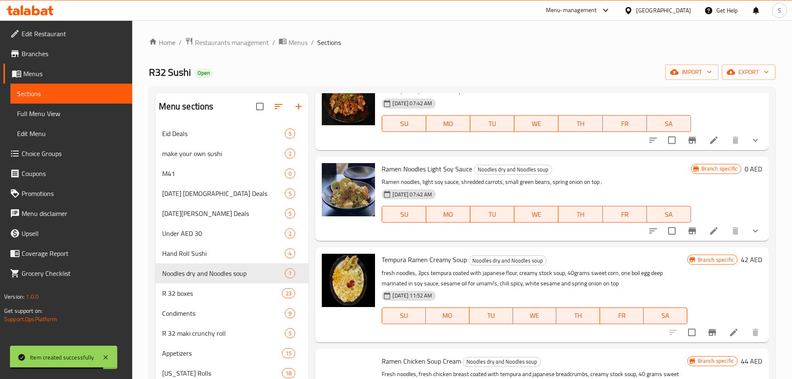
scroll to position [290, 0]
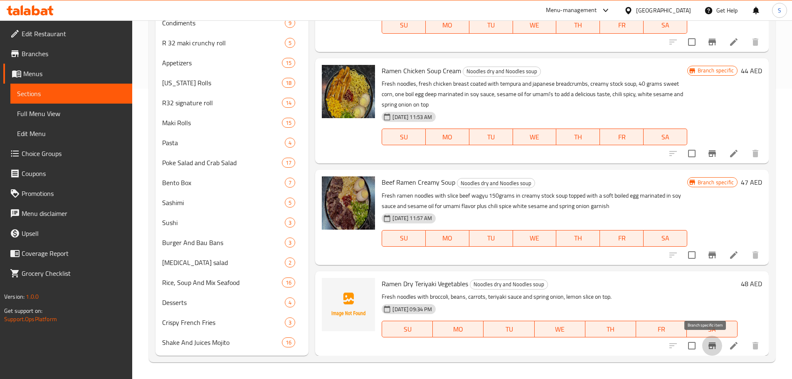
click at [709, 346] on icon "Branch-specific-item" at bounding box center [712, 345] width 7 height 7
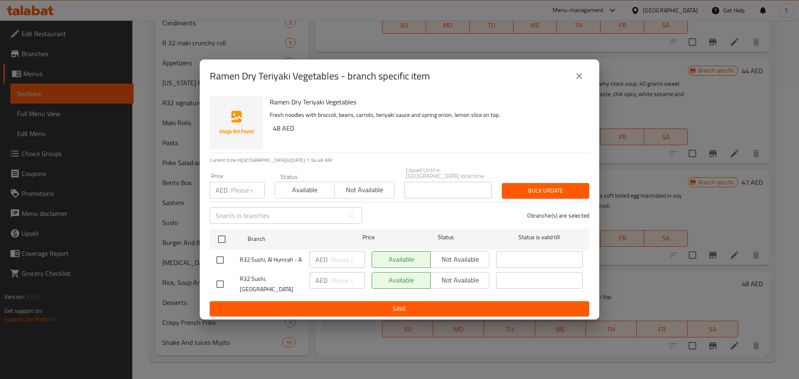
click at [225, 263] on input "checkbox" at bounding box center [219, 259] width 17 height 17
checkbox input "true"
click at [473, 262] on span "Not available" at bounding box center [460, 259] width 52 height 12
click at [441, 301] on button "Save" at bounding box center [399, 308] width 379 height 15
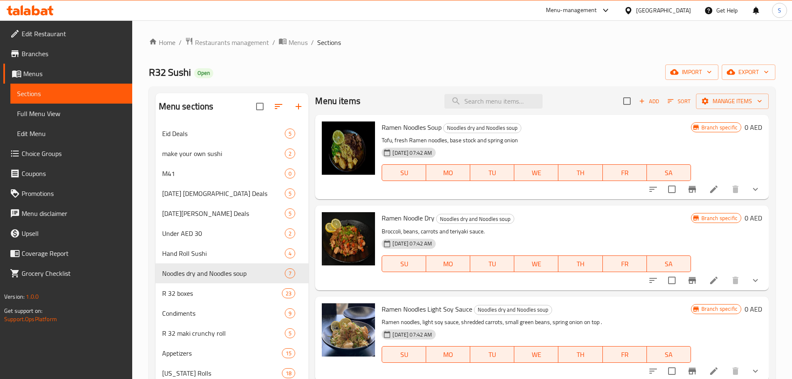
scroll to position [0, 0]
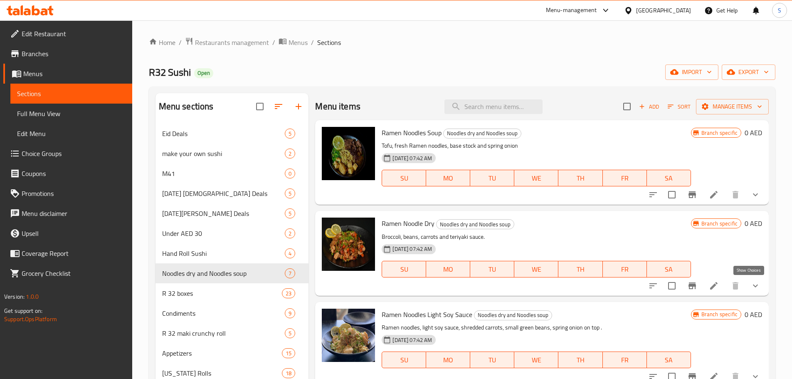
click at [751, 290] on icon "show more" at bounding box center [756, 286] width 10 height 10
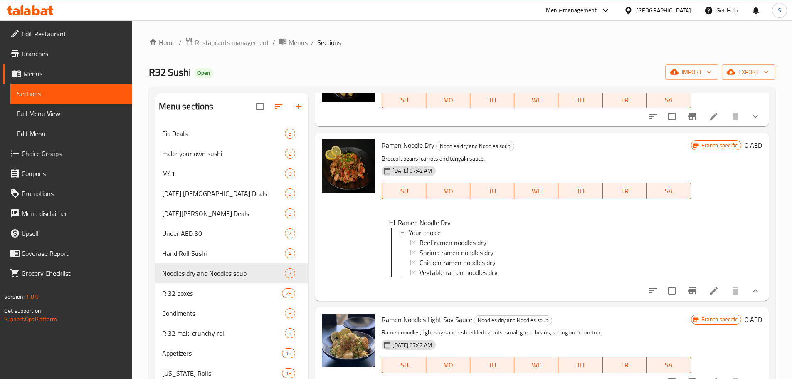
scroll to position [125, 0]
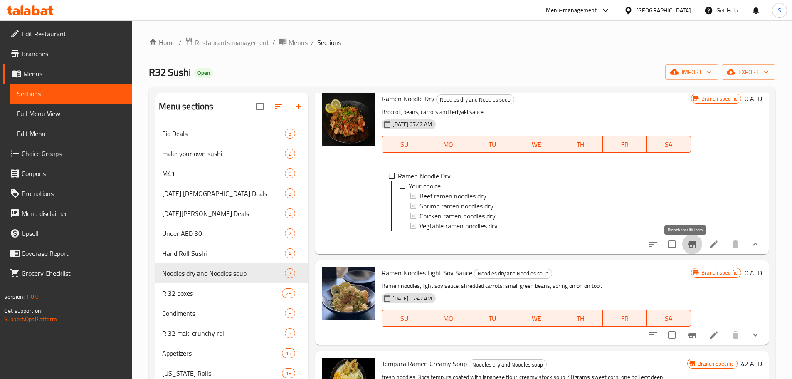
click at [688, 247] on icon "Branch-specific-item" at bounding box center [693, 244] width 10 height 10
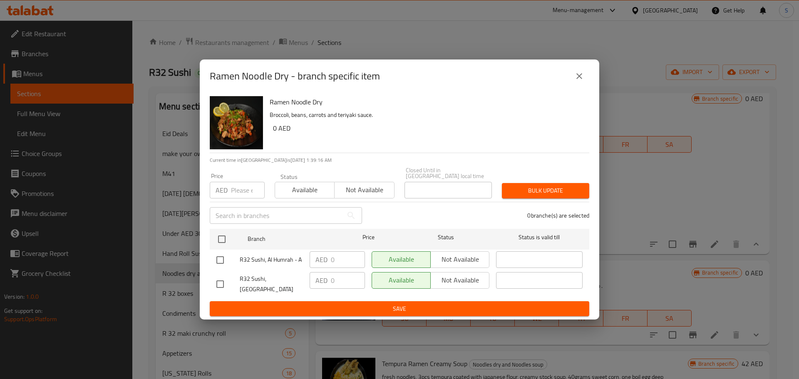
click at [222, 280] on input "checkbox" at bounding box center [219, 283] width 17 height 17
checkbox input "true"
click at [477, 276] on button "Not available" at bounding box center [459, 280] width 59 height 17
click at [473, 306] on span "Save" at bounding box center [399, 309] width 366 height 10
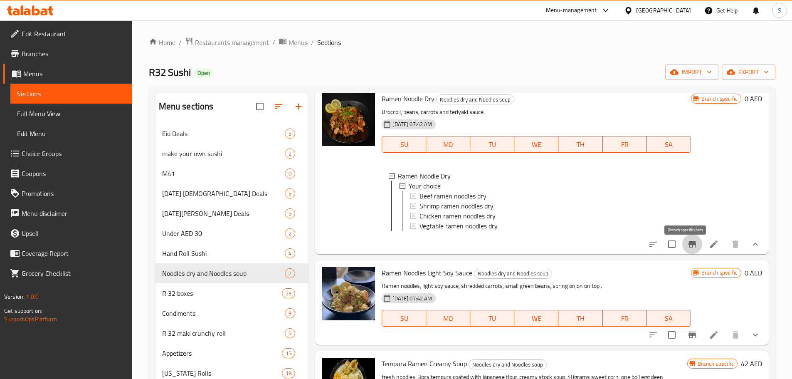
click at [689, 247] on icon "Branch-specific-item" at bounding box center [692, 244] width 7 height 7
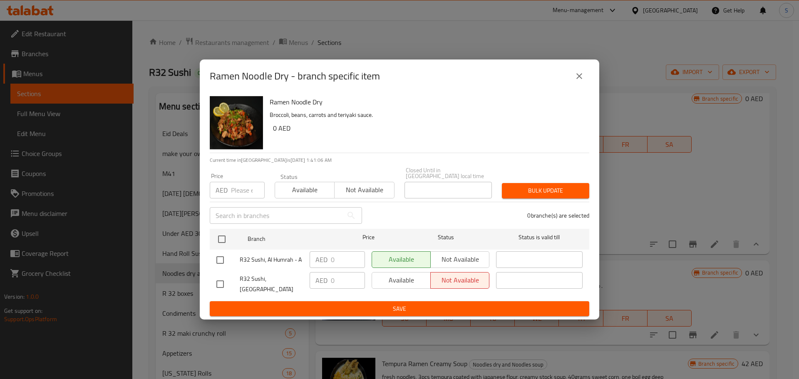
click at [581, 79] on icon "close" at bounding box center [579, 76] width 10 height 10
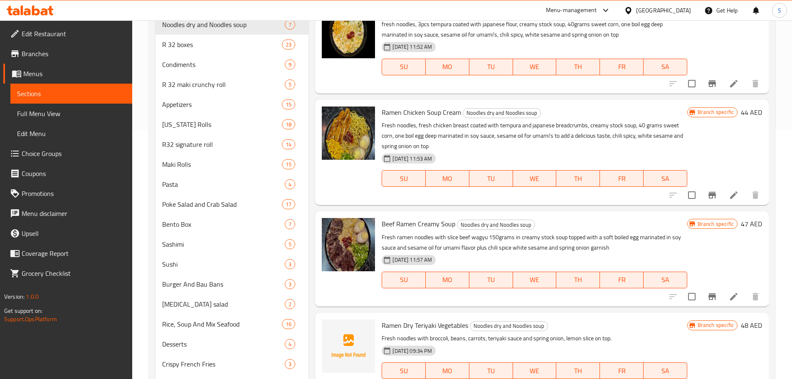
scroll to position [290, 0]
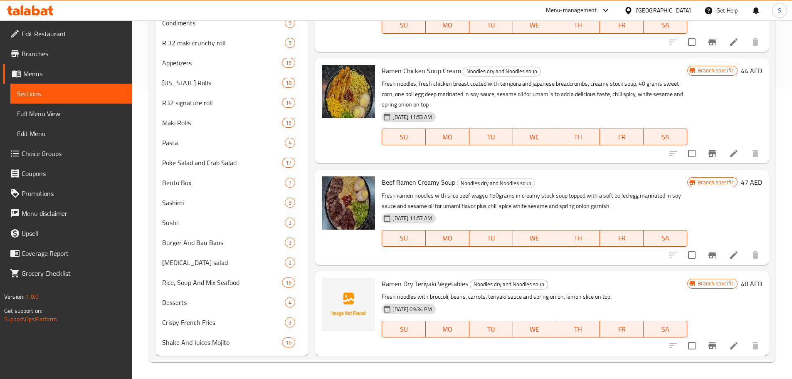
click at [447, 279] on span "Ramen Dry Teriyaki Vegetables" at bounding box center [425, 283] width 87 height 12
copy h6 "Ramen Dry Teriyaki Vegetables"
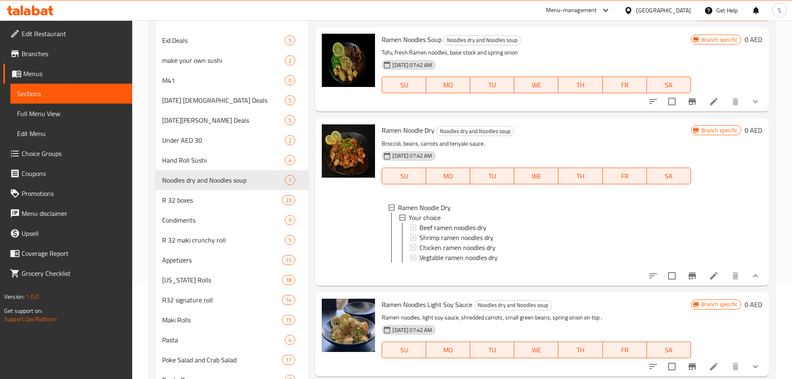
scroll to position [0, 0]
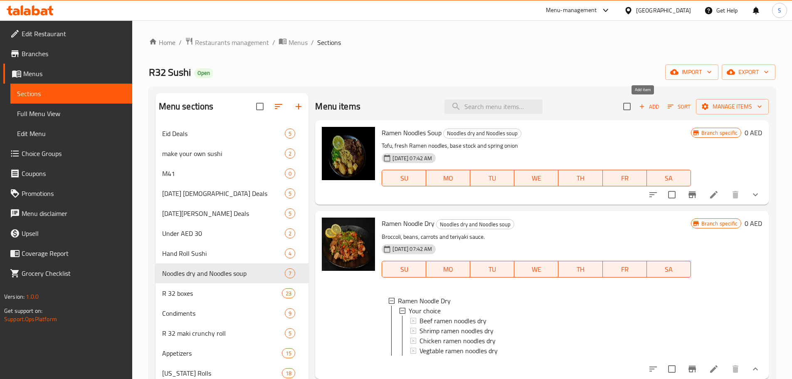
click at [643, 106] on span "Add" at bounding box center [649, 107] width 22 height 10
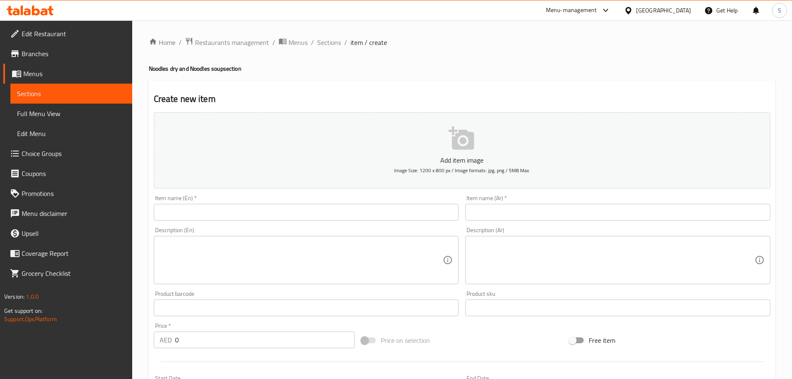
click at [213, 216] on input "text" at bounding box center [306, 212] width 305 height 17
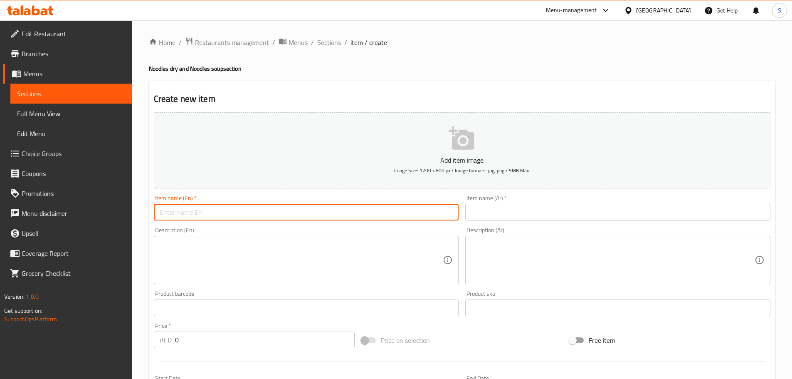
paste input "Ramen Dry Teriyaki Vegetables"
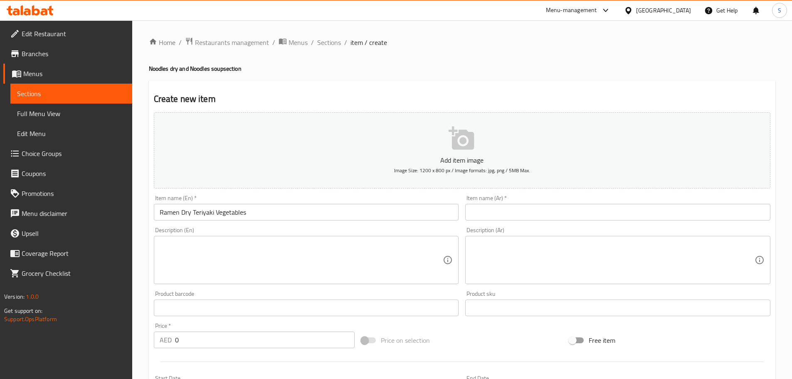
click at [456, 29] on div "Home / Restaurants management / Menus / Sections / item / create Noodles dry an…" at bounding box center [462, 303] width 660 height 567
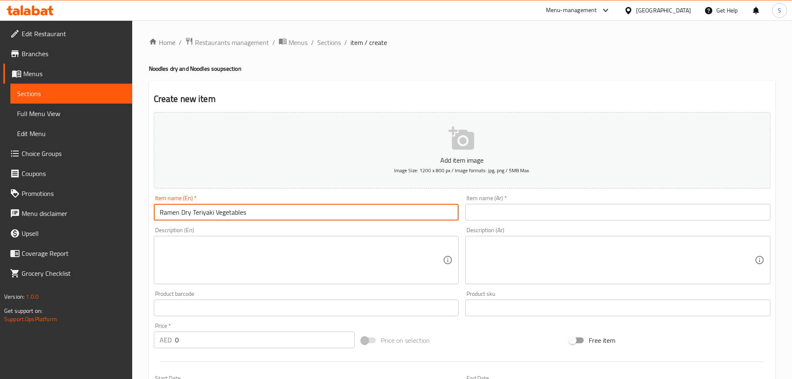
drag, startPoint x: 247, startPoint y: 215, endPoint x: 216, endPoint y: 216, distance: 31.6
click at [216, 216] on input "Ramen Dry Teriyaki Vegetables" at bounding box center [306, 212] width 305 height 17
type input "Ramen Dry Teriyaki Chicken"
click at [531, 209] on input "text" at bounding box center [617, 212] width 305 height 17
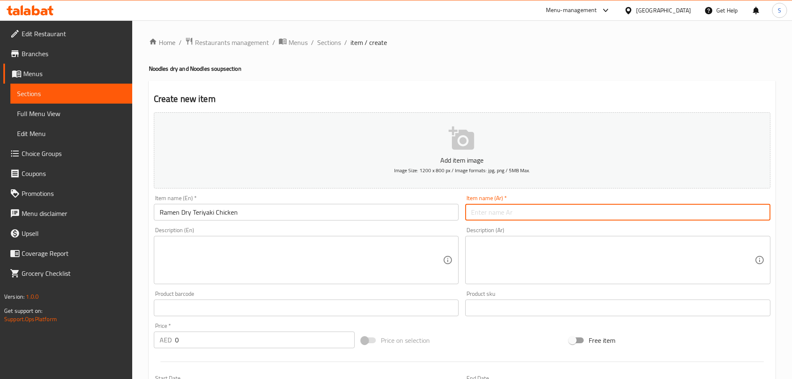
paste input "[PERSON_NAME] ترياكي جاف"
drag, startPoint x: 526, startPoint y: 215, endPoint x: 505, endPoint y: 216, distance: 20.8
click at [505, 216] on input "[PERSON_NAME] ترياكي جاف" at bounding box center [617, 212] width 305 height 17
type input "رامين دجاج ترياكي جاف"
click at [262, 250] on textarea at bounding box center [302, 260] width 284 height 40
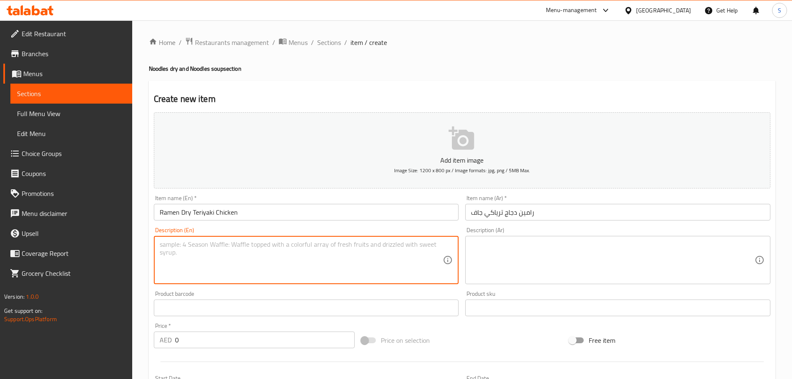
paste textarea "Fresh noodles with broccoli, beans, carrots, teriyaki sauce and spring onion, l…"
click at [215, 246] on textarea "Fresh noodles with broccoli, beans, carrots, teriyaki sauce and spring onion, l…" at bounding box center [302, 260] width 284 height 40
type textarea "Fresh noodles with chicken, broccoli, beans, carrots, teriyaki sauce and spring…"
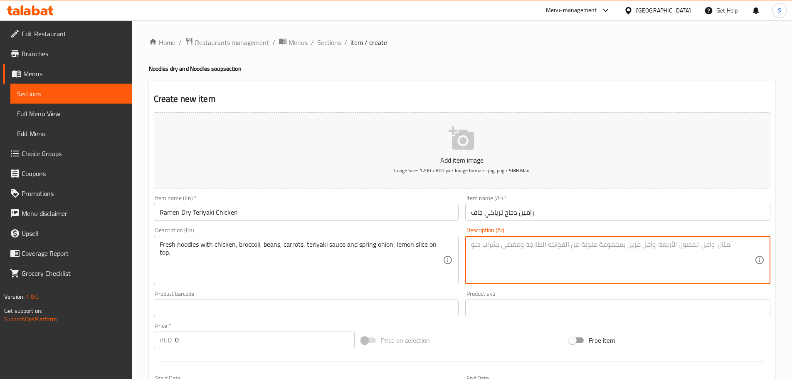
click at [510, 252] on textarea at bounding box center [613, 260] width 284 height 40
click at [512, 249] on textarea at bounding box center [613, 260] width 284 height 40
paste textarea "نودلز طازجة مع بروكلي، فاصولياء، جزر، صلصة ترياكي وبصل أخضر وشريحة الليمون في ا…"
click at [683, 250] on textarea "نودلز طازجة مع بروكلي، فاصولياء، جزر، صلصة ترياكي وبصل أخضر وشريحة الليمون في ا…" at bounding box center [613, 260] width 284 height 40
click at [682, 245] on textarea "نودلز طازجة مع بروكلي، فاصولياء، جزر، صلصة ترياكي وبصل أخضر وشريحة الليمون في ا…" at bounding box center [613, 260] width 284 height 40
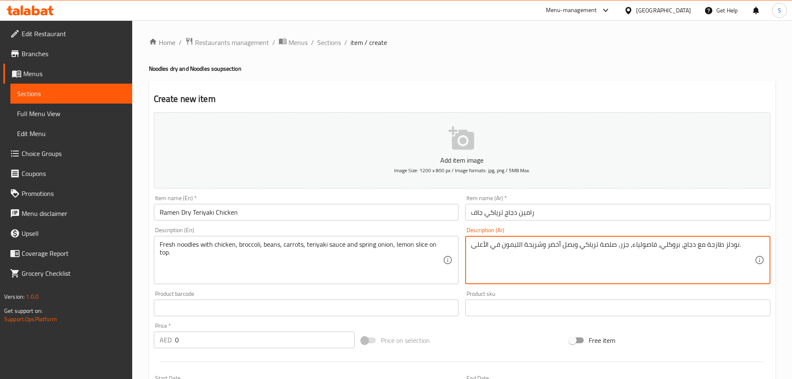
type textarea "نودلز طازجة مع دجاج، بروكلي، فاصولياء، جزر، صلصة ترياكي وبصل أخضر وشريحة الليمو…"
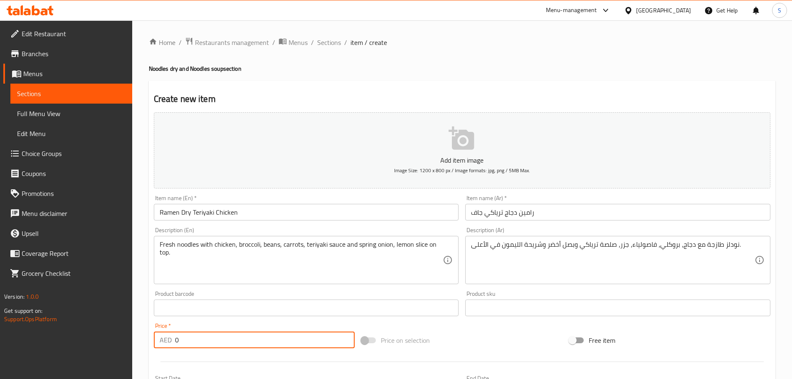
drag, startPoint x: 191, startPoint y: 347, endPoint x: 160, endPoint y: 349, distance: 31.7
click at [160, 349] on div "Price   * AED 0 Price *" at bounding box center [255, 335] width 208 height 32
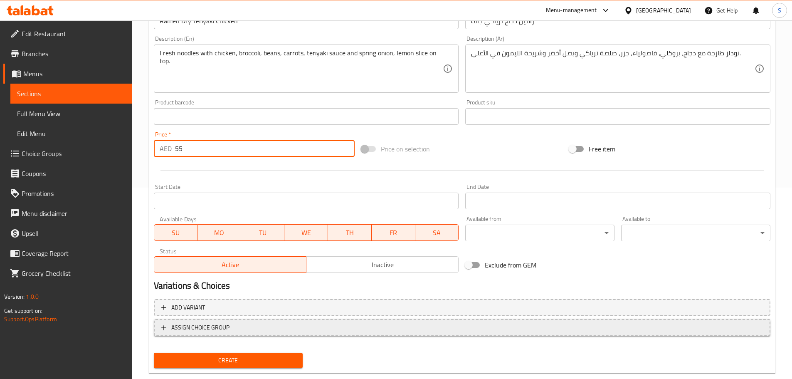
scroll to position [209, 0]
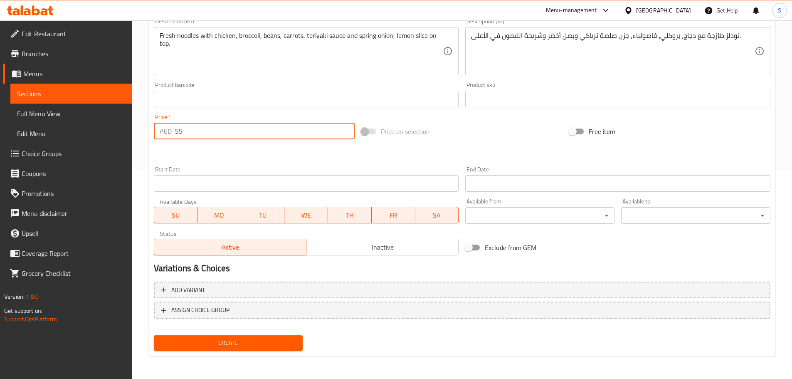
type input "55"
click at [270, 342] on span "Create" at bounding box center [229, 343] width 136 height 10
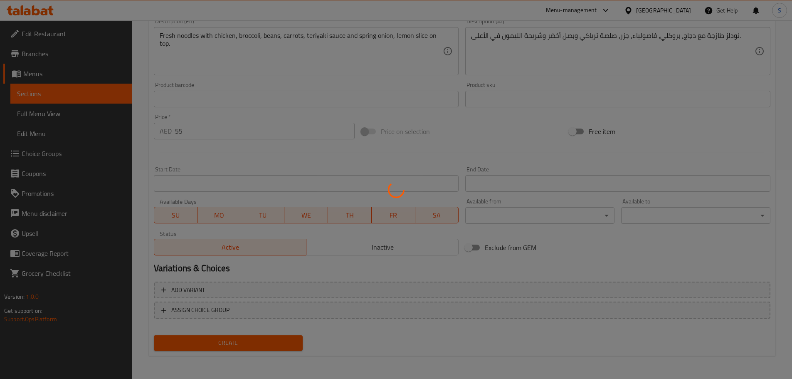
type input "0"
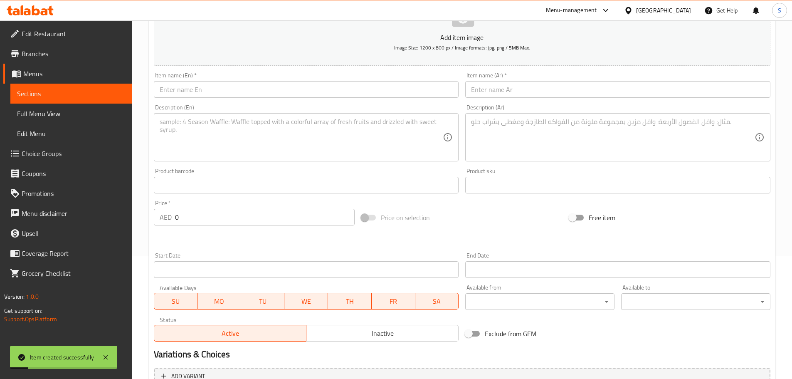
scroll to position [0, 0]
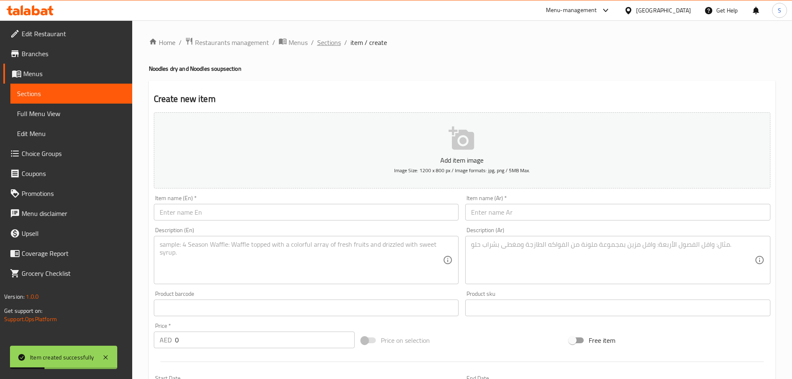
click at [328, 40] on span "Sections" at bounding box center [329, 42] width 24 height 10
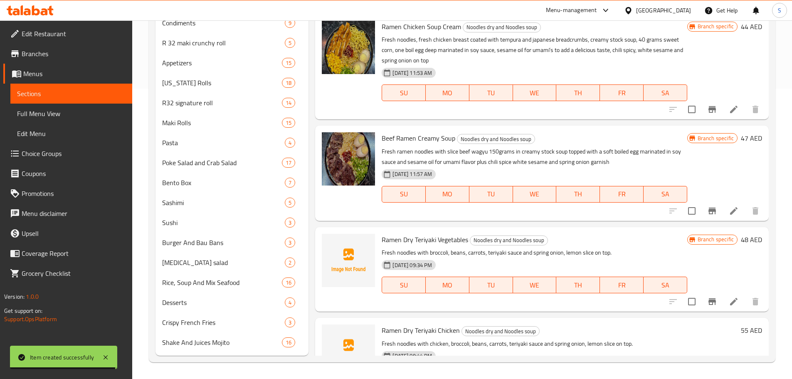
scroll to position [237, 0]
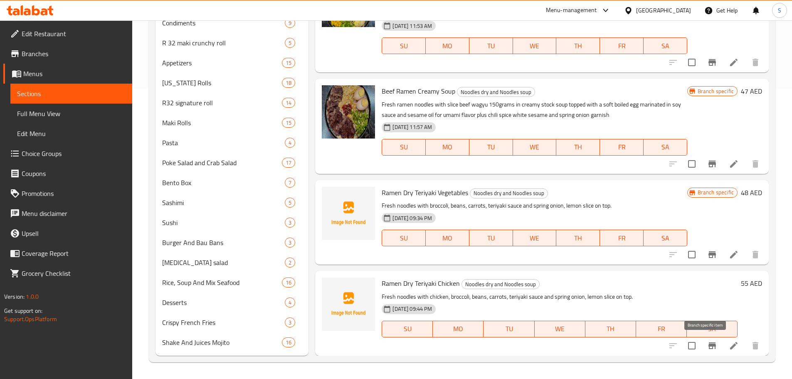
click at [709, 344] on icon "Branch-specific-item" at bounding box center [712, 345] width 7 height 7
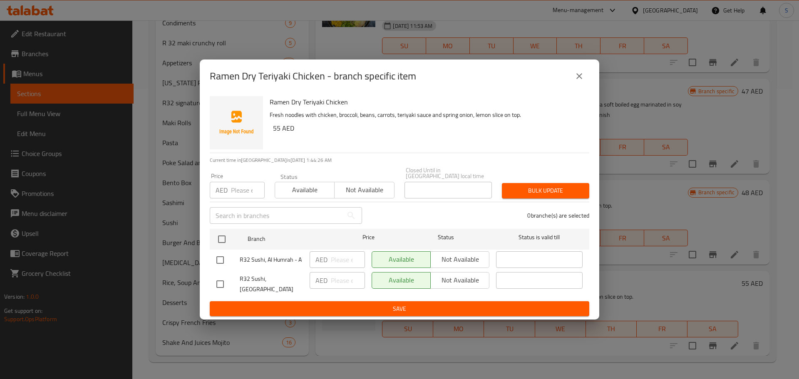
click at [225, 261] on input "checkbox" at bounding box center [219, 259] width 17 height 17
checkbox input "true"
click at [473, 260] on span "Not available" at bounding box center [460, 259] width 52 height 12
click at [457, 304] on span "Save" at bounding box center [399, 309] width 366 height 10
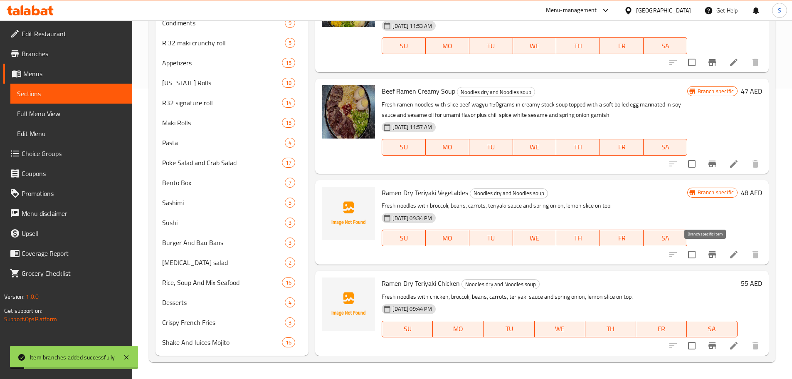
click at [709, 255] on icon "Branch-specific-item" at bounding box center [712, 254] width 7 height 7
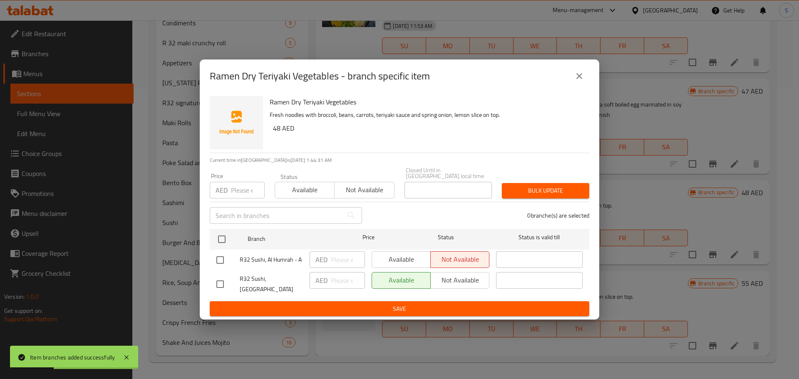
click at [582, 80] on icon "close" at bounding box center [579, 76] width 10 height 10
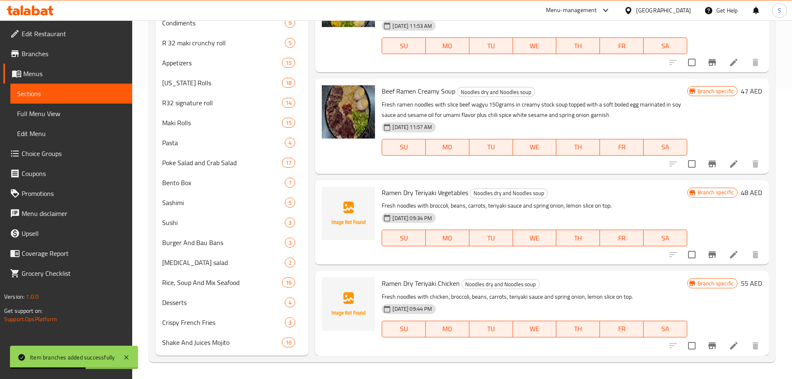
click at [410, 282] on span "Ramen Dry Teriyaki Chicken" at bounding box center [421, 283] width 78 height 12
click at [409, 282] on span "Ramen Dry Teriyaki Chicken" at bounding box center [421, 283] width 78 height 12
copy h6 "Ramen Dry Teriyaki Chicken"
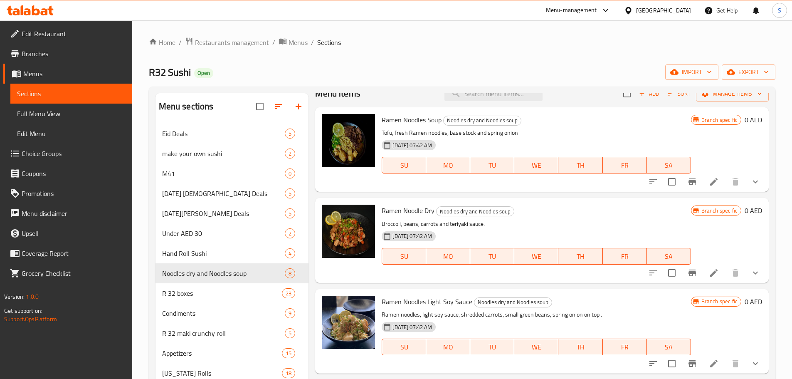
scroll to position [0, 0]
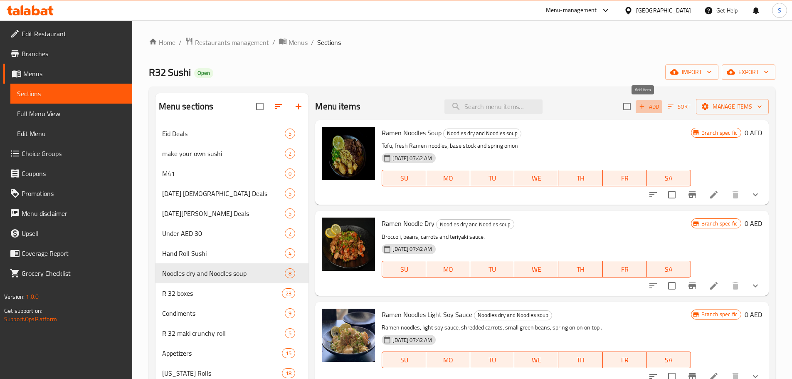
click at [641, 106] on span "Add" at bounding box center [649, 107] width 22 height 10
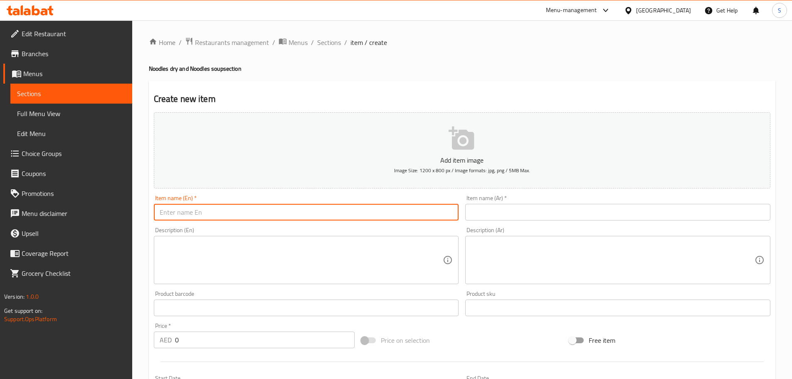
click at [339, 206] on input "text" at bounding box center [306, 212] width 305 height 17
paste input "Ramen Dry Teriyaki Vegetables"
type input "Ramen Dry Teriyaki Beef"
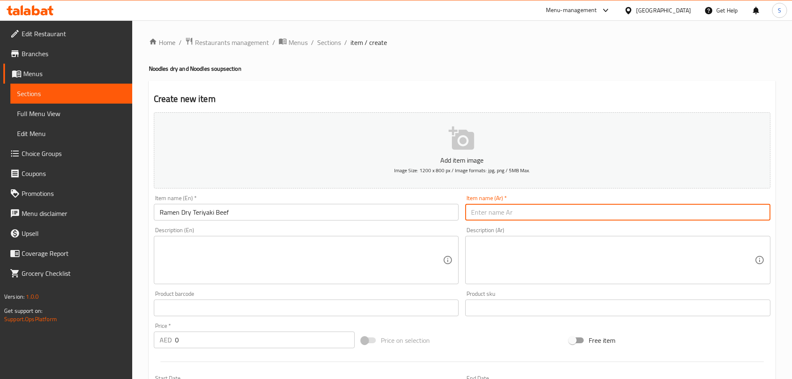
click at [511, 213] on input "text" at bounding box center [617, 212] width 305 height 17
paste input "[PERSON_NAME] ترياكي جاف"
drag, startPoint x: 526, startPoint y: 214, endPoint x: 506, endPoint y: 216, distance: 20.5
click at [506, 216] on input "[PERSON_NAME] ترياكي جاف" at bounding box center [617, 212] width 305 height 17
type input "رامين لحم بقري ترياكي جاف"
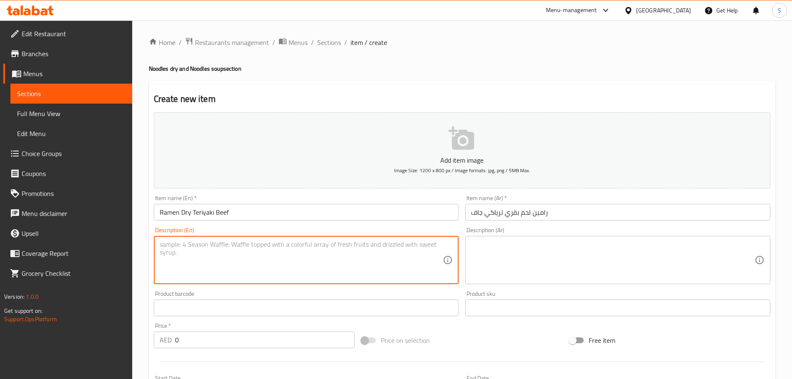
click at [223, 240] on textarea at bounding box center [302, 260] width 284 height 40
paste textarea "Fresh noodles with broccoli, beans, carrots, teriyaki sauce and spring onion, l…"
type textarea "Fresh noodles with broccoli, beans, carrots, teriyaki sauce and spring onion, l…"
click at [495, 249] on textarea at bounding box center [613, 260] width 284 height 40
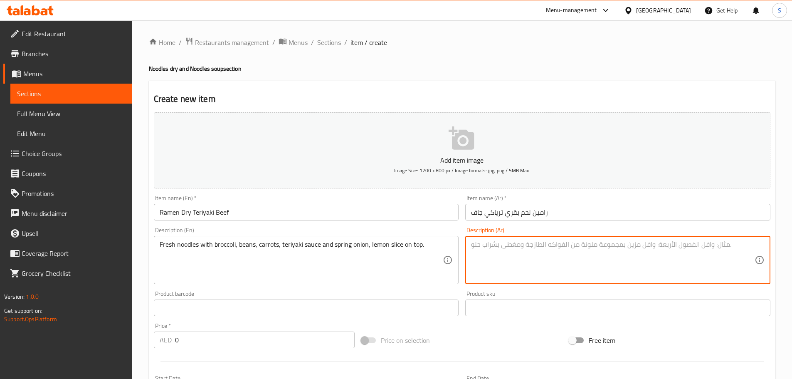
paste textarea "نودلز طازجة مع بروكلي، فاصولياء، جزر، صلصة ترياكي وبصل أخضر وشريحة الليمون في ا…"
click at [681, 247] on textarea "نودلز طازجة مع بروكلي، فاصولياء، جزر، صلصة ترياكي وبصل أخضر وشريحة الليمون في ا…" at bounding box center [613, 260] width 284 height 40
type textarea "نودلز طازجة مع لحم بقري، بروكلي، فاصولياء، جزر، صلصة ترياكي وبصل أخضر وشريحة ال…"
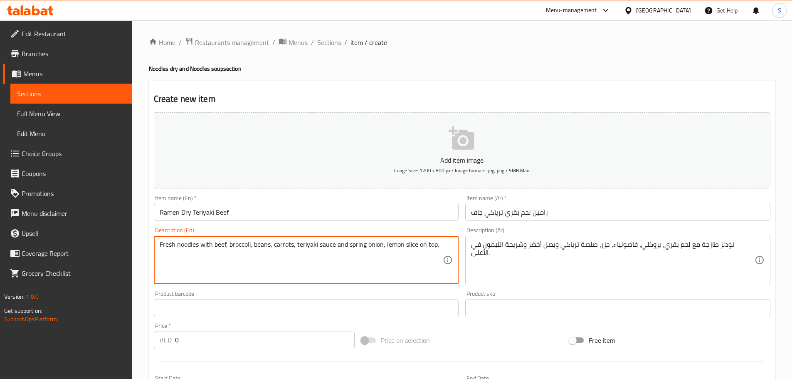
type textarea "Fresh noodles with beef, broccoli, beans, carrots, teriyaki sauce and spring on…"
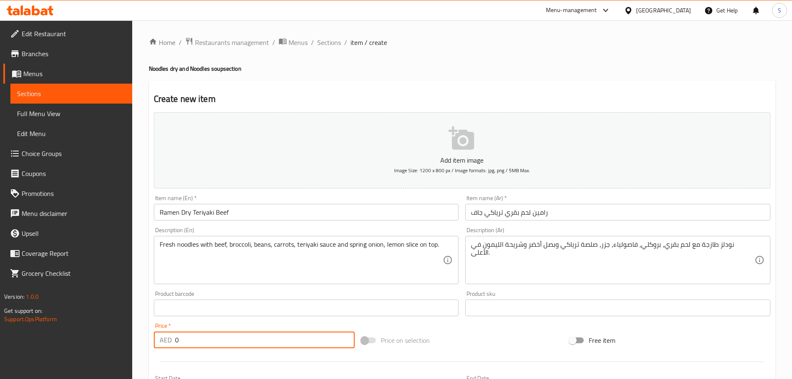
drag, startPoint x: 183, startPoint y: 342, endPoint x: 170, endPoint y: 341, distance: 13.8
click at [170, 341] on div "AED 0 Price *" at bounding box center [254, 340] width 201 height 17
type input "63"
click at [214, 215] on input "Ramen Dry Teriyaki Beef" at bounding box center [306, 212] width 305 height 17
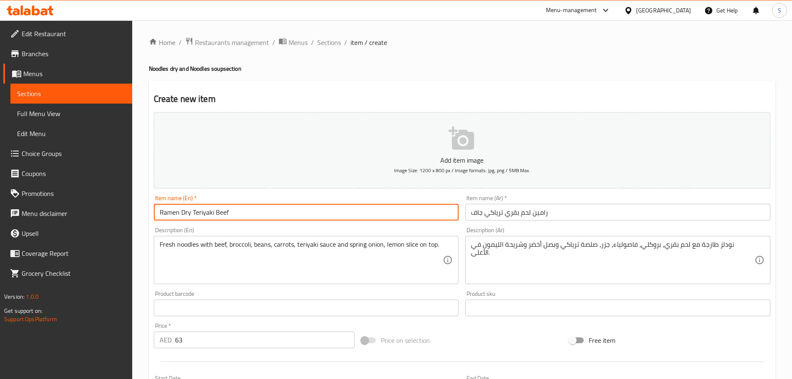
click at [214, 215] on input "Ramen Dry Teriyaki Beef" at bounding box center [306, 212] width 305 height 17
click at [215, 214] on input "Ramen Dry Teriyaki Beef" at bounding box center [306, 212] width 305 height 17
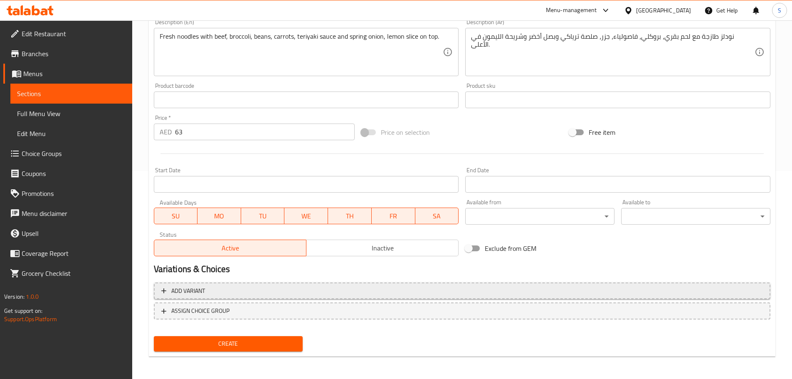
scroll to position [209, 0]
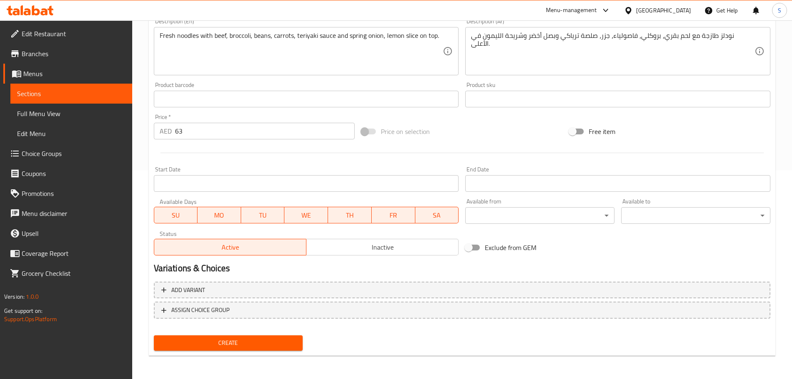
click at [277, 344] on span "Create" at bounding box center [229, 343] width 136 height 10
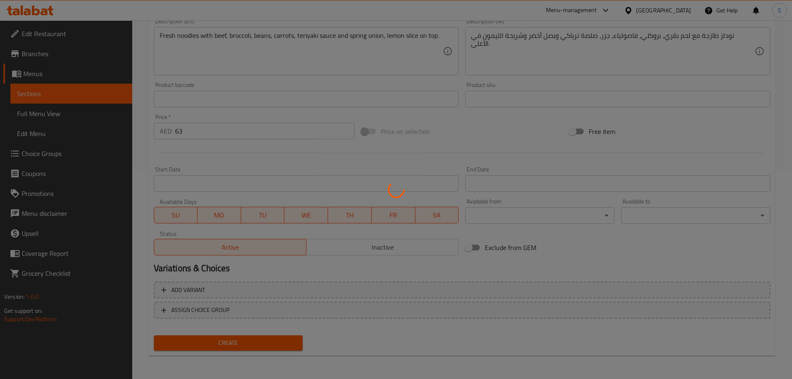
type input "0"
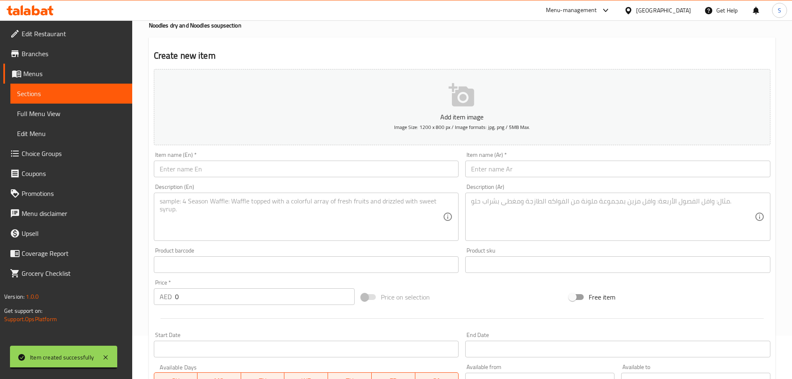
scroll to position [42, 0]
click at [235, 167] on input "text" at bounding box center [306, 169] width 305 height 17
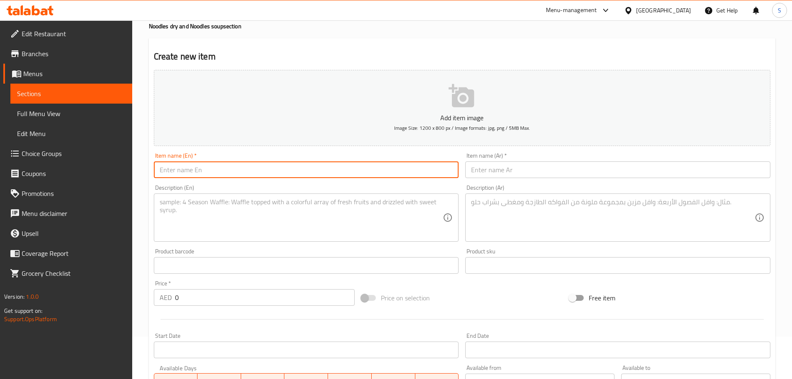
paste input "Ramen Dry Teriyaki Vegetables"
type input "Ramen Dry Teriyaki Vegetables"
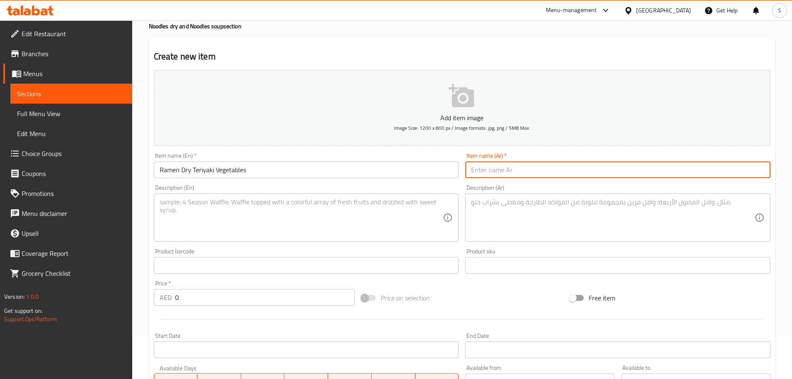
click at [532, 172] on input "text" at bounding box center [617, 169] width 305 height 17
paste input "[PERSON_NAME] ترياكي جاف"
type input "[PERSON_NAME] ترياكي جاف"
click at [262, 210] on textarea at bounding box center [302, 218] width 284 height 40
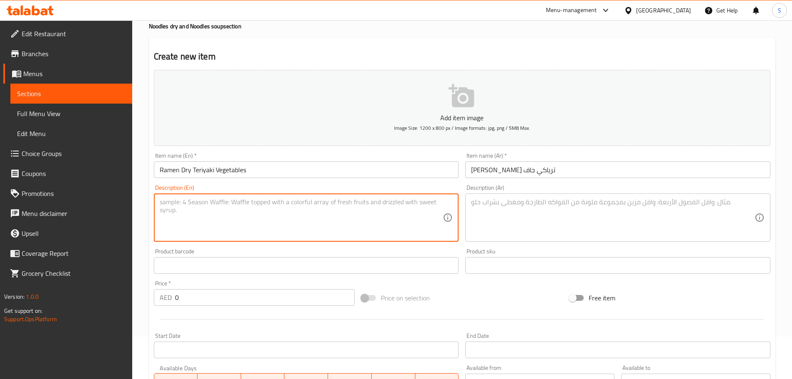
paste textarea "Fresh noodles with broccoli, beans, carrots, teriyaki sauce and spring onion, l…"
type textarea "Fresh noodles with broccoli, beans, carrots, teriyaki sauce and spring onion, l…"
click at [532, 216] on textarea at bounding box center [613, 218] width 284 height 40
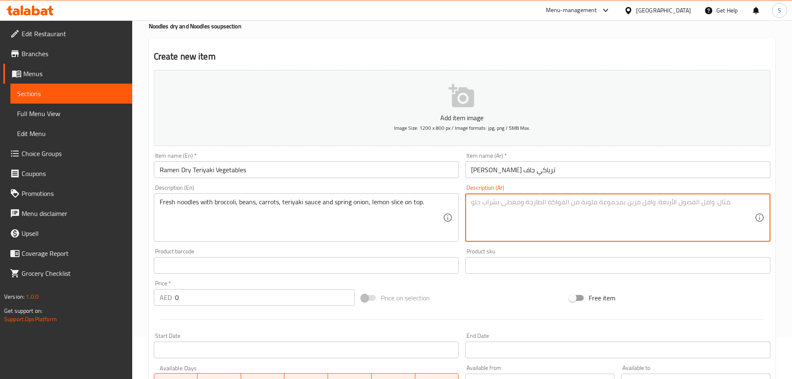
paste textarea "نودلز طازجة مع بروكلي، فاصولياء، جزر، صلصة ترياكي وبصل أخضر وشريحة الليمون في ا…"
type textarea "نودلز طازجة مع بروكلي، فاصولياء، جزر، صلصة ترياكي وبصل أخضر وشريحة الليمون في ا…"
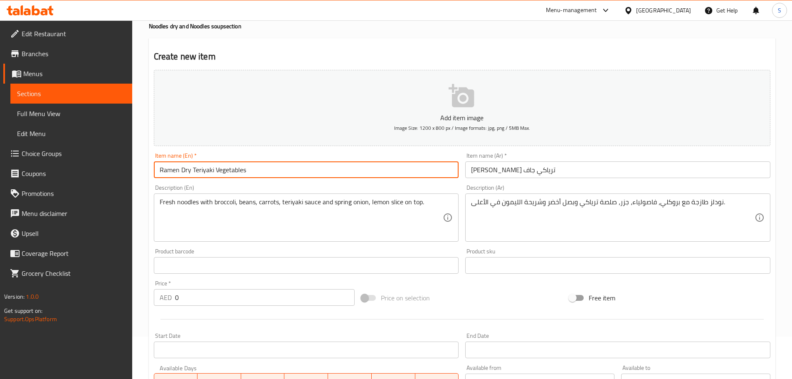
drag, startPoint x: 245, startPoint y: 172, endPoint x: 215, endPoint y: 171, distance: 30.8
click at [215, 171] on input "Ramen Dry Teriyaki Vegetables" at bounding box center [306, 169] width 305 height 17
type input "Ramen Dry Teriyaki Shrimp"
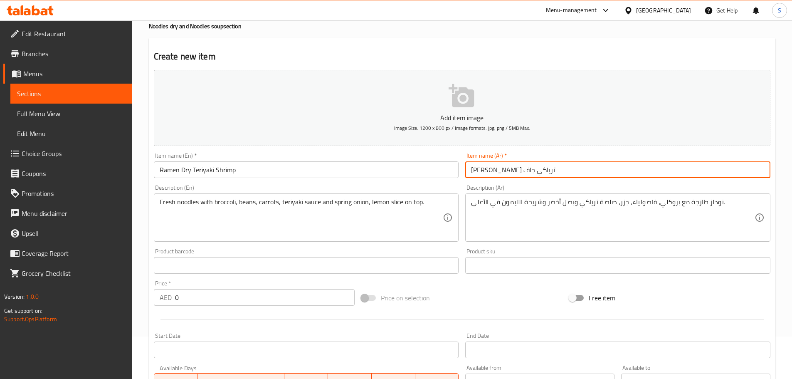
drag, startPoint x: 527, startPoint y: 175, endPoint x: 507, endPoint y: 173, distance: 20.1
click at [507, 173] on input "[PERSON_NAME] ترياكي جاف" at bounding box center [617, 169] width 305 height 17
type input "[PERSON_NAME] ترياكي جاف"
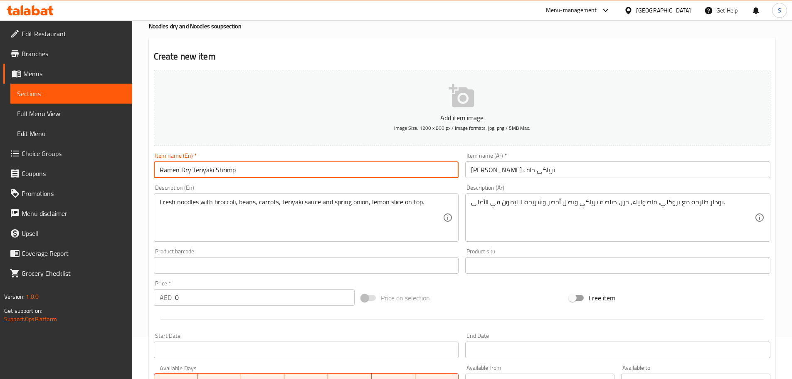
drag, startPoint x: 238, startPoint y: 172, endPoint x: 216, endPoint y: 171, distance: 21.6
click at [216, 171] on input "Ramen Dry Teriyaki Shrimp" at bounding box center [306, 169] width 305 height 17
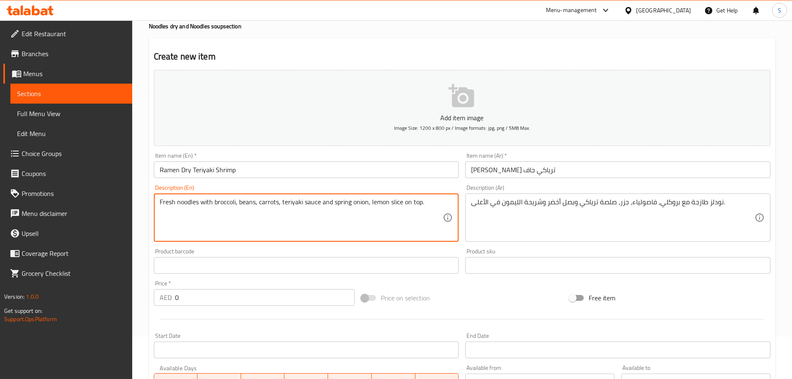
click at [214, 202] on textarea "Fresh noodles with broccoli, beans, carrots, teriyaki sauce and spring onion, l…" at bounding box center [302, 218] width 284 height 40
click at [217, 202] on textarea "Fresh noodles with broccoli, beans, carrots, teriyaki sauce and spring onion, l…" at bounding box center [302, 218] width 284 height 40
click at [215, 203] on textarea "Fresh noodles with broccoli, beans, carrots, teriyaki sauce and spring onion, l…" at bounding box center [302, 218] width 284 height 40
type textarea "Fresh noodles with shrimp, broccoli, beans, carrots, teriyaki sauce and spring …"
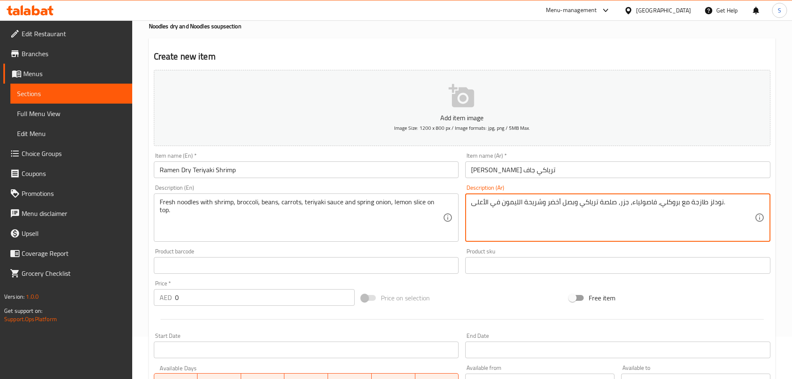
click at [680, 208] on textarea "نودلز طازجة مع بروكلي، فاصولياء، جزر، صلصة ترياكي وبصل أخضر وشريحة الليمون في ا…" at bounding box center [613, 218] width 284 height 40
click at [680, 204] on textarea "نودلز طازجة مع بروكلي، فاصولياء، جزر، صلصة ترياكي وبصل أخضر وشريحة الليمون في ا…" at bounding box center [613, 218] width 284 height 40
type textarea "نودلز طازجة مع [PERSON_NAME]، بروكلي، فاصولياء، جزر، صلصة ترياكي وبصل أخضر وشري…"
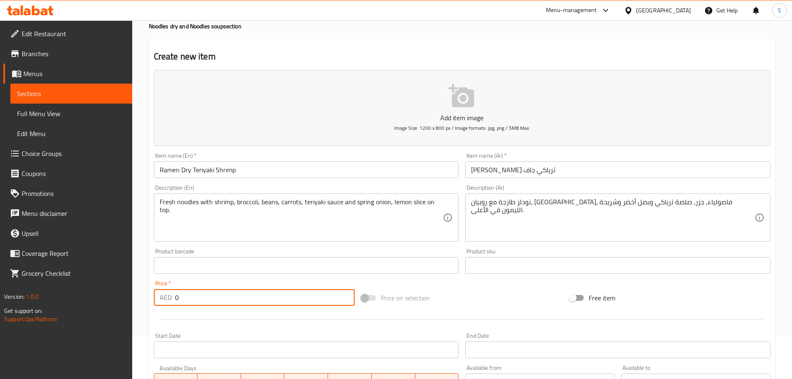
drag, startPoint x: 183, startPoint y: 300, endPoint x: 168, endPoint y: 302, distance: 15.1
click at [168, 302] on div "AED 0 Price *" at bounding box center [254, 297] width 201 height 17
type input "58"
click at [217, 170] on input "Ramen Dry Teriyaki Shrimp" at bounding box center [306, 169] width 305 height 17
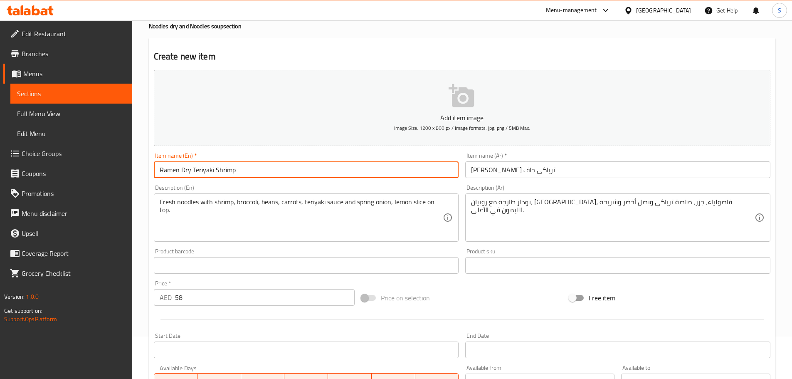
click at [217, 170] on input "Ramen Dry Teriyaki Shrimp" at bounding box center [306, 169] width 305 height 17
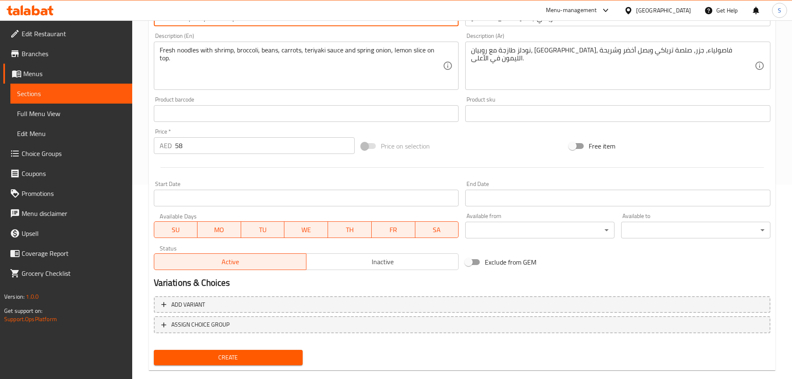
scroll to position [209, 0]
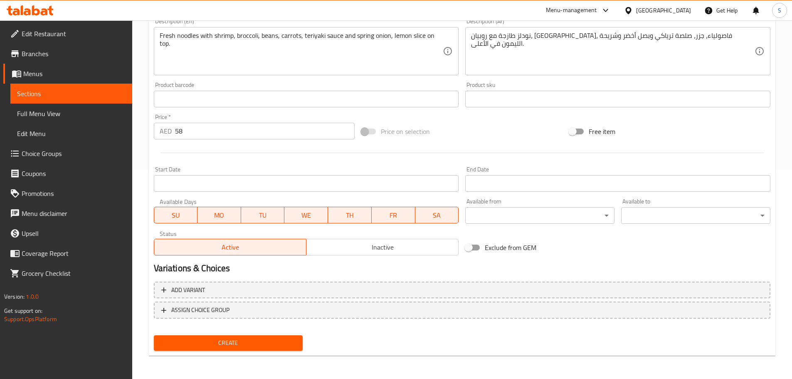
click at [276, 340] on span "Create" at bounding box center [229, 343] width 136 height 10
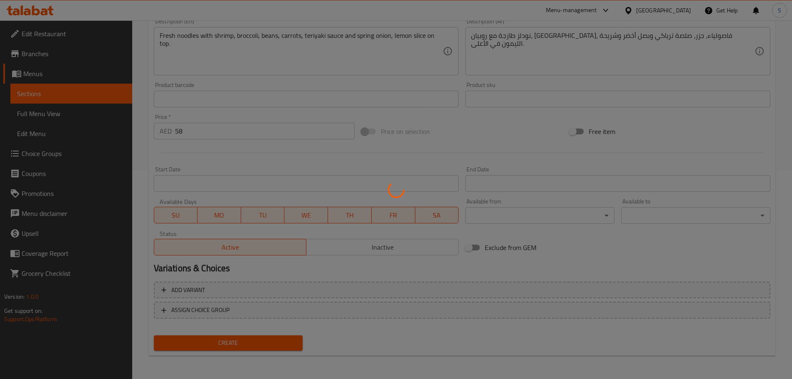
type input "0"
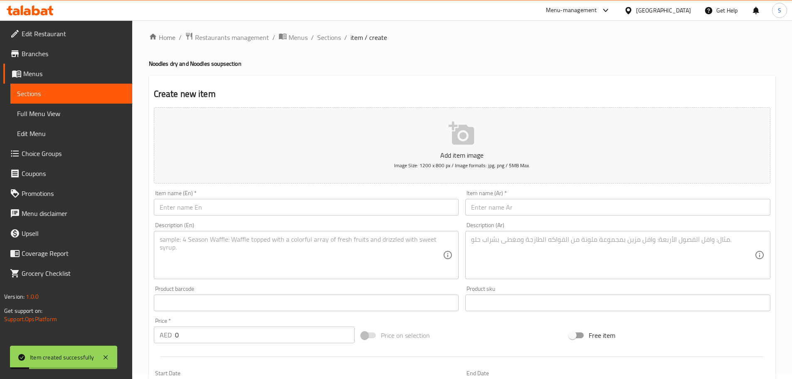
scroll to position [0, 0]
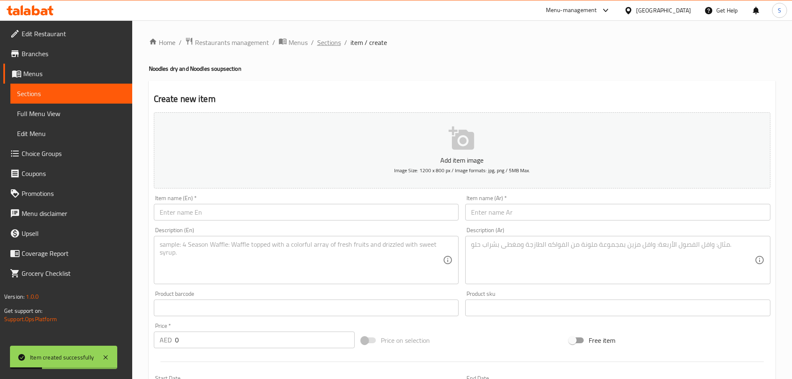
click at [328, 42] on span "Sections" at bounding box center [329, 42] width 24 height 10
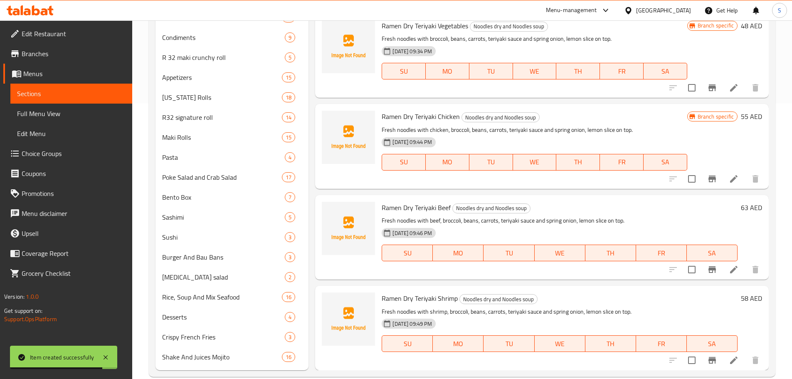
scroll to position [290, 0]
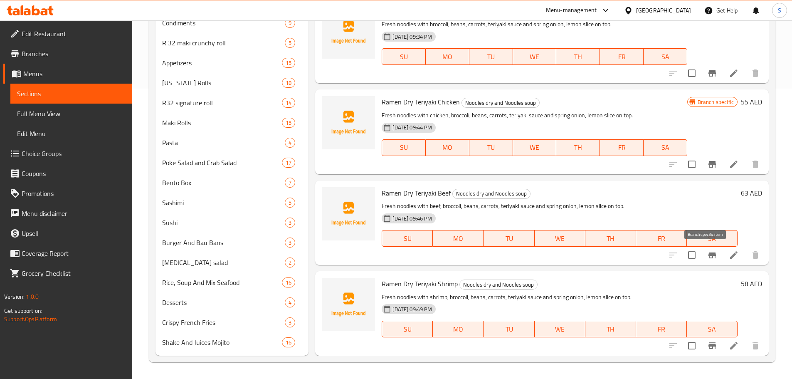
click at [709, 255] on icon "Branch-specific-item" at bounding box center [712, 255] width 7 height 7
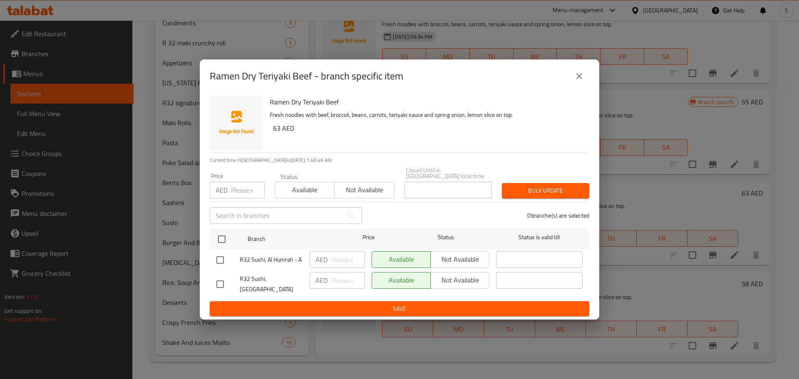
click at [223, 262] on input "checkbox" at bounding box center [219, 259] width 17 height 17
checkbox input "true"
click at [467, 259] on span "Not available" at bounding box center [460, 259] width 52 height 12
click at [443, 306] on span "Save" at bounding box center [399, 309] width 366 height 10
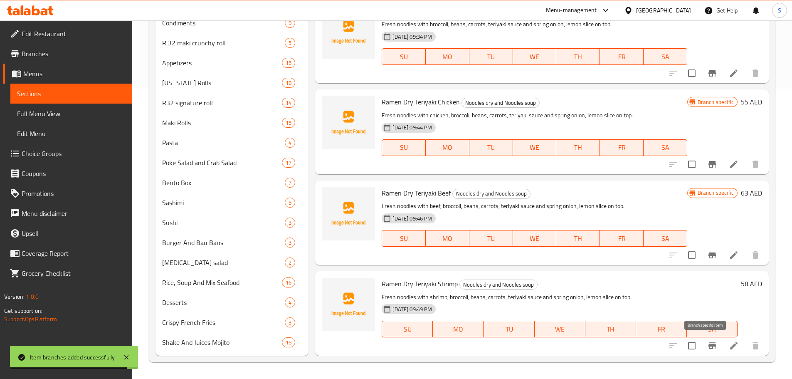
click at [703, 341] on button "Branch-specific-item" at bounding box center [713, 346] width 20 height 20
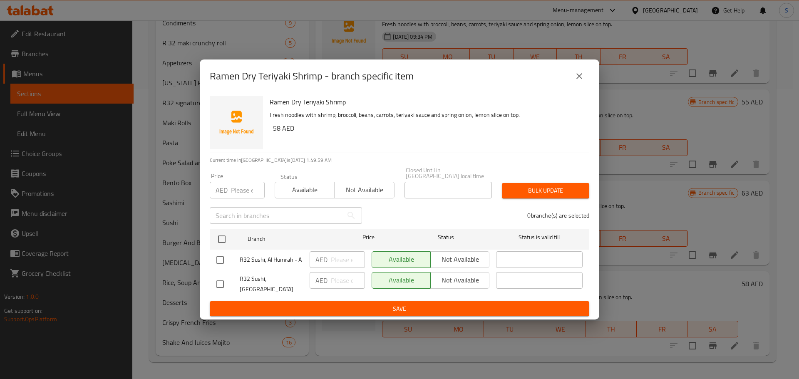
drag, startPoint x: 219, startPoint y: 262, endPoint x: 333, endPoint y: 266, distance: 114.5
click at [220, 261] on input "checkbox" at bounding box center [219, 259] width 17 height 17
checkbox input "true"
click at [451, 265] on span "Not available" at bounding box center [460, 259] width 52 height 12
click at [417, 307] on span "Save" at bounding box center [399, 309] width 366 height 10
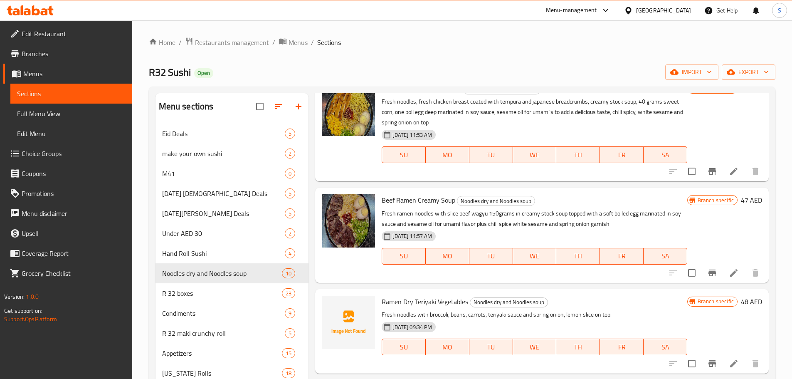
scroll to position [0, 0]
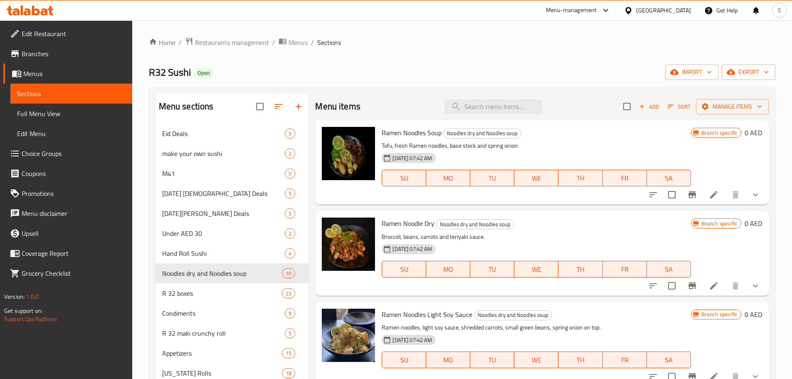
click at [751, 200] on button "show more" at bounding box center [756, 195] width 20 height 20
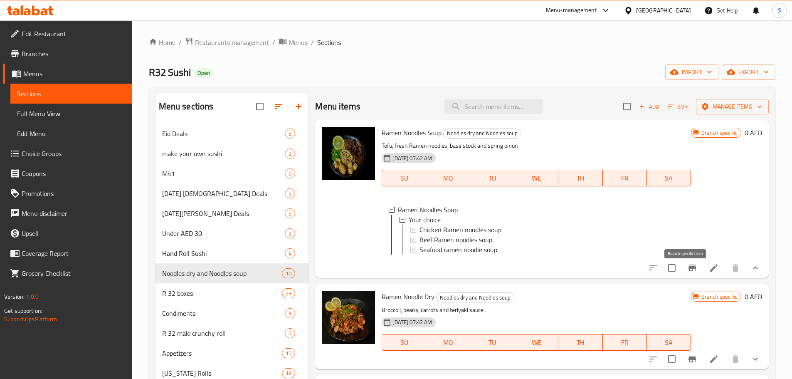
click at [689, 271] on icon "Branch-specific-item" at bounding box center [692, 268] width 7 height 7
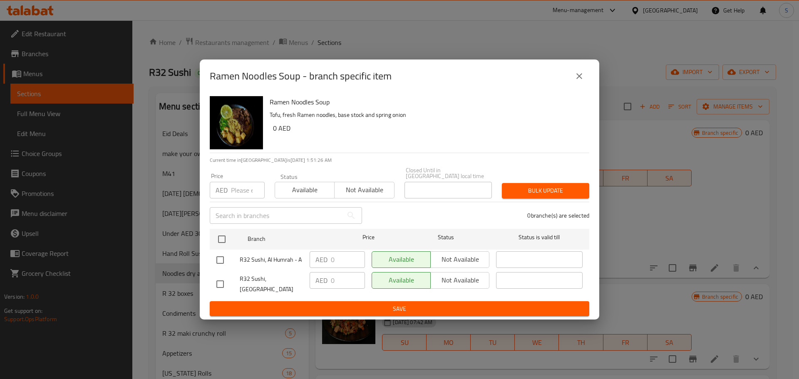
click at [224, 282] on input "checkbox" at bounding box center [219, 283] width 17 height 17
checkbox input "true"
drag, startPoint x: 470, startPoint y: 283, endPoint x: 471, endPoint y: 311, distance: 27.5
click at [470, 284] on span "Not available" at bounding box center [460, 280] width 52 height 12
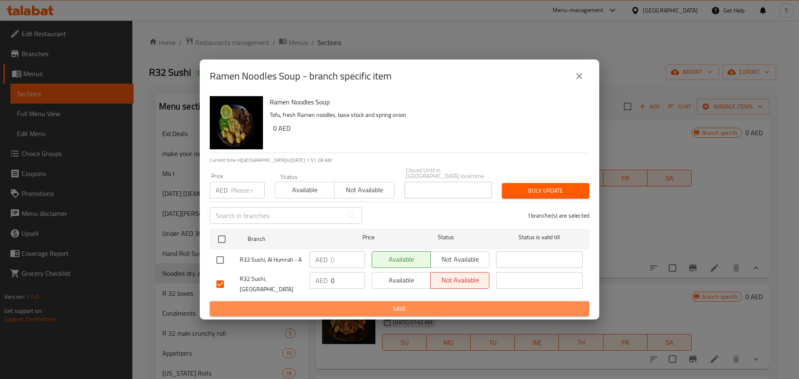
click at [468, 305] on span "Save" at bounding box center [399, 309] width 366 height 10
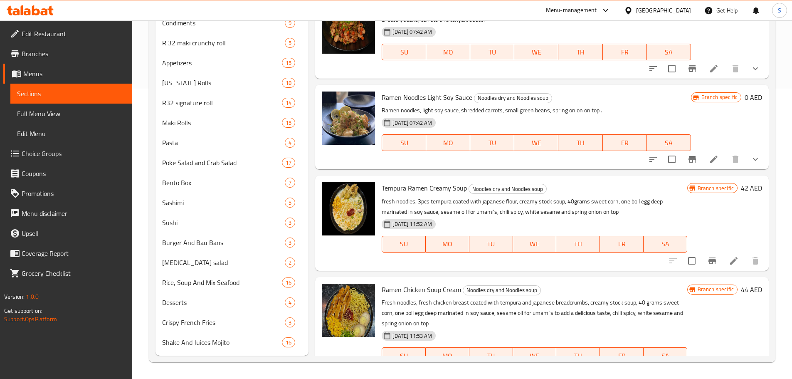
scroll to position [328, 0]
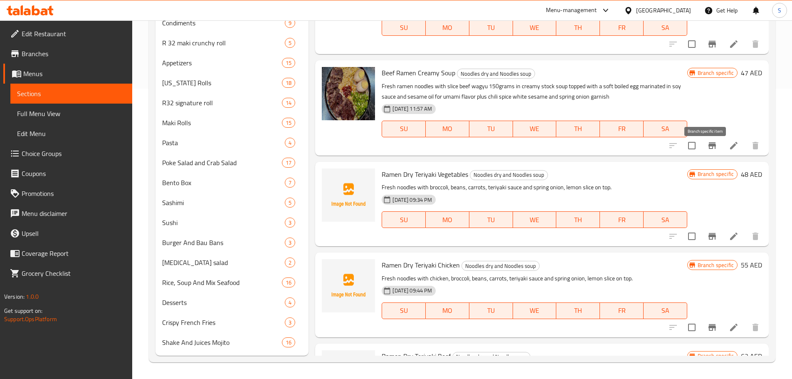
click at [709, 149] on icon "Branch-specific-item" at bounding box center [712, 145] width 7 height 7
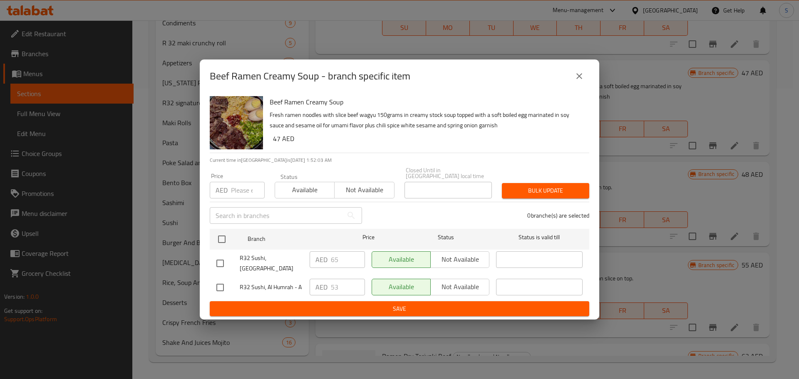
click at [587, 77] on button "close" at bounding box center [579, 76] width 20 height 20
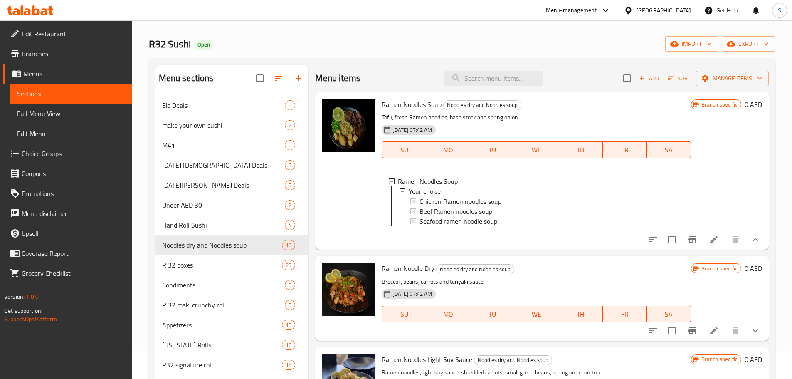
scroll to position [4, 0]
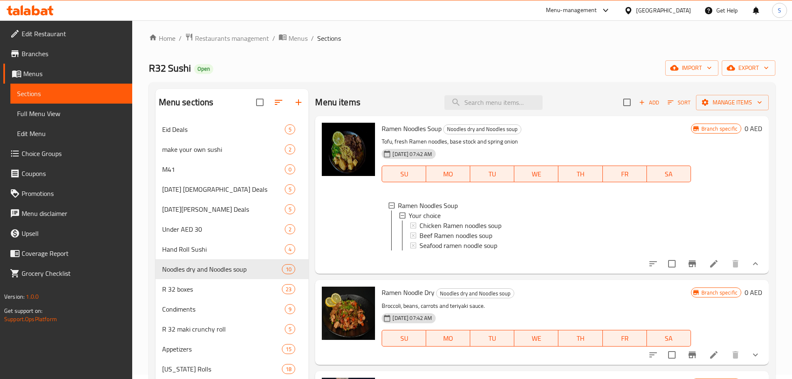
click at [638, 102] on span "Add" at bounding box center [649, 103] width 22 height 10
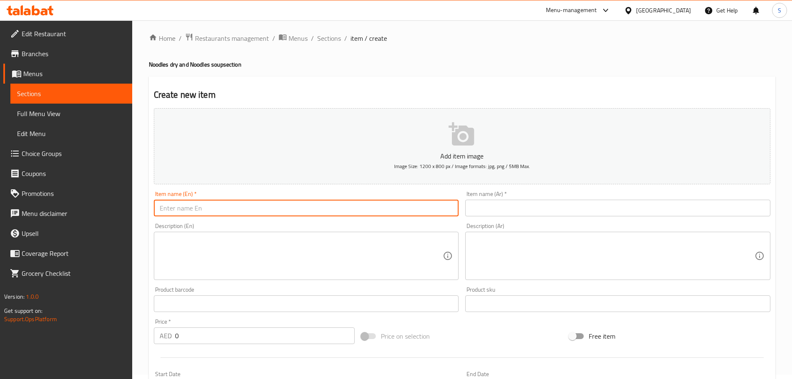
click at [345, 203] on input "text" at bounding box center [306, 208] width 305 height 17
paste input "Beef Ramen Creamy Soup"
click at [218, 210] on input "Beef Ramen Creamy Soup" at bounding box center [306, 208] width 305 height 17
type input "Beef Ramen Soup"
click at [501, 205] on input "text" at bounding box center [617, 208] width 305 height 17
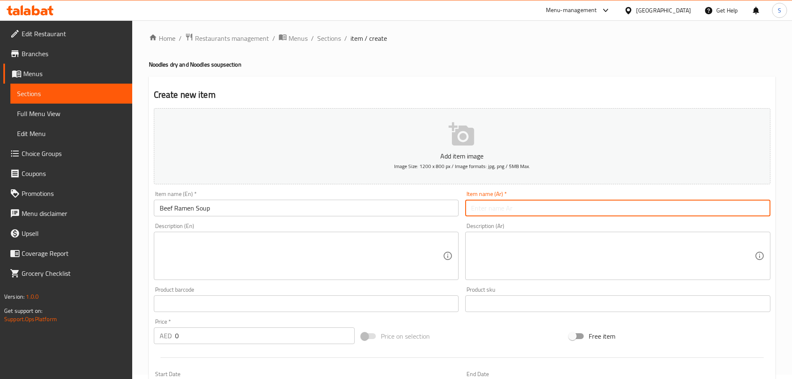
paste input "شوربة رامين لحم البقر الكريمية"
click at [507, 210] on input "شوربة رامين لحم البقر الكريمية" at bounding box center [617, 208] width 305 height 17
drag, startPoint x: 496, startPoint y: 209, endPoint x: 472, endPoint y: 214, distance: 25.0
click at [472, 214] on input "شوربة رامين لحم بقر الكريمية" at bounding box center [617, 208] width 305 height 17
type input "شوربة رامين لحم بقري"
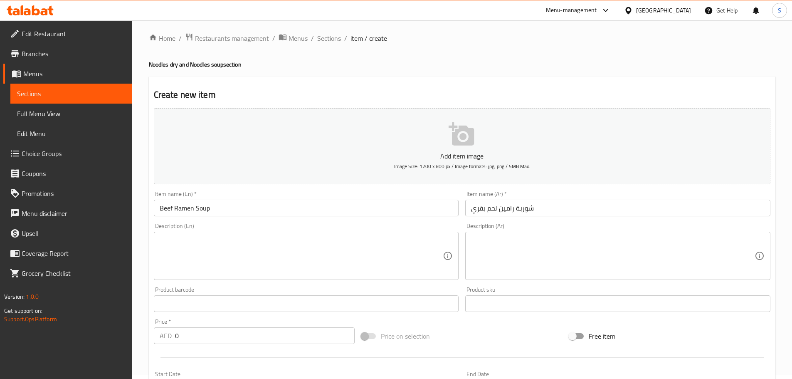
click at [506, 31] on div "Home / Restaurants management / Menus / Sections / item / create Noodles dry an…" at bounding box center [462, 299] width 660 height 567
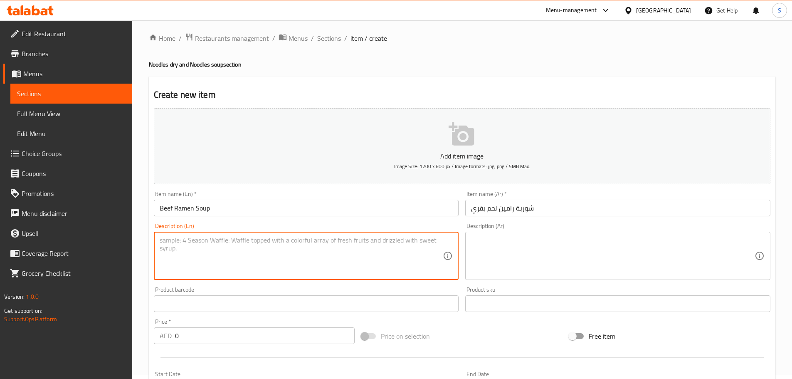
click at [323, 242] on textarea at bounding box center [302, 256] width 284 height 40
paste textarea "Tofu, fresh Ramen noodles, base stock,beef slice, lemon and spring onion on top"
click at [386, 241] on textarea "Tofu, fresh Ramen noodles, base stock,beef slice, lemon and spring onion on top" at bounding box center [302, 256] width 284 height 40
type textarea "Tofu, fresh Ramen noodles, base stock,beef slice, lemon and spring onion on topز"
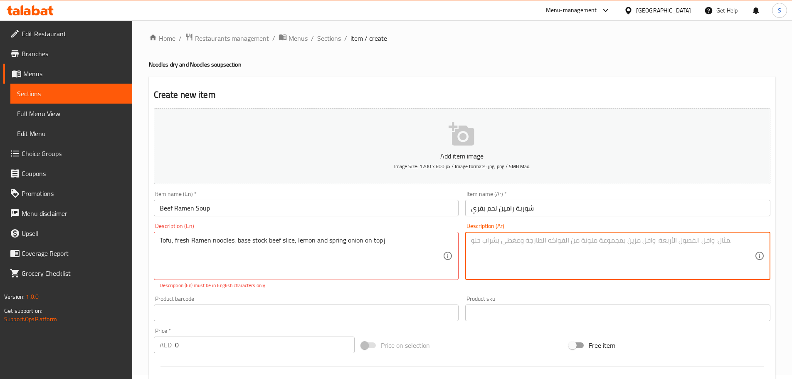
click at [497, 247] on textarea at bounding box center [613, 256] width 284 height 40
paste textarea "التوفو، نودلز رامين طازجة، مرق أساسي، شريحة لحم بقري، ليمون وبصل أخضر في الأعلى"
drag, startPoint x: 705, startPoint y: 243, endPoint x: 710, endPoint y: 243, distance: 5.1
click at [710, 243] on textarea "التوفو، نودلز رامين طازجة، مرق أساسي، شريحة لحم بقري، ليمون وبصل أخضر في الأعلى" at bounding box center [613, 256] width 284 height 40
type textarea "توفو، نودلز رامين طازجة، مرق أساسي، شريحة لحم بقري، ليمون وبصل أخضر في الأعلى"
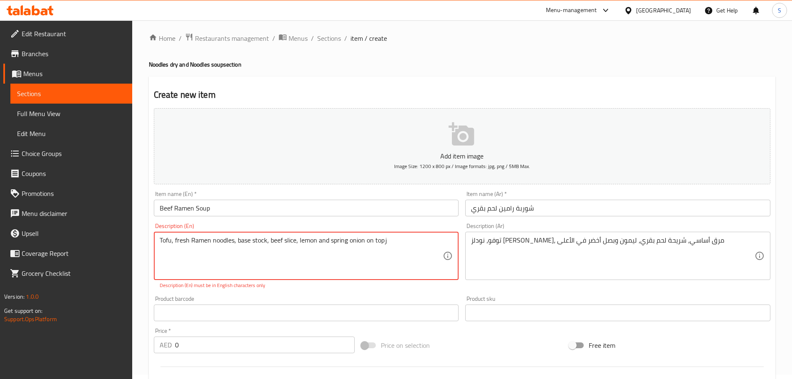
drag, startPoint x: 267, startPoint y: 243, endPoint x: 238, endPoint y: 245, distance: 28.8
click at [238, 245] on textarea "Tofu, fresh Ramen noodles, base stock, beef slice, lemon and spring onion on to…" at bounding box center [302, 256] width 284 height 40
click at [395, 242] on textarea "Tofu, fresh Ramen noodles, base stock, beef slice, lemon and spring onion on to…" at bounding box center [302, 256] width 284 height 40
type textarea "Tofu, fresh Ramen noodles, base stock, beef slice, lemon and spring onion on to…"
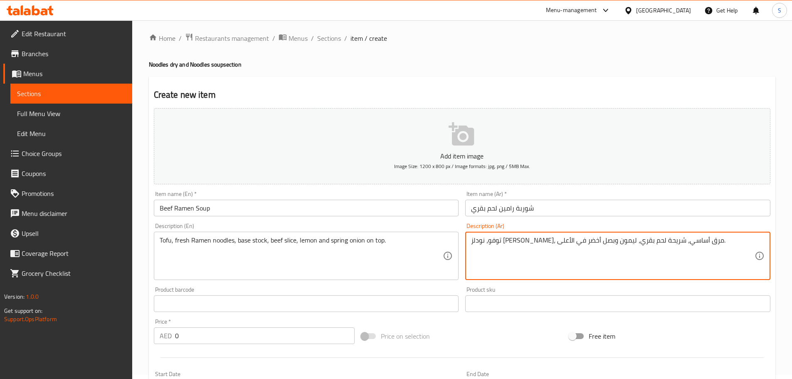
type textarea "توفو، نودلز رامين طازجة، مرق أساسي، شريحة لحم بقري، ليمون وبصل أخضر في الأعلى."
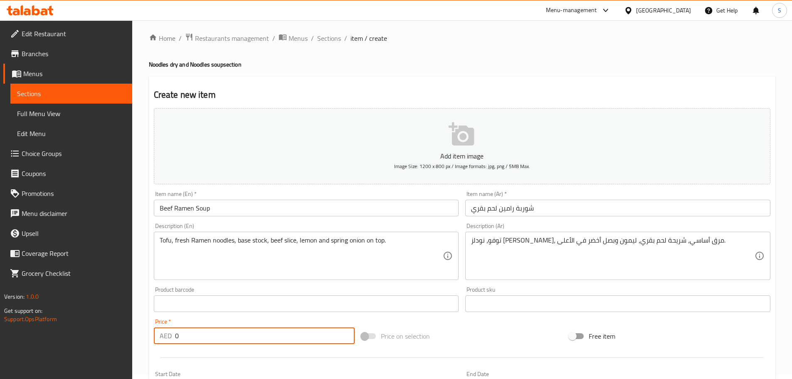
drag, startPoint x: 188, startPoint y: 339, endPoint x: 171, endPoint y: 336, distance: 17.5
click at [171, 336] on div "AED 0 Price *" at bounding box center [254, 335] width 201 height 17
type input "60"
click at [223, 209] on input "Beef Ramen Soup" at bounding box center [306, 208] width 305 height 17
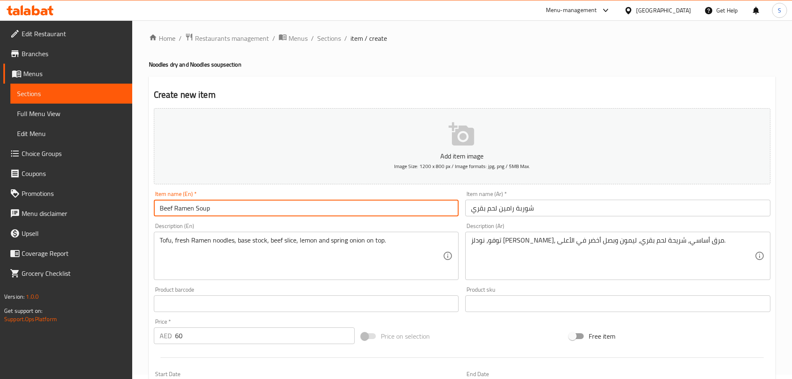
click at [224, 209] on input "Beef Ramen Soup" at bounding box center [306, 208] width 305 height 17
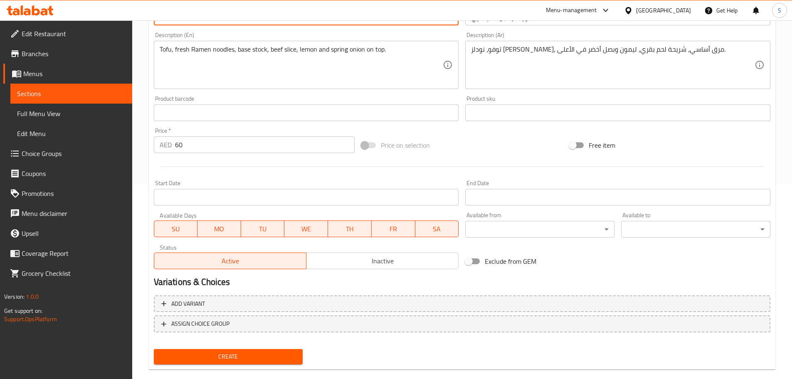
scroll to position [209, 0]
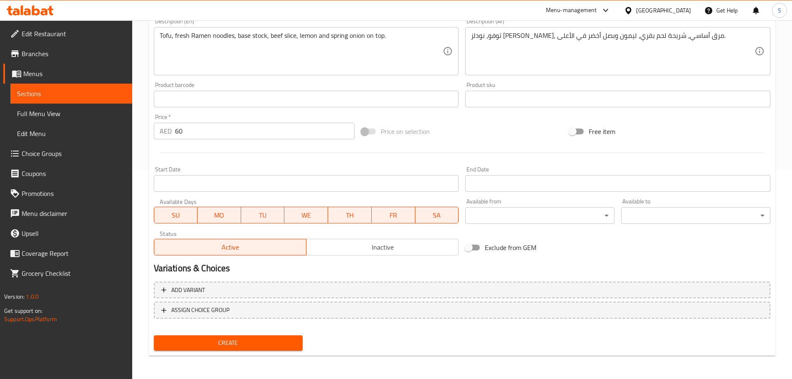
click at [276, 346] on span "Create" at bounding box center [229, 343] width 136 height 10
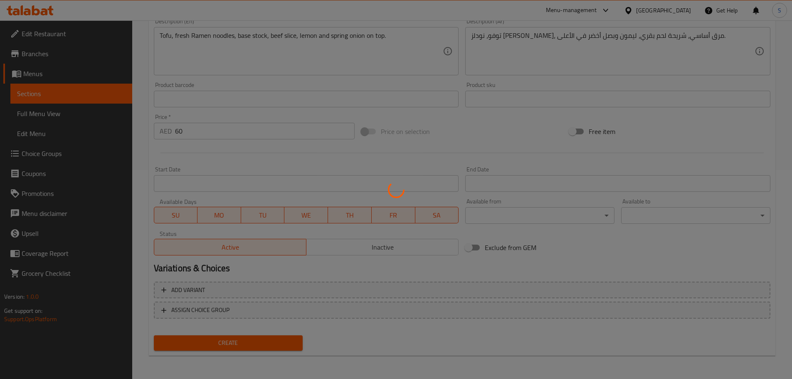
type input "0"
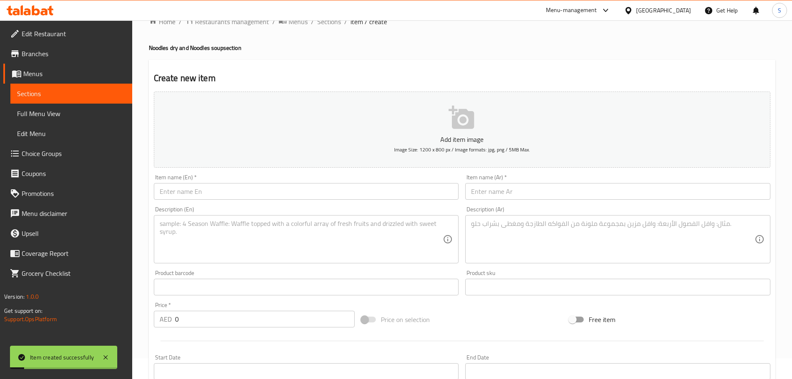
scroll to position [0, 0]
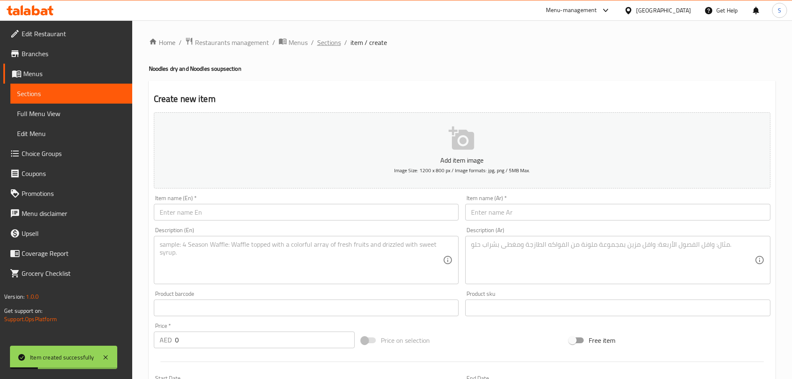
click at [332, 42] on span "Sections" at bounding box center [329, 42] width 24 height 10
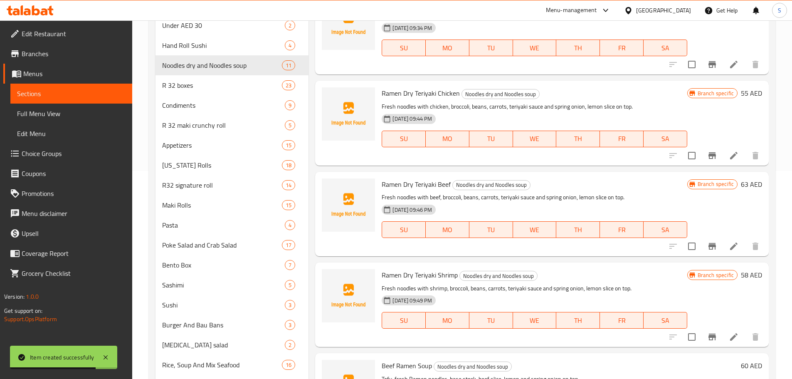
scroll to position [290, 0]
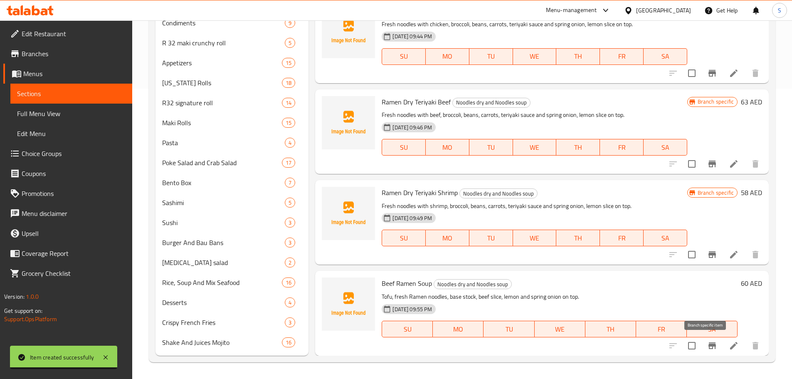
click at [708, 342] on icon "Branch-specific-item" at bounding box center [713, 346] width 10 height 10
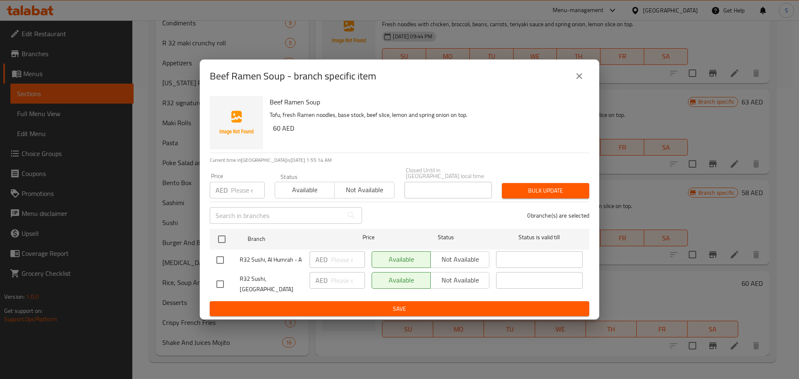
click at [216, 265] on input "checkbox" at bounding box center [219, 259] width 17 height 17
checkbox input "true"
click at [433, 267] on button "Not available" at bounding box center [459, 259] width 59 height 17
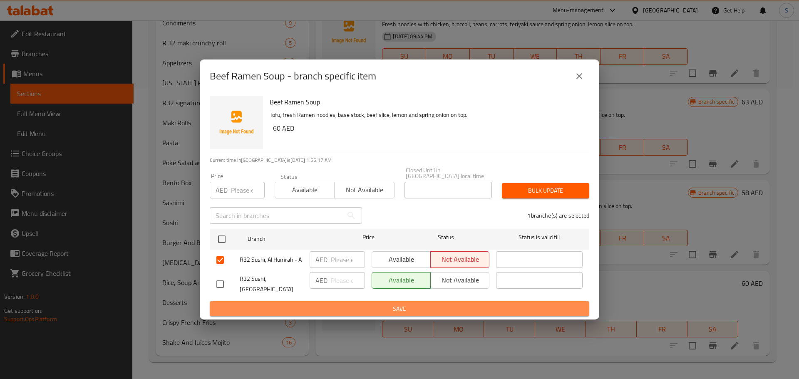
click at [409, 301] on button "Save" at bounding box center [399, 308] width 379 height 15
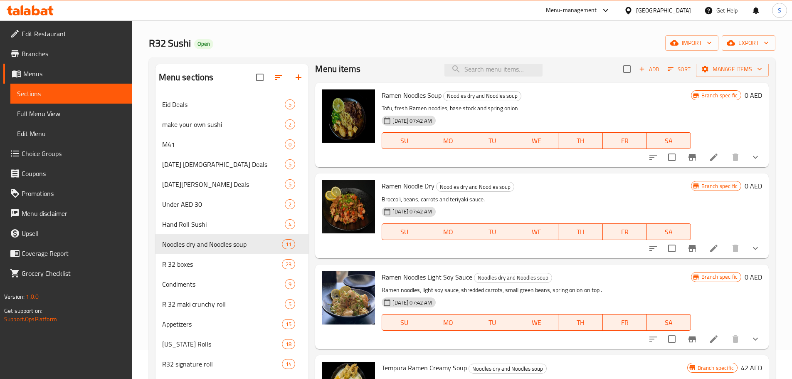
scroll to position [0, 0]
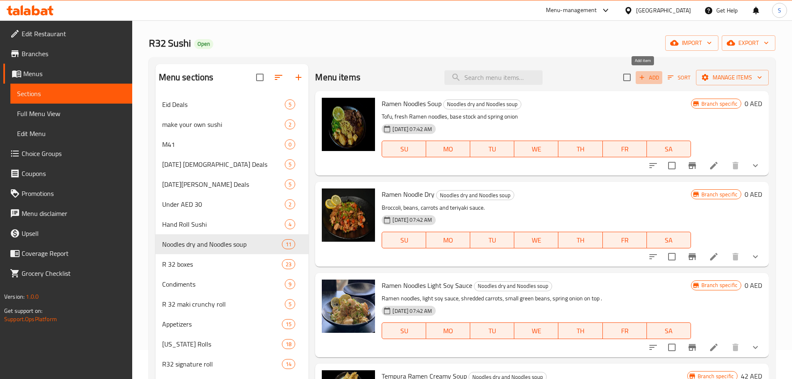
click at [642, 77] on span "Add" at bounding box center [649, 78] width 22 height 10
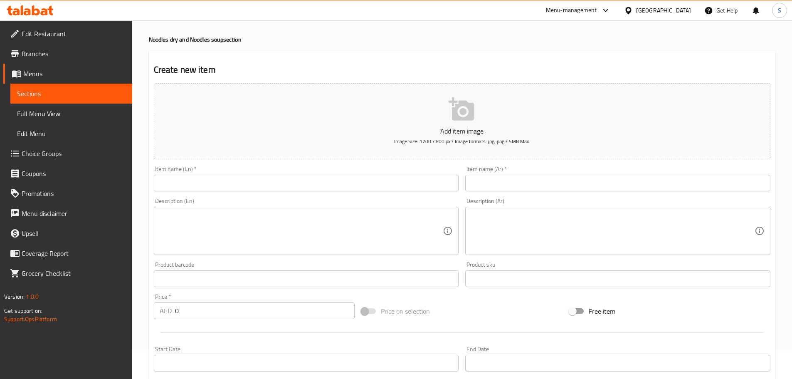
click at [250, 184] on input "text" at bounding box center [306, 183] width 305 height 17
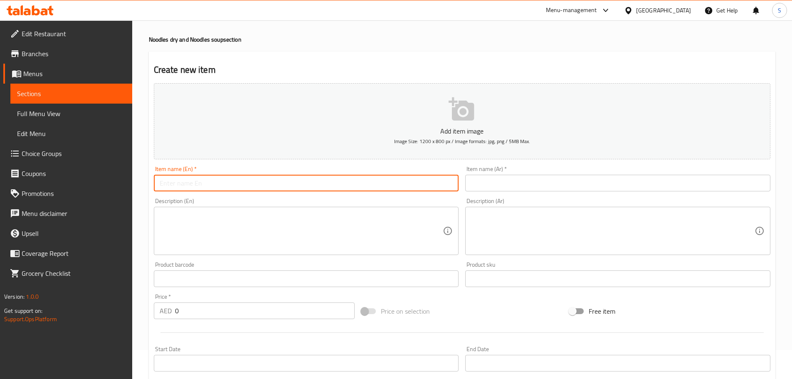
paste input "Beef Ramen Soup"
type input "Beef Ramen Soup"
click at [488, 177] on input "text" at bounding box center [617, 183] width 305 height 17
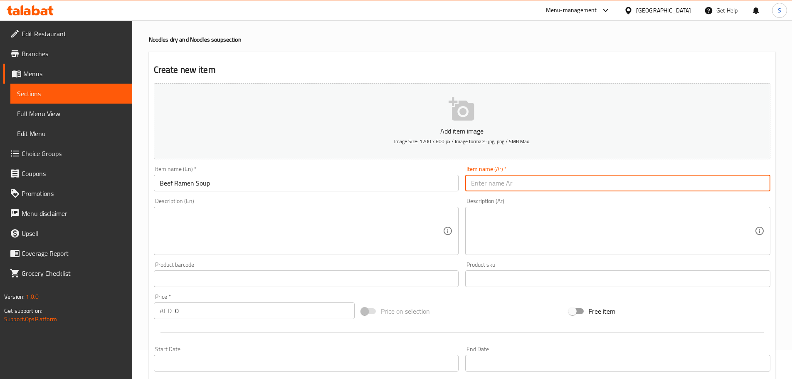
paste input "شوربة رامين لحم بقري"
type input "شوربة رامين لحم بقري"
click at [319, 221] on textarea at bounding box center [302, 231] width 284 height 40
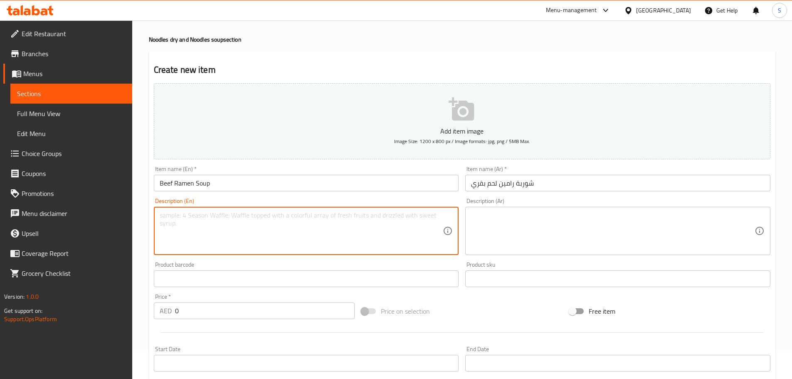
paste textarea "Tofu, fresh Ramen noodles, base stock, beef slice, lemon and spring onion on to…"
type textarea "Tofu, fresh Ramen noodles, base stock, beef slice, lemon and spring onion on to…"
click at [511, 224] on textarea at bounding box center [613, 231] width 284 height 40
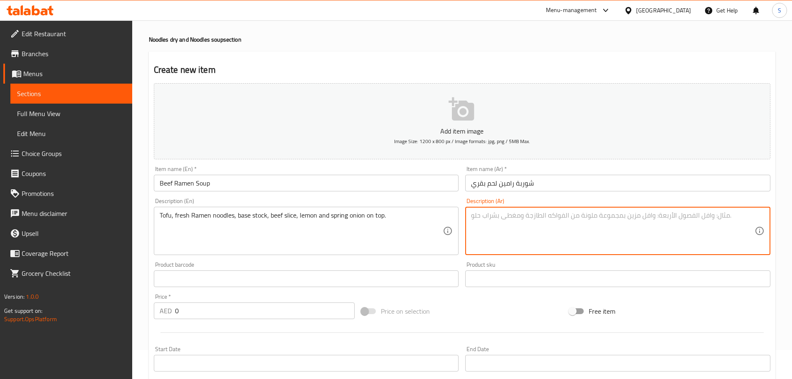
paste textarea "توفو، نودلز رامين طازجة، مرق أساسي، شريحة لحم بقري، ليمون وبصل أخضر في الأعلى."
type textarea "توفو، نودلز رامين طازجة، مرق أساسي، شريحة لحم بقري، ليمون وبصل أخضر في الأعلى."
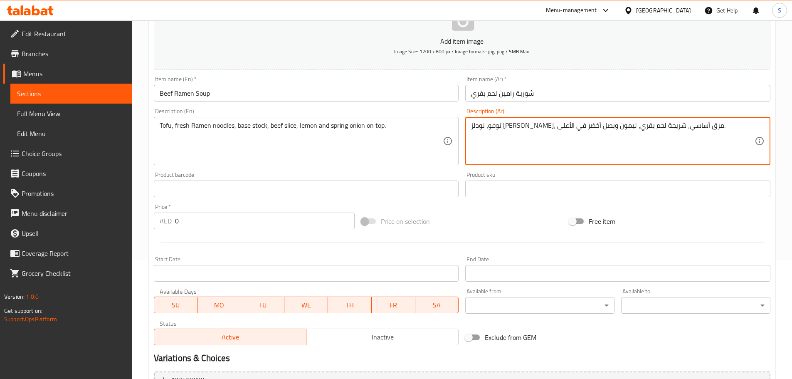
scroll to position [154, 0]
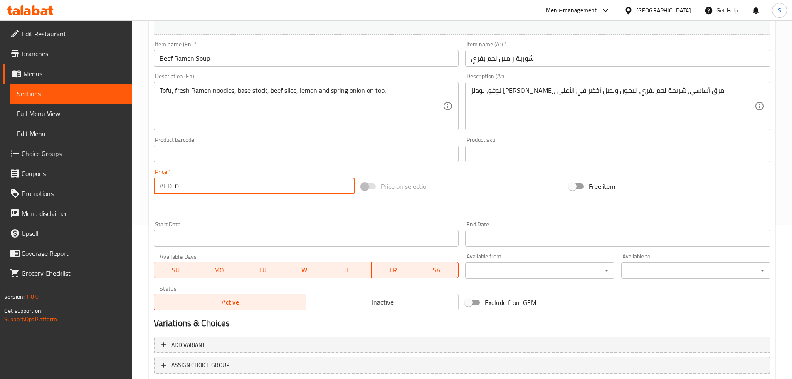
drag, startPoint x: 186, startPoint y: 181, endPoint x: 174, endPoint y: 183, distance: 12.2
click at [174, 183] on div "AED 0 Price *" at bounding box center [254, 186] width 201 height 17
type input "55"
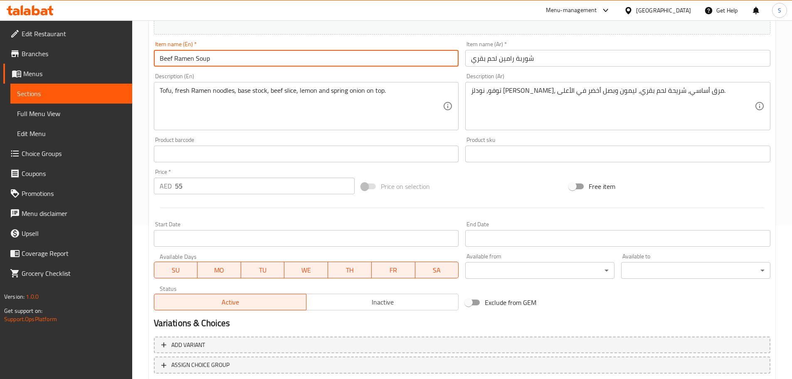
drag, startPoint x: 172, startPoint y: 59, endPoint x: 158, endPoint y: 59, distance: 13.7
click at [158, 59] on input "Beef Ramen Soup" at bounding box center [306, 58] width 305 height 17
type input "Chicken Ramen Soup"
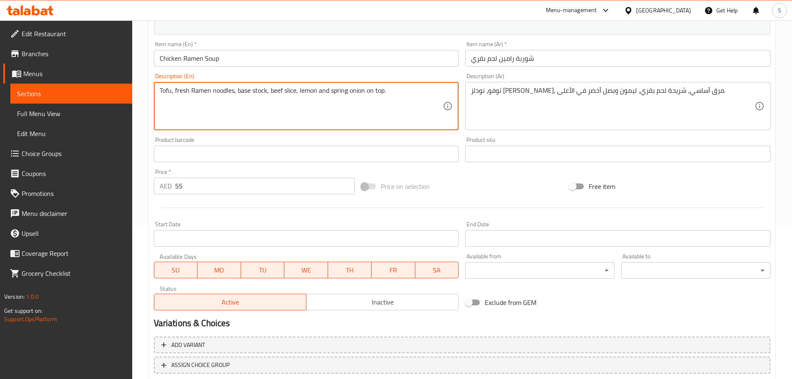
drag, startPoint x: 281, startPoint y: 92, endPoint x: 270, endPoint y: 93, distance: 11.7
type textarea "Tofu, fresh Ramen noodles, base stock, chicken slice, lemon and spring onion on…"
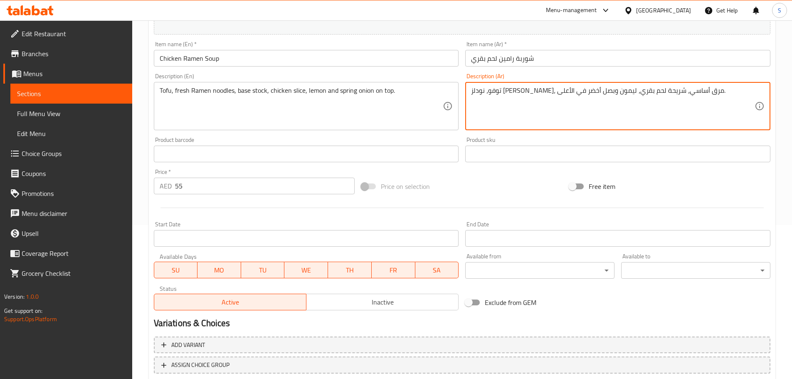
drag, startPoint x: 579, startPoint y: 92, endPoint x: 555, endPoint y: 94, distance: 24.6
type textarea "توفو، نودلز رامين طازجة، مرق أساسي، شريحة دجاج، ليمون وبصل أخضر في الأعلى."
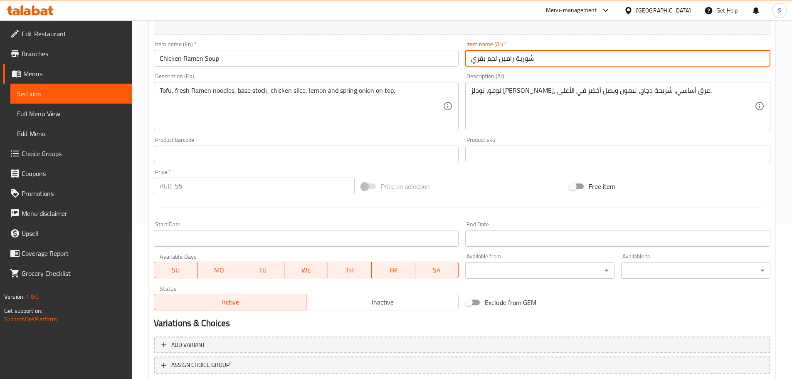
drag, startPoint x: 497, startPoint y: 59, endPoint x: 472, endPoint y: 60, distance: 25.0
click at [472, 61] on input "شوربة رامين لحم بقري" at bounding box center [617, 58] width 305 height 17
type input "شوربة رامين دجاح"
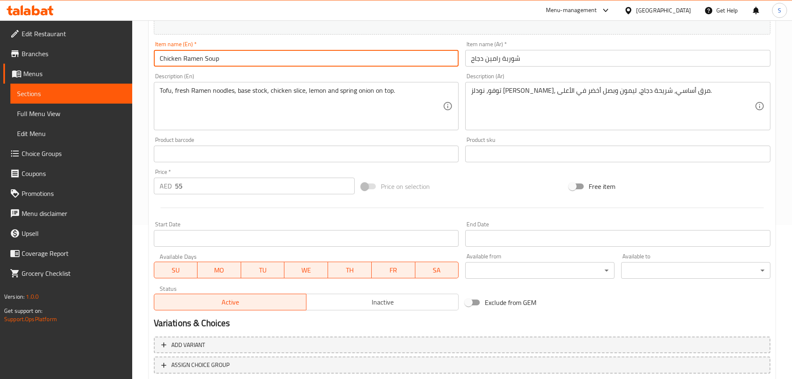
click at [162, 59] on input "Chicken Ramen Soup" at bounding box center [306, 58] width 305 height 17
click at [163, 57] on input "Chicken Ramen Soup" at bounding box center [306, 58] width 305 height 17
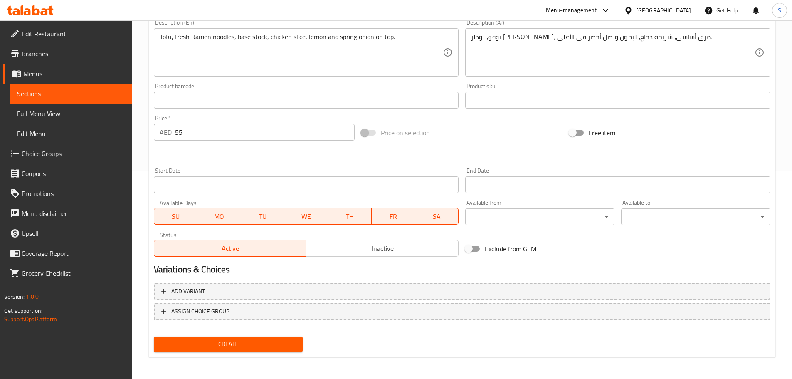
scroll to position [209, 0]
click at [248, 349] on button "Create" at bounding box center [228, 342] width 149 height 15
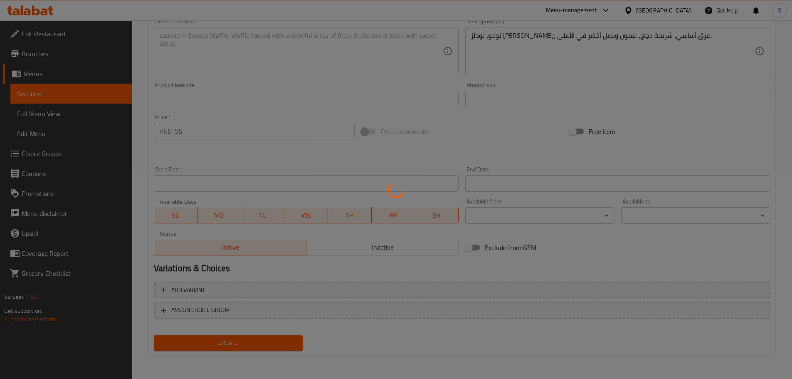
type input "0"
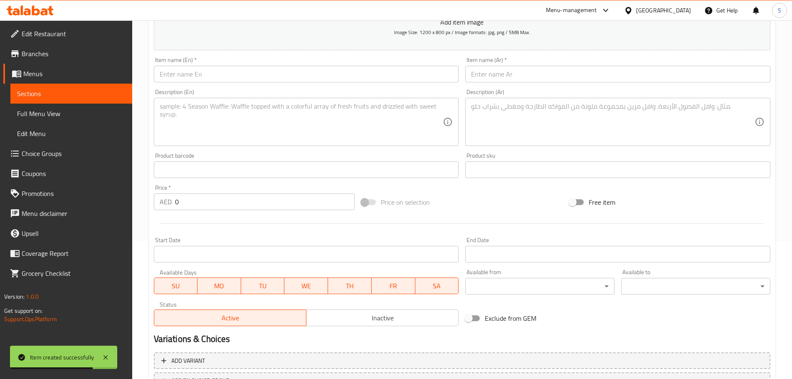
scroll to position [1, 0]
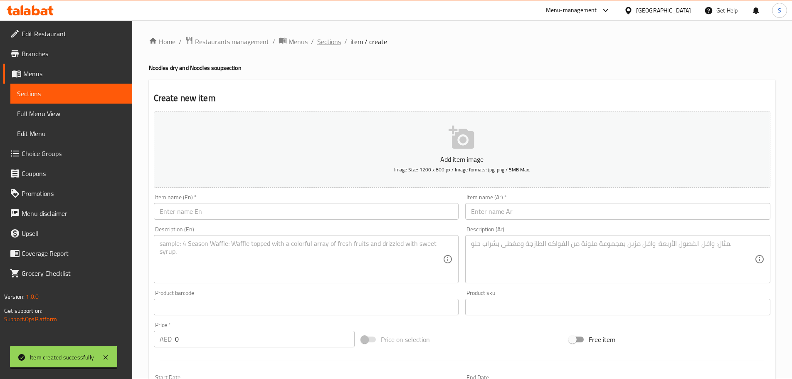
click at [332, 37] on span "Sections" at bounding box center [329, 42] width 24 height 10
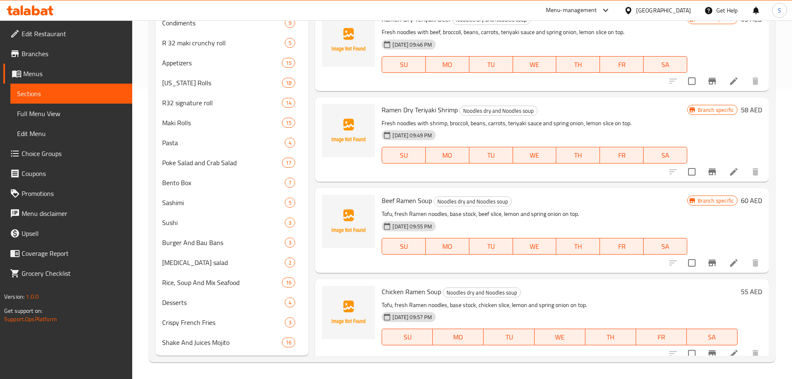
scroll to position [600, 0]
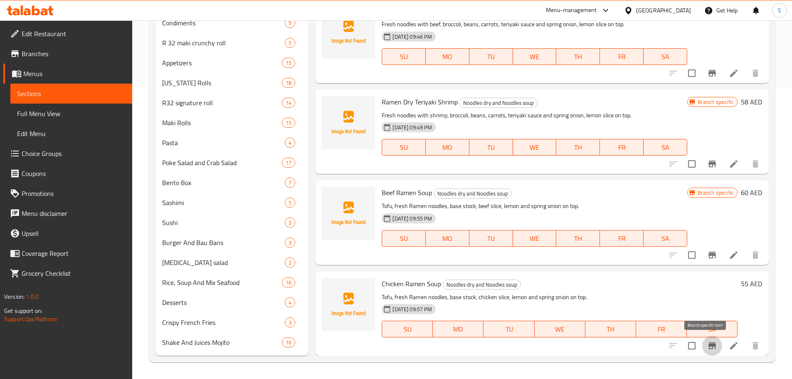
click at [708, 347] on icon "Branch-specific-item" at bounding box center [713, 346] width 10 height 10
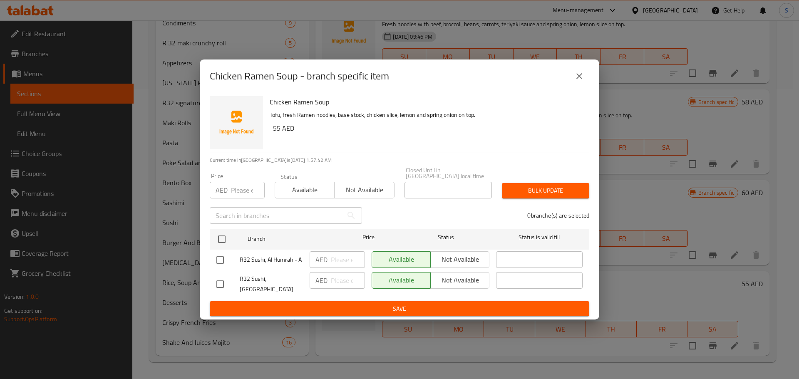
click at [220, 264] on input "checkbox" at bounding box center [219, 259] width 17 height 17
checkbox input "true"
click at [477, 260] on span "Not available" at bounding box center [460, 259] width 52 height 12
click at [492, 308] on span "Save" at bounding box center [399, 309] width 366 height 10
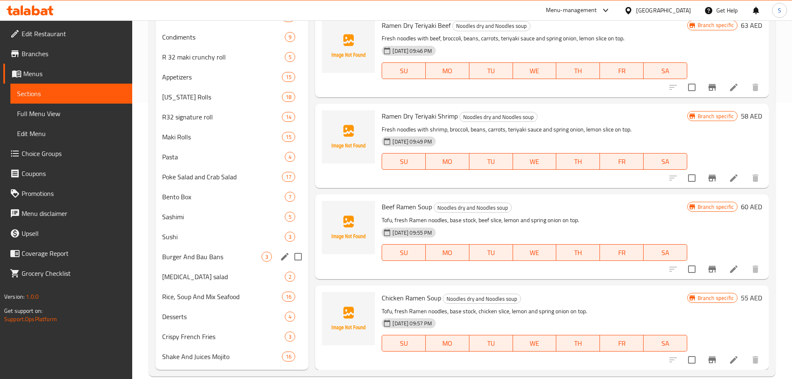
scroll to position [290, 0]
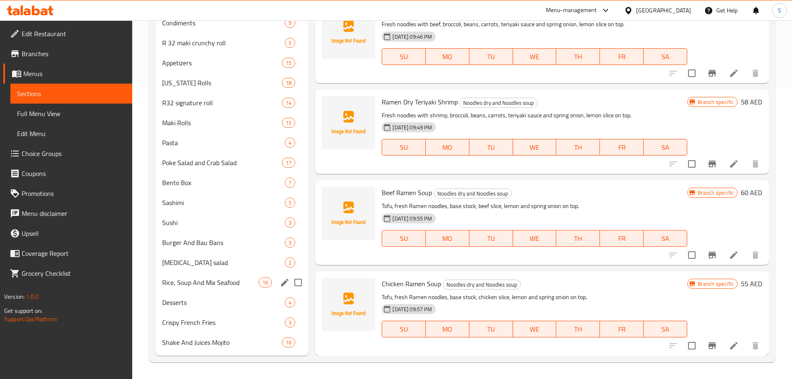
click at [201, 290] on div "Rice, Soup And Mix Seafood 16" at bounding box center [232, 282] width 153 height 20
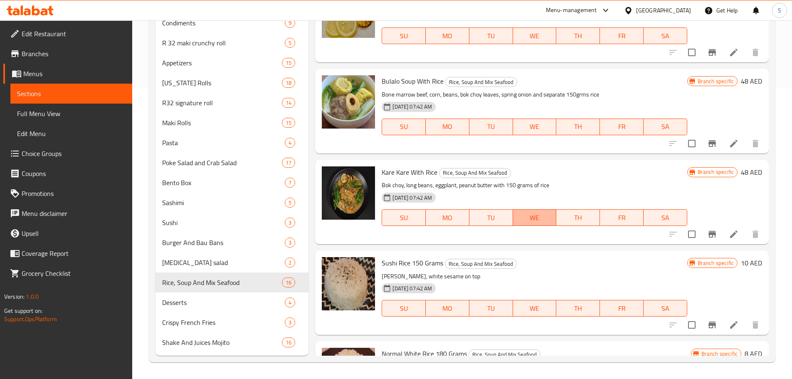
click at [517, 212] on span "WE" at bounding box center [535, 218] width 37 height 12
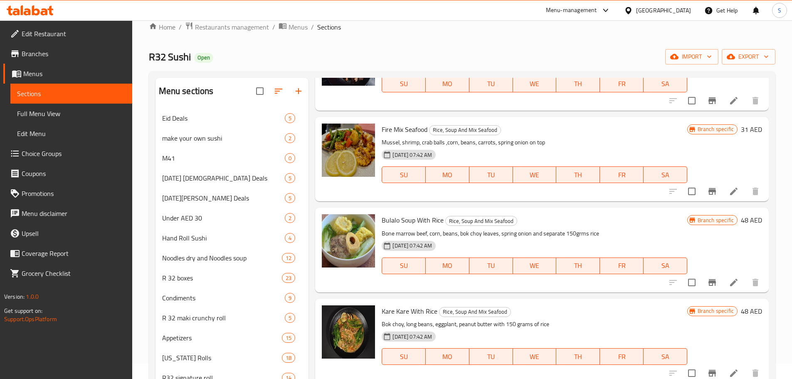
scroll to position [760, 0]
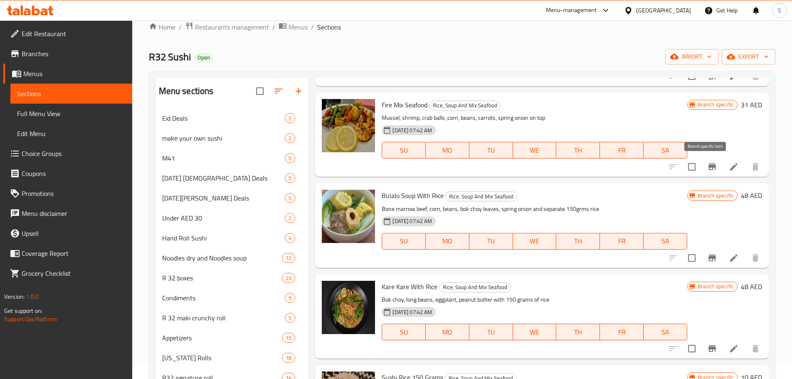
click at [709, 170] on icon "Branch-specific-item" at bounding box center [712, 166] width 7 height 7
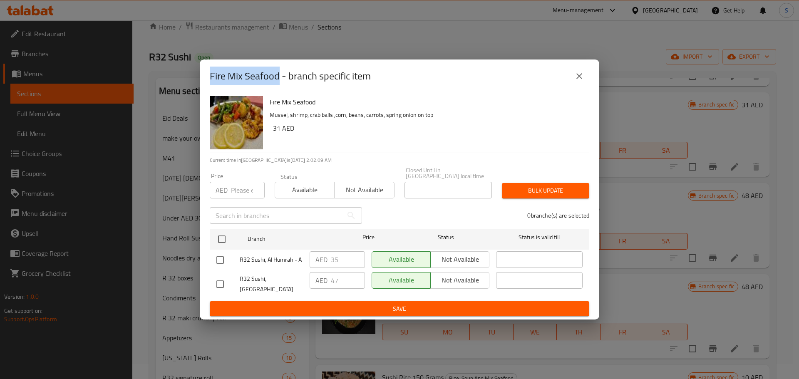
copy h2 "Fire Mix Seafood"
drag, startPoint x: 279, startPoint y: 78, endPoint x: 209, endPoint y: 78, distance: 69.5
click at [209, 78] on div "Fire Mix Seafood - branch specific item" at bounding box center [399, 75] width 399 height 33
click at [582, 80] on icon "close" at bounding box center [579, 76] width 10 height 10
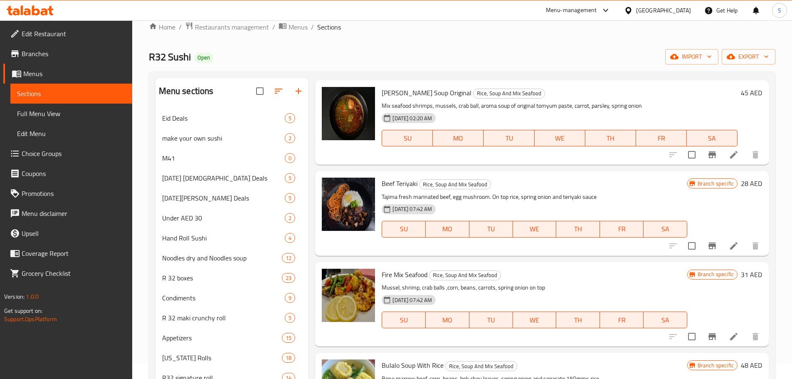
scroll to position [628, 0]
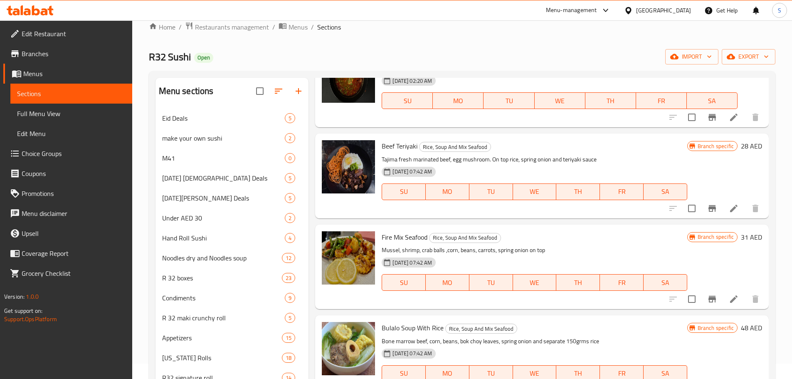
click at [709, 208] on icon "Branch-specific-item" at bounding box center [712, 208] width 7 height 7
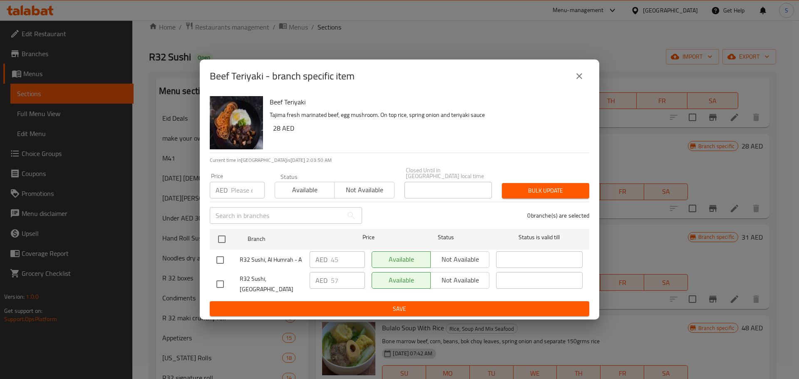
click at [580, 76] on icon "close" at bounding box center [579, 76] width 10 height 10
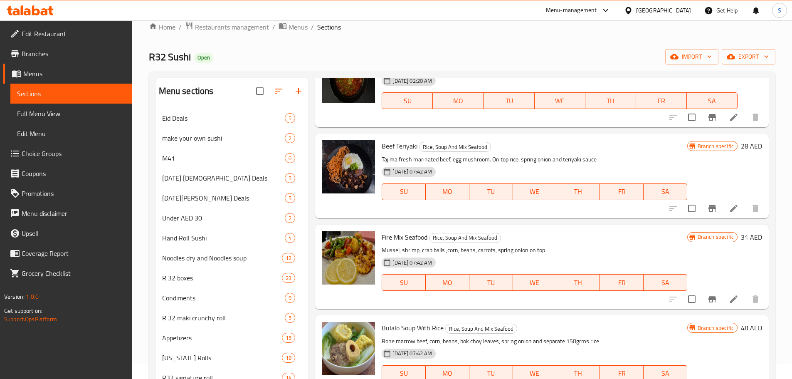
scroll to position [0, 0]
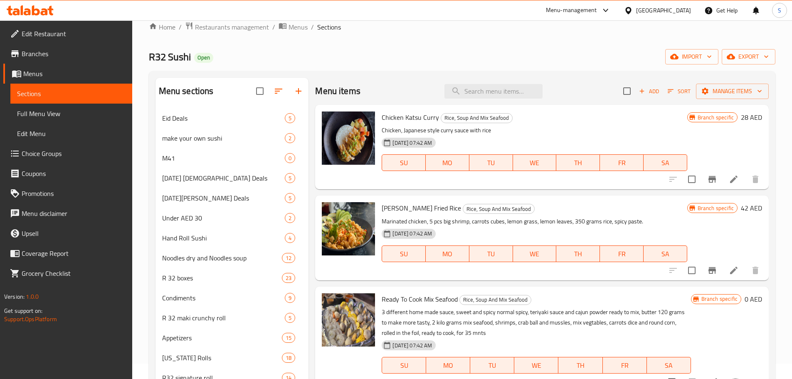
click at [656, 38] on div "Home / Restaurants management / Menus / Sections R32 Sushi Open import export M…" at bounding box center [462, 330] width 627 height 616
click at [708, 180] on icon "Branch-specific-item" at bounding box center [713, 179] width 10 height 10
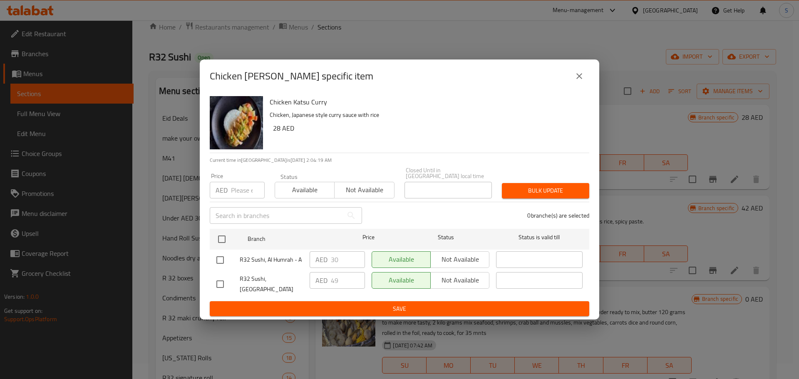
click at [577, 85] on button "close" at bounding box center [579, 76] width 20 height 20
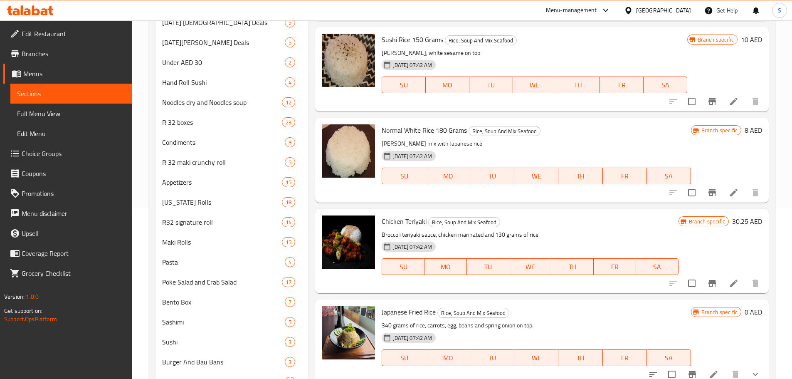
scroll to position [186, 0]
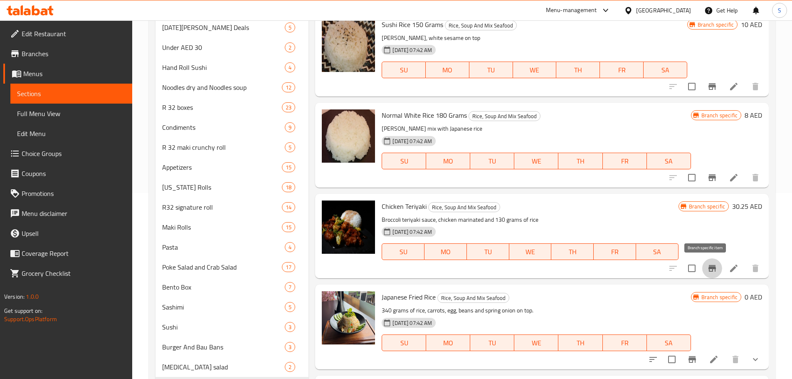
click at [710, 267] on icon "Branch-specific-item" at bounding box center [713, 268] width 10 height 10
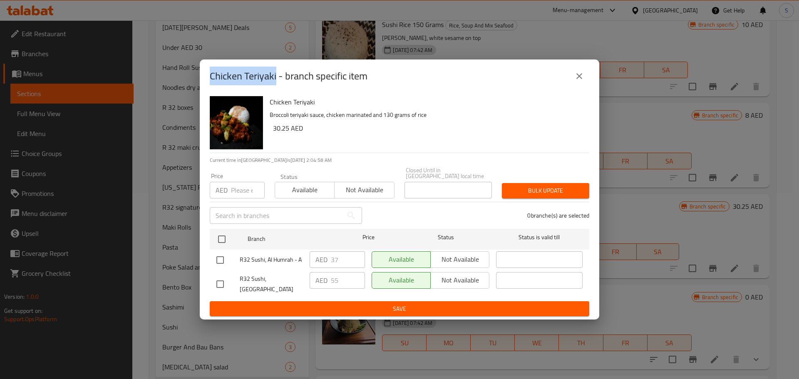
drag, startPoint x: 277, startPoint y: 81, endPoint x: 197, endPoint y: 83, distance: 79.5
click at [197, 83] on div "Chicken Teriyaki - branch specific item Chicken Teriyaki Broccoli teriyaki sauc…" at bounding box center [399, 189] width 799 height 379
click at [580, 81] on icon "close" at bounding box center [579, 76] width 10 height 10
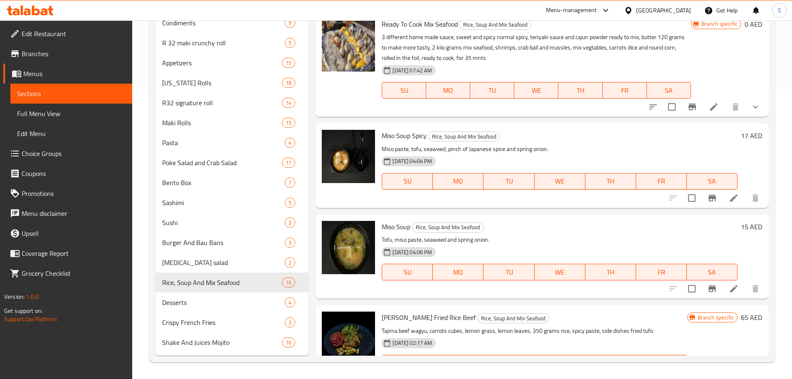
scroll to position [34, 0]
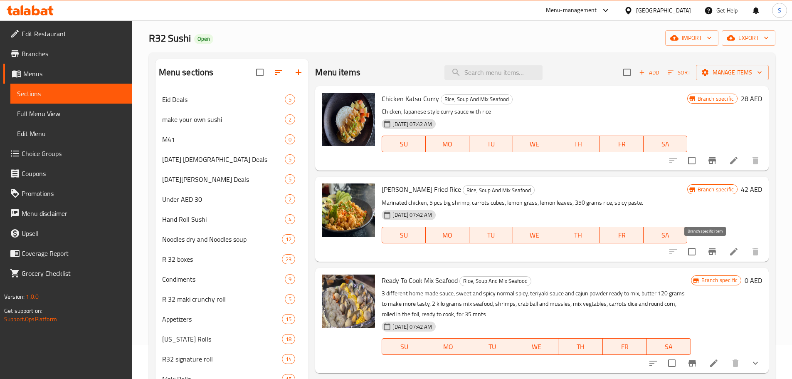
click at [708, 254] on icon "Branch-specific-item" at bounding box center [713, 252] width 10 height 10
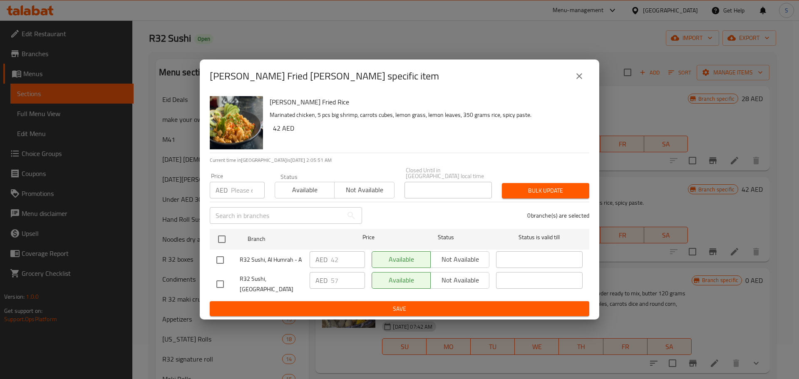
click at [500, 377] on div "Tom Yum Fried Rice - branch specific item Tom Yum Fried Rice Marinated chicken,…" at bounding box center [399, 189] width 799 height 379
click at [500, 376] on div "Tom Yum Fried Rice - branch specific item Tom Yum Fried Rice Marinated chicken,…" at bounding box center [399, 189] width 799 height 379
drag, startPoint x: 292, startPoint y: 80, endPoint x: 194, endPoint y: 72, distance: 98.5
click at [194, 72] on div "Tom Yum Fried Rice - branch specific item Tom Yum Fried Rice Marinated chicken,…" at bounding box center [399, 189] width 799 height 379
click at [580, 80] on icon "close" at bounding box center [579, 76] width 10 height 10
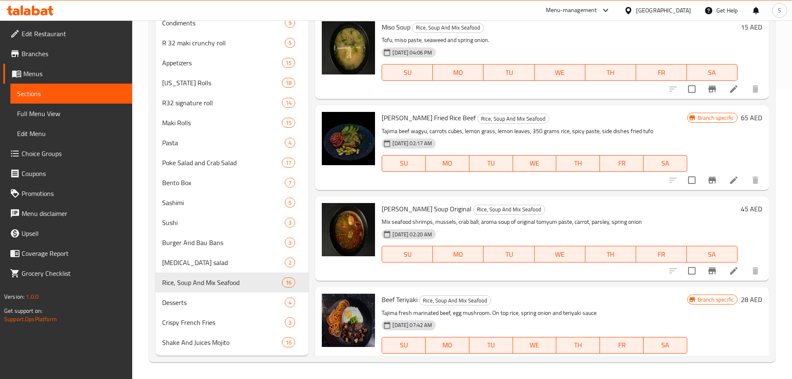
scroll to position [208, 0]
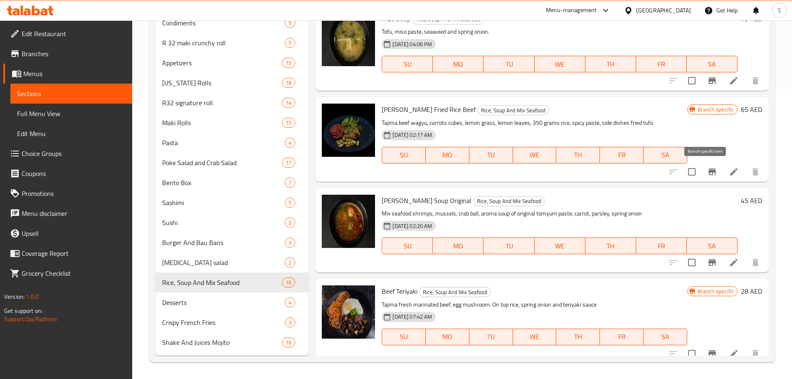
click at [709, 171] on icon "Branch-specific-item" at bounding box center [712, 171] width 7 height 7
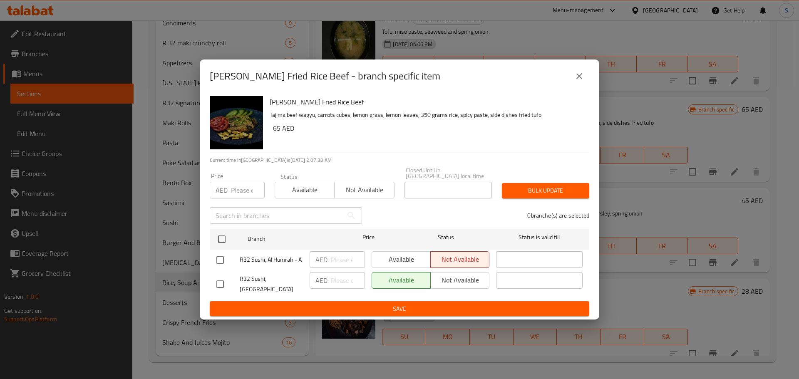
click at [581, 79] on icon "close" at bounding box center [579, 76] width 10 height 10
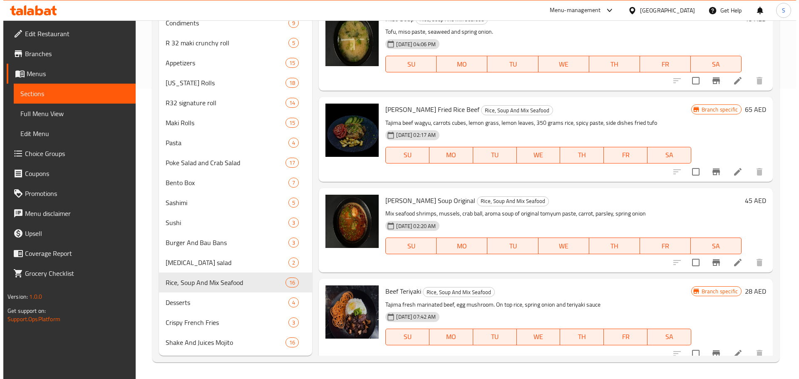
scroll to position [874, 0]
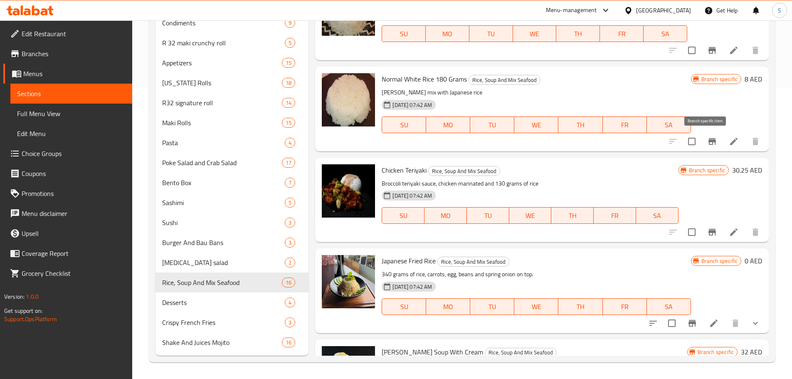
click at [708, 145] on icon "Branch-specific-item" at bounding box center [713, 141] width 10 height 10
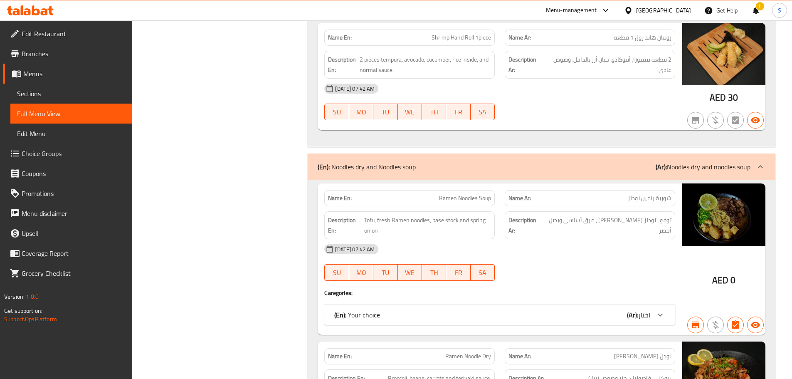
scroll to position [4058, 0]
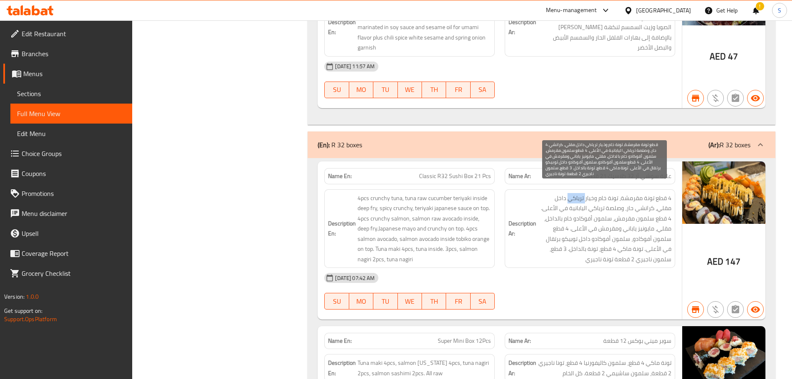
drag, startPoint x: 582, startPoint y: 193, endPoint x: 570, endPoint y: 193, distance: 12.5
click at [570, 193] on span "4 قطع تونة مقرمشة، تونة خام وخيار ترياكي داخل مقلي، كرانشي حار، وصلصة ترياكي ال…" at bounding box center [605, 229] width 134 height 72
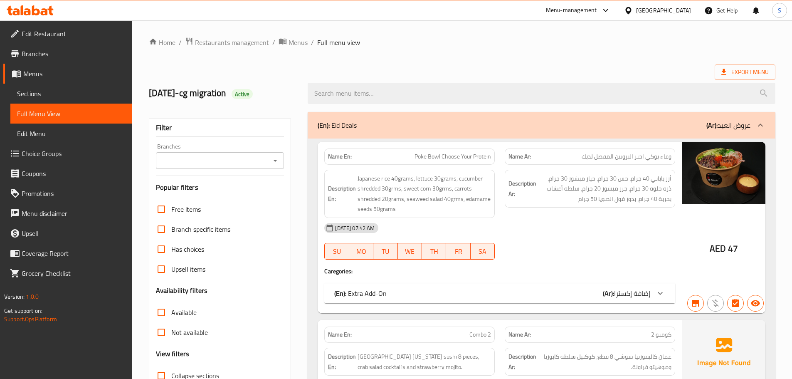
click at [554, 41] on ol "Home / Restaurants management / Menus / Full menu view" at bounding box center [462, 42] width 627 height 11
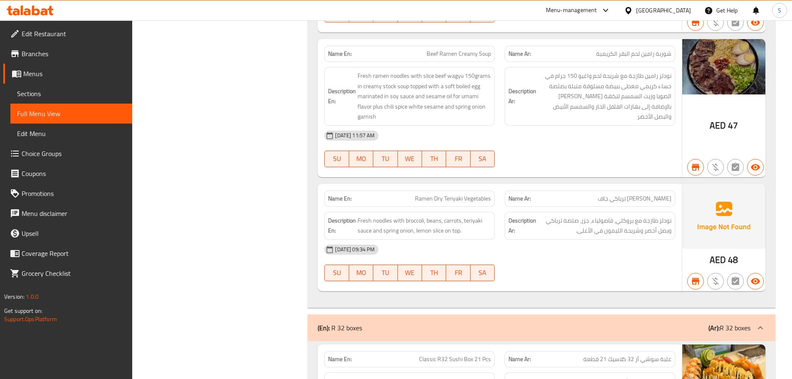
click at [645, 194] on span "[PERSON_NAME] ترياكي جاف" at bounding box center [635, 198] width 74 height 9
copy span "[PERSON_NAME] ترياكي جاف"
click at [429, 216] on span "Fresh noodles with broccoli, beans, carrots, teriyaki sauce and spring onion, l…" at bounding box center [425, 225] width 134 height 20
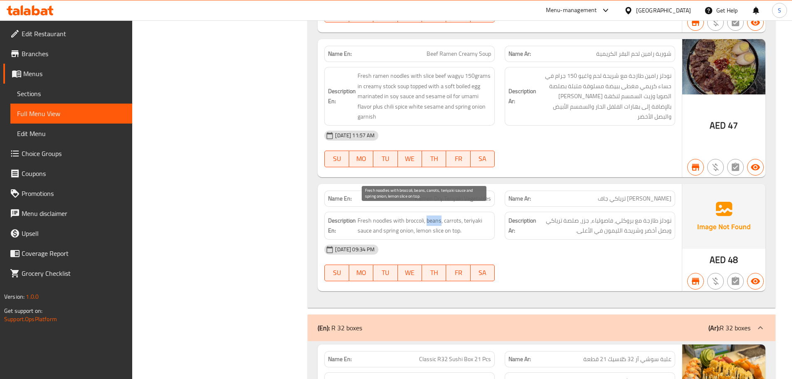
click at [429, 216] on span "Fresh noodles with broccoli, beans, carrots, teriyaki sauce and spring onion, l…" at bounding box center [425, 225] width 134 height 20
copy span "Fresh noodles with broccoli, beans, carrots, teriyaki sauce and spring onion, l…"
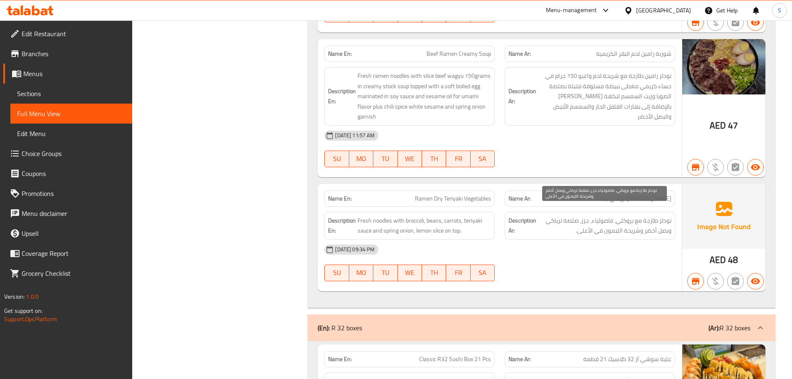
click at [569, 221] on span "نودلز طازجة مع بروكلي، فاصولياء، جزر، صلصة ترياكي وبصل أخضر وشريحة الليمون في ا…" at bounding box center [605, 225] width 134 height 20
copy div "نودلز طازجة مع بروكلي، فاصولياء، جزر، صلصة ترياكي وبصل أخضر وشريحة الليمون في ا…"
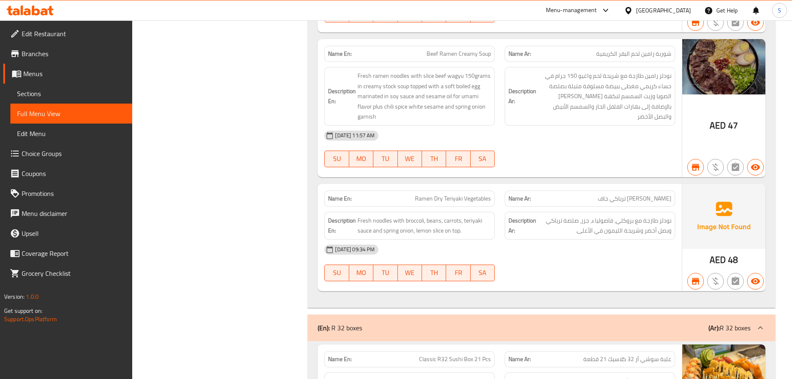
click at [424, 194] on span "Ramen Dry Teriyaki Vegetables" at bounding box center [453, 198] width 76 height 9
copy span "Ramen Dry Teriyaki Vegetables"
click at [609, 194] on p "Name Ar: رامين خضروات ترياكي جاف" at bounding box center [590, 198] width 163 height 9
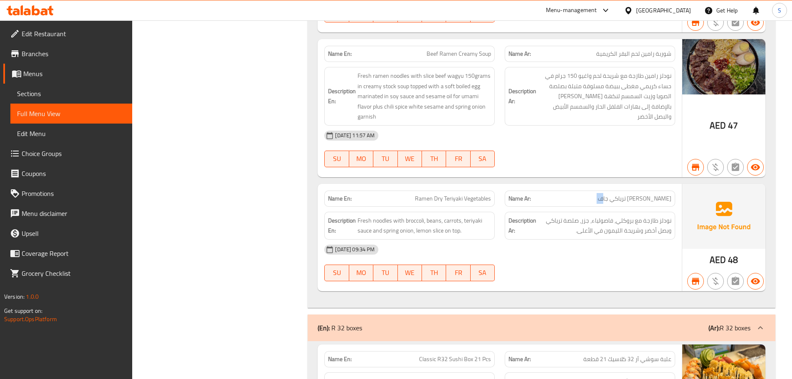
click at [609, 194] on span "[PERSON_NAME] ترياكي جاف" at bounding box center [635, 198] width 74 height 9
copy span "[PERSON_NAME] ترياكي جاف"
click at [386, 217] on span "Fresh noodles with broccoli, beans, carrots, teriyaki sauce and spring onion, l…" at bounding box center [425, 225] width 134 height 20
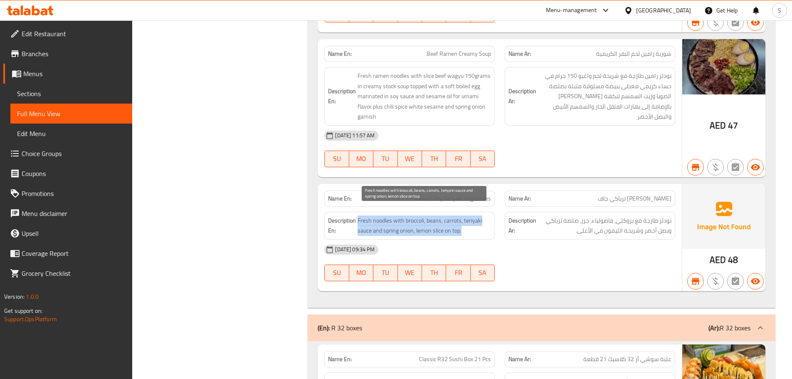
click at [386, 217] on span "Fresh noodles with broccoli, beans, carrots, teriyaki sauce and spring onion, l…" at bounding box center [425, 225] width 134 height 20
copy span "Fresh noodles with broccoli, beans, carrots, teriyaki sauce and spring onion, l…"
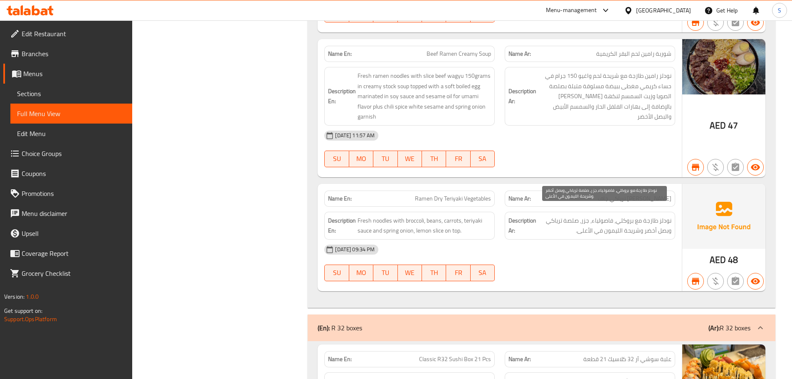
click at [558, 223] on span "نودلز طازجة مع بروكلي، فاصولياء، جزر، صلصة ترياكي وبصل أخضر وشريحة الليمون في ا…" at bounding box center [605, 225] width 134 height 20
copy div "نودلز طازجة مع بروكلي، فاصولياء، جزر، صلصة ترياكي وبصل أخضر وشريحة الليمون في ا…"
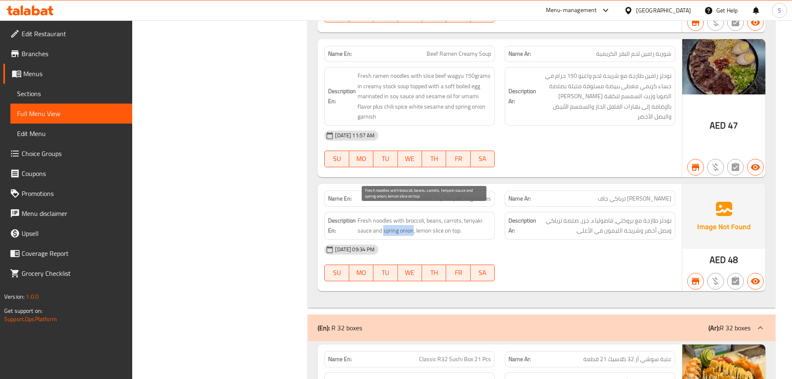
drag, startPoint x: 414, startPoint y: 223, endPoint x: 385, endPoint y: 225, distance: 29.2
click at [385, 225] on span "Fresh noodles with broccoli, beans, carrots, teriyaki sauce and spring onion, l…" at bounding box center [425, 225] width 134 height 20
copy span "spring onion"
click at [457, 194] on span "Ramen Dry Teriyaki Vegetables" at bounding box center [453, 198] width 76 height 9
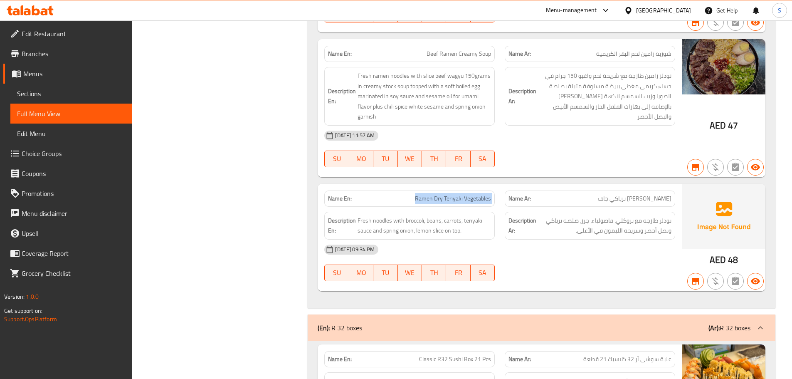
click at [457, 194] on span "Ramen Dry Teriyaki Vegetables" at bounding box center [453, 198] width 76 height 9
copy span "Ramen Dry Teriyaki Vegetables"
click at [638, 194] on span "رامين خضروات ترياكي جاف" at bounding box center [635, 198] width 74 height 9
click at [637, 194] on span "رامين خضروات ترياكي جاف" at bounding box center [635, 198] width 74 height 9
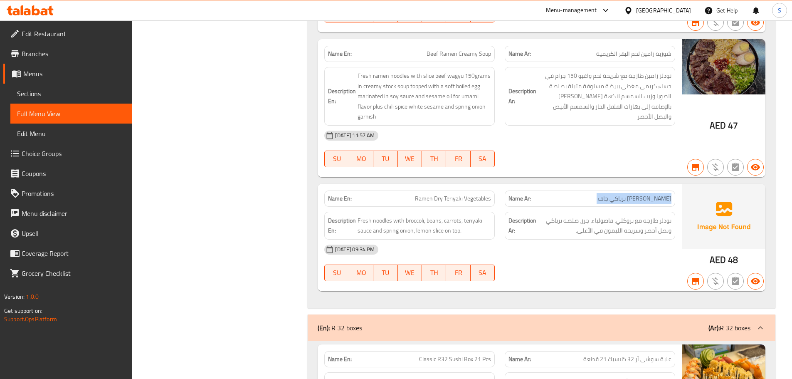
copy span "رامين خضروات ترياكي جاف"
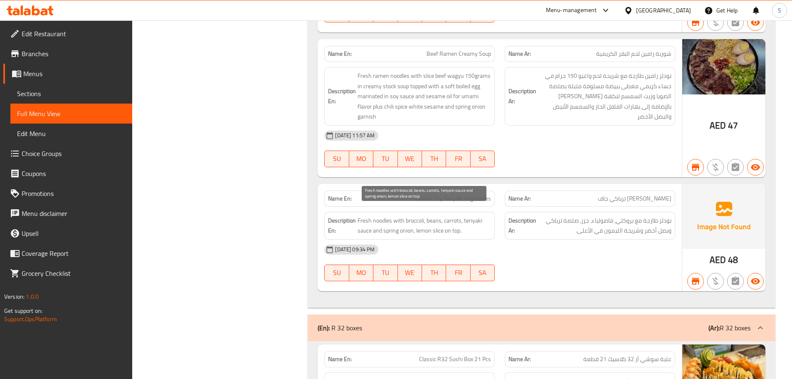
click at [423, 217] on span "Fresh noodles with broccoli, beans, carrots, teriyaki sauce and spring onion, l…" at bounding box center [425, 225] width 134 height 20
click at [423, 216] on span "Fresh noodles with broccoli, beans, carrots, teriyaki sauce and spring onion, l…" at bounding box center [425, 225] width 134 height 20
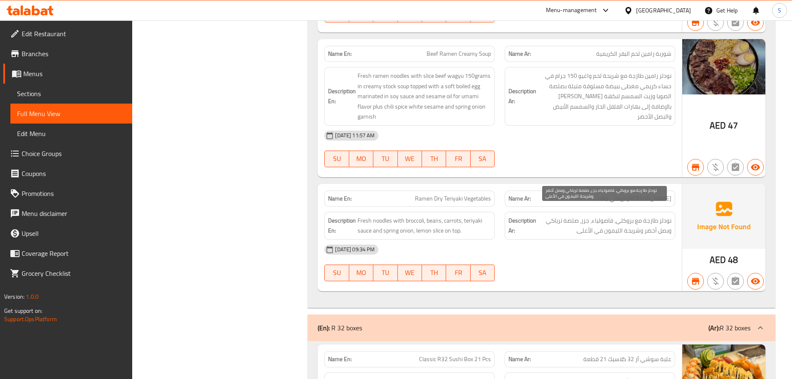
click at [605, 223] on span "نودلز طازجة مع بروكلي، فاصولياء، جزر، صلصة ترياكي وبصل أخضر وشريحة الليمون في ا…" at bounding box center [605, 225] width 134 height 20
click at [606, 223] on span "نودلز طازجة مع بروكلي، فاصولياء، جزر، صلصة ترياكي وبصل أخضر وشريحة الليمون في ا…" at bounding box center [605, 225] width 134 height 20
click at [469, 49] on span "Beef Ramen Creamy Soup" at bounding box center [459, 53] width 64 height 9
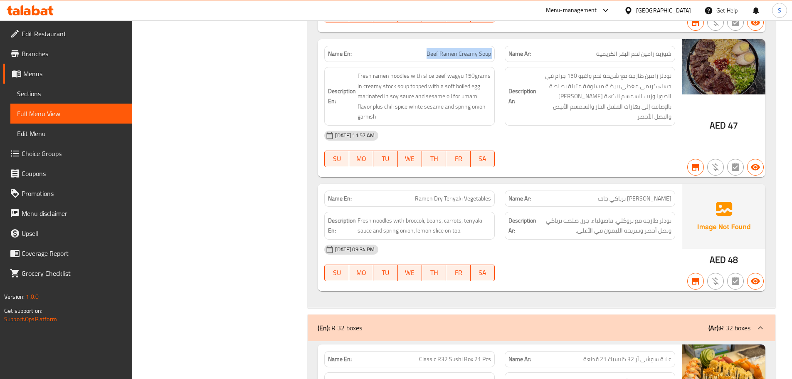
click at [469, 49] on span "Beef Ramen Creamy Soup" at bounding box center [459, 53] width 64 height 9
click at [616, 49] on span "شوربة رامين لحم البقر الكريمية" at bounding box center [633, 53] width 75 height 9
click at [615, 49] on span "شوربة رامين لحم البقر الكريمية" at bounding box center [633, 53] width 75 height 9
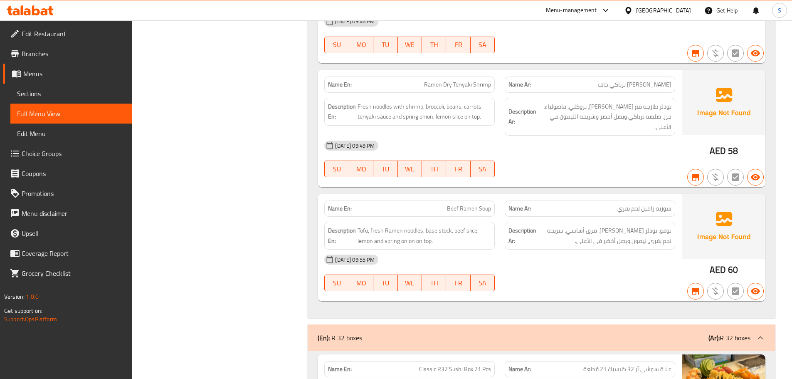
click at [466, 204] on span "Beef Ramen Soup" at bounding box center [469, 208] width 44 height 9
copy span "Beef Ramen Soup"
click at [622, 204] on span "شوربة رامين لحم بقري" at bounding box center [645, 208] width 54 height 9
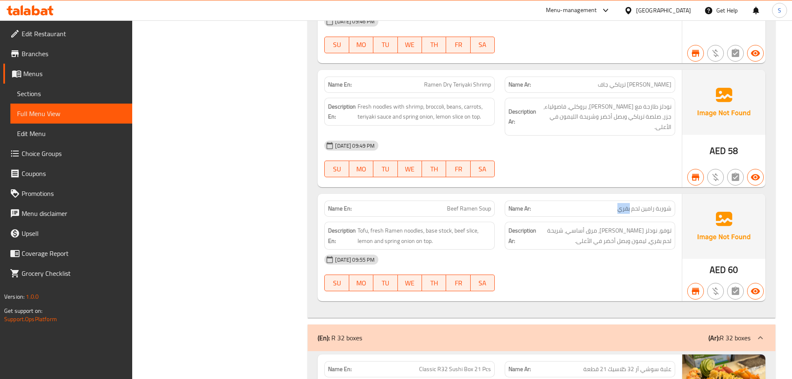
click at [622, 204] on span "شوربة رامين لحم بقري" at bounding box center [645, 208] width 54 height 9
copy span "شوربة رامين لحم بقري"
click at [379, 225] on span "Tofu, fresh Ramen noodles, base stock, beef slice, lemon and spring onion on to…" at bounding box center [425, 235] width 134 height 20
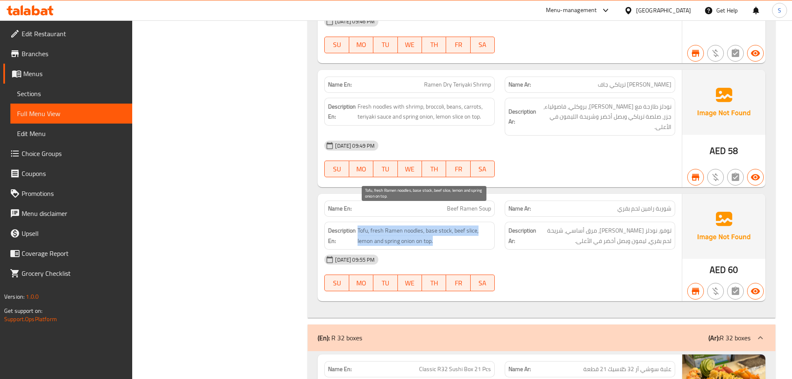
click at [379, 225] on span "Tofu, fresh Ramen noodles, base stock, beef slice, lemon and spring onion on to…" at bounding box center [425, 235] width 134 height 20
copy span "Tofu, fresh Ramen noodles, base stock, beef slice, lemon and spring onion on to…"
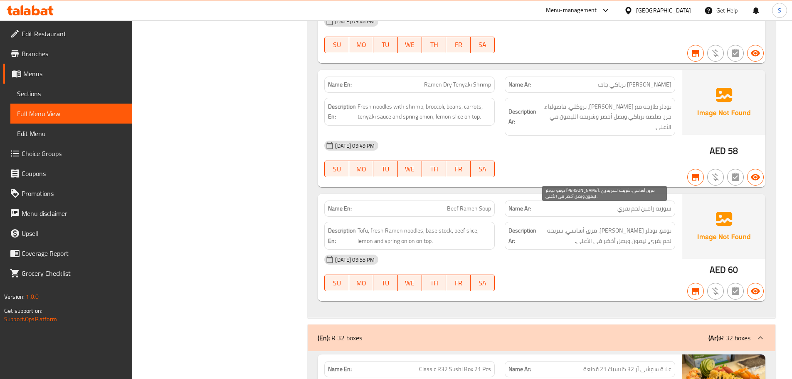
click at [567, 225] on span "توفو، نودلز رامين طازجة، مرق أساسي، شريحة لحم بقري، ليمون وبصل أخضر في الأعلى." at bounding box center [605, 235] width 134 height 20
copy div "توفو، نودلز رامين طازجة، مرق أساسي، شريحة لحم بقري، ليمون وبصل أخضر في الأعلى."
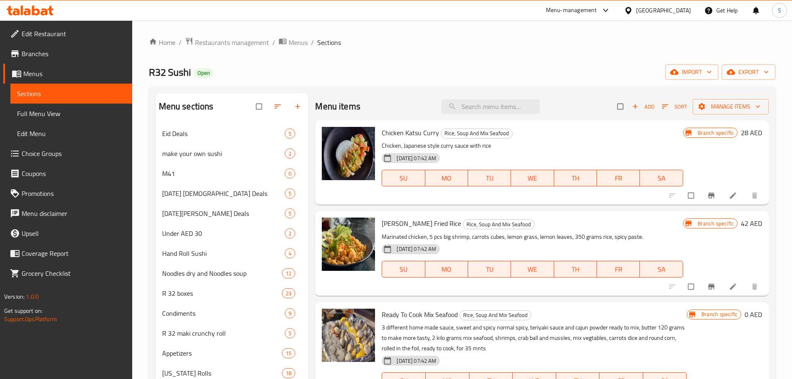
click at [570, 53] on div "Home / Restaurants management / Menus / Sections R32 Sushi Open import export M…" at bounding box center [462, 345] width 627 height 616
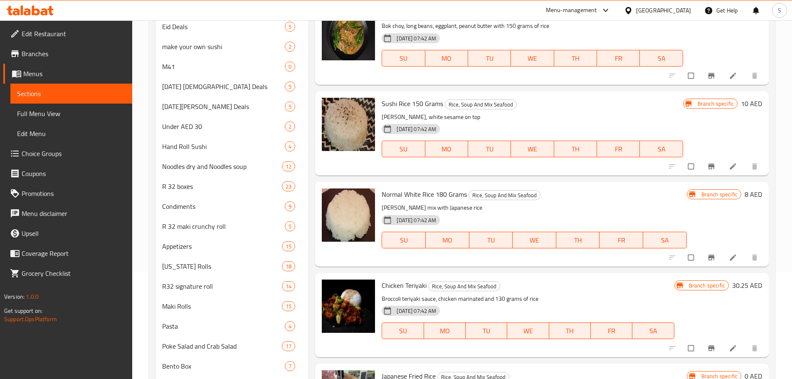
scroll to position [125, 0]
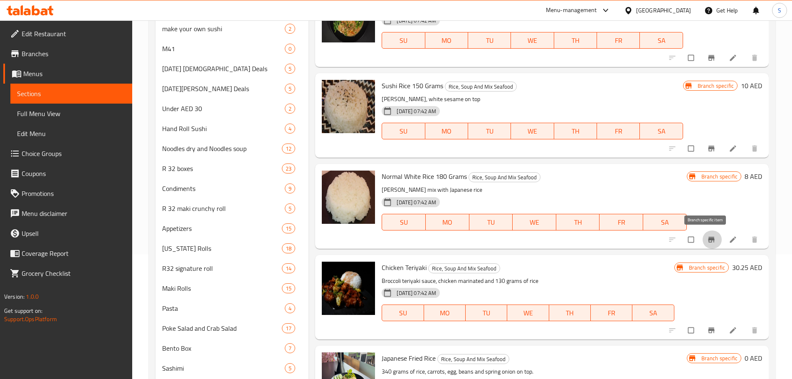
click at [708, 237] on icon "Branch-specific-item" at bounding box center [712, 239] width 8 height 8
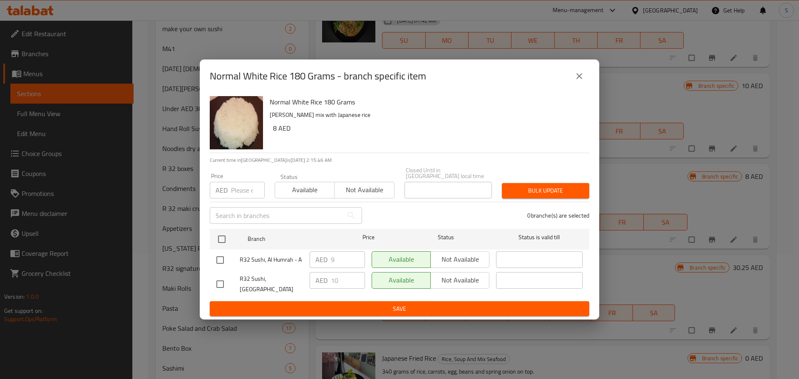
click at [583, 81] on icon "close" at bounding box center [579, 76] width 10 height 10
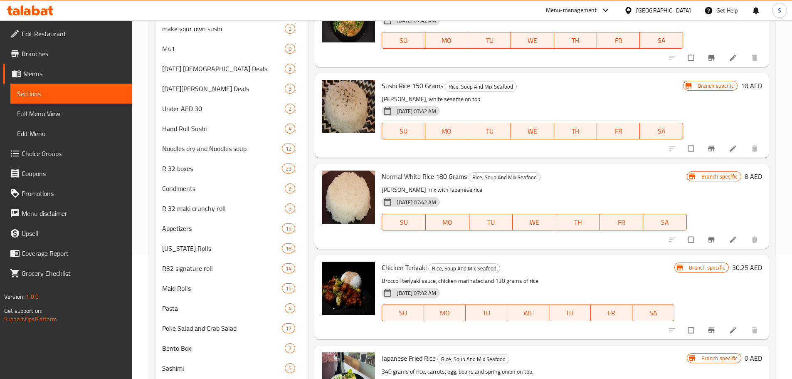
click at [436, 176] on span "Normal White Rice 180 Grams" at bounding box center [424, 176] width 85 height 12
copy h6 "Normal White Rice 180 Grams"
click at [708, 150] on icon "Branch-specific-item" at bounding box center [712, 148] width 8 height 8
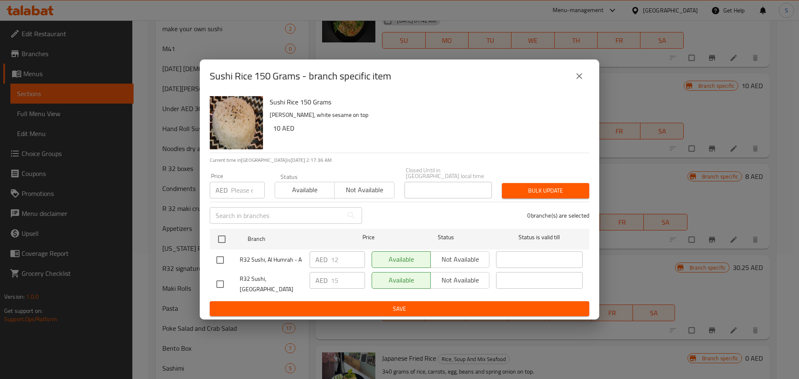
click at [578, 81] on icon "close" at bounding box center [579, 76] width 10 height 10
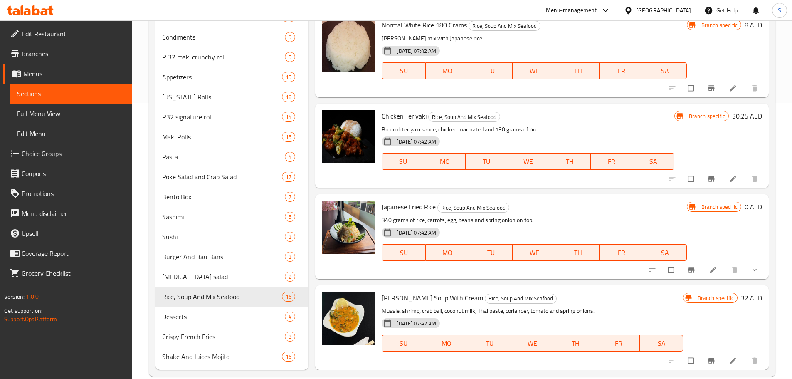
scroll to position [290, 0]
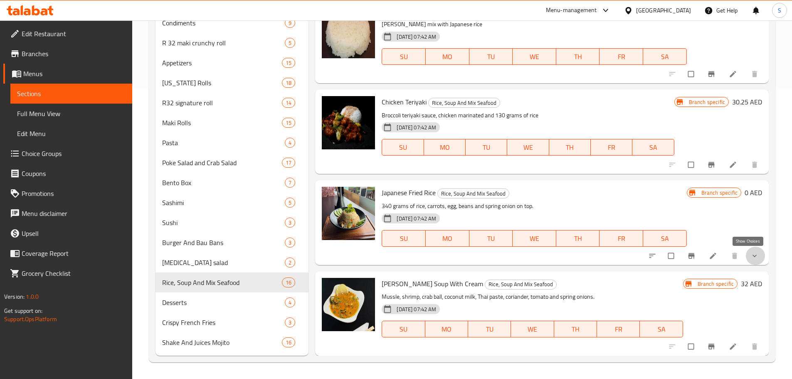
click at [751, 256] on icon "show more" at bounding box center [755, 256] width 8 height 8
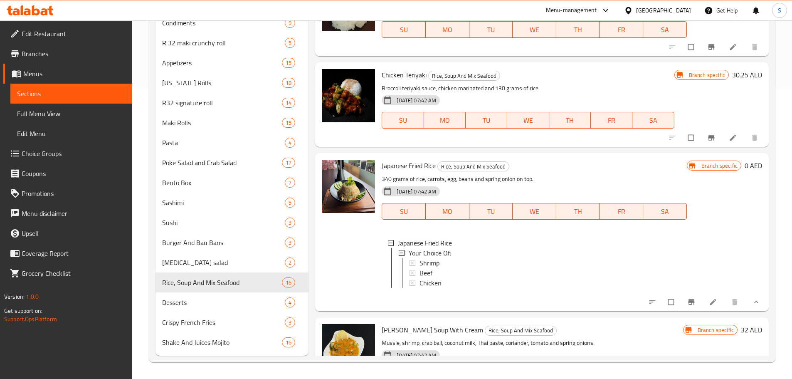
scroll to position [984, 0]
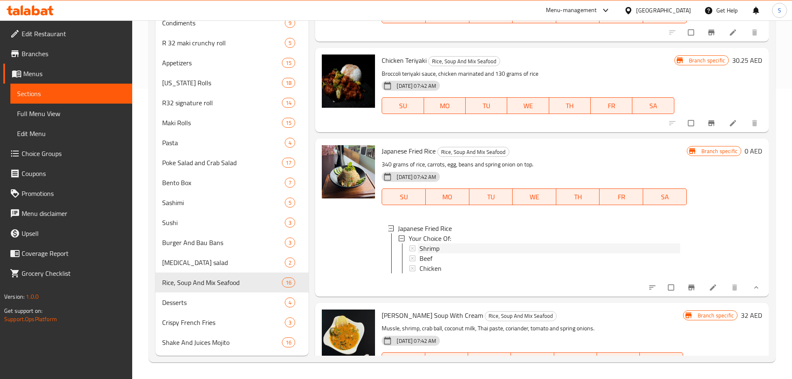
click at [435, 247] on span "Shrimp" at bounding box center [430, 248] width 20 height 10
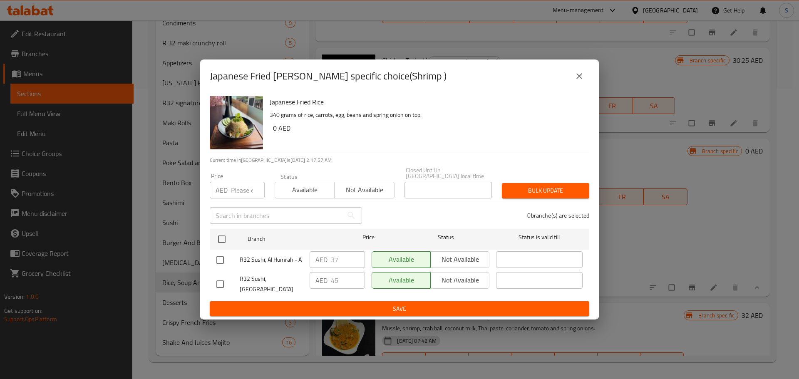
click at [578, 79] on icon "close" at bounding box center [579, 76] width 6 height 6
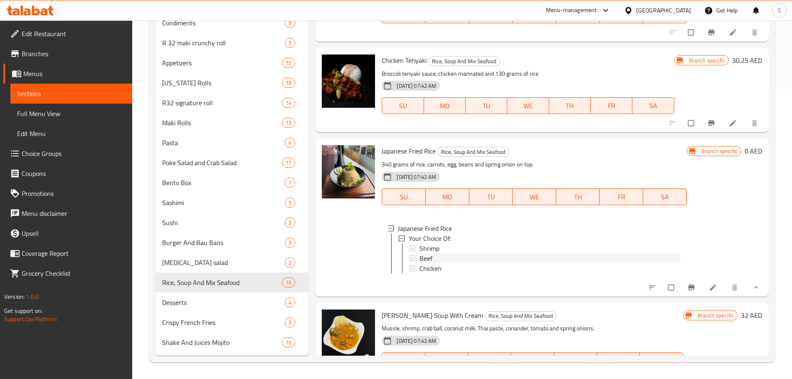
click at [445, 259] on div "Beef" at bounding box center [550, 258] width 260 height 10
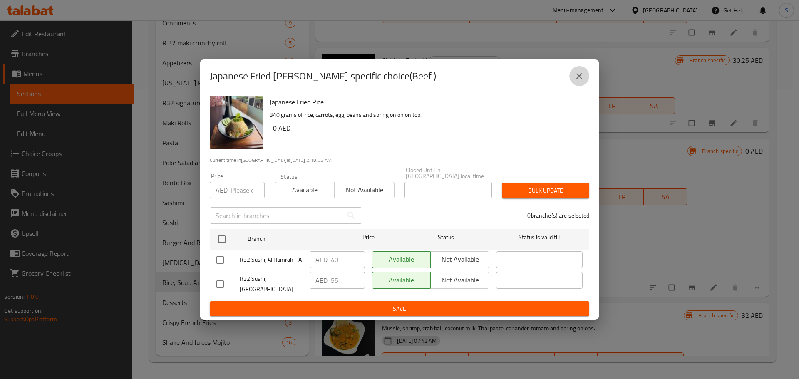
click at [581, 74] on icon "close" at bounding box center [579, 76] width 10 height 10
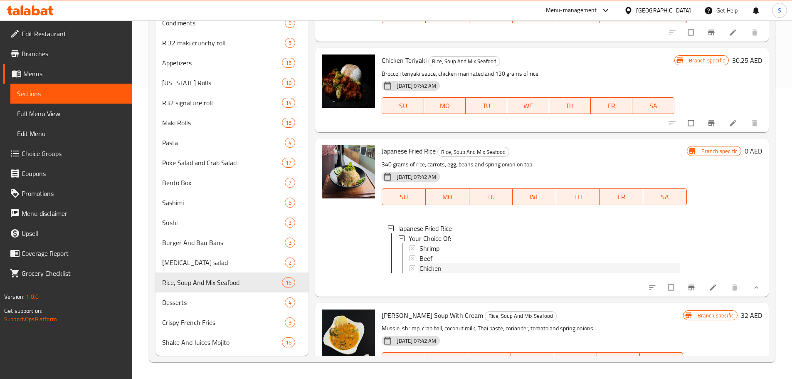
click at [442, 271] on div "Chicken" at bounding box center [550, 268] width 260 height 10
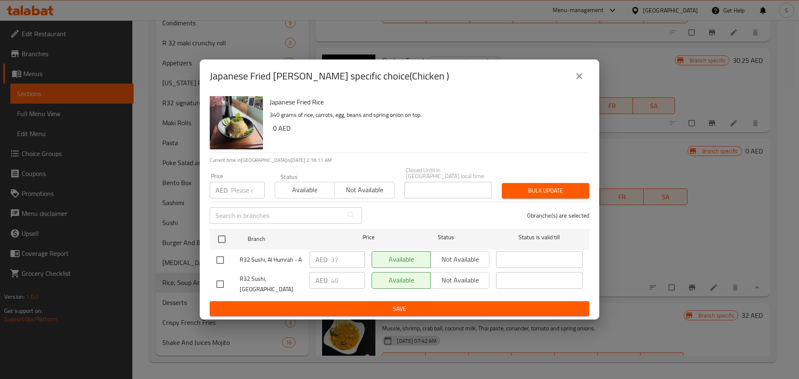
click at [581, 78] on icon "close" at bounding box center [579, 76] width 10 height 10
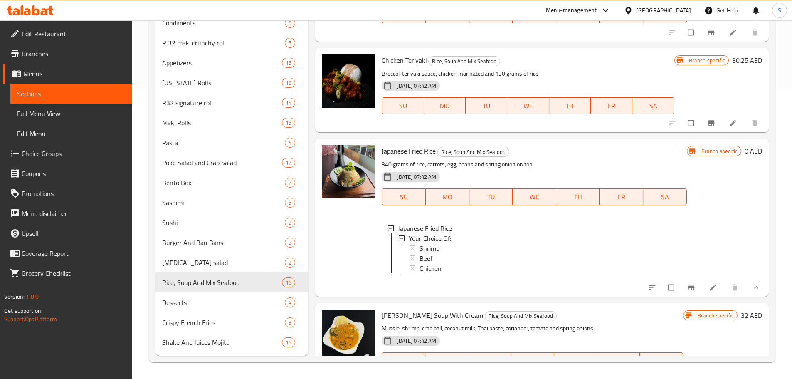
scroll to position [57, 0]
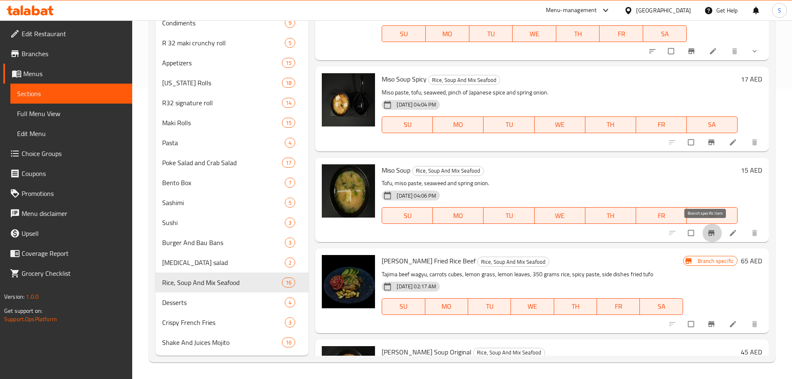
click at [703, 238] on button "Branch-specific-item" at bounding box center [713, 233] width 20 height 18
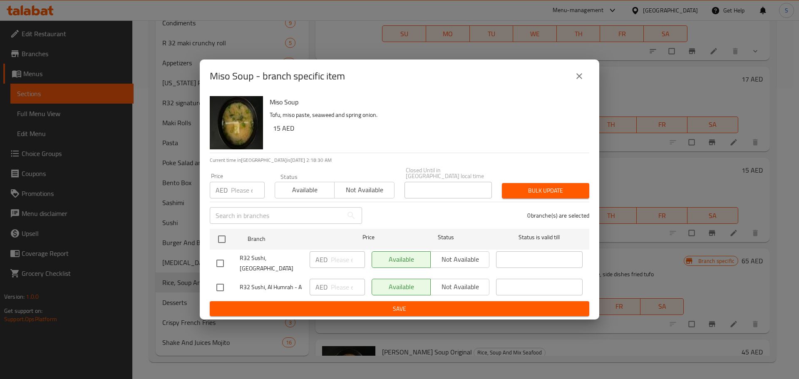
click at [583, 80] on icon "close" at bounding box center [579, 76] width 10 height 10
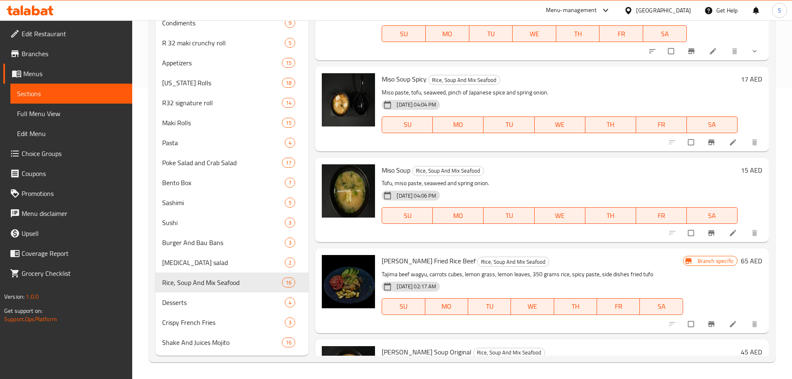
click at [402, 171] on span "Miso Soup" at bounding box center [396, 170] width 29 height 12
click at [403, 170] on span "Miso Soup" at bounding box center [396, 170] width 29 height 12
copy h6 "Miso Soup"
copy span "Miso Soup Spicy"
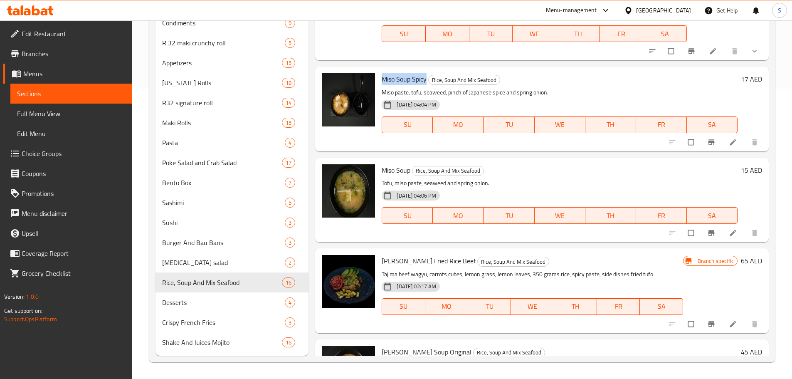
drag, startPoint x: 428, startPoint y: 82, endPoint x: 379, endPoint y: 80, distance: 49.5
click at [379, 80] on div "Miso Soup Spicy Rice, Soup And Mix Seafood Miso paste, tofu, seaweed, pinch of …" at bounding box center [560, 109] width 363 height 78
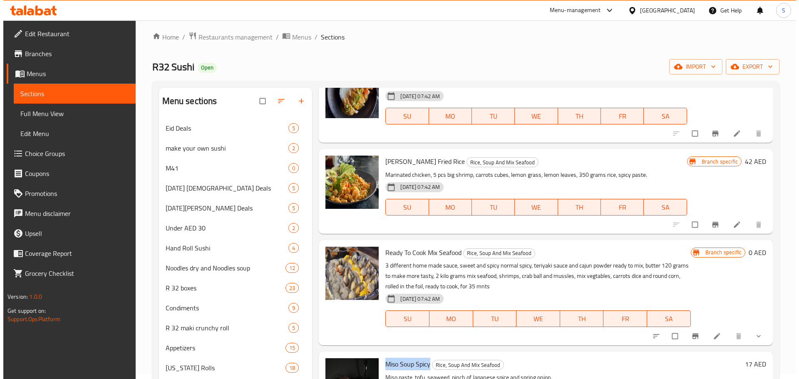
scroll to position [0, 0]
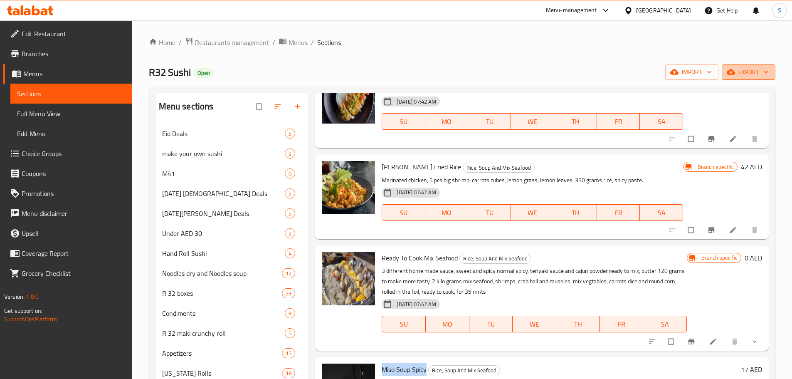
click at [741, 71] on span "export" at bounding box center [749, 72] width 40 height 10
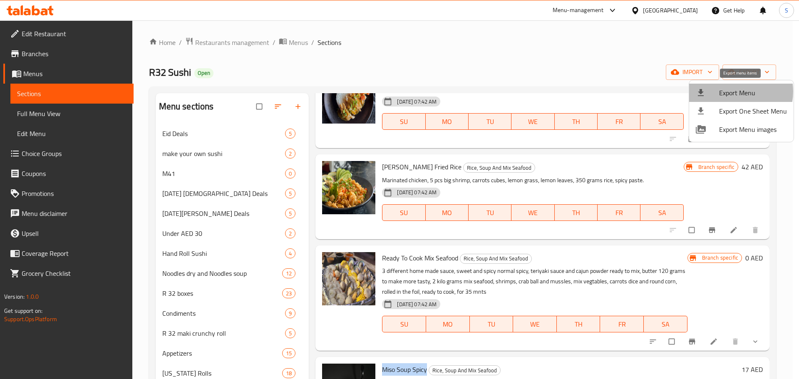
click at [730, 92] on span "Export Menu" at bounding box center [753, 93] width 68 height 10
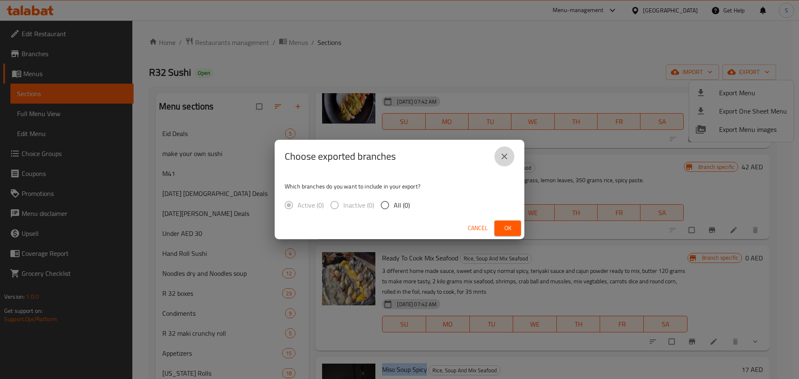
drag, startPoint x: 506, startPoint y: 156, endPoint x: 364, endPoint y: 211, distance: 152.0
click at [506, 156] on icon "close" at bounding box center [504, 156] width 10 height 10
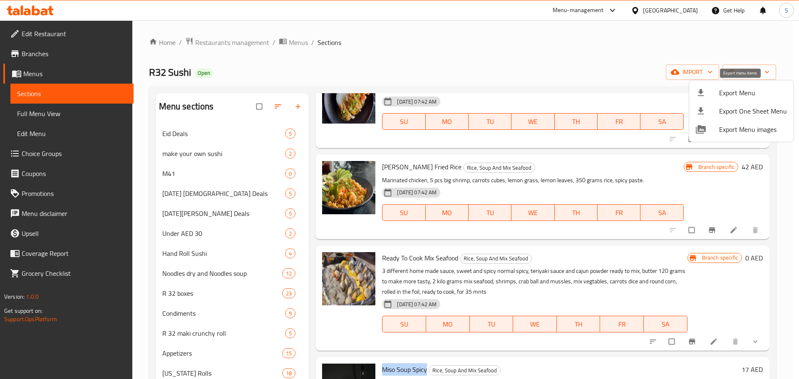
click at [739, 94] on span "Export Menu" at bounding box center [753, 93] width 68 height 10
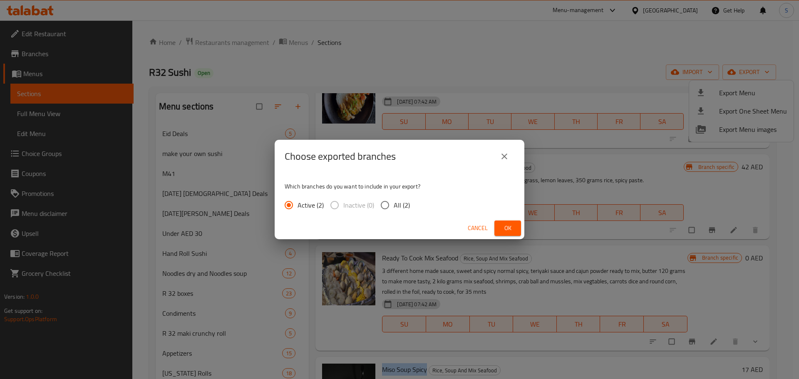
click at [505, 228] on span "Ok" at bounding box center [507, 228] width 13 height 10
